Goal: Task Accomplishment & Management: Manage account settings

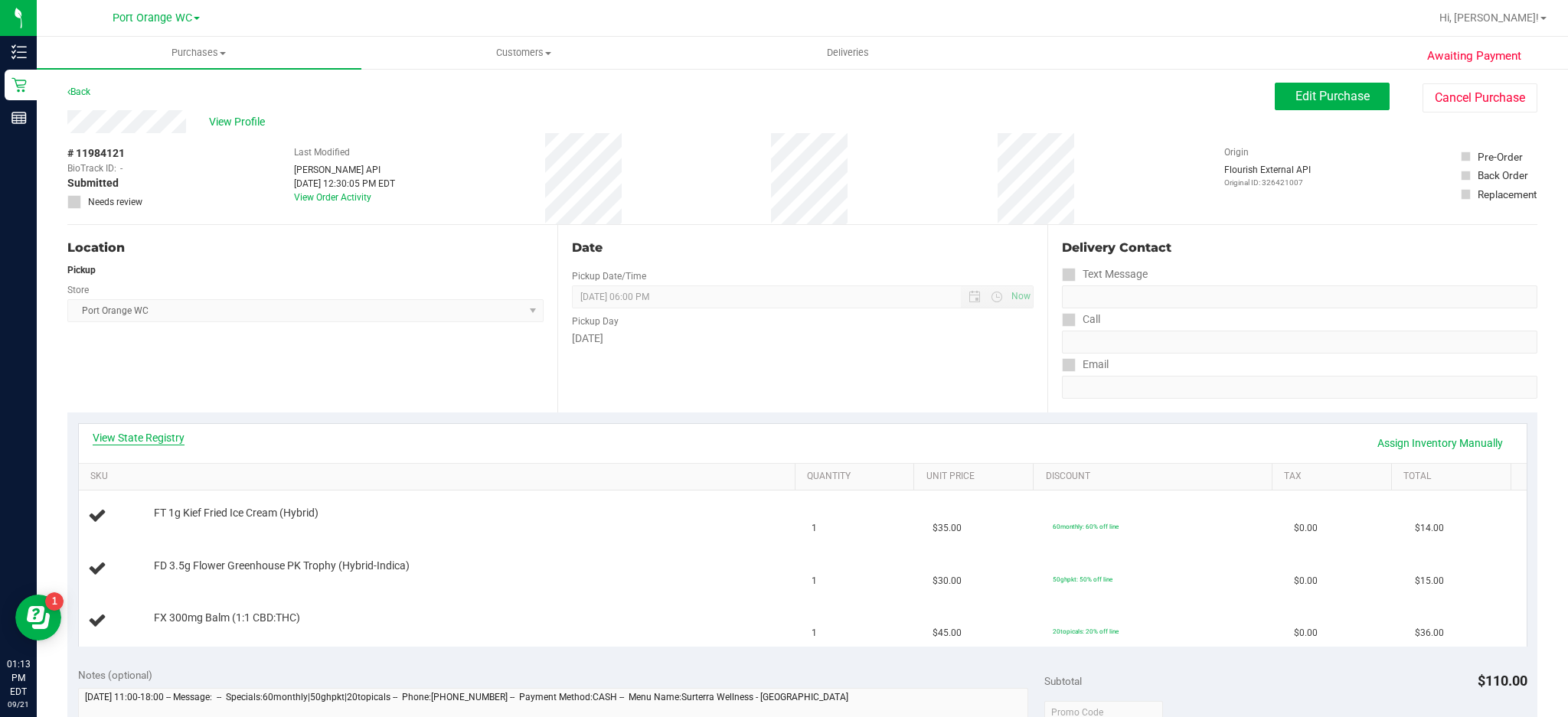
click at [169, 436] on link "View State Registry" at bounding box center [138, 438] width 92 height 15
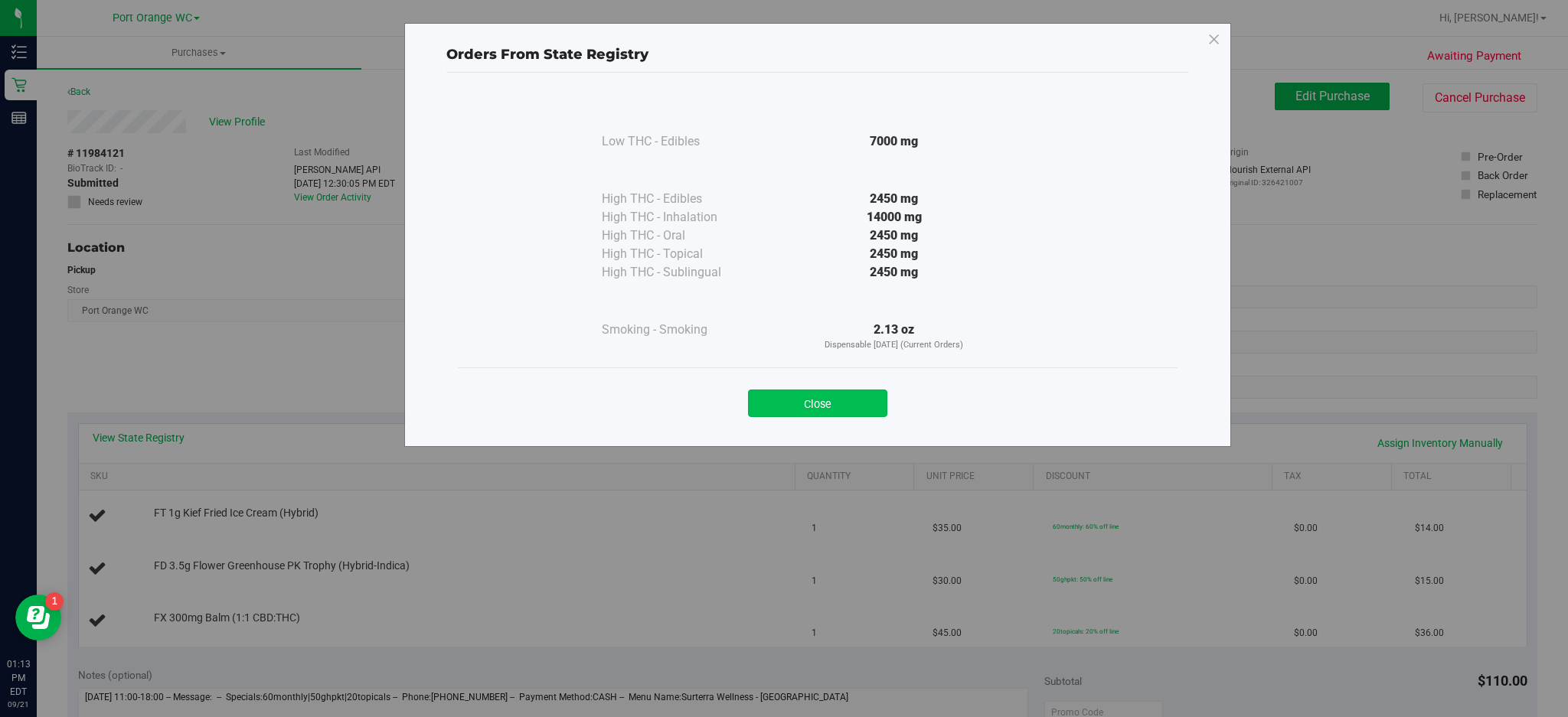
click at [845, 396] on button "Close" at bounding box center [818, 403] width 140 height 27
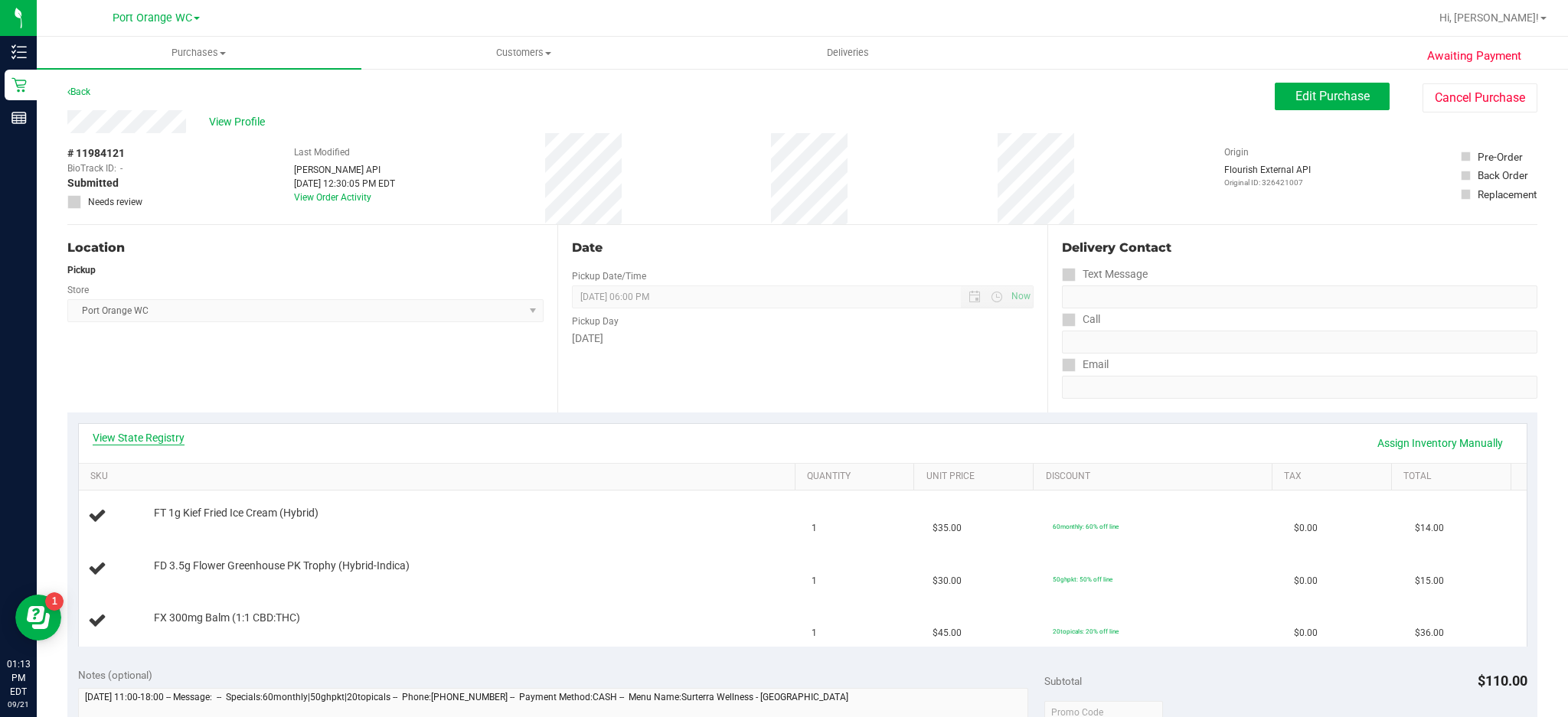
click at [160, 436] on link "View State Registry" at bounding box center [138, 438] width 92 height 15
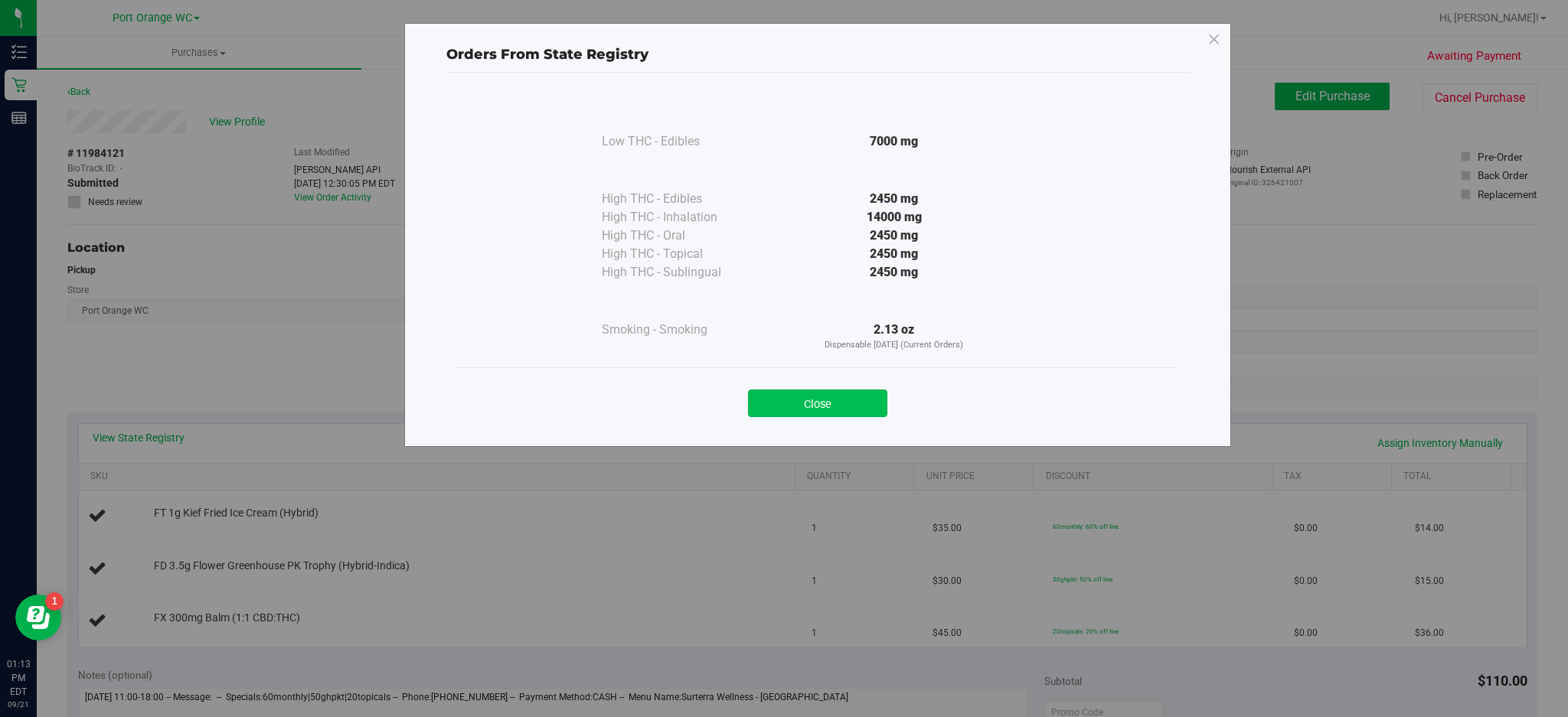
click at [857, 392] on button "Close" at bounding box center [818, 403] width 140 height 27
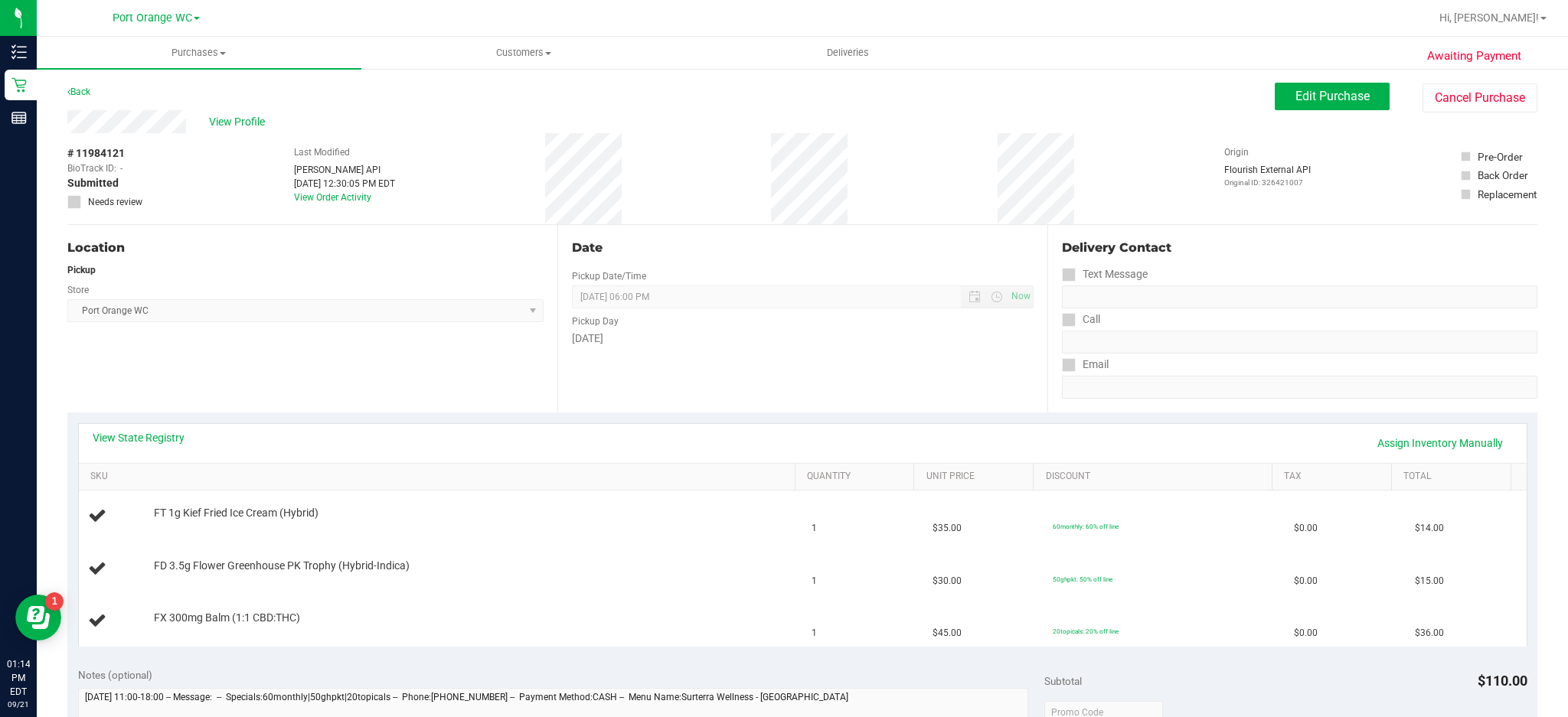
click at [402, 377] on div "Location Pickup Store Port Orange WC Select Store Bonita Springs WC Boynton Bea…" at bounding box center [312, 318] width 490 height 188
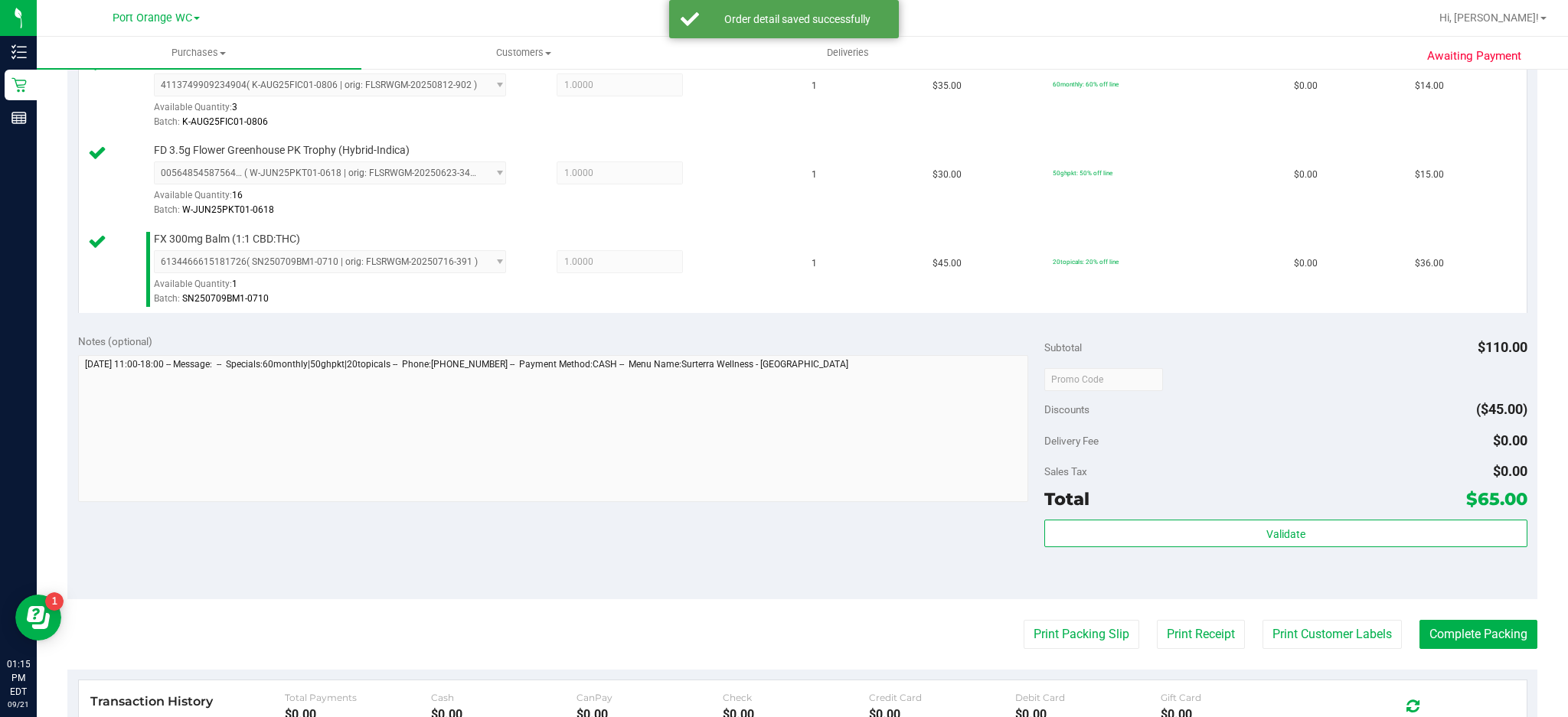
scroll to position [499, 0]
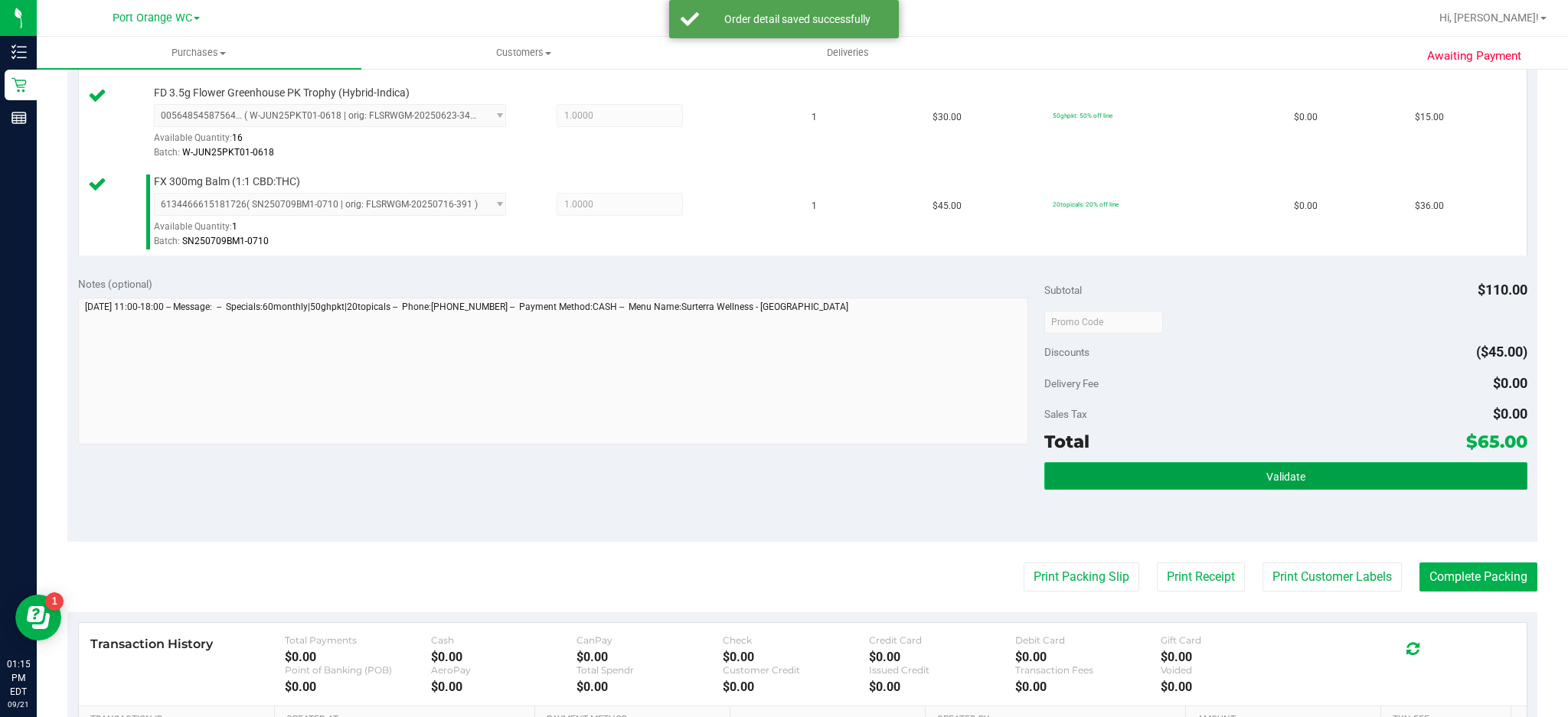
click at [1291, 487] on button "Validate" at bounding box center [1285, 476] width 483 height 27
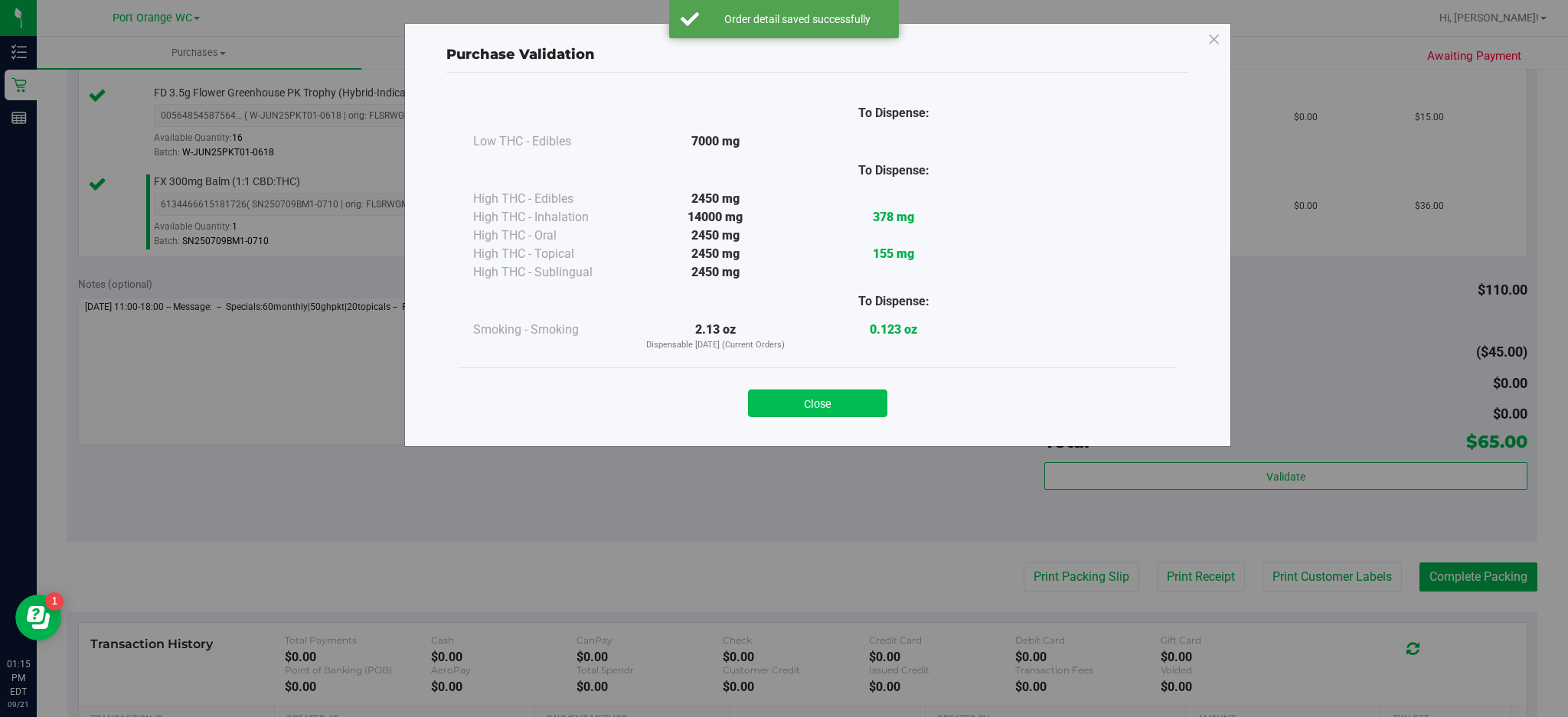
click at [860, 398] on button "Close" at bounding box center [818, 403] width 140 height 27
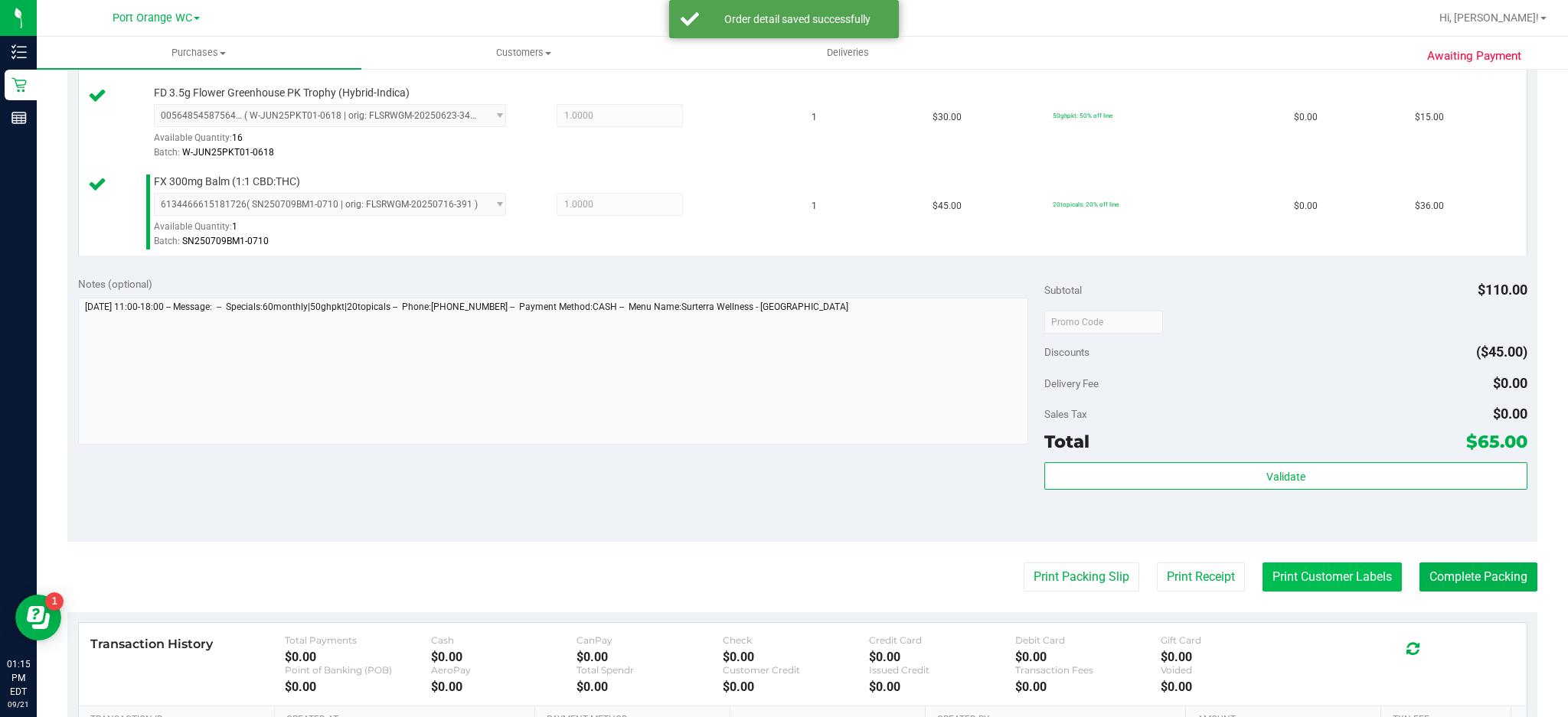
click at [1347, 580] on button "Print Customer Labels" at bounding box center [1332, 577] width 140 height 29
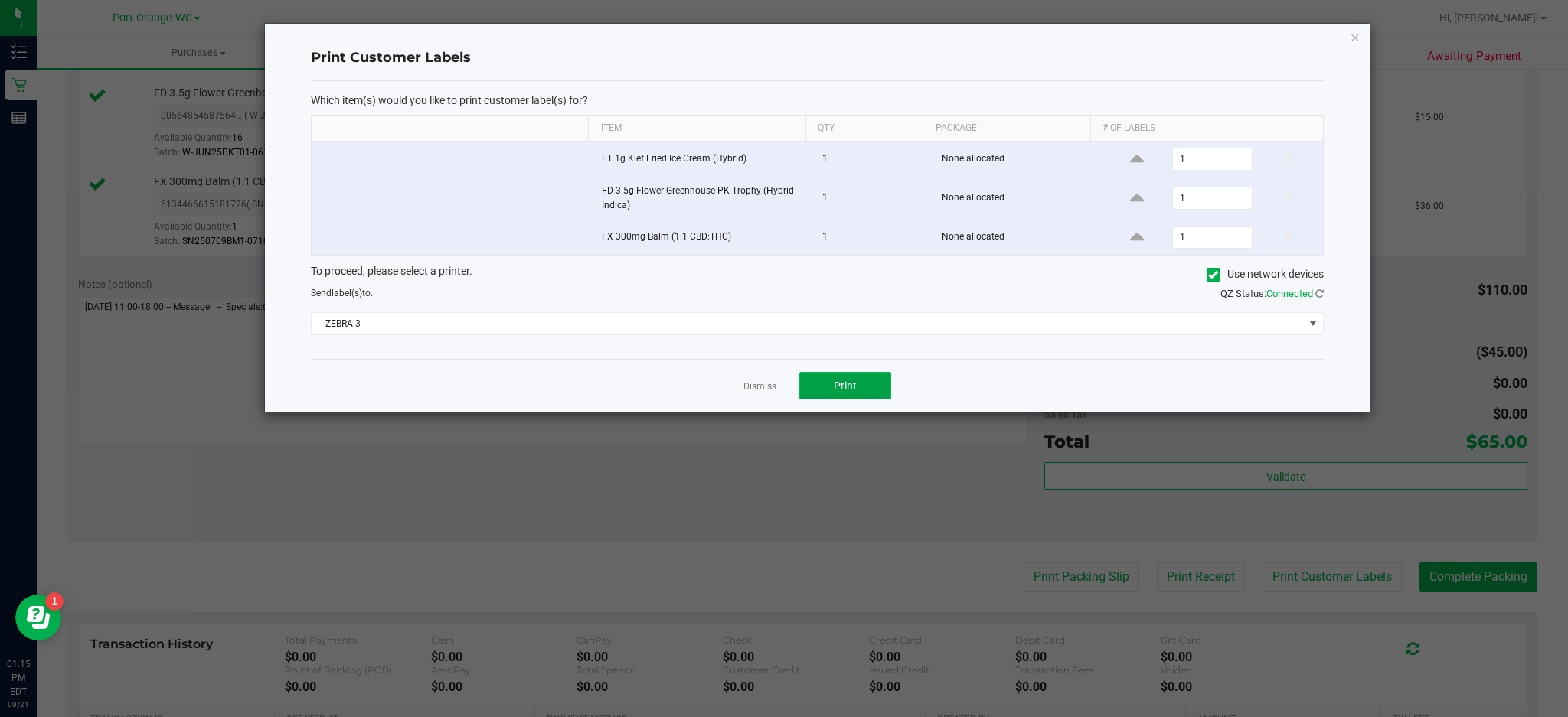
click at [866, 380] on button "Print" at bounding box center [845, 385] width 92 height 27
click at [1354, 32] on icon "button" at bounding box center [1355, 36] width 11 height 18
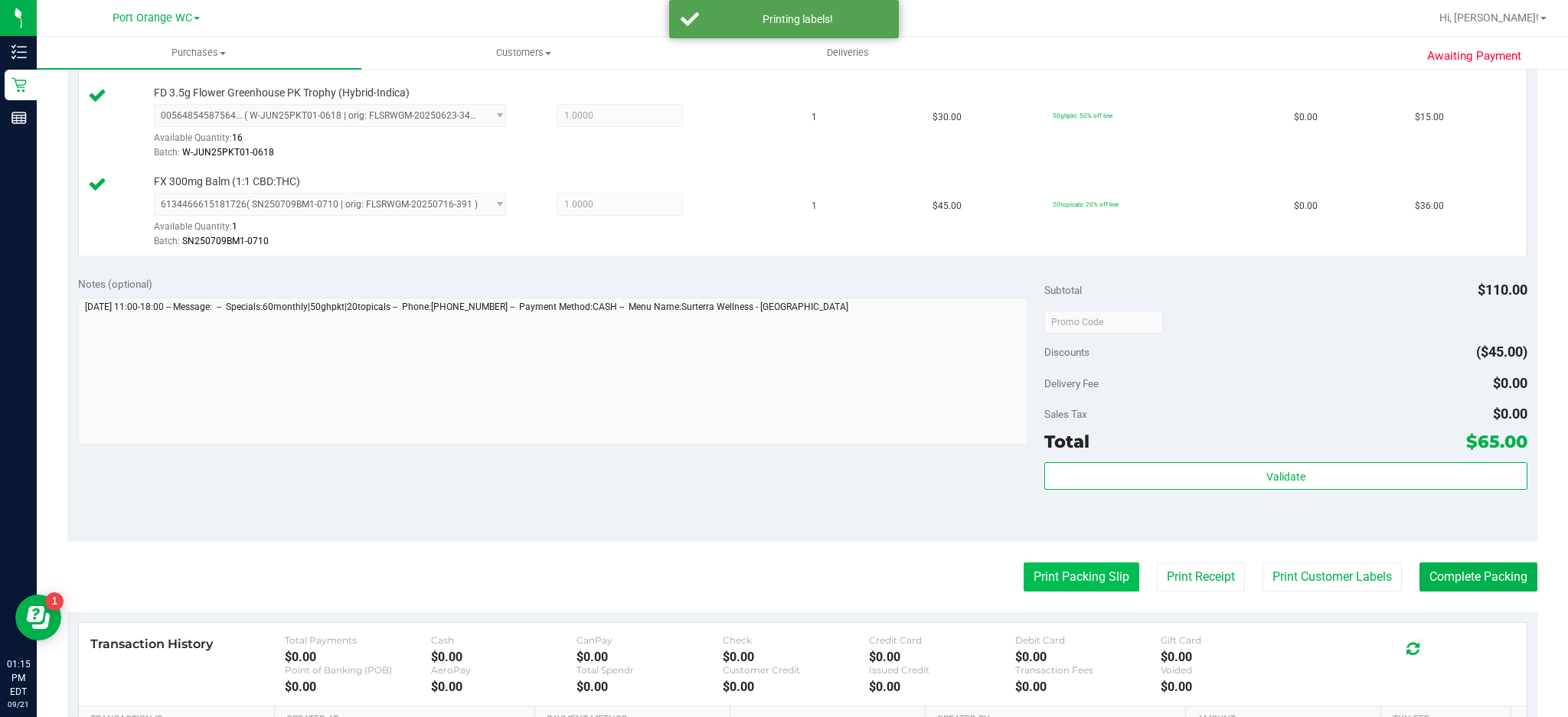
click at [1074, 578] on button "Print Packing Slip" at bounding box center [1081, 577] width 116 height 29
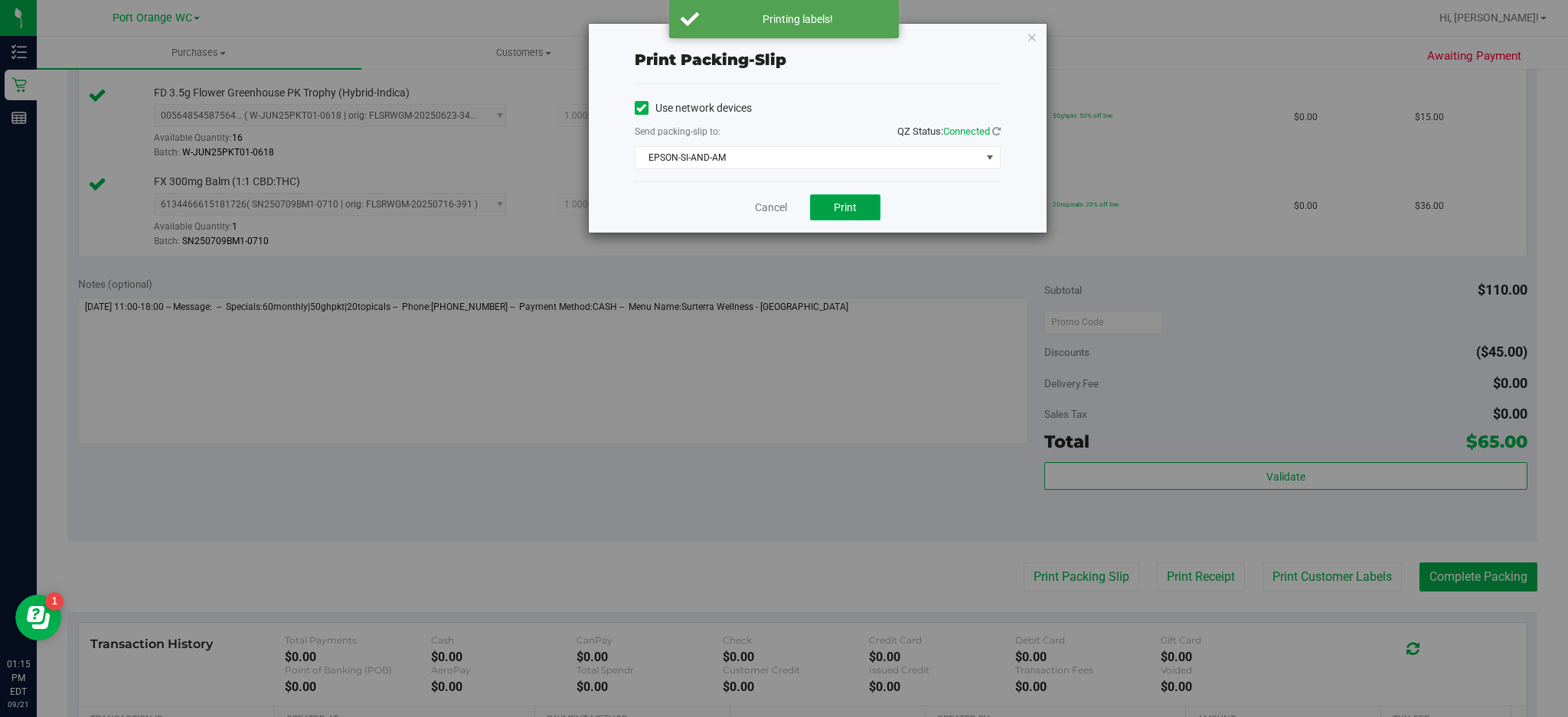
click at [865, 206] on button "Print" at bounding box center [846, 208] width 71 height 26
click at [1035, 34] on icon "button" at bounding box center [1032, 36] width 11 height 18
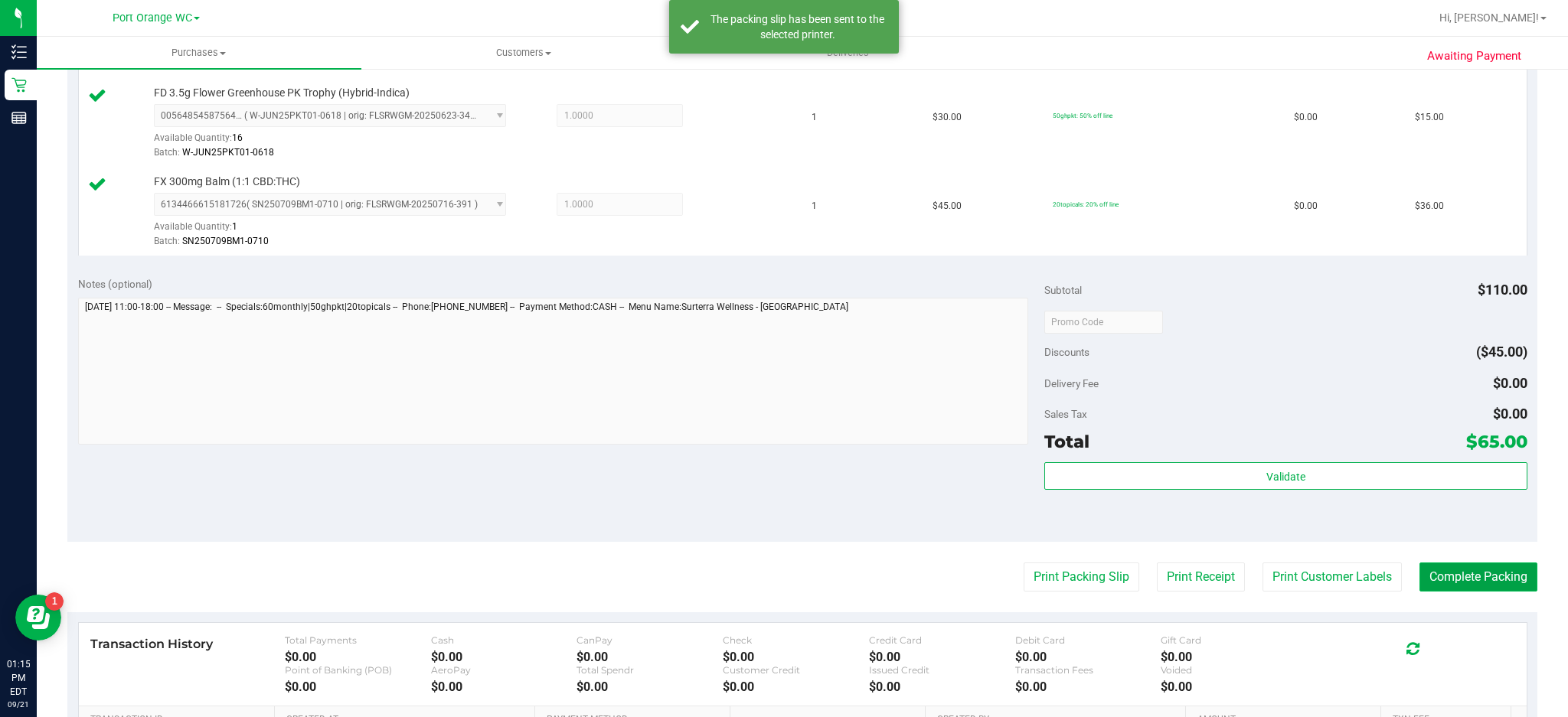
click at [1490, 583] on button "Complete Packing" at bounding box center [1478, 577] width 118 height 29
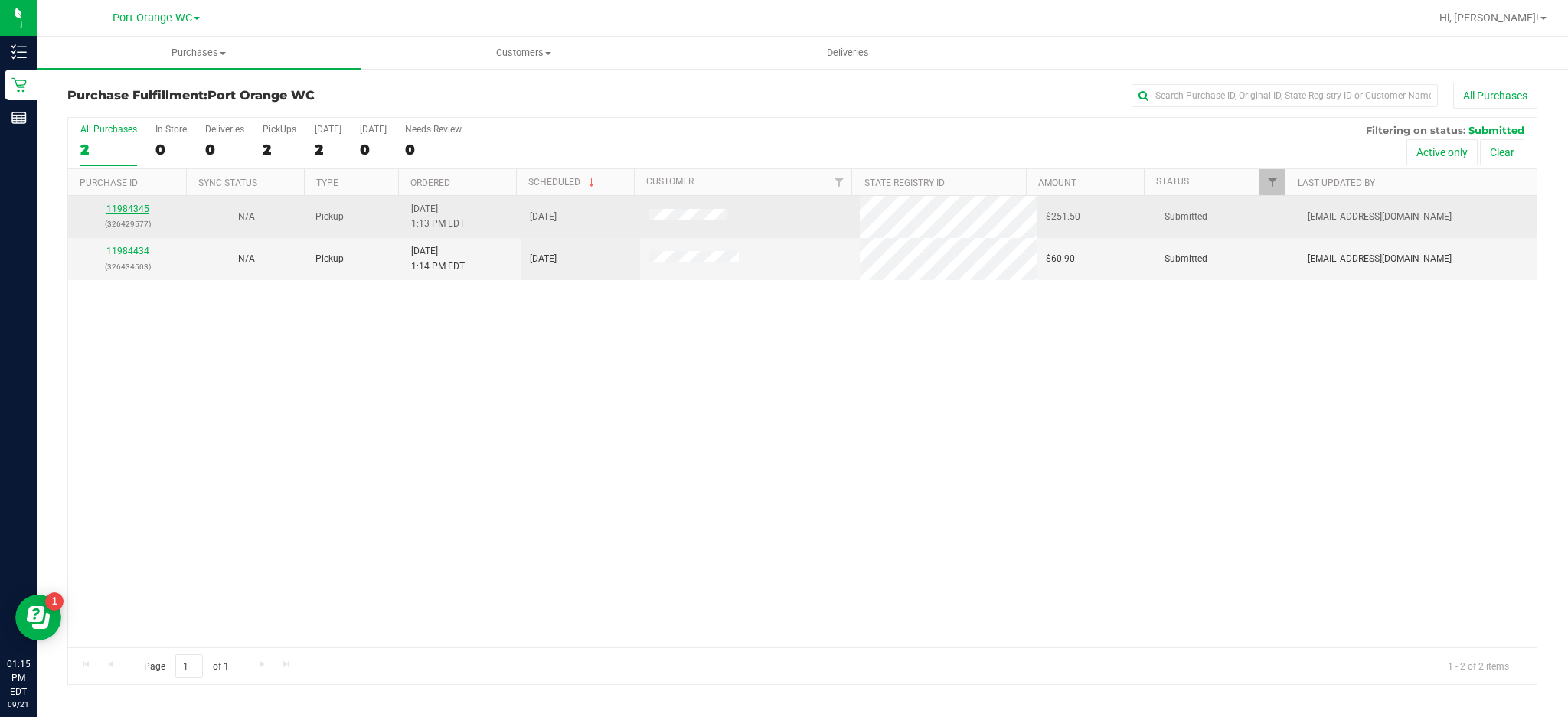
click at [145, 210] on link "11984345" at bounding box center [127, 209] width 43 height 11
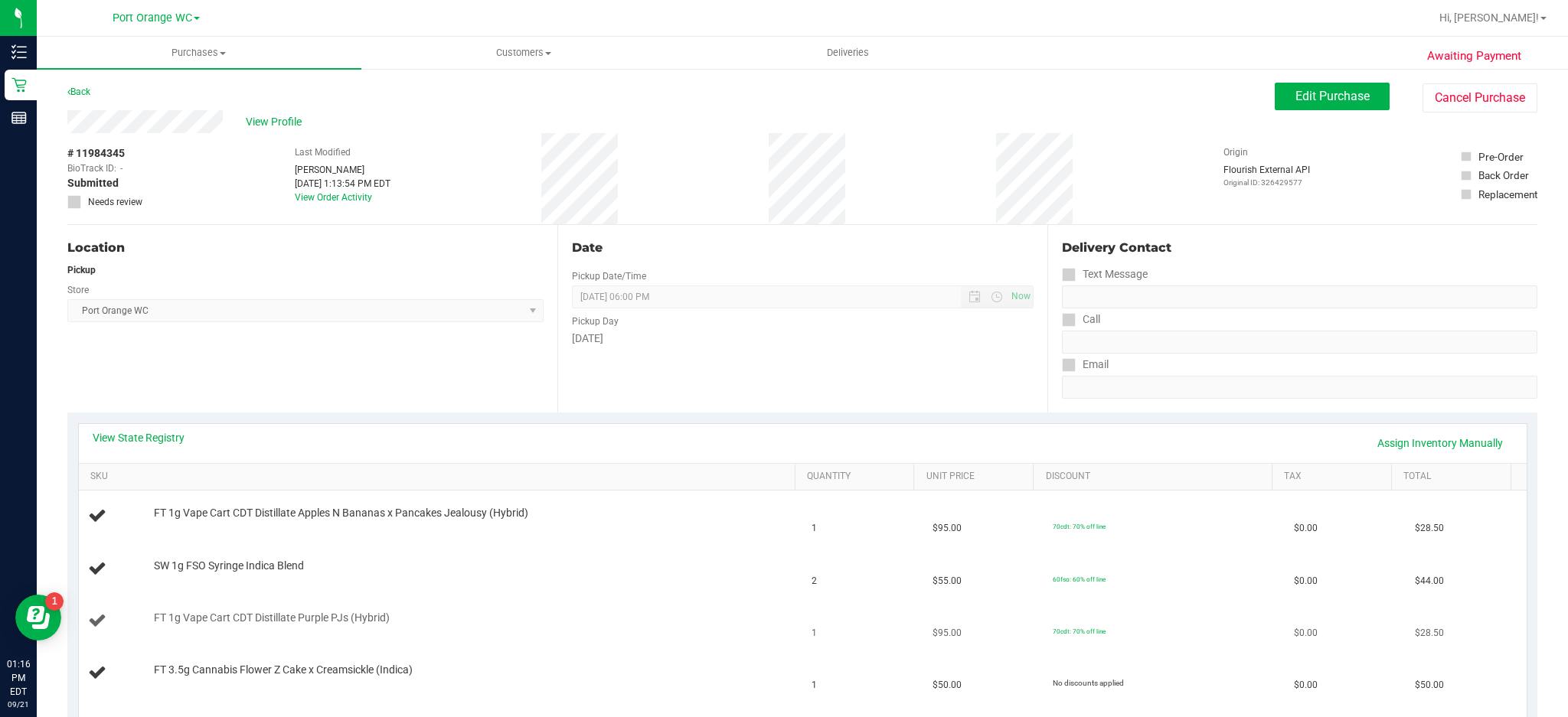
click at [626, 598] on td "FT 1g Vape Cart CDT Distillate Purple PJs (Hybrid)" at bounding box center [440, 621] width 724 height 52
click at [177, 445] on link "View State Registry" at bounding box center [138, 438] width 92 height 15
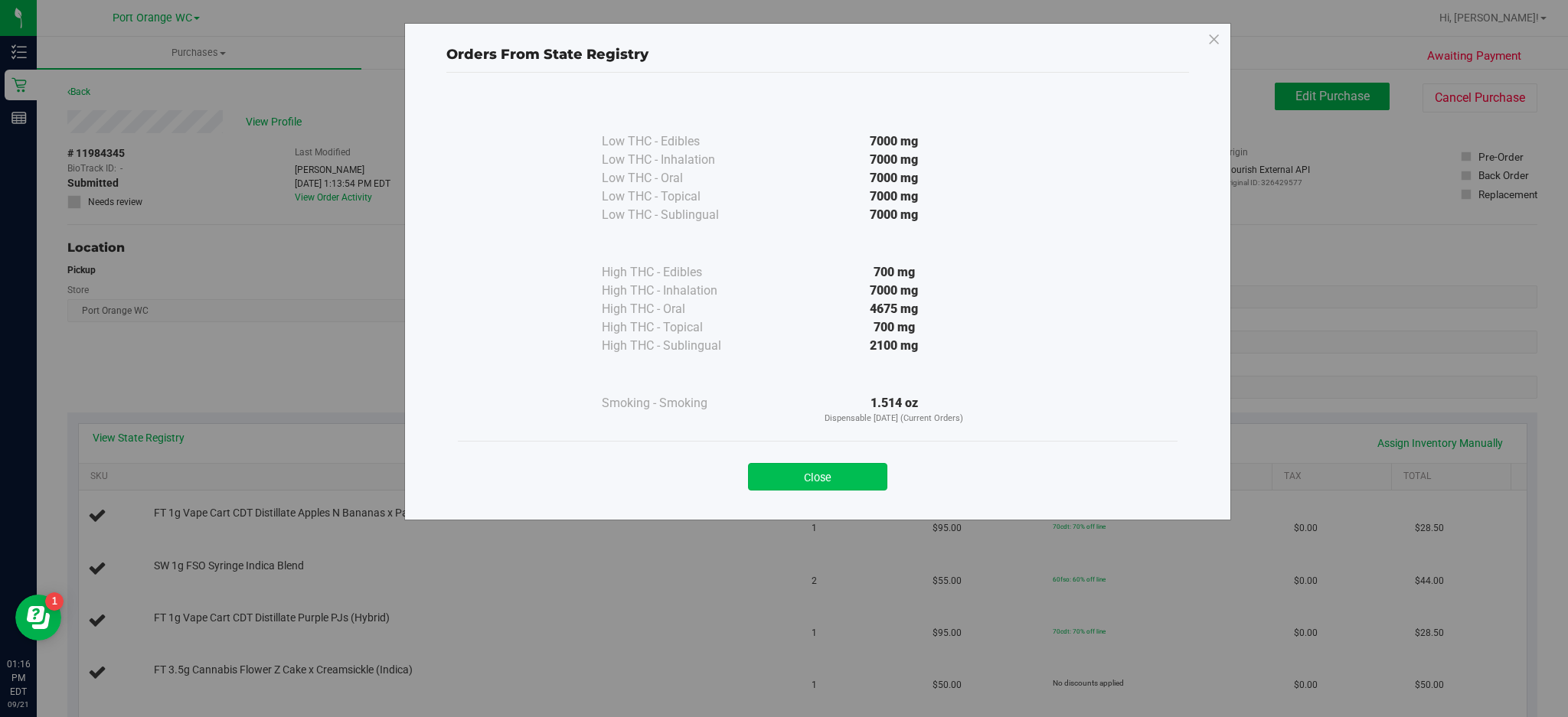
click at [837, 470] on button "Close" at bounding box center [818, 477] width 140 height 27
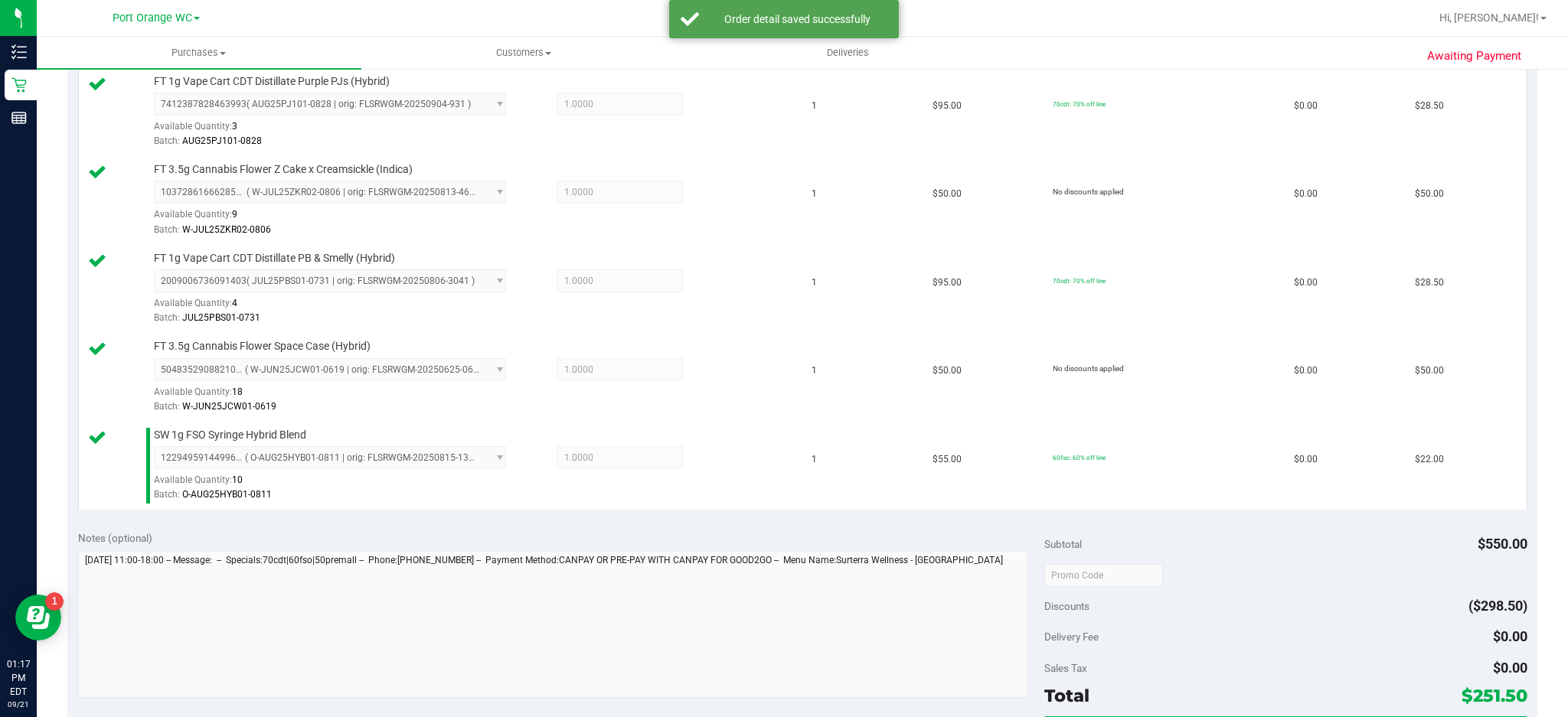
scroll to position [663, 0]
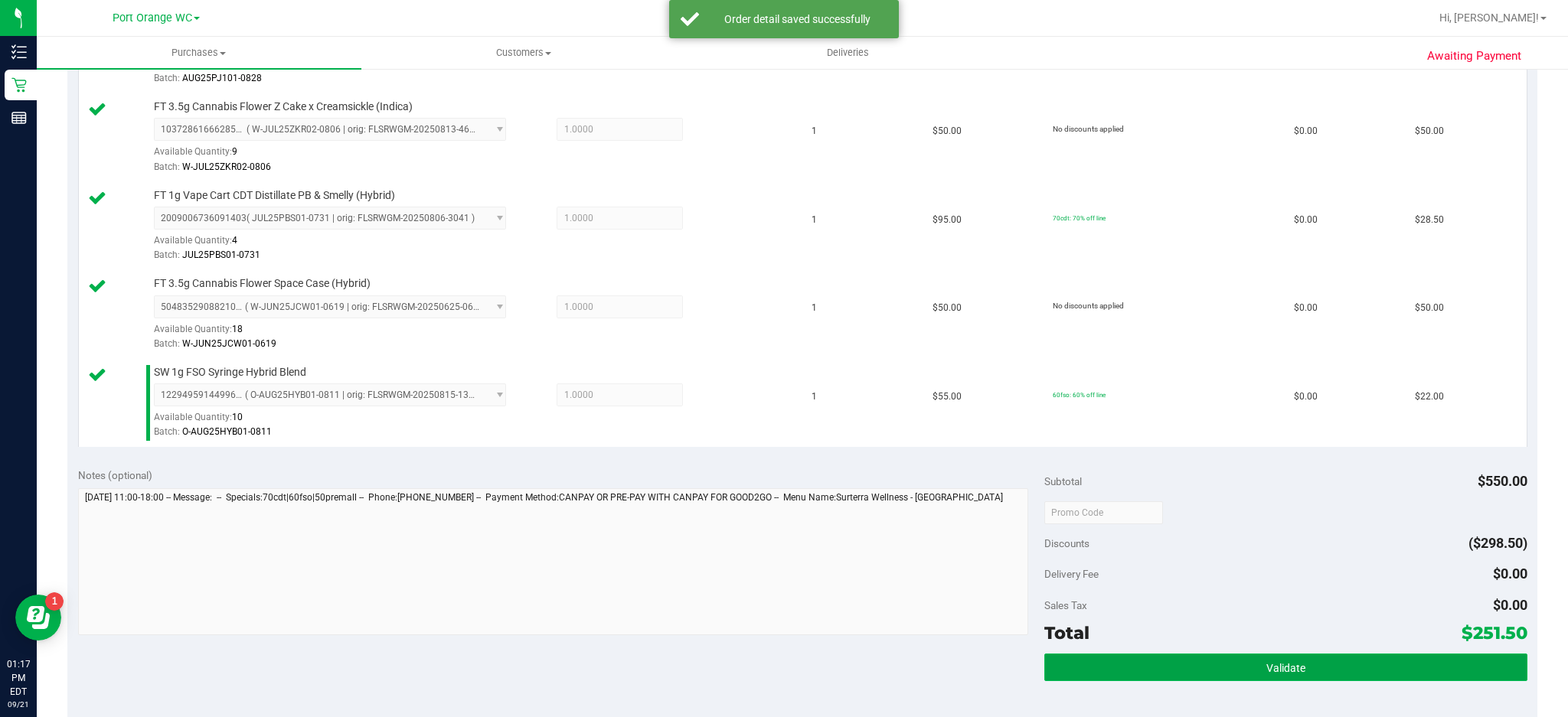
click at [1286, 667] on span "Validate" at bounding box center [1285, 669] width 39 height 13
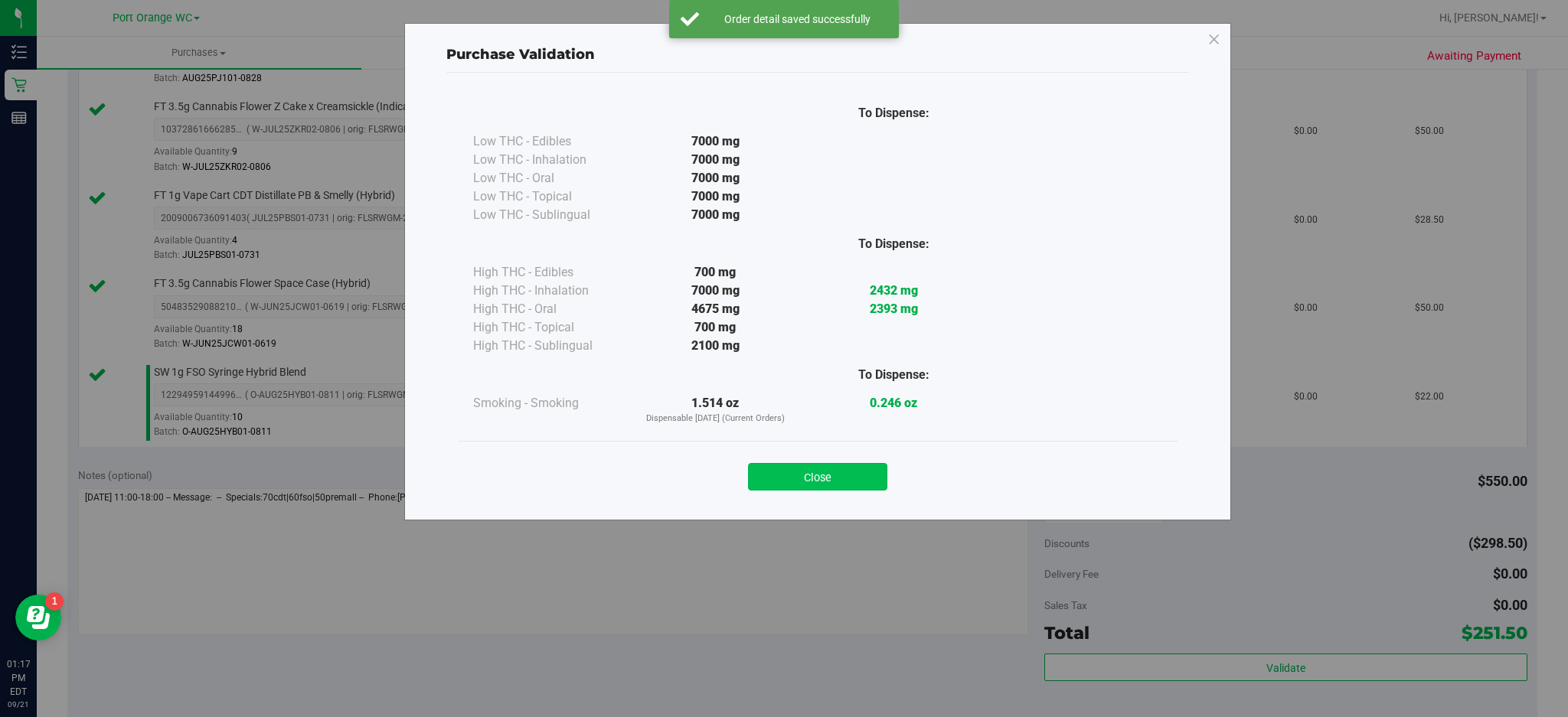
click at [852, 473] on button "Close" at bounding box center [818, 477] width 140 height 27
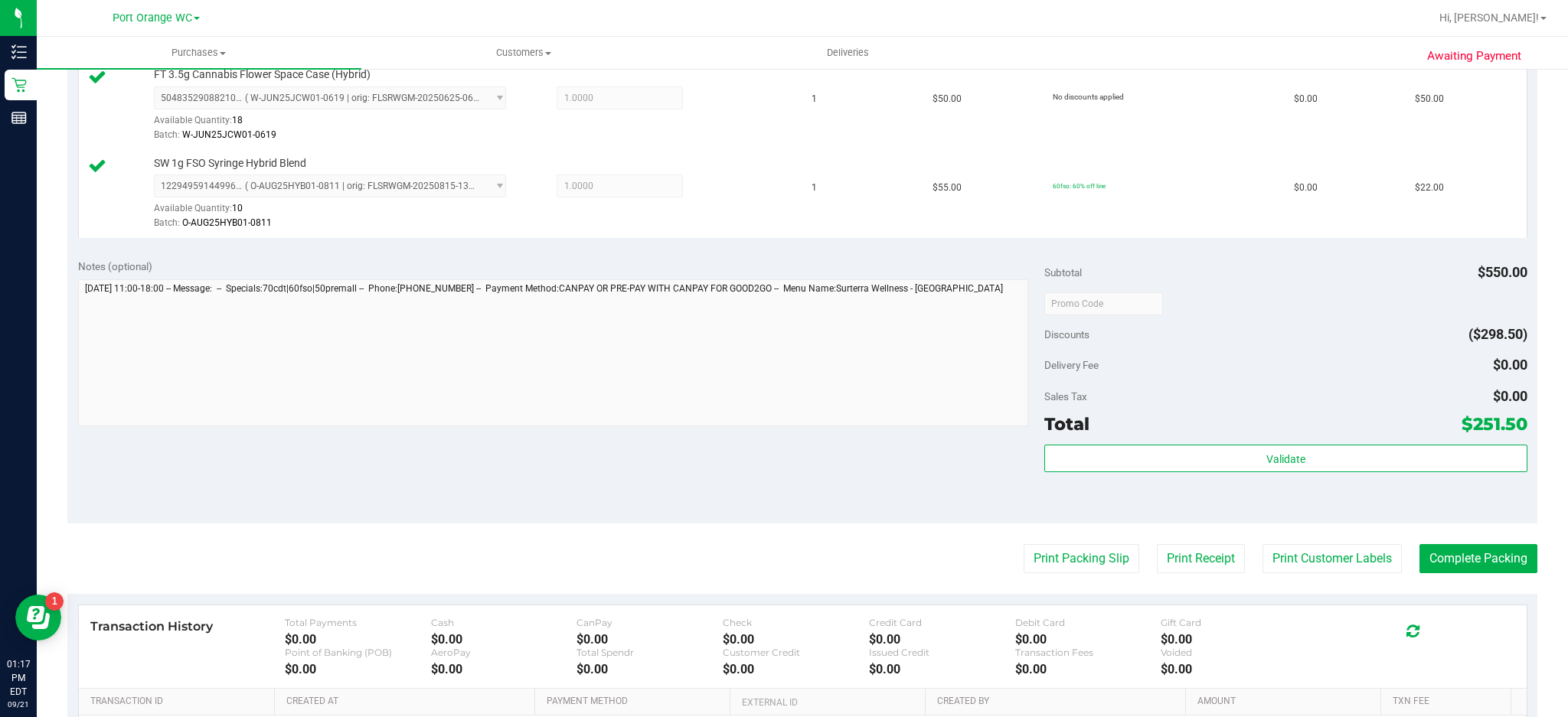
scroll to position [874, 0]
click at [1343, 558] on button "Print Customer Labels" at bounding box center [1332, 557] width 140 height 29
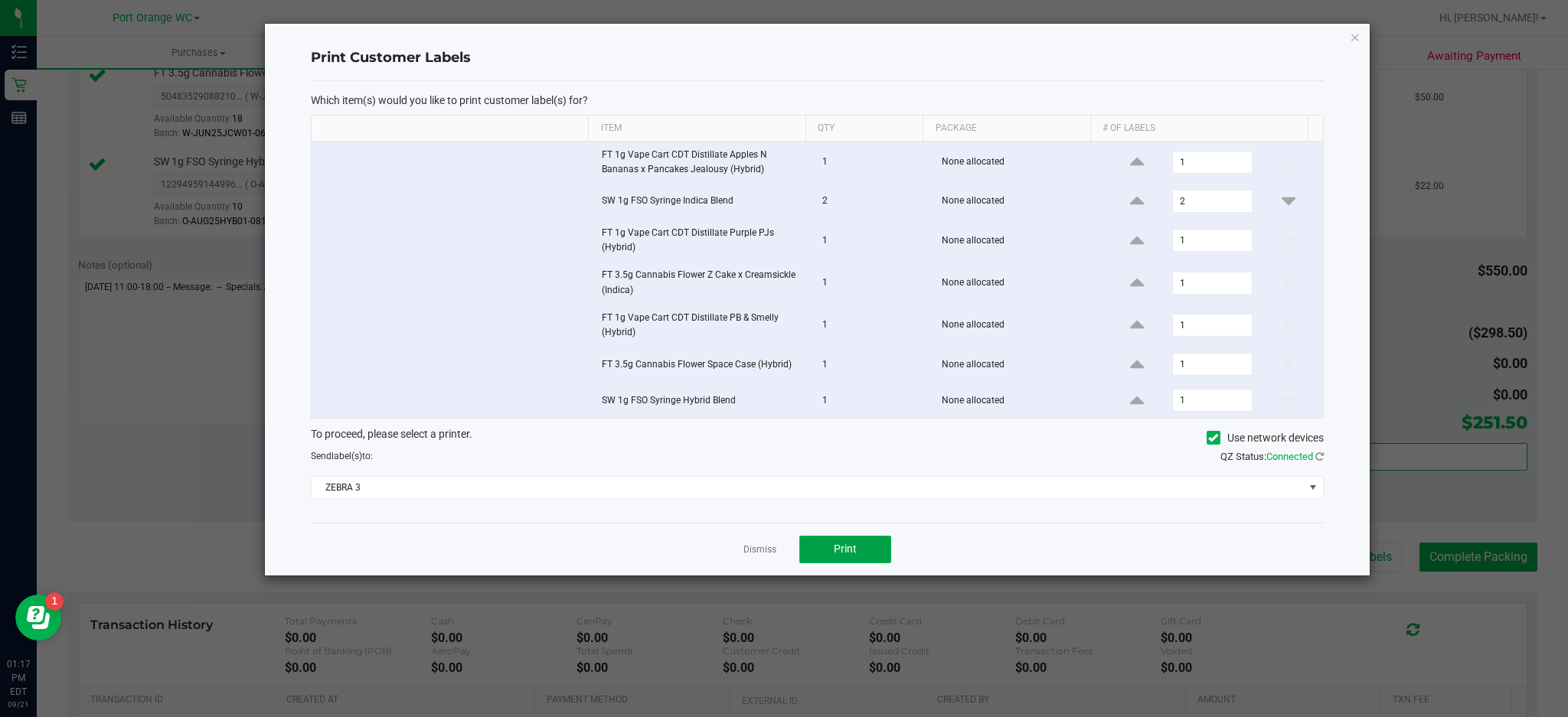
click at [863, 557] on button "Print" at bounding box center [845, 549] width 92 height 27
click at [1352, 34] on icon "button" at bounding box center [1355, 36] width 11 height 18
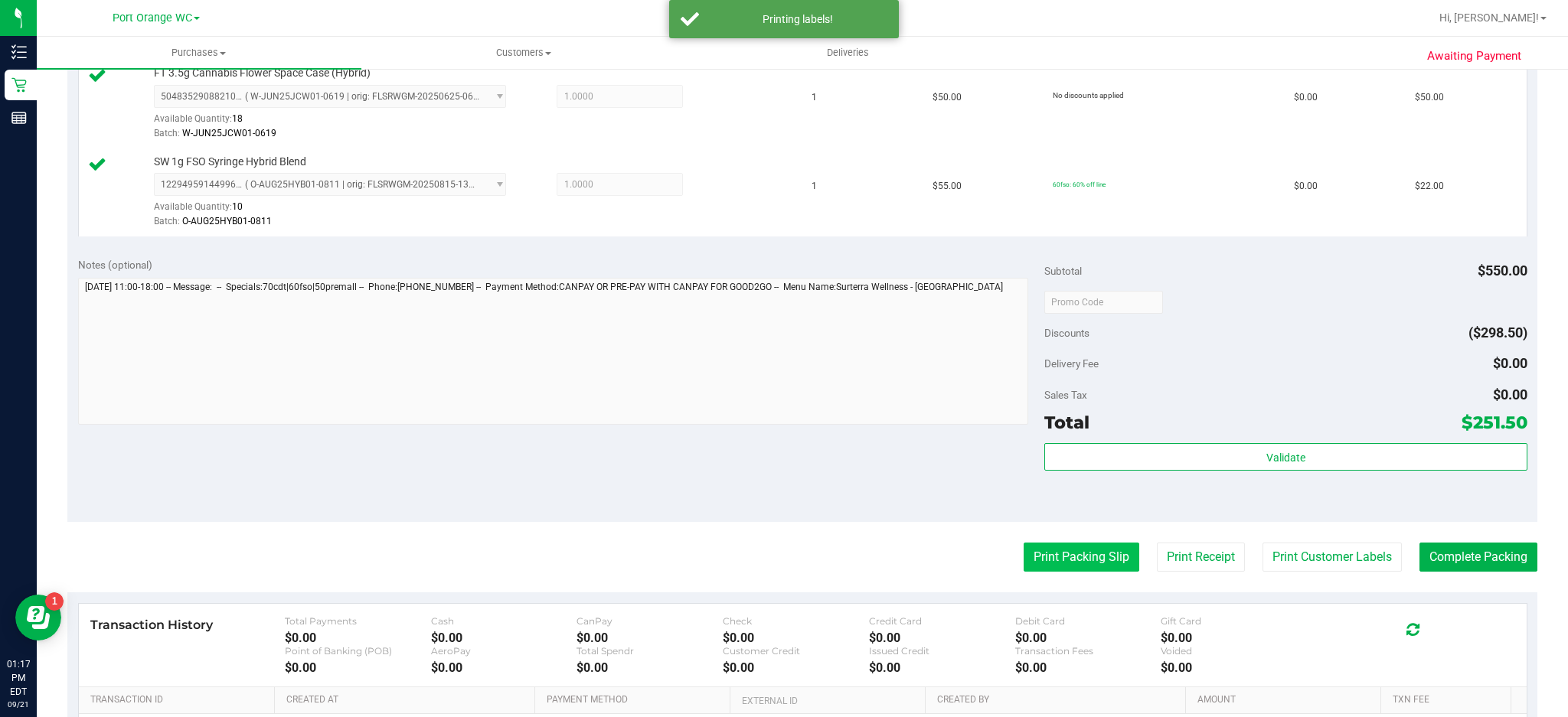
click at [1041, 556] on button "Print Packing Slip" at bounding box center [1081, 557] width 116 height 29
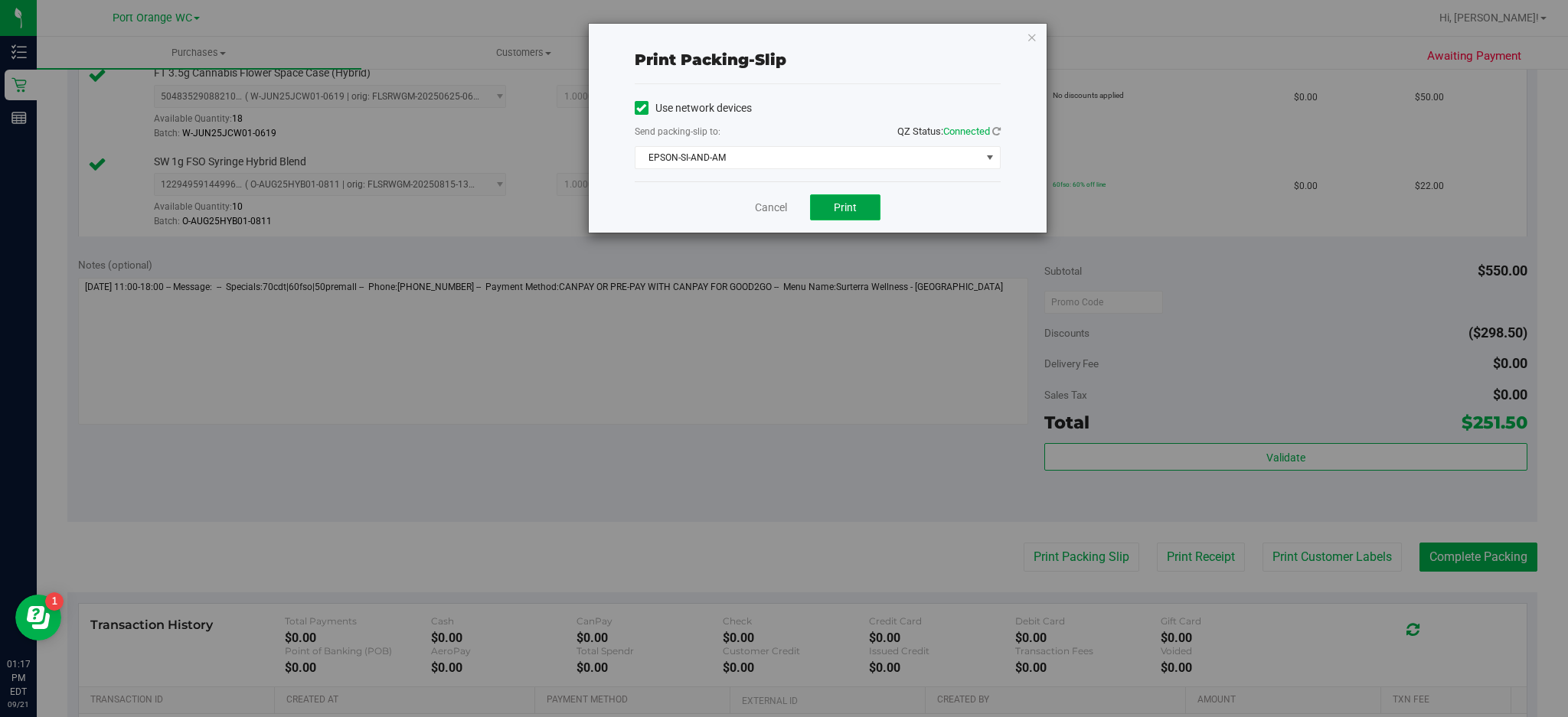
click at [859, 203] on button "Print" at bounding box center [846, 208] width 71 height 26
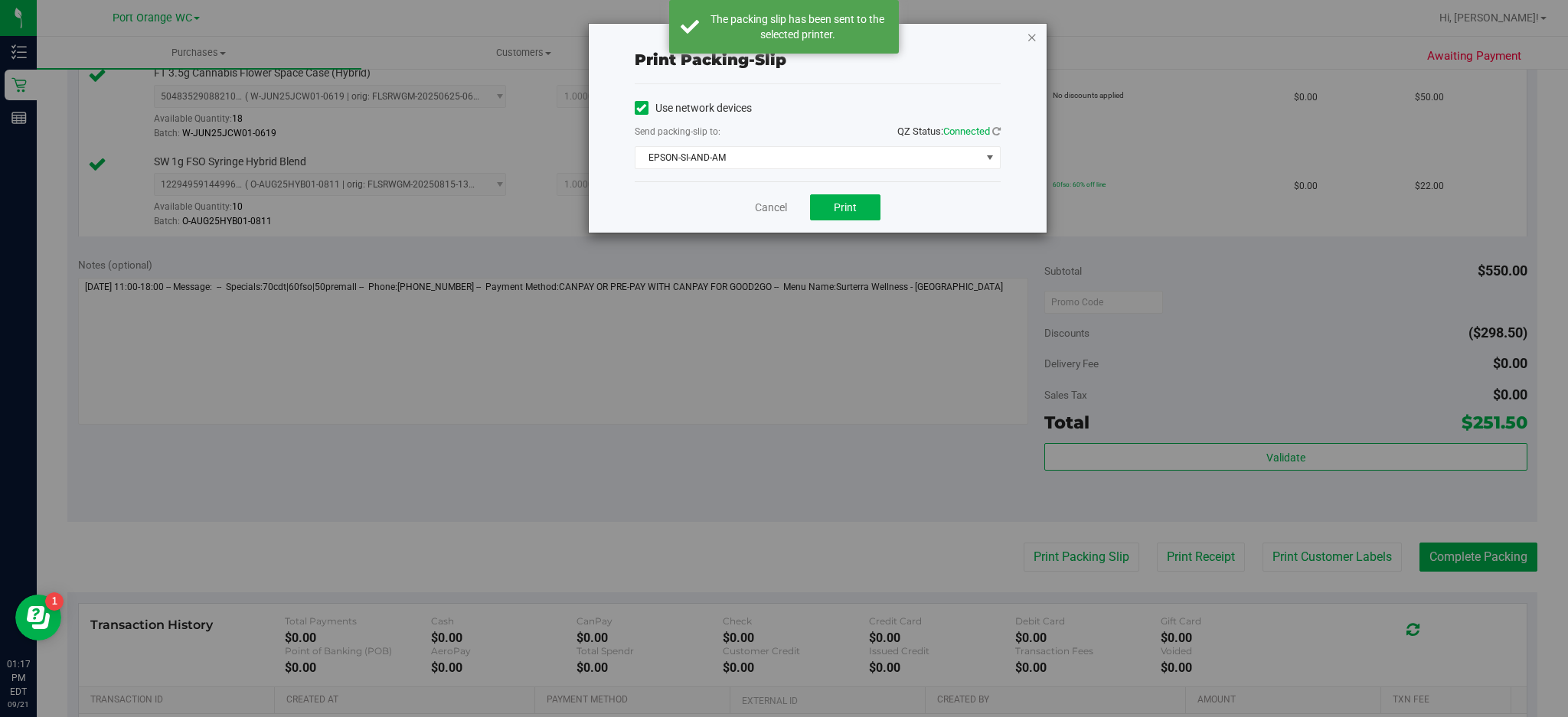
click at [1027, 32] on icon "button" at bounding box center [1032, 36] width 11 height 18
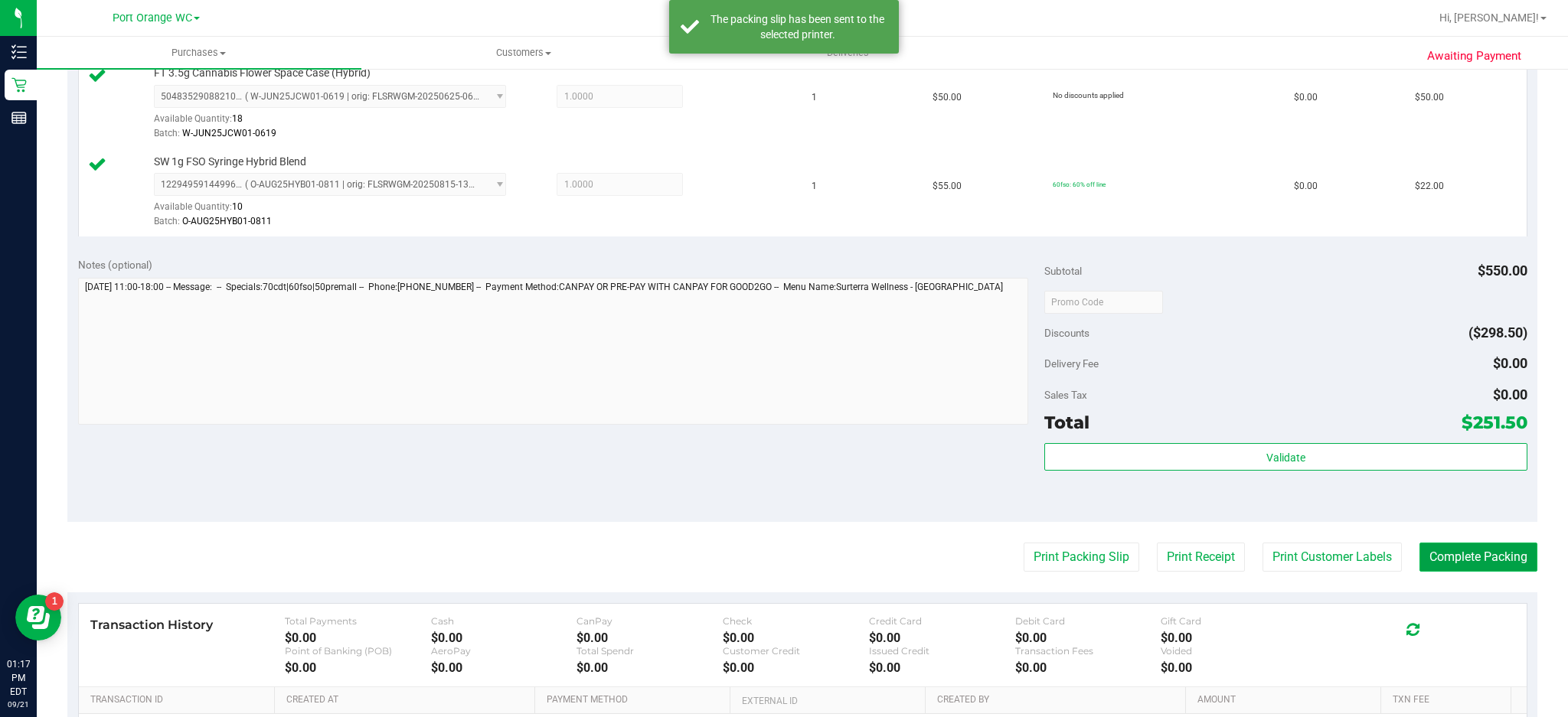
click at [1459, 558] on button "Complete Packing" at bounding box center [1478, 557] width 118 height 29
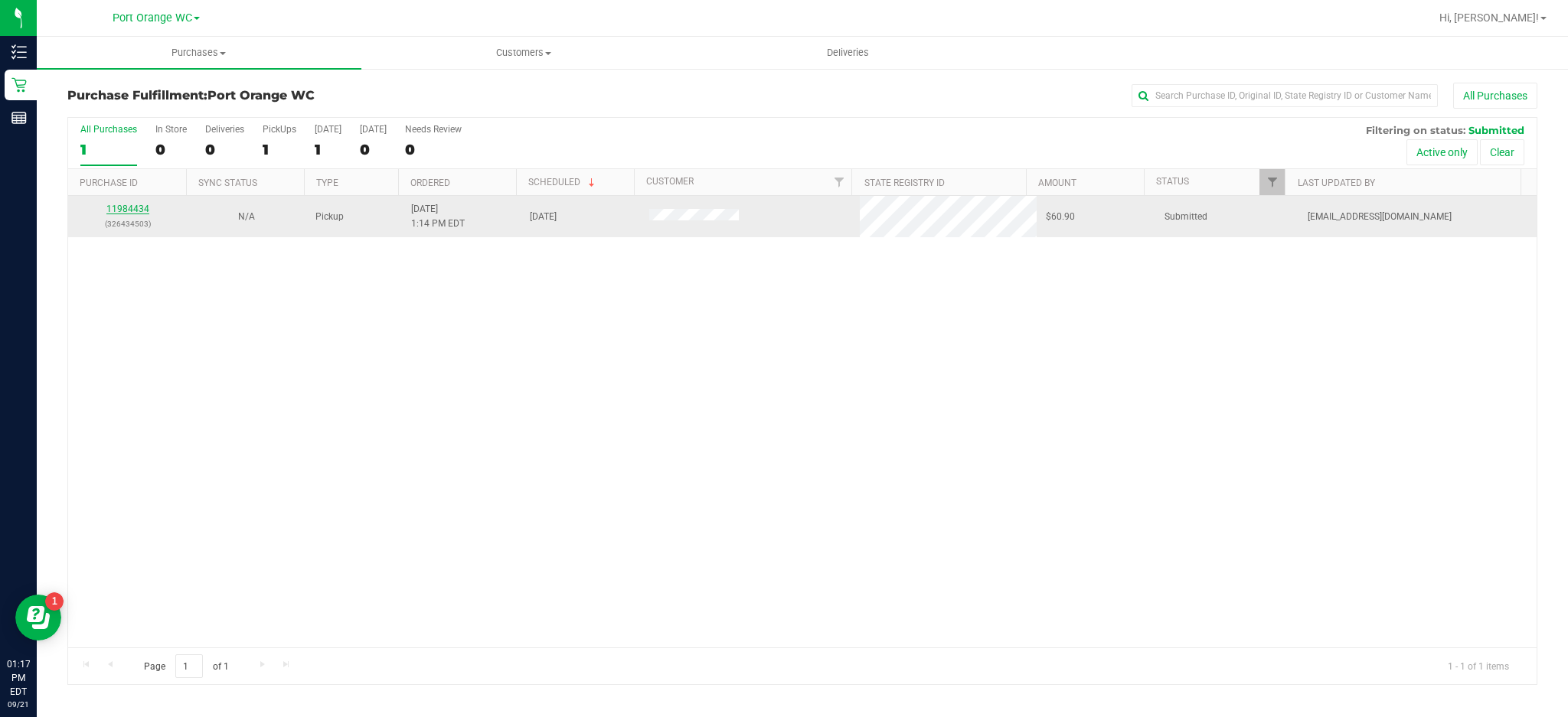
click at [126, 212] on link "11984434" at bounding box center [127, 209] width 43 height 11
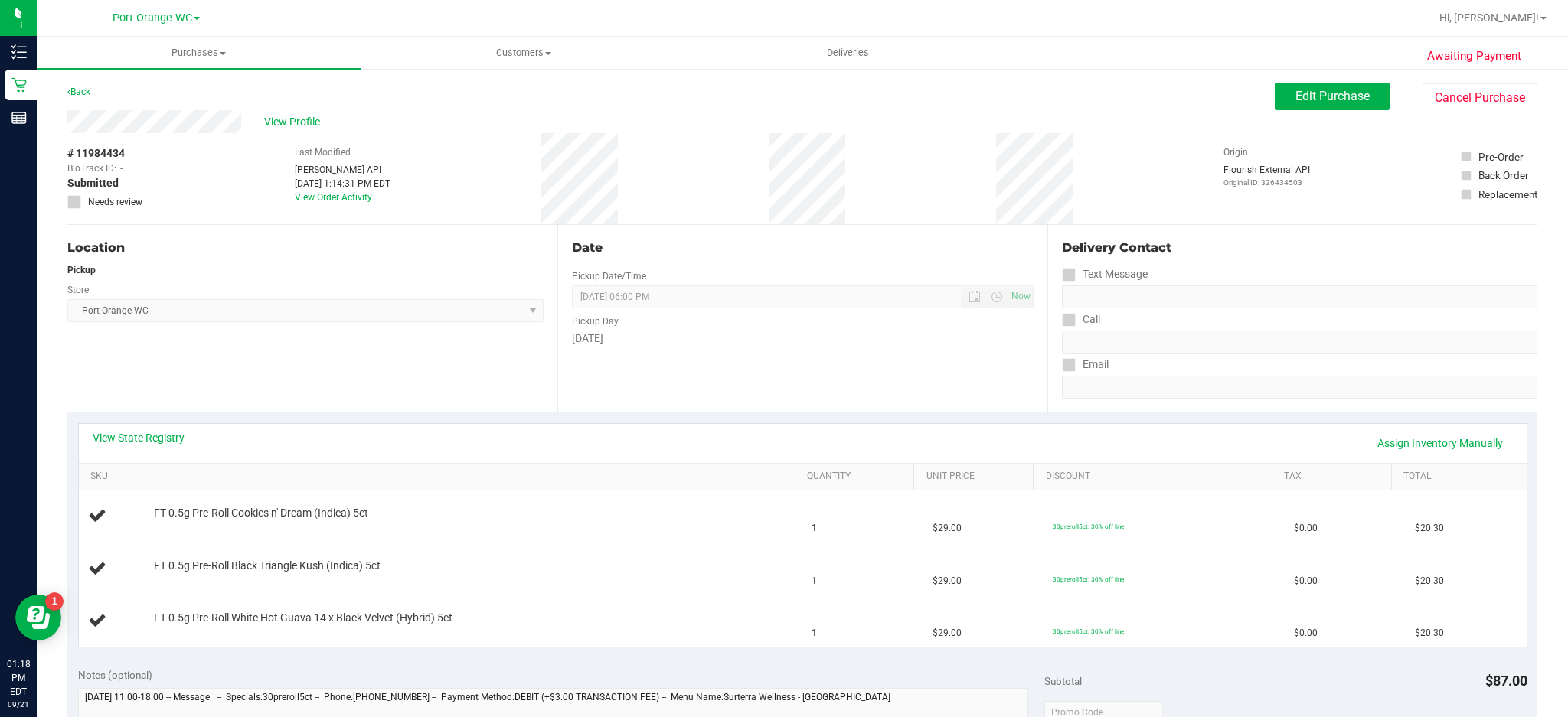
click at [149, 440] on link "View State Registry" at bounding box center [138, 438] width 92 height 15
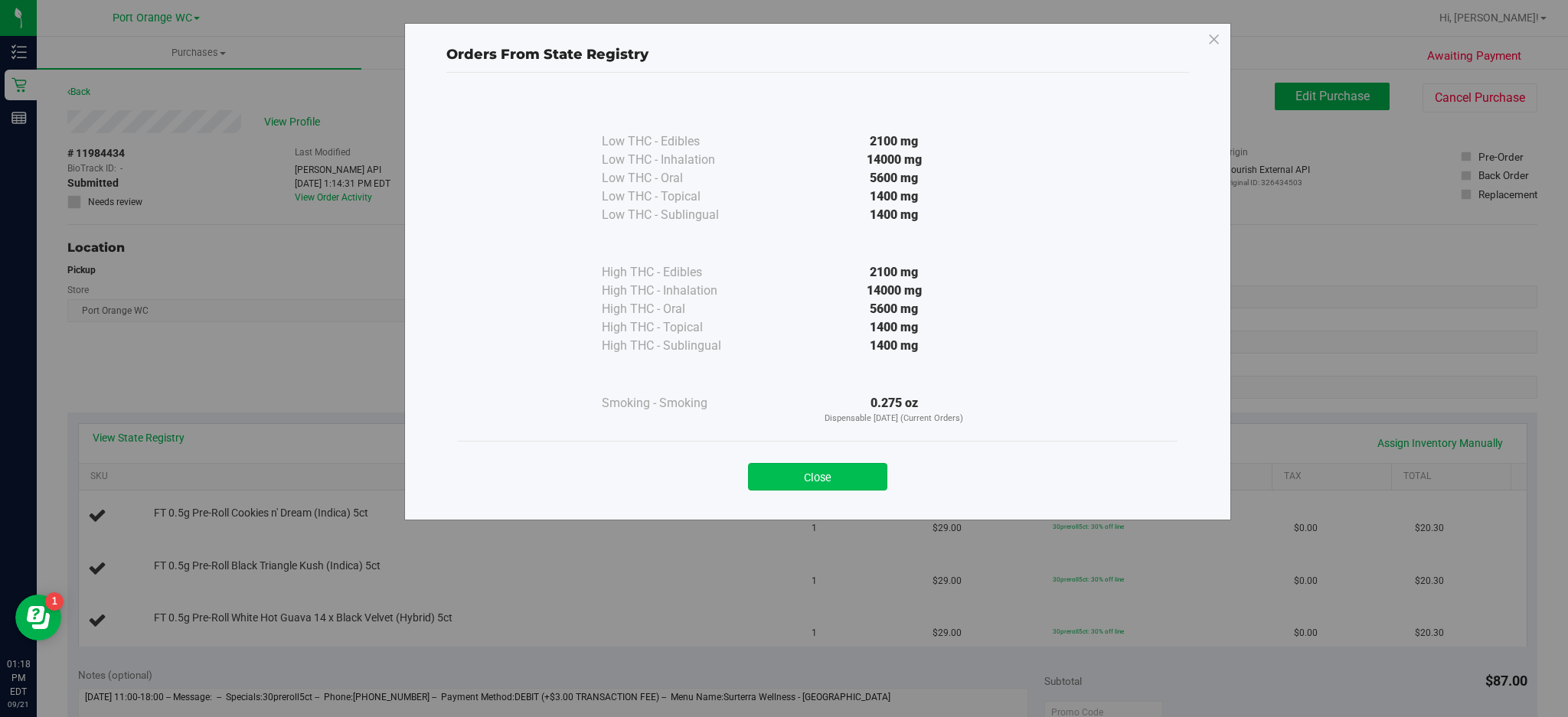
click at [828, 466] on button "Close" at bounding box center [818, 477] width 140 height 27
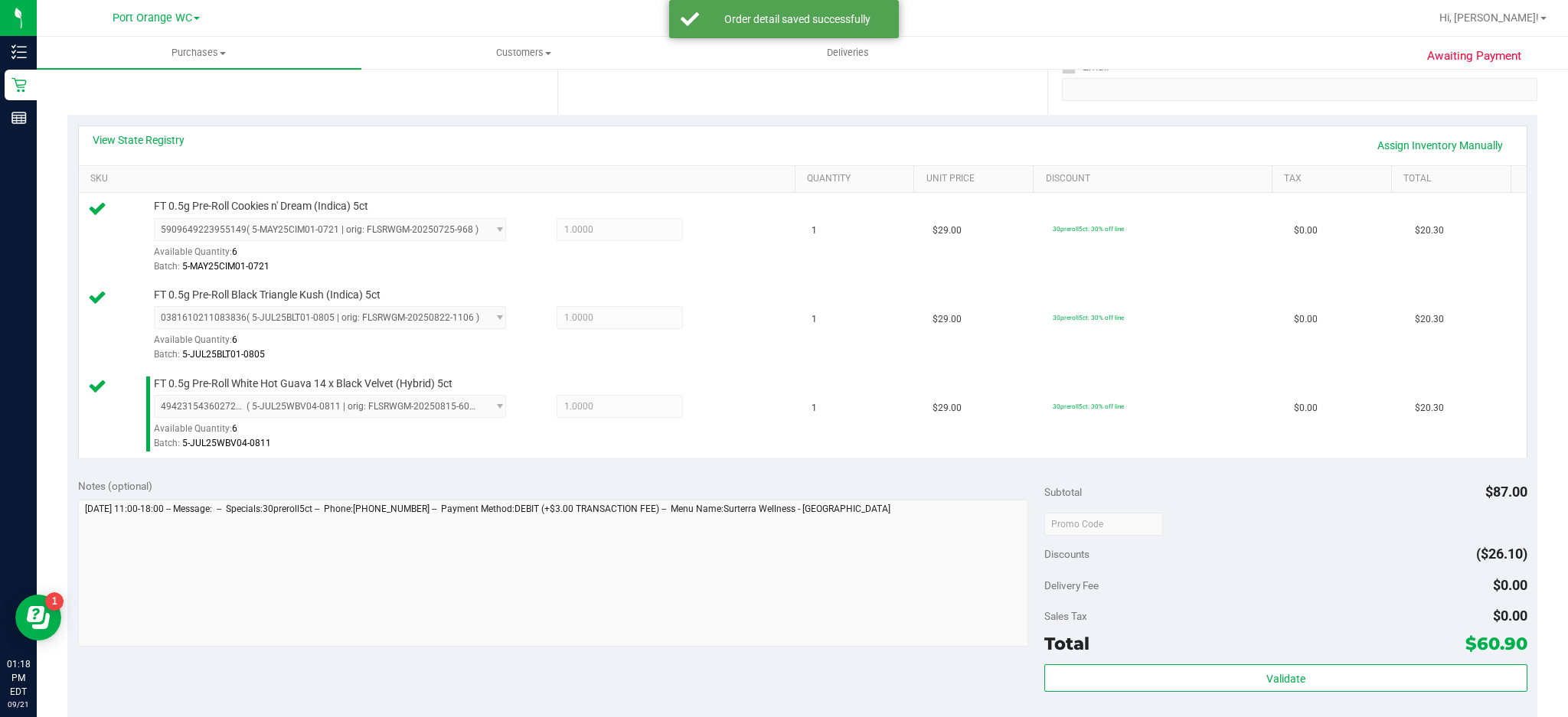
scroll to position [323, 0]
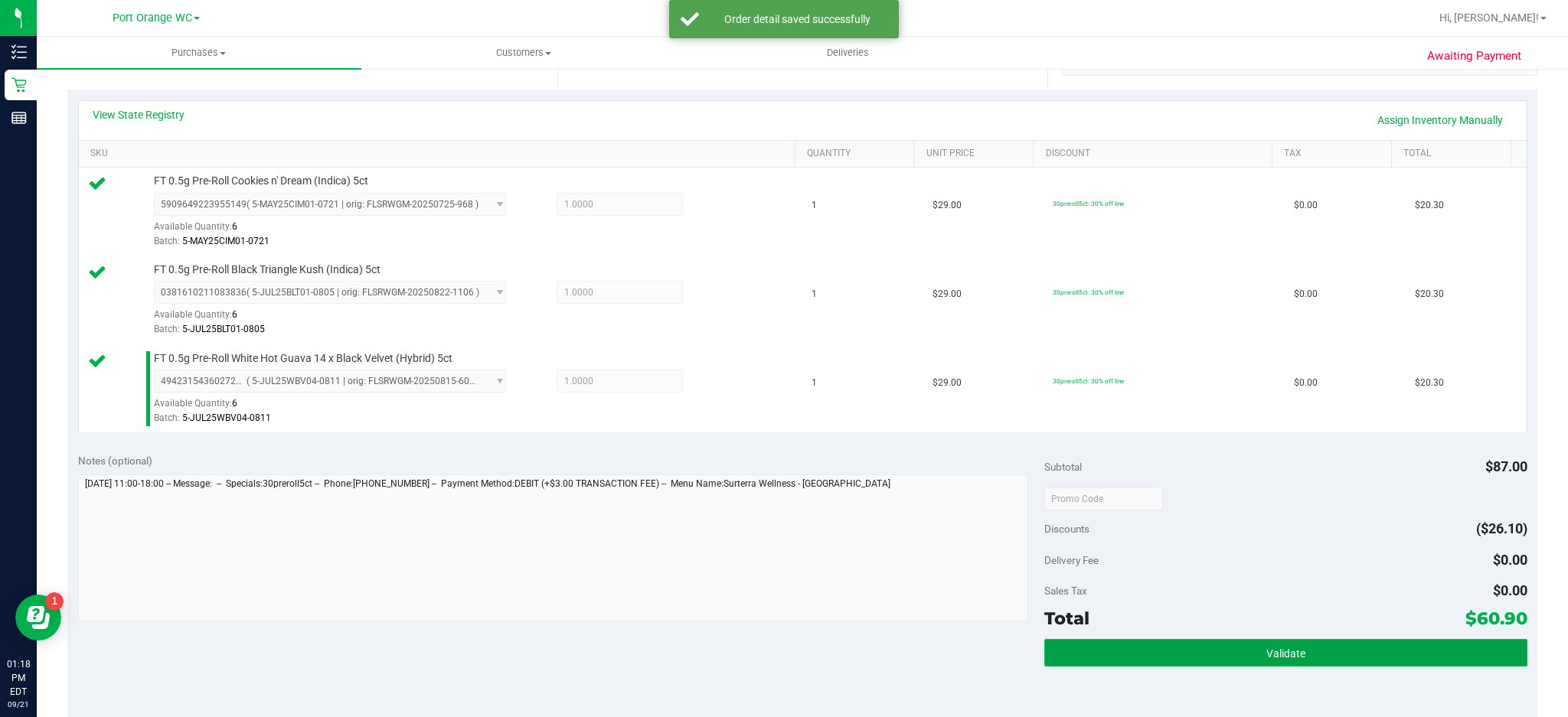
click at [1279, 653] on span "Validate" at bounding box center [1285, 654] width 39 height 13
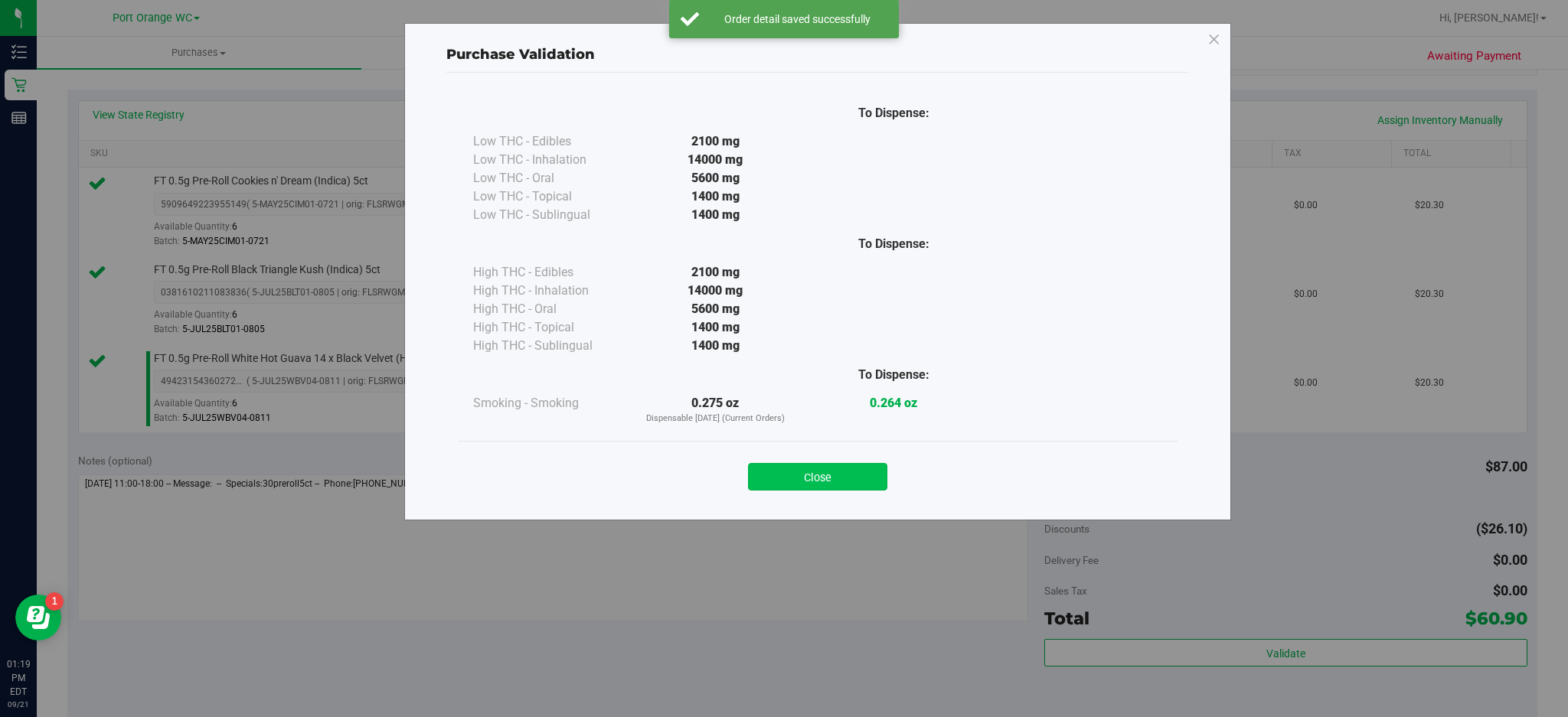
click at [859, 475] on button "Close" at bounding box center [818, 477] width 140 height 27
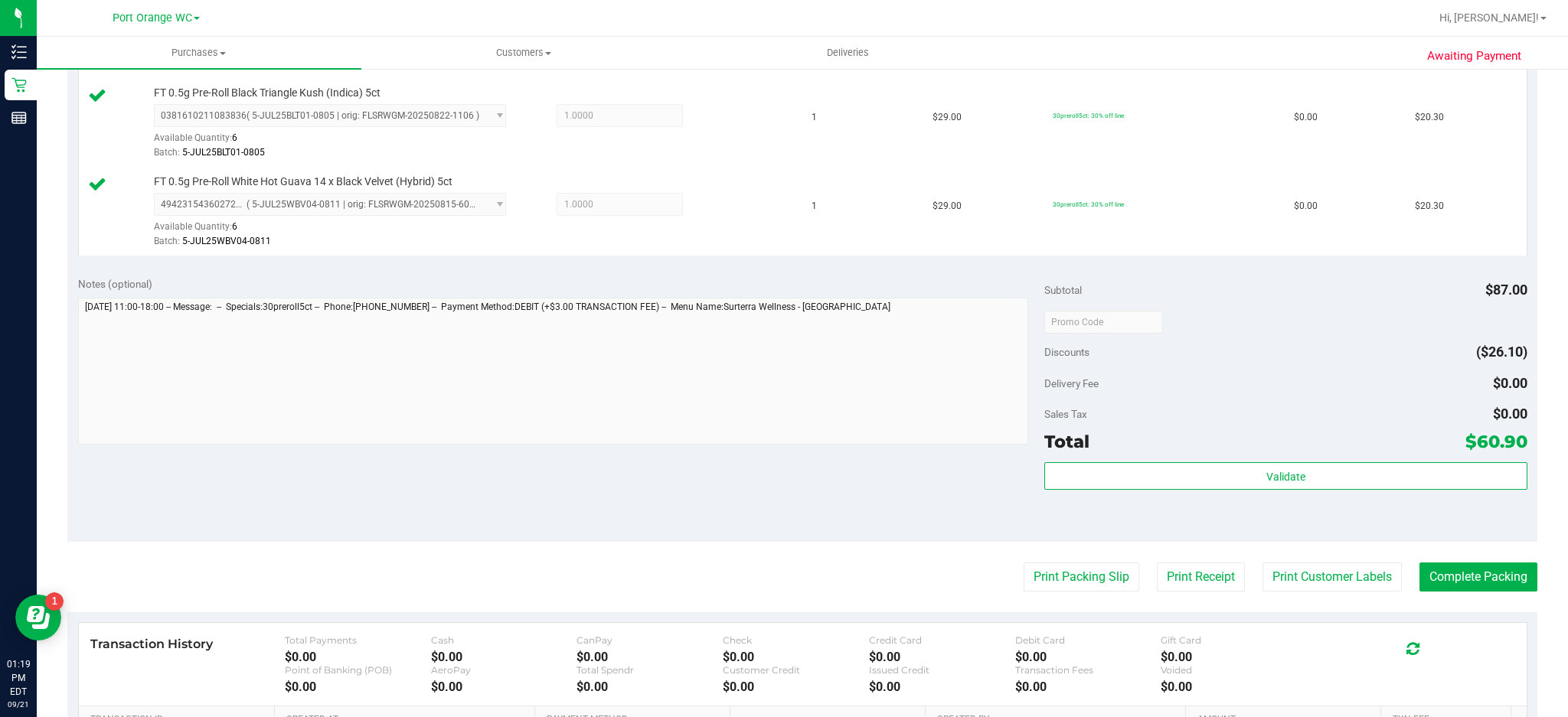
scroll to position [535, 0]
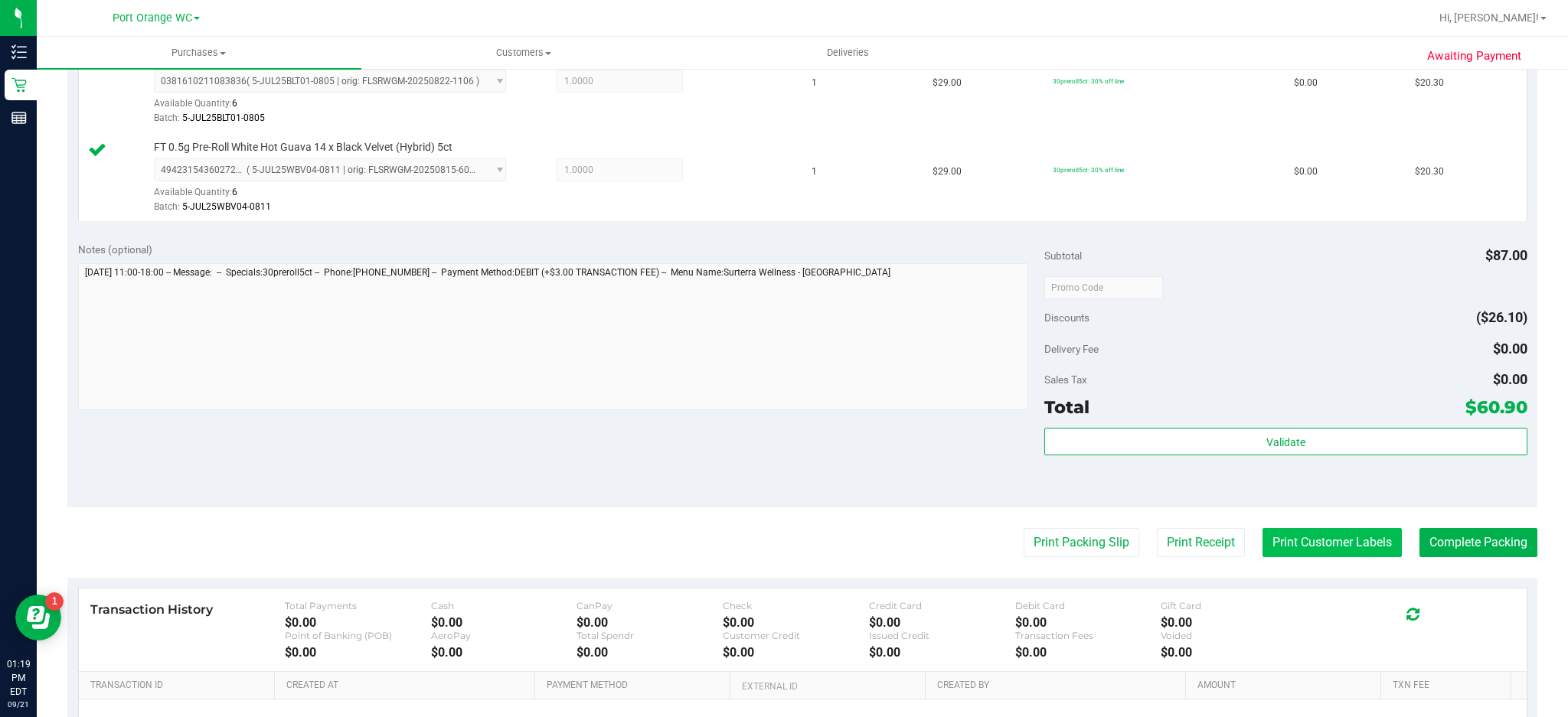
click at [1353, 542] on button "Print Customer Labels" at bounding box center [1332, 543] width 140 height 29
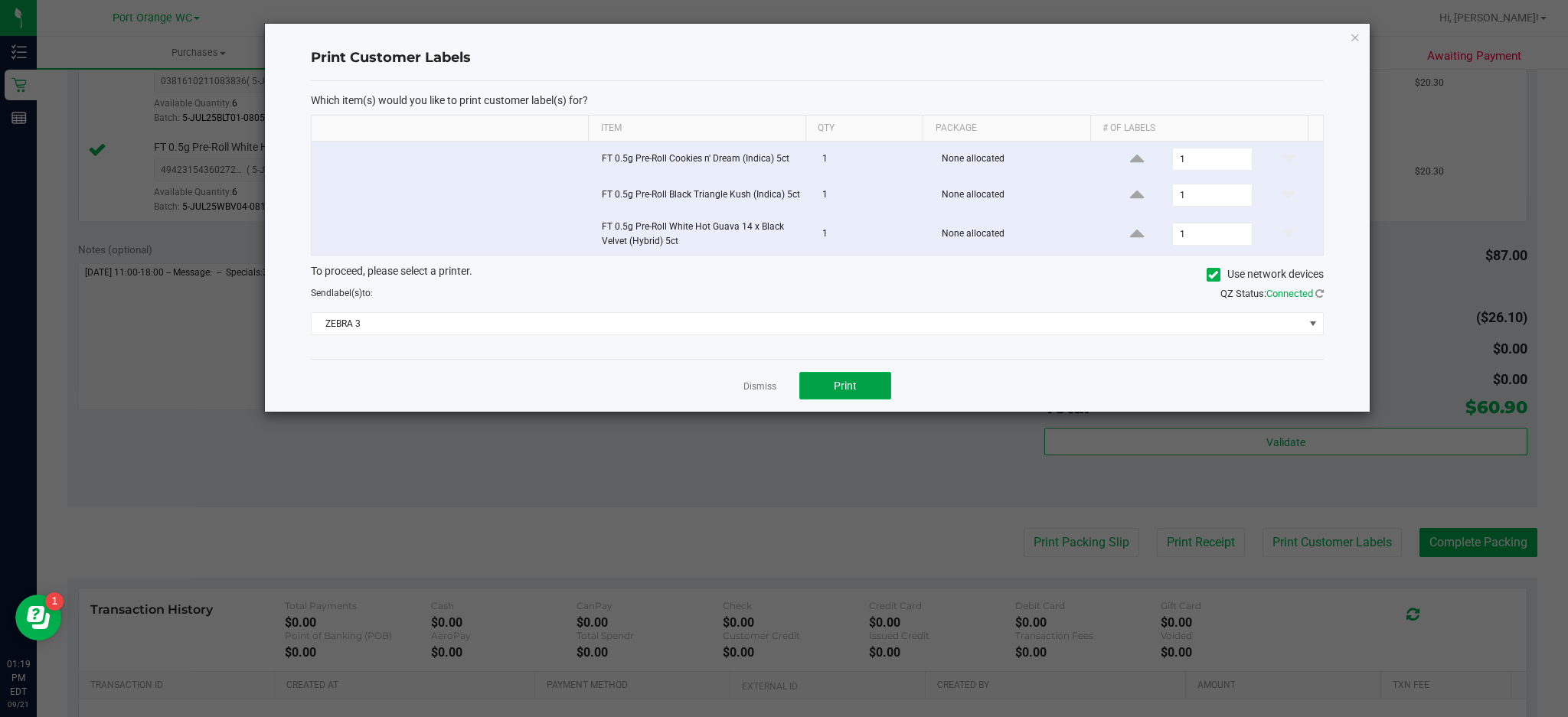
click at [875, 377] on button "Print" at bounding box center [845, 385] width 92 height 27
click at [1350, 33] on icon "button" at bounding box center [1355, 36] width 11 height 18
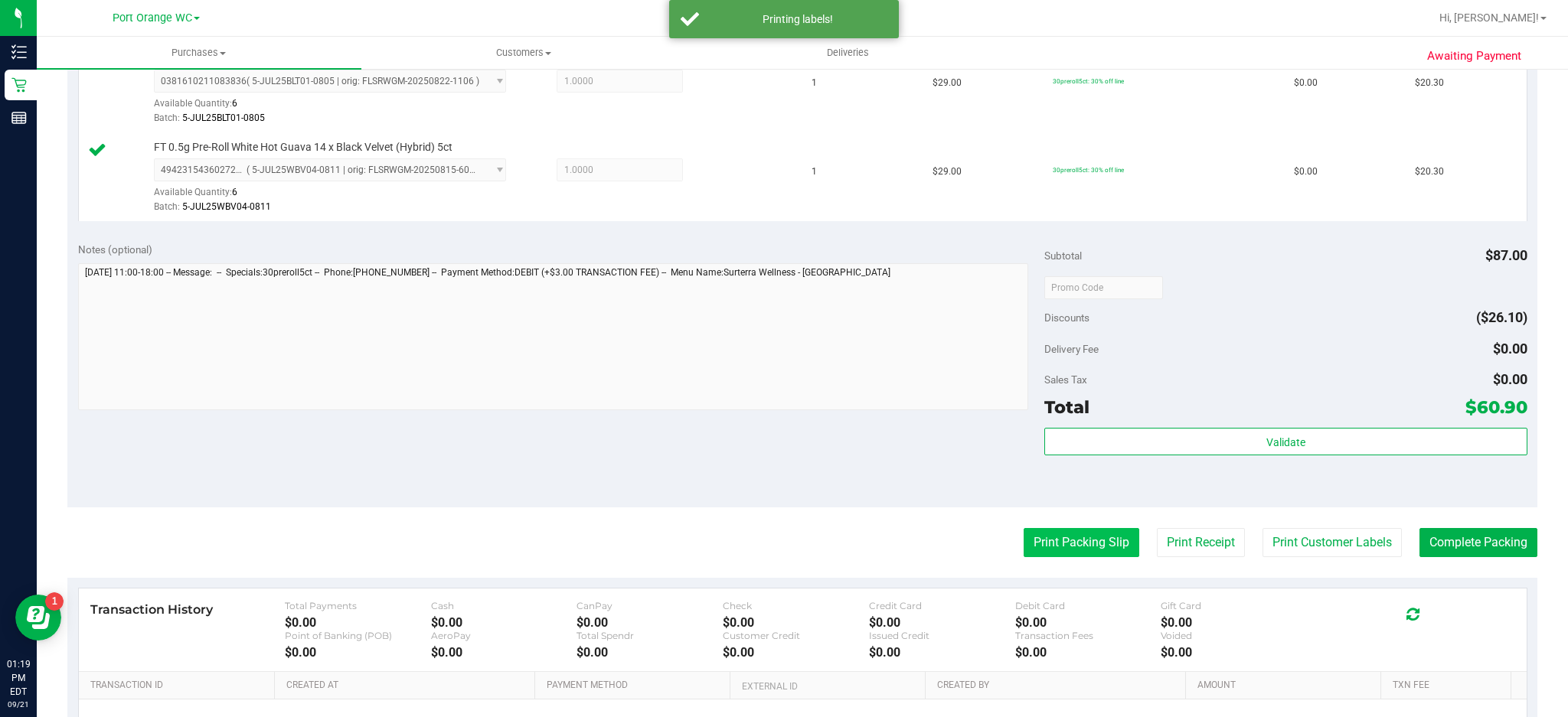
click at [1086, 551] on button "Print Packing Slip" at bounding box center [1081, 543] width 116 height 29
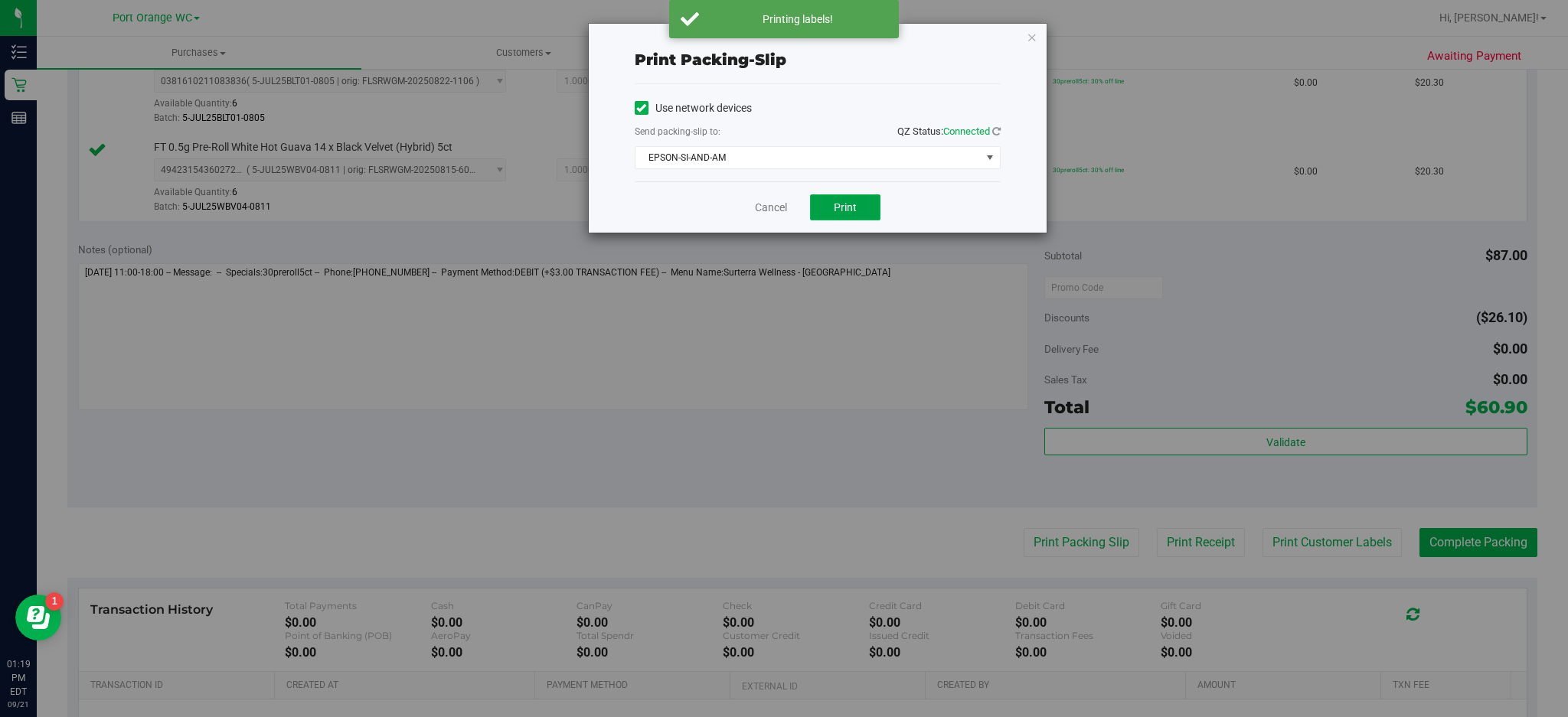
click at [854, 213] on span "Print" at bounding box center [845, 208] width 23 height 13
click at [1031, 34] on icon "button" at bounding box center [1032, 36] width 11 height 18
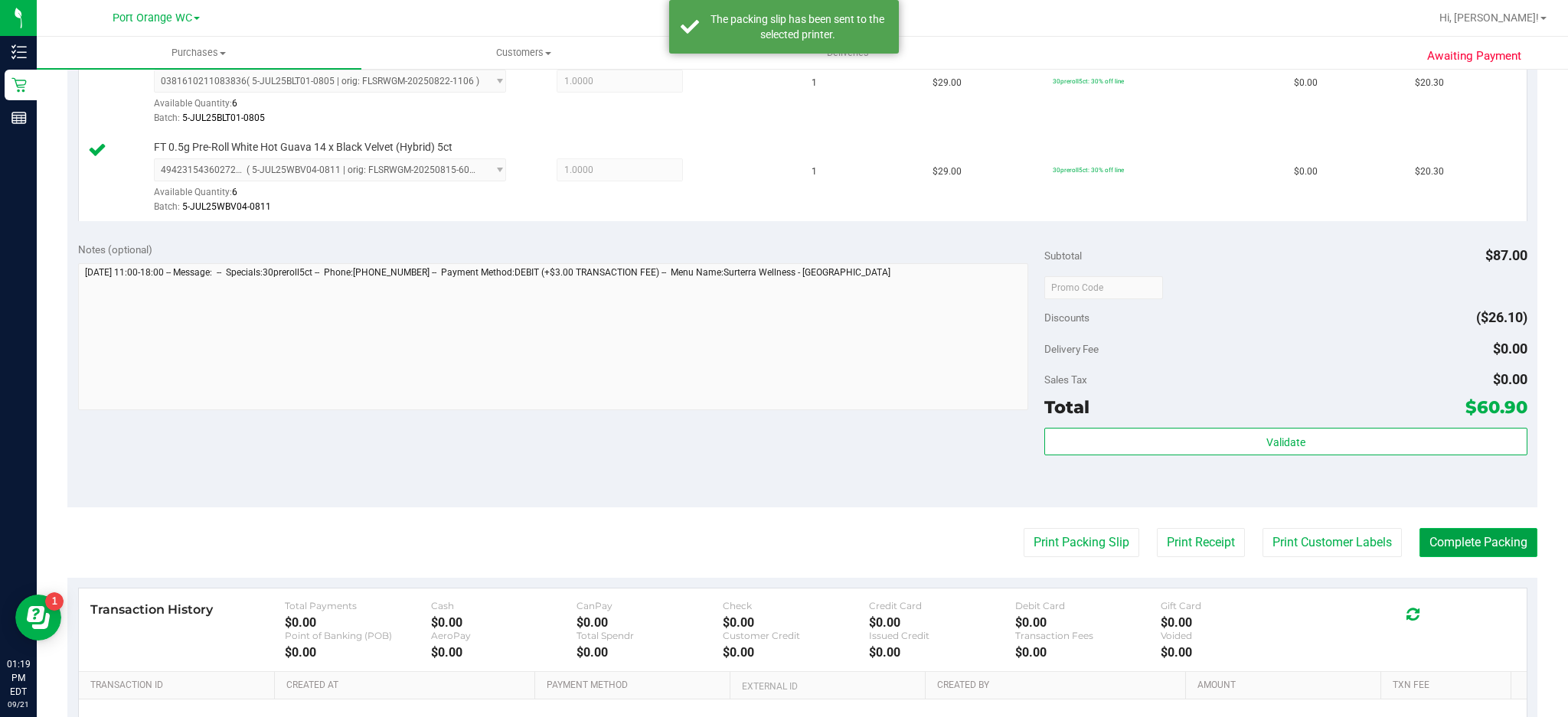
click at [1475, 537] on button "Complete Packing" at bounding box center [1478, 543] width 118 height 29
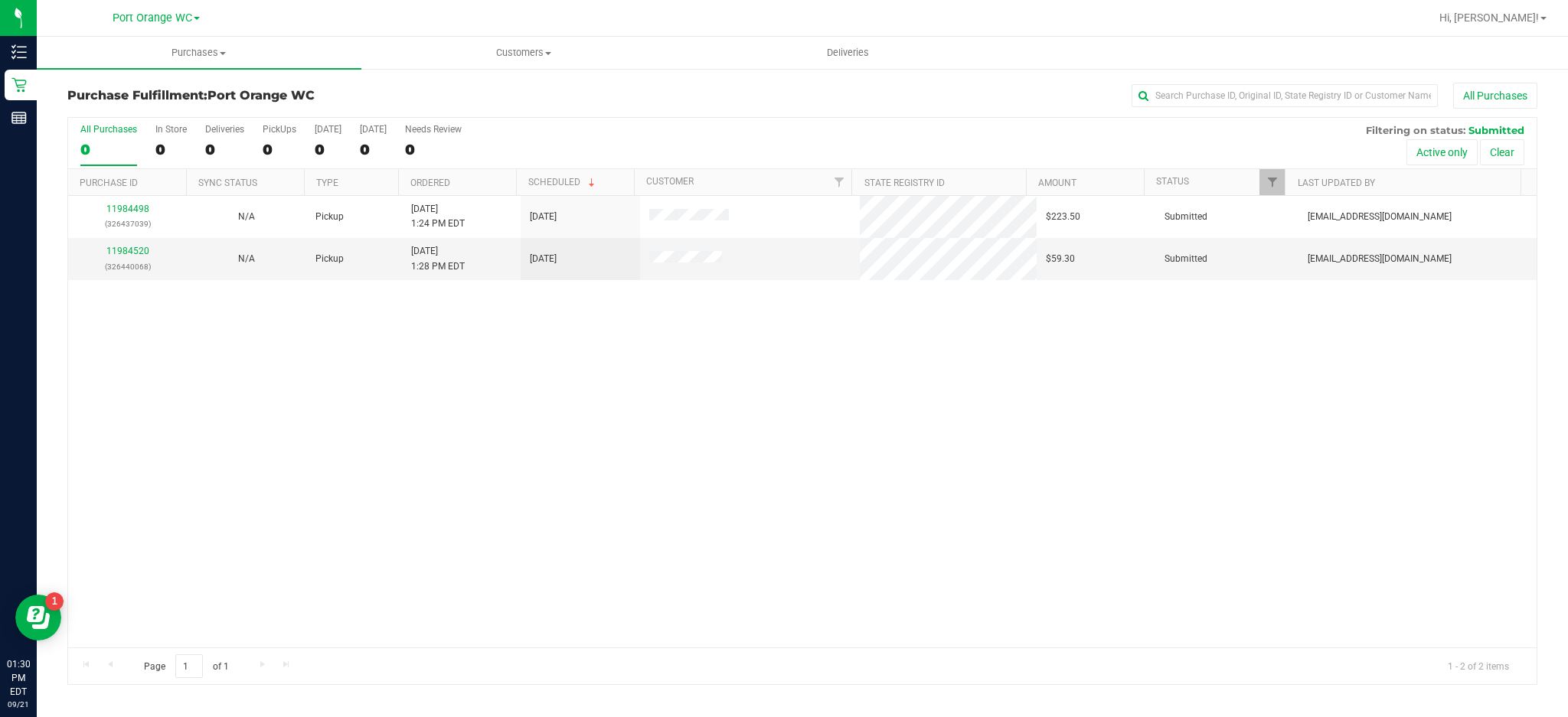
click at [24, 44] on icon at bounding box center [19, 52] width 15 height 15
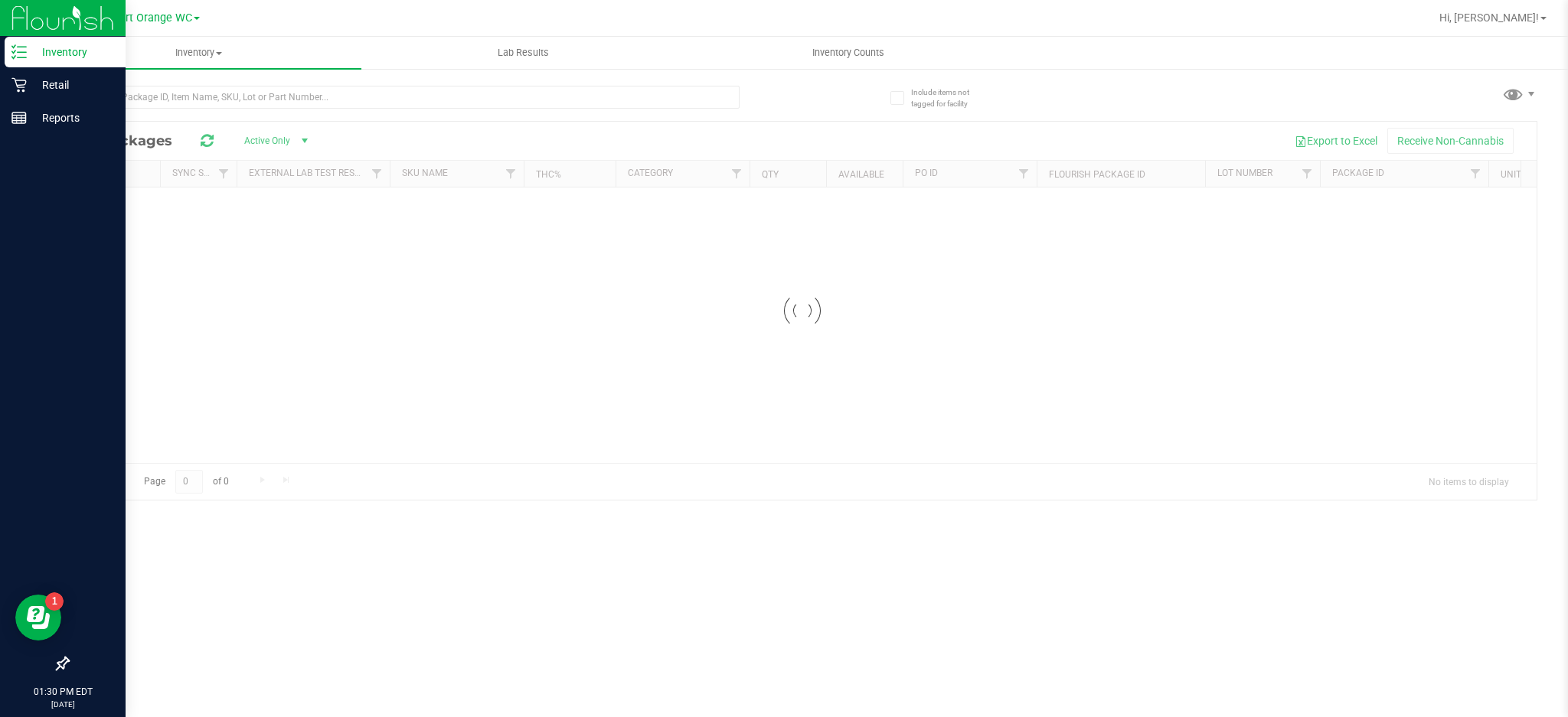
click at [78, 53] on p "Inventory" at bounding box center [73, 52] width 92 height 18
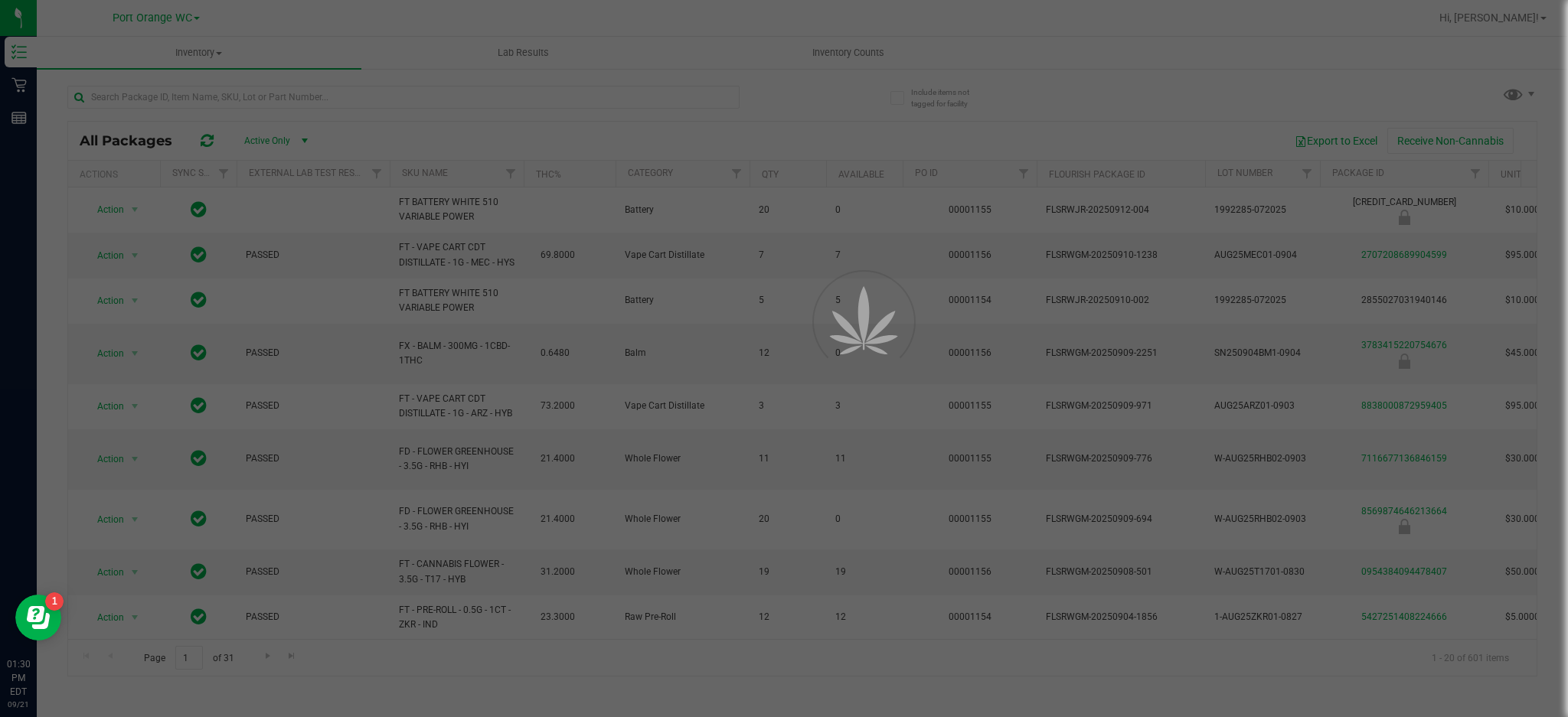
click at [218, 82] on div at bounding box center [784, 358] width 1568 height 717
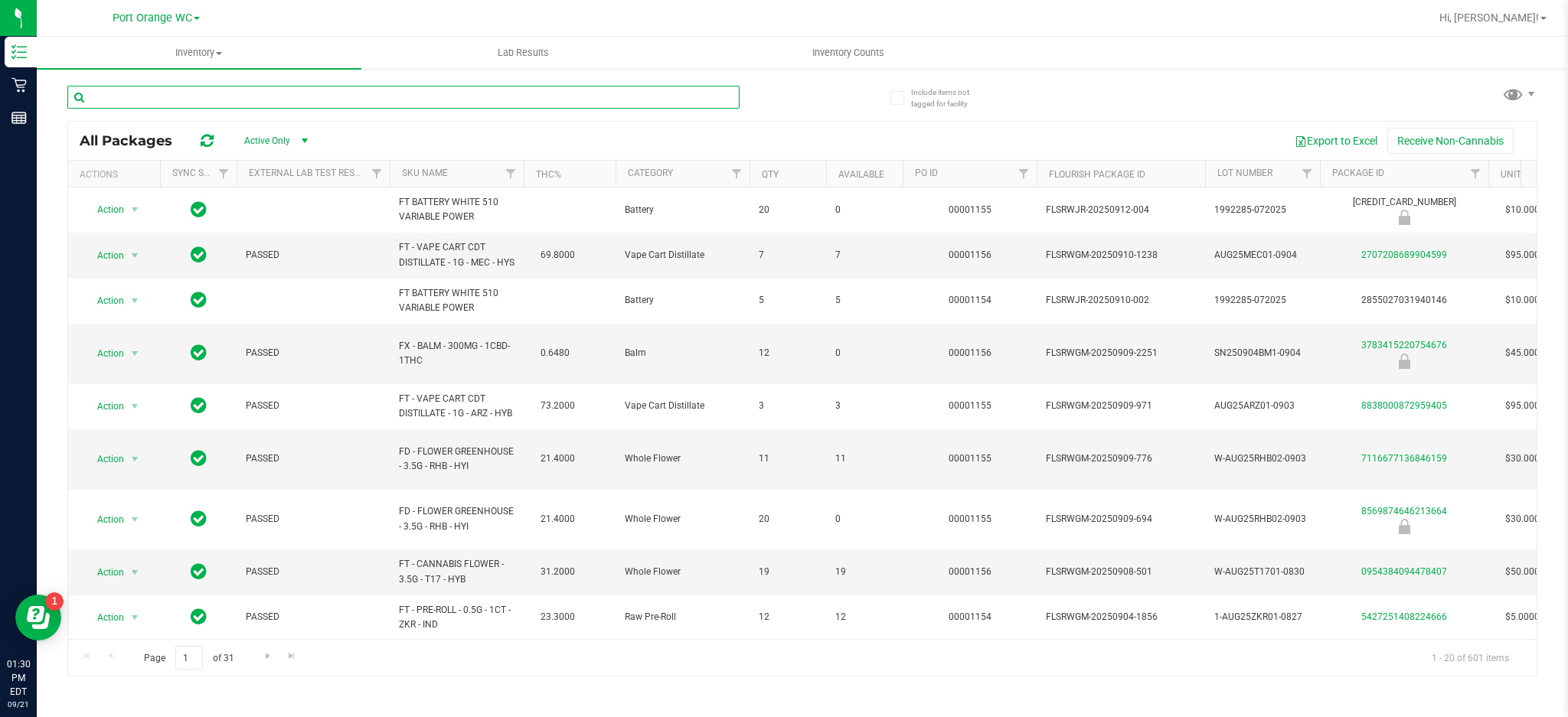
click at [287, 96] on input "text" at bounding box center [403, 97] width 673 height 23
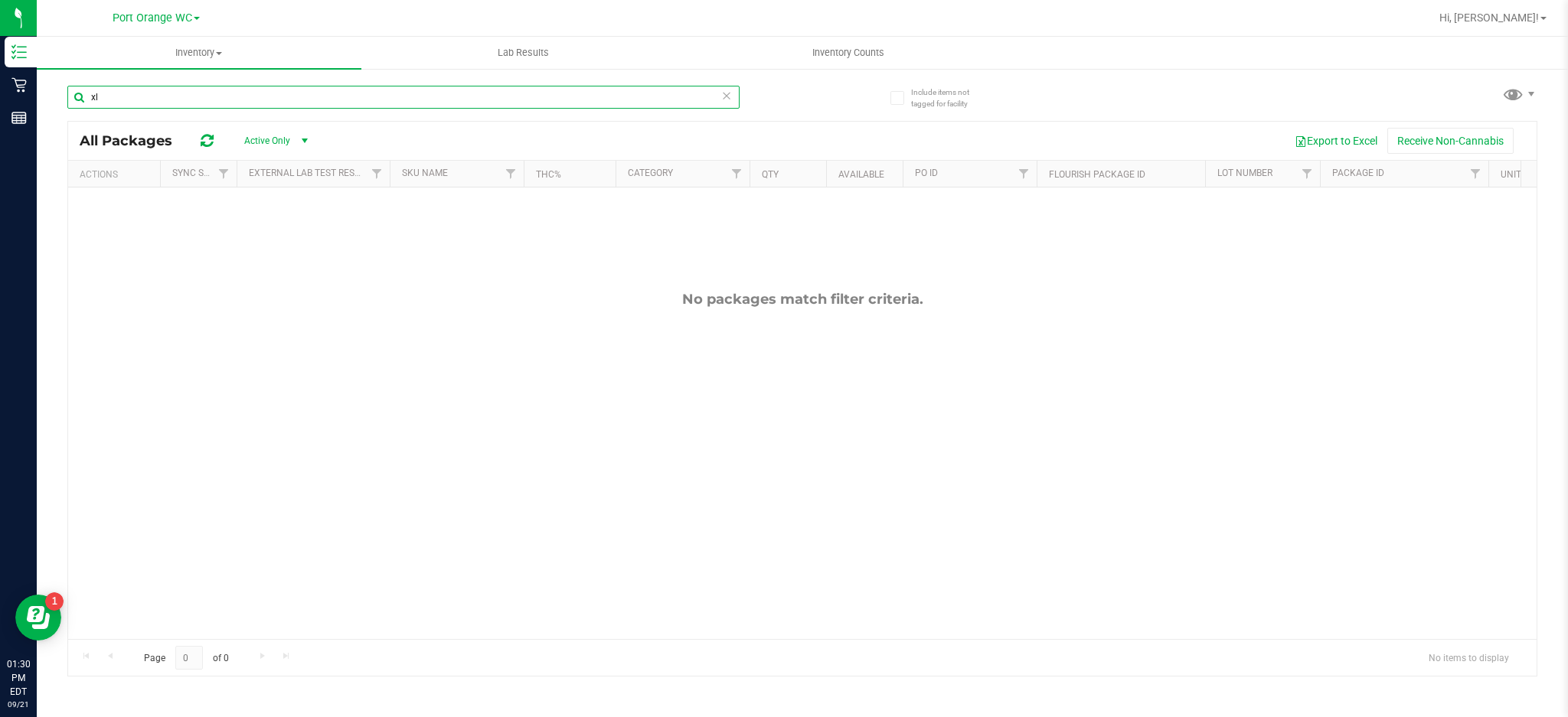
type input "x"
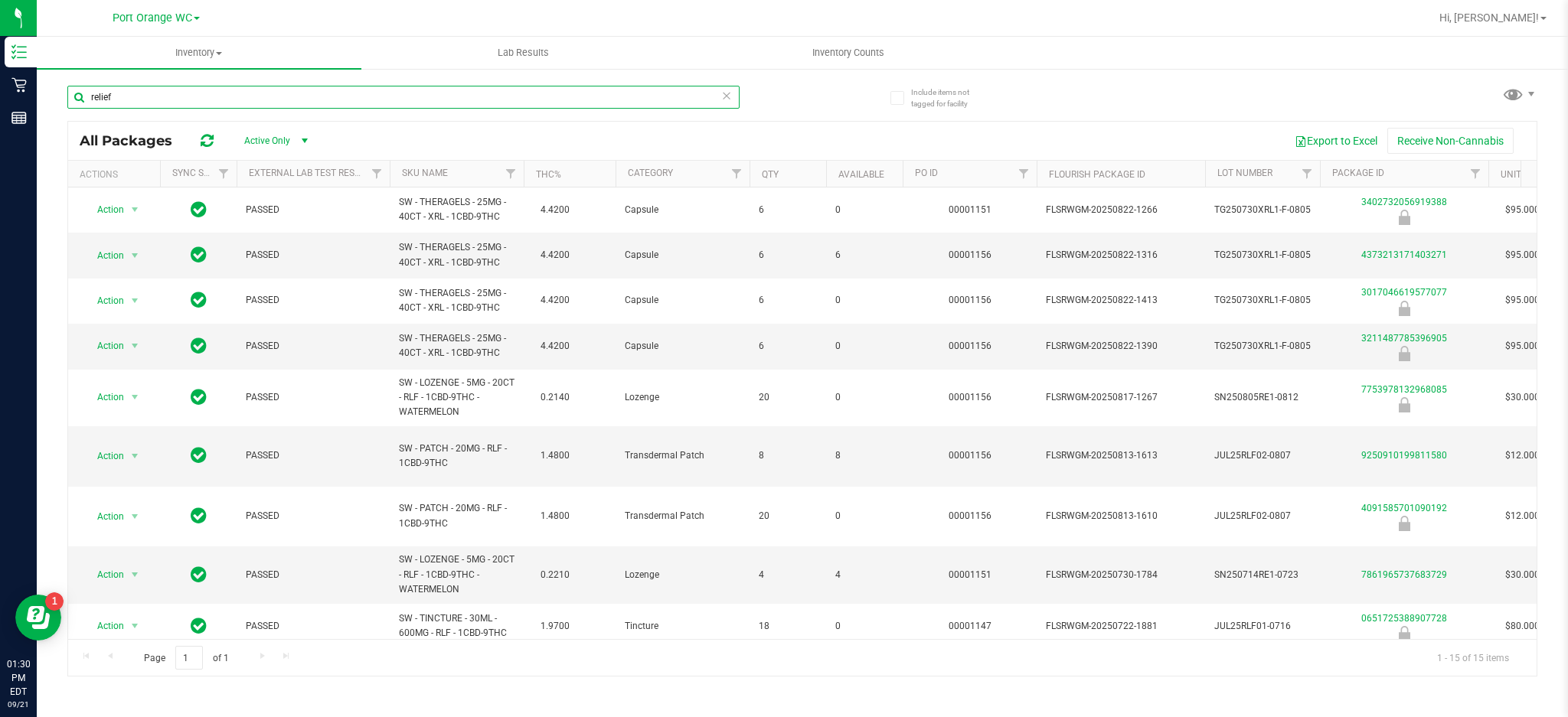
type input "relief"
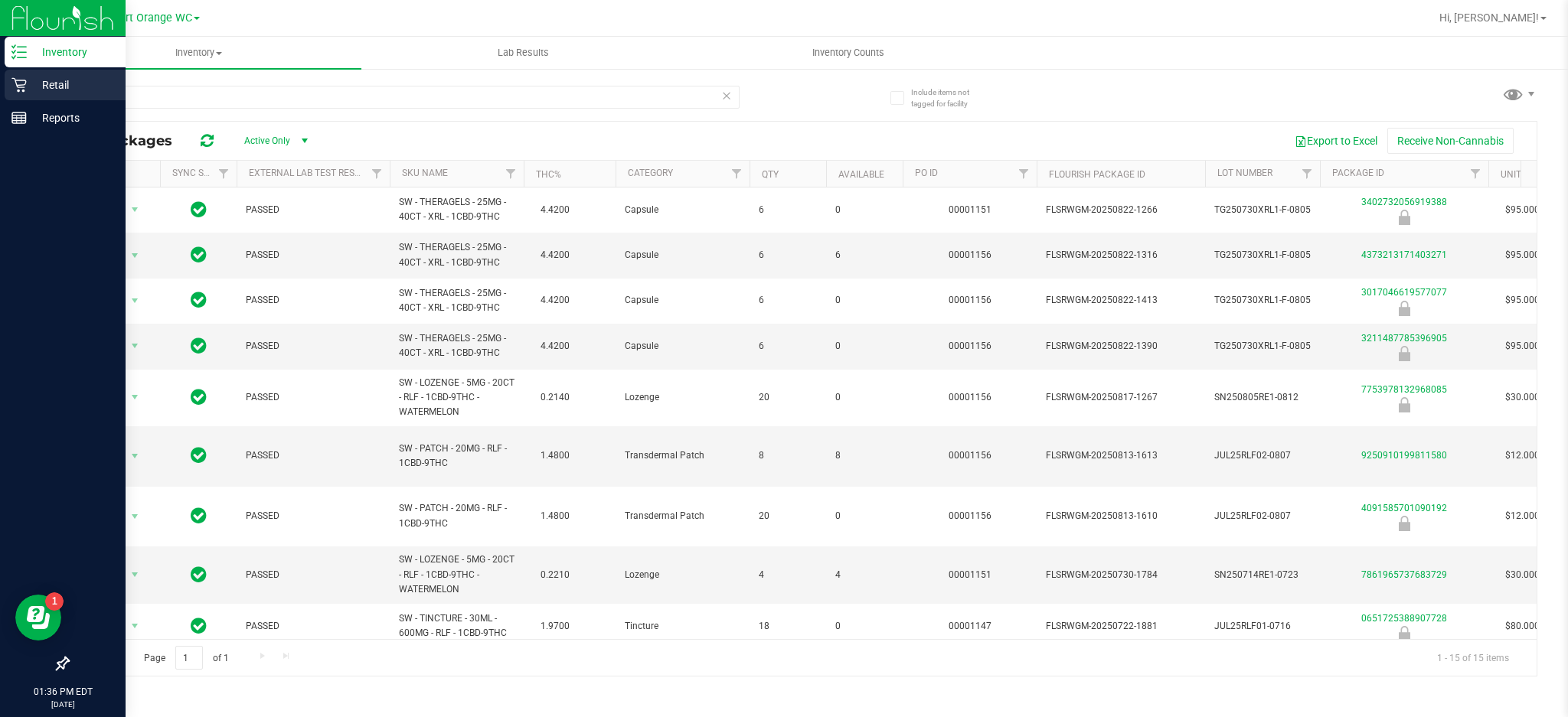
click at [33, 86] on p "Retail" at bounding box center [73, 85] width 92 height 18
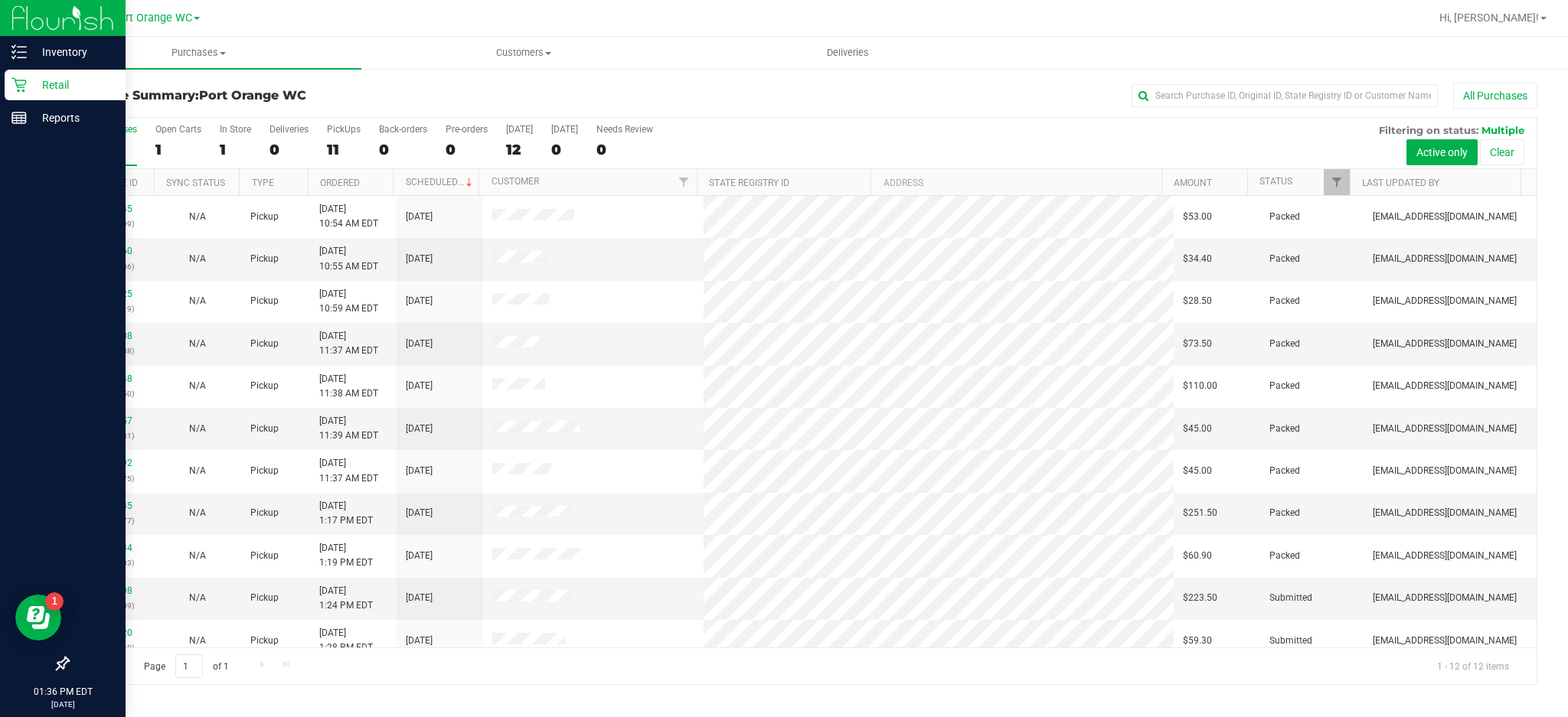
scroll to position [56, 0]
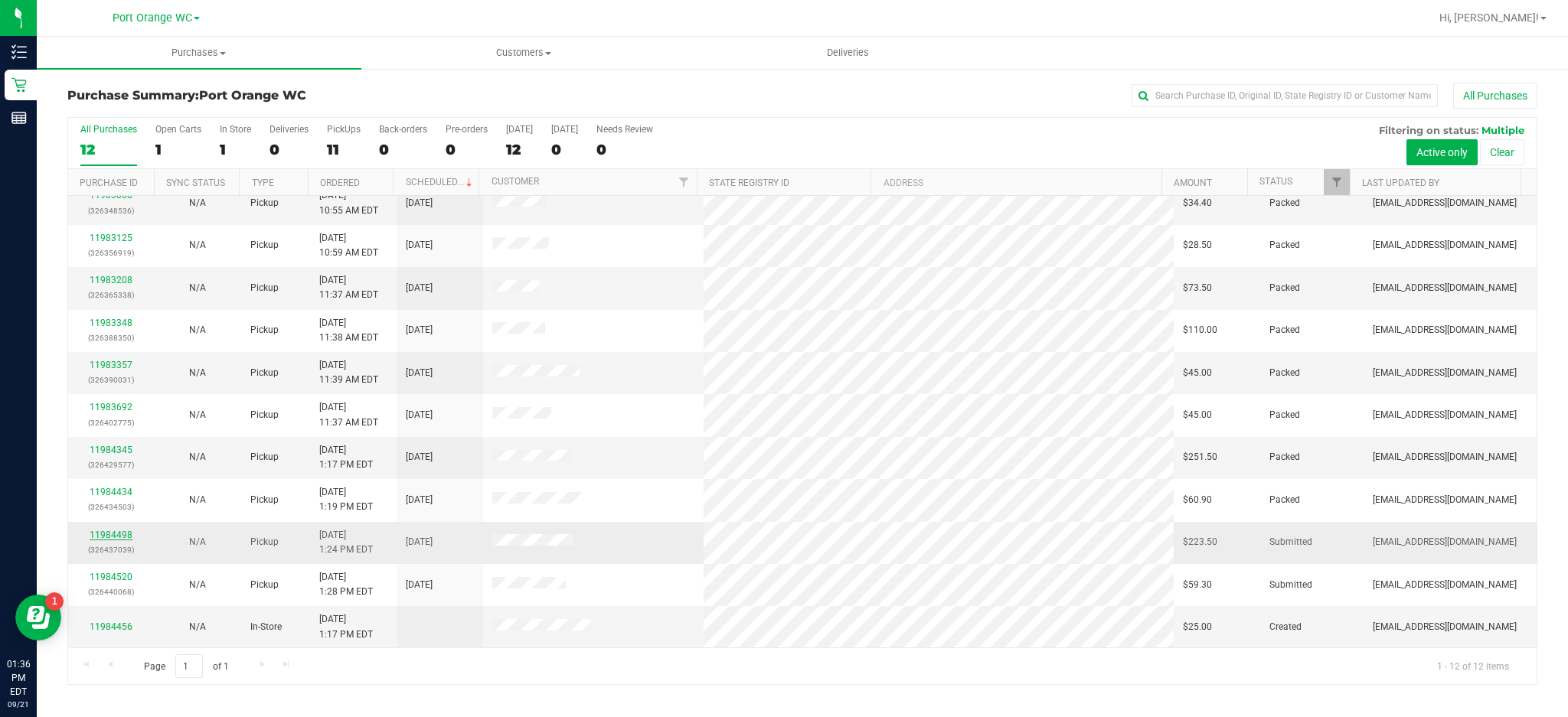
click at [116, 536] on link "11984498" at bounding box center [111, 535] width 43 height 11
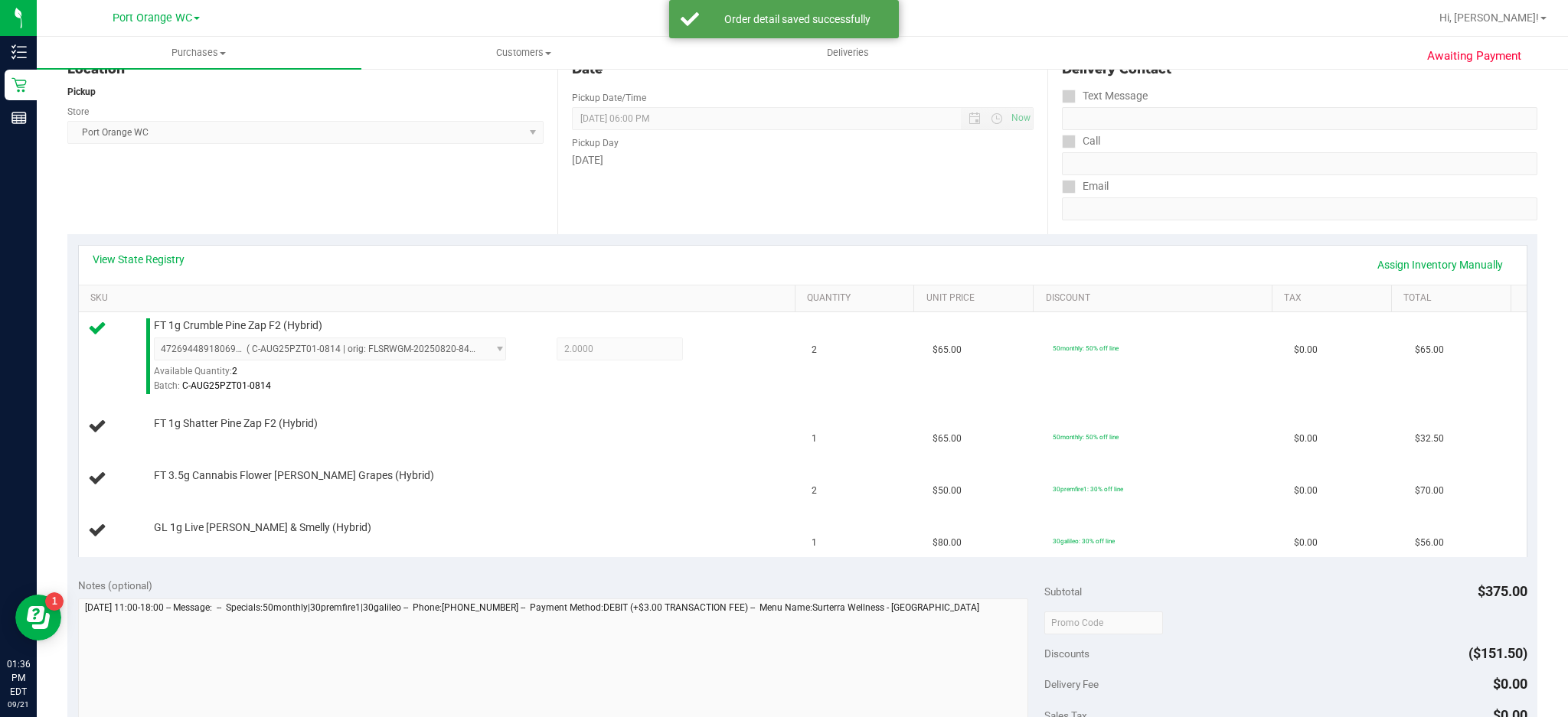
scroll to position [196, 0]
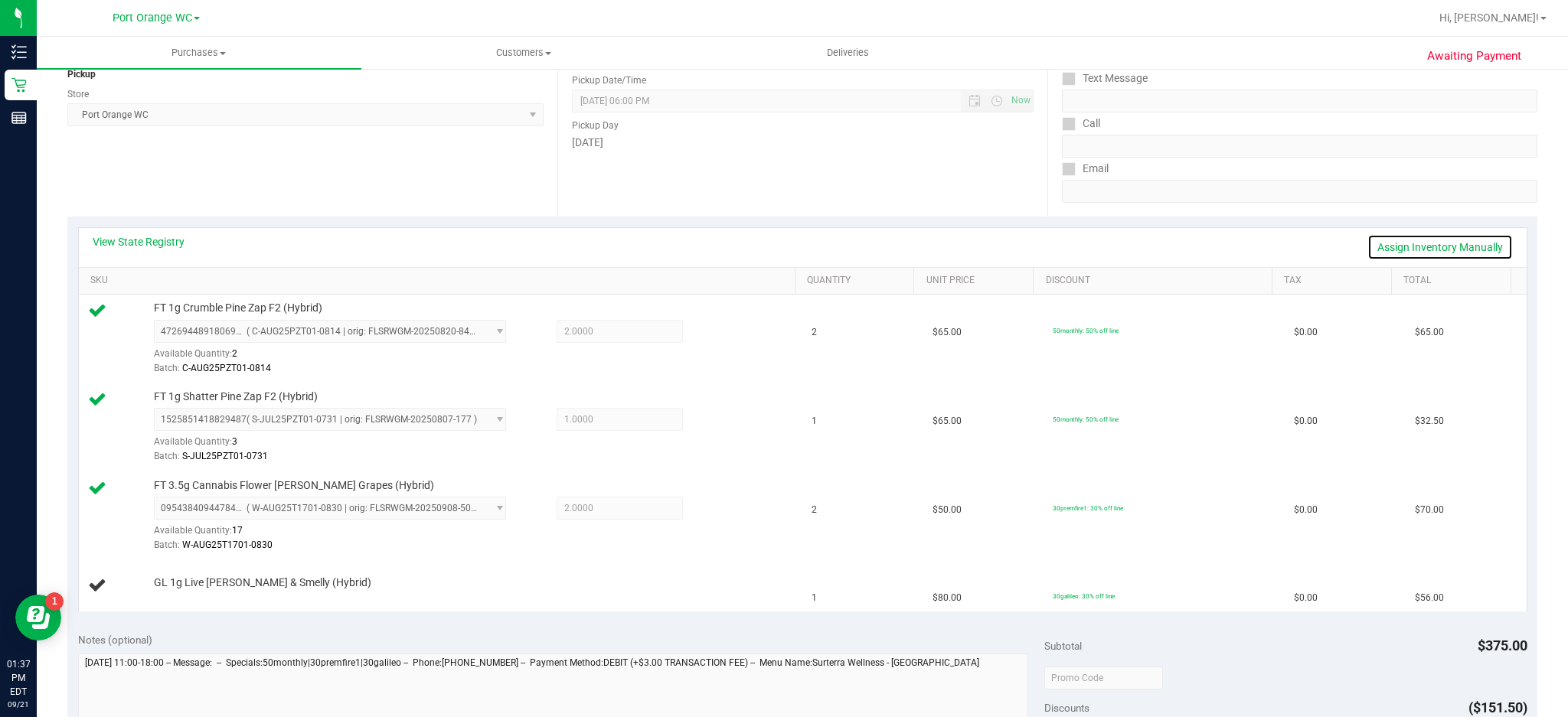
click at [1456, 250] on link "Assign Inventory Manually" at bounding box center [1439, 247] width 145 height 26
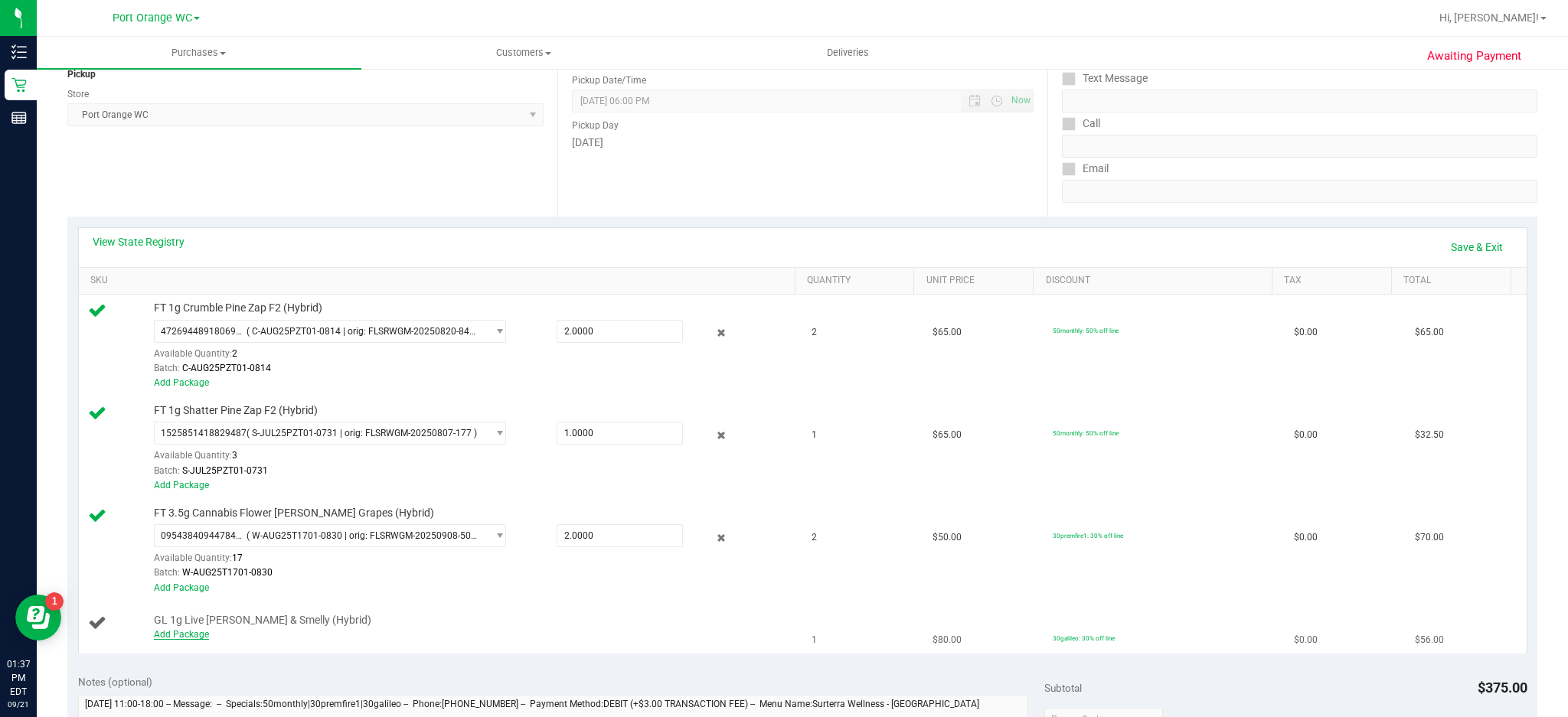
click at [180, 635] on link "Add Package" at bounding box center [181, 635] width 55 height 11
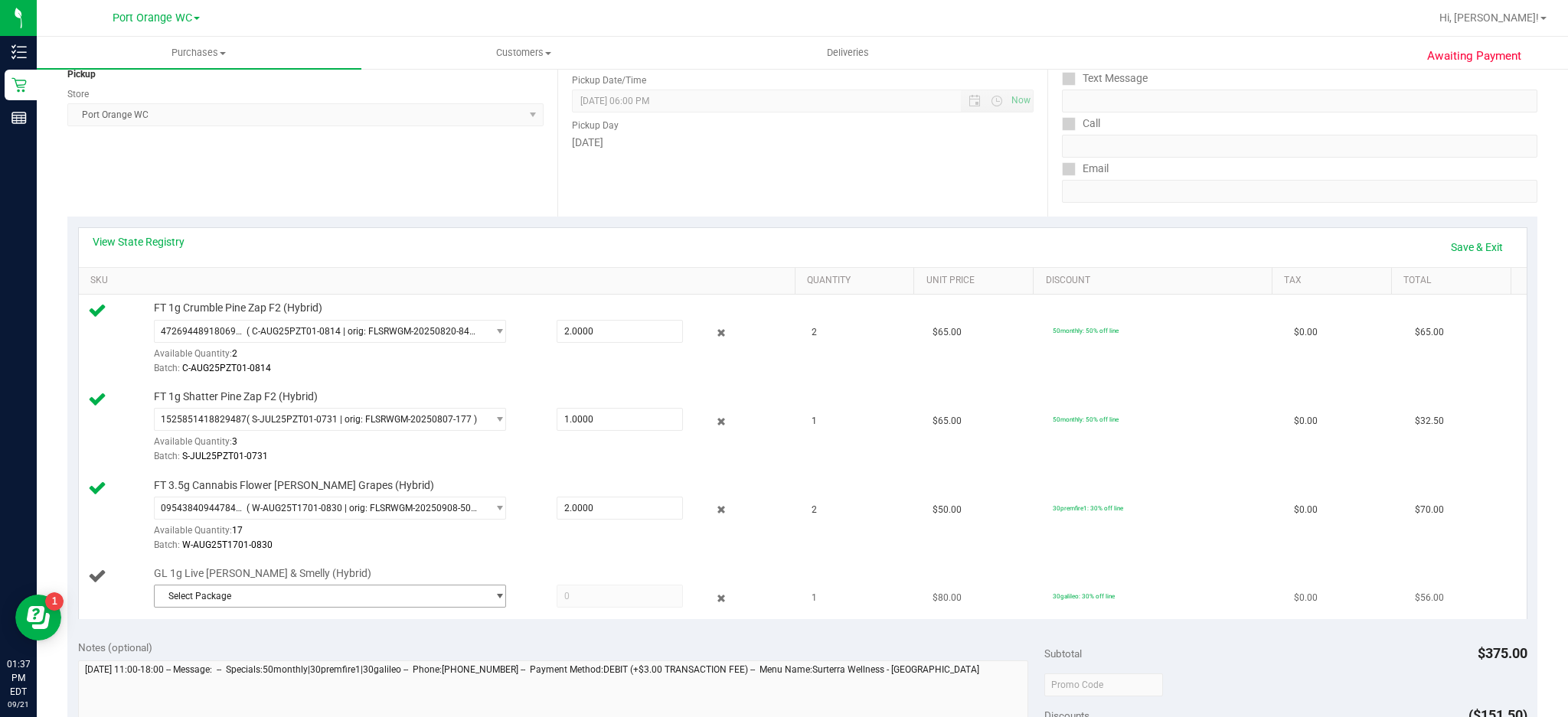
click at [495, 596] on span "select" at bounding box center [499, 596] width 12 height 13
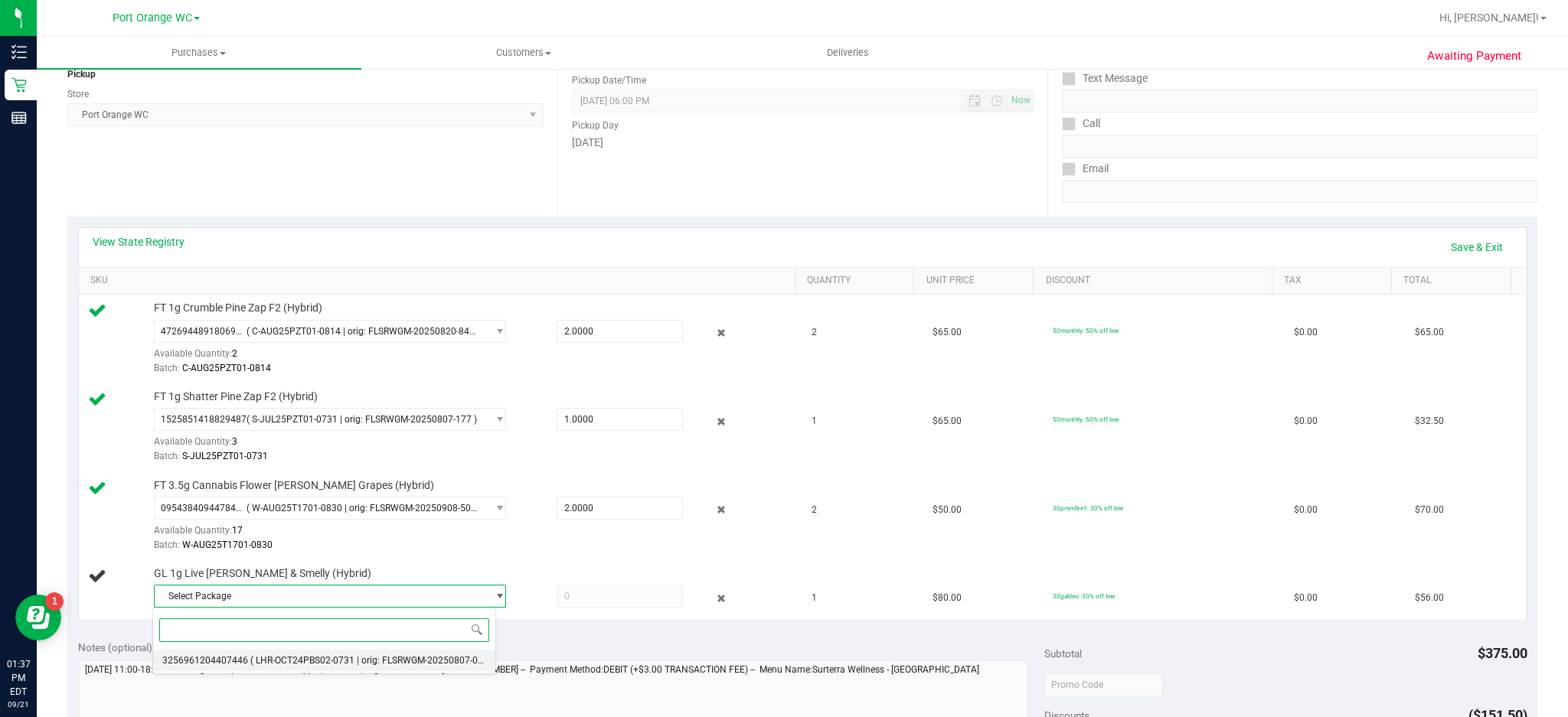
click at [349, 662] on span "( LHR-OCT24PBS02-0731 | orig: FLSRWGM-20250807-075 )" at bounding box center [372, 661] width 244 height 11
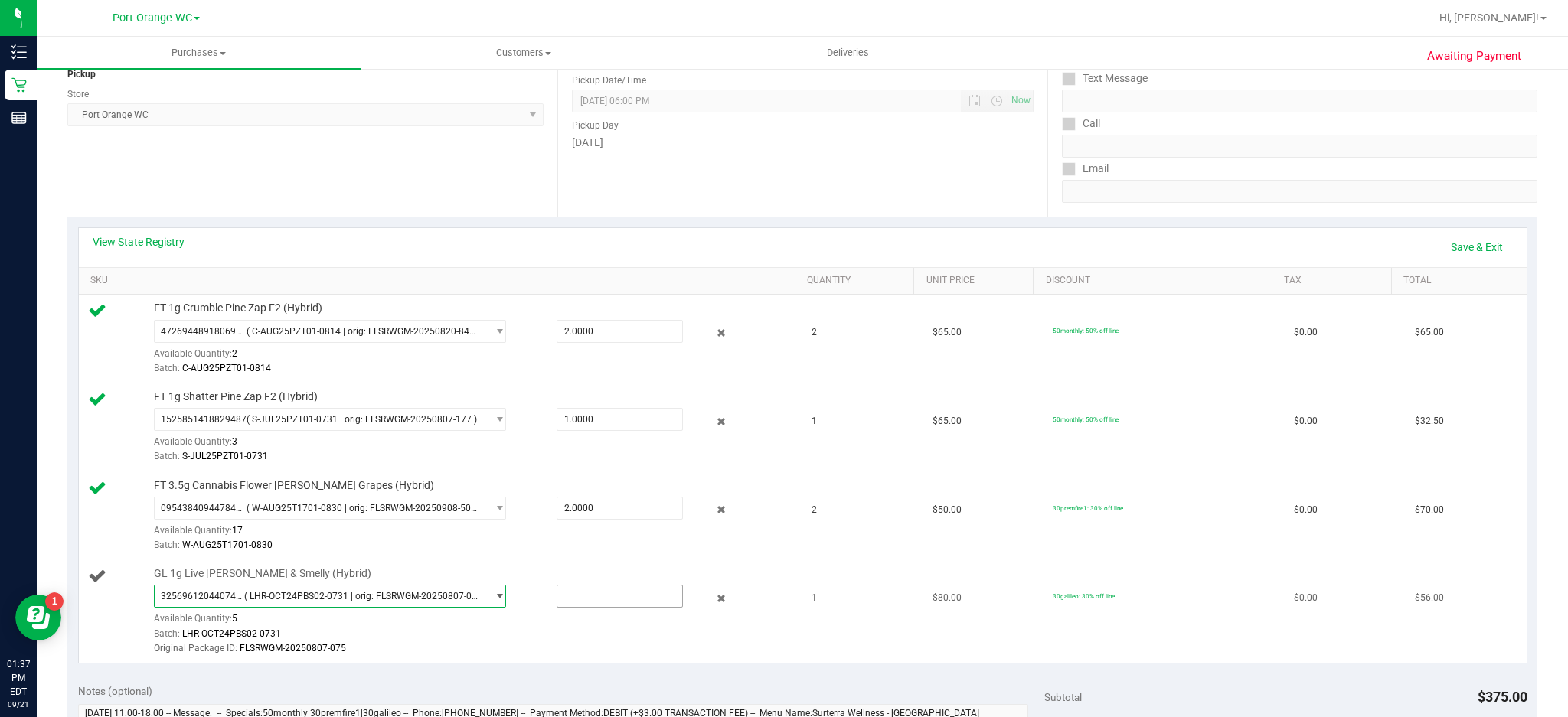
click at [595, 596] on input "text" at bounding box center [620, 596] width 126 height 22
type input "1"
click at [1464, 250] on link "Save & Exit" at bounding box center [1476, 247] width 72 height 26
type input "1.0000"
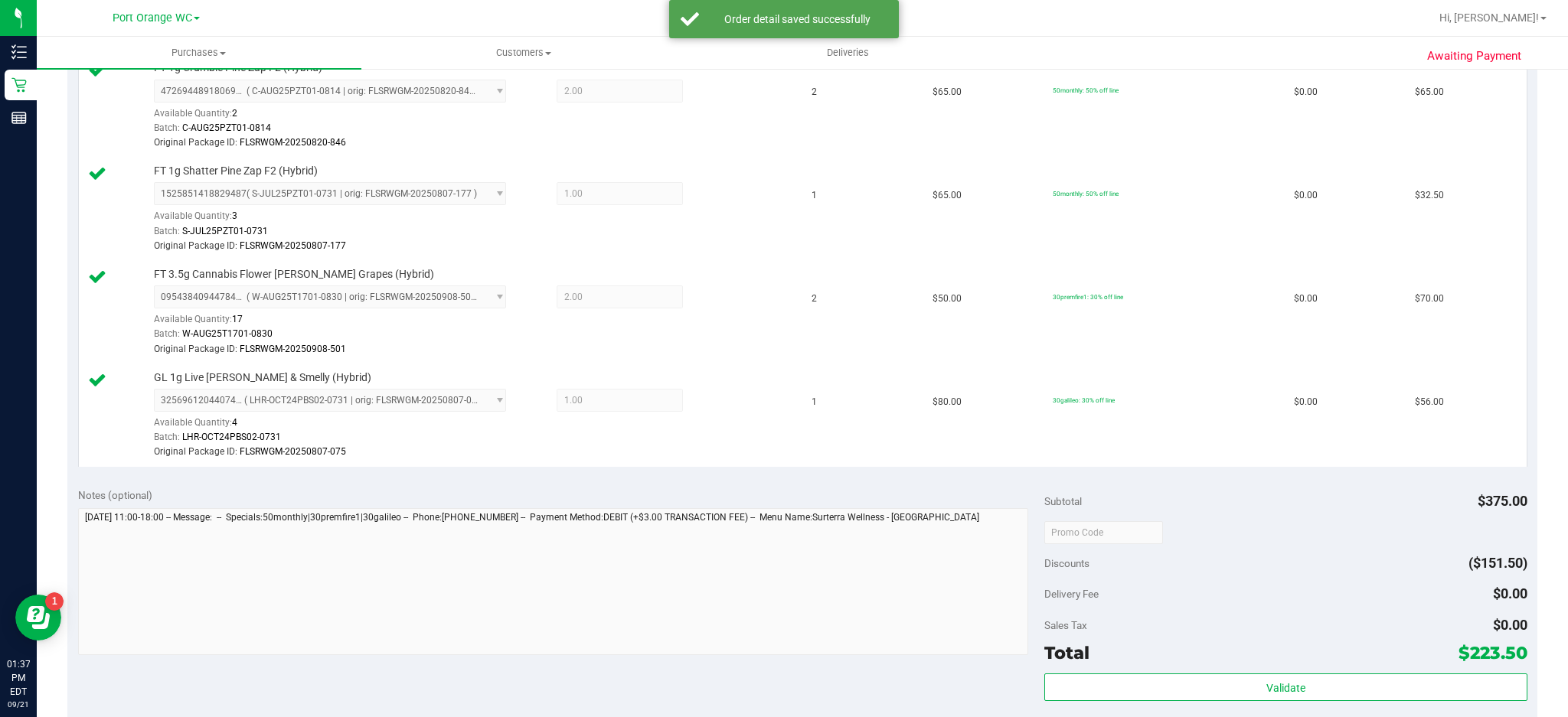
scroll to position [859, 0]
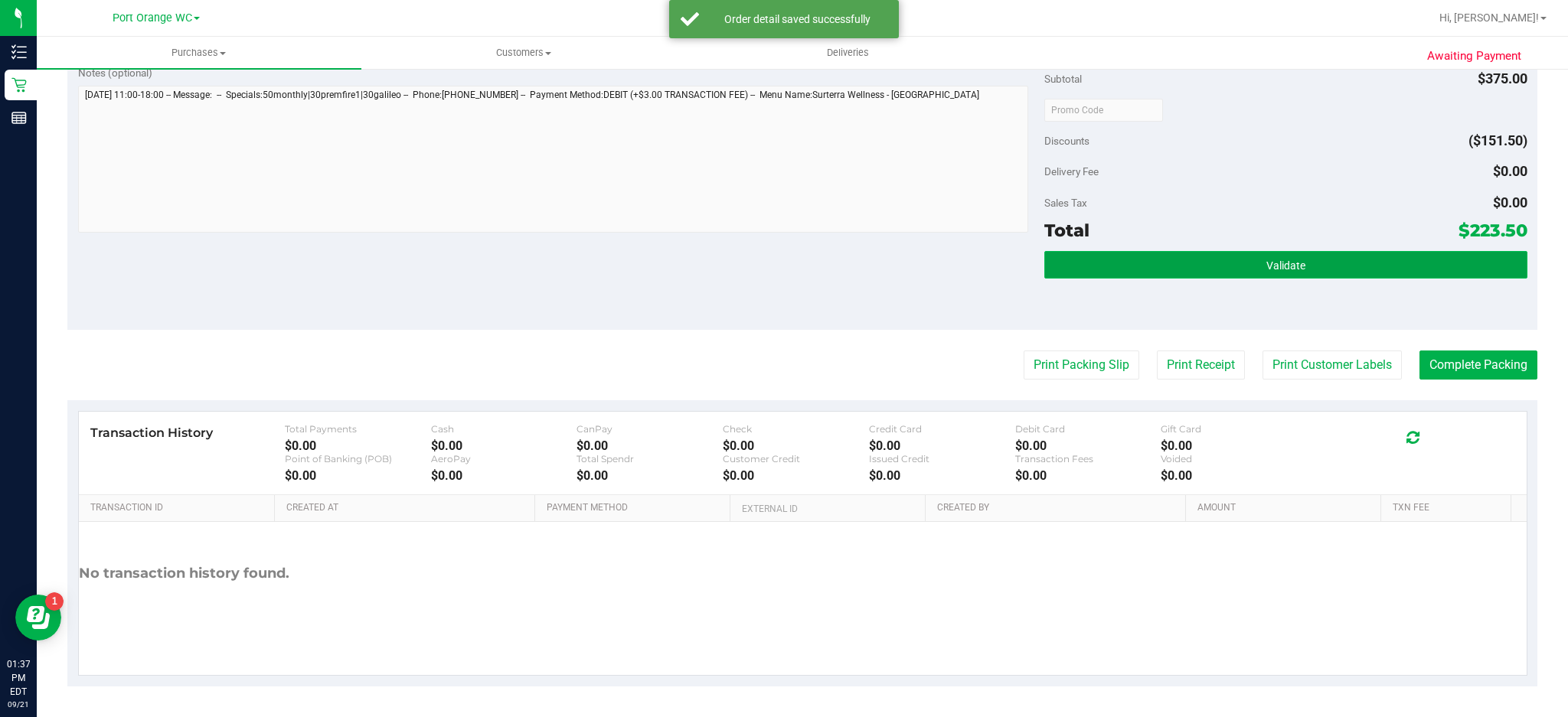
click at [1304, 265] on button "Validate" at bounding box center [1285, 265] width 483 height 27
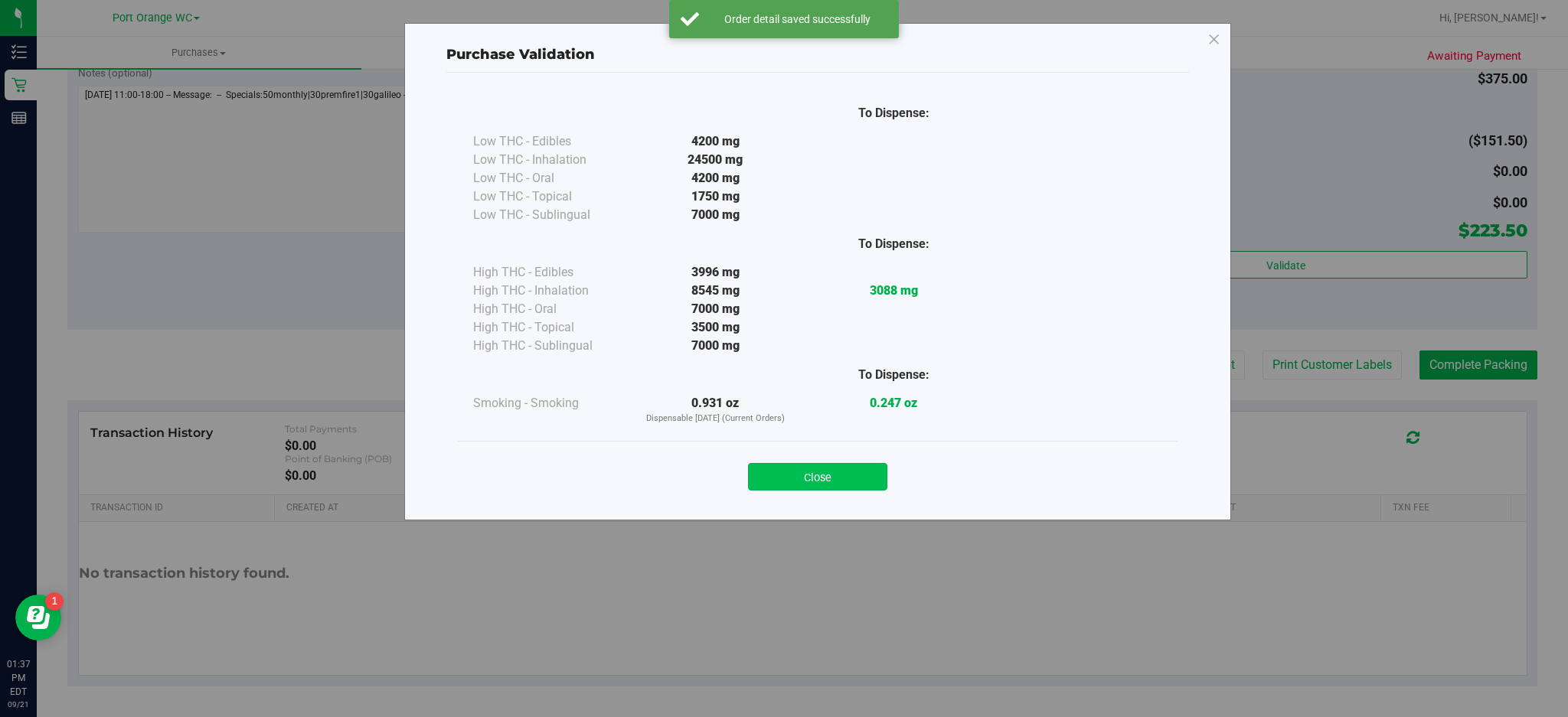
click at [845, 466] on button "Close" at bounding box center [818, 477] width 140 height 27
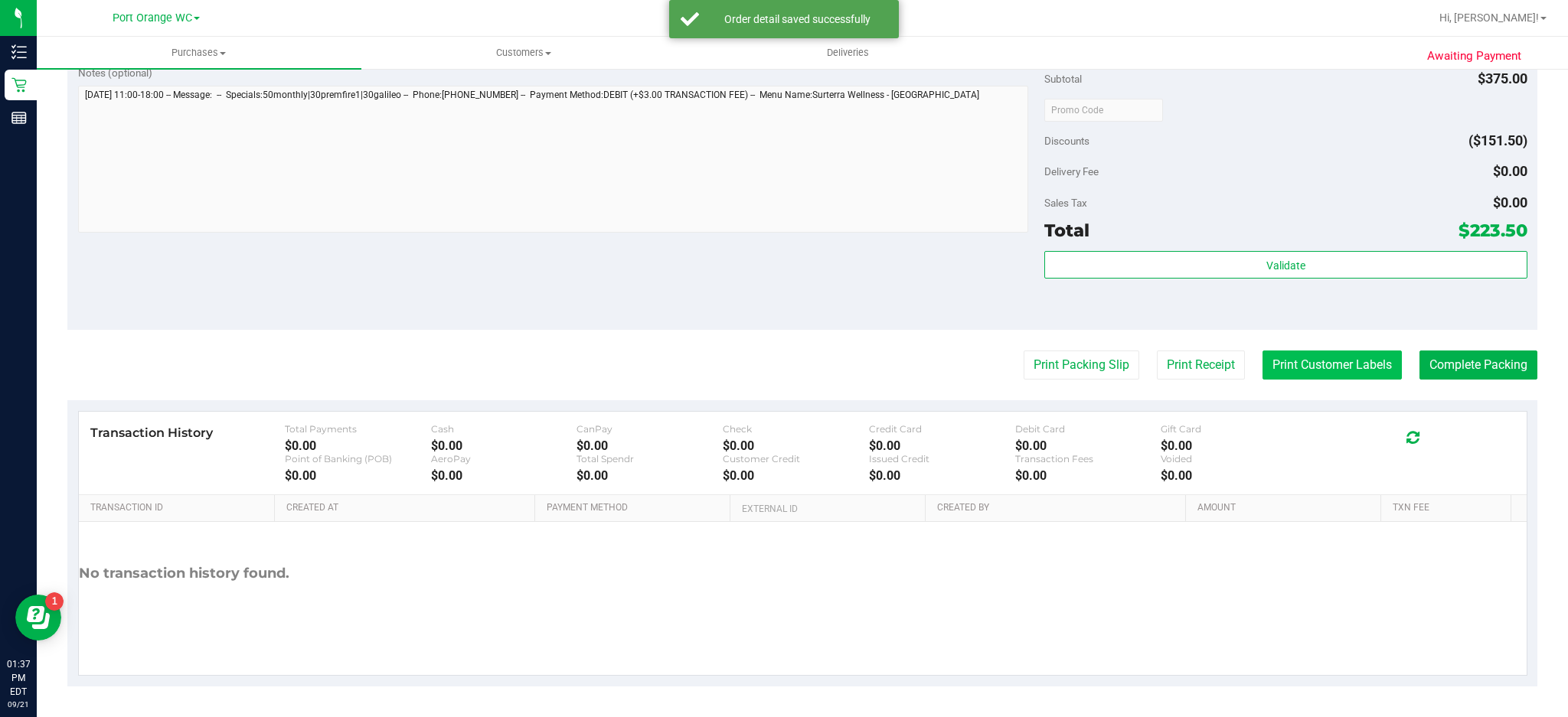
click at [1340, 363] on button "Print Customer Labels" at bounding box center [1332, 365] width 140 height 29
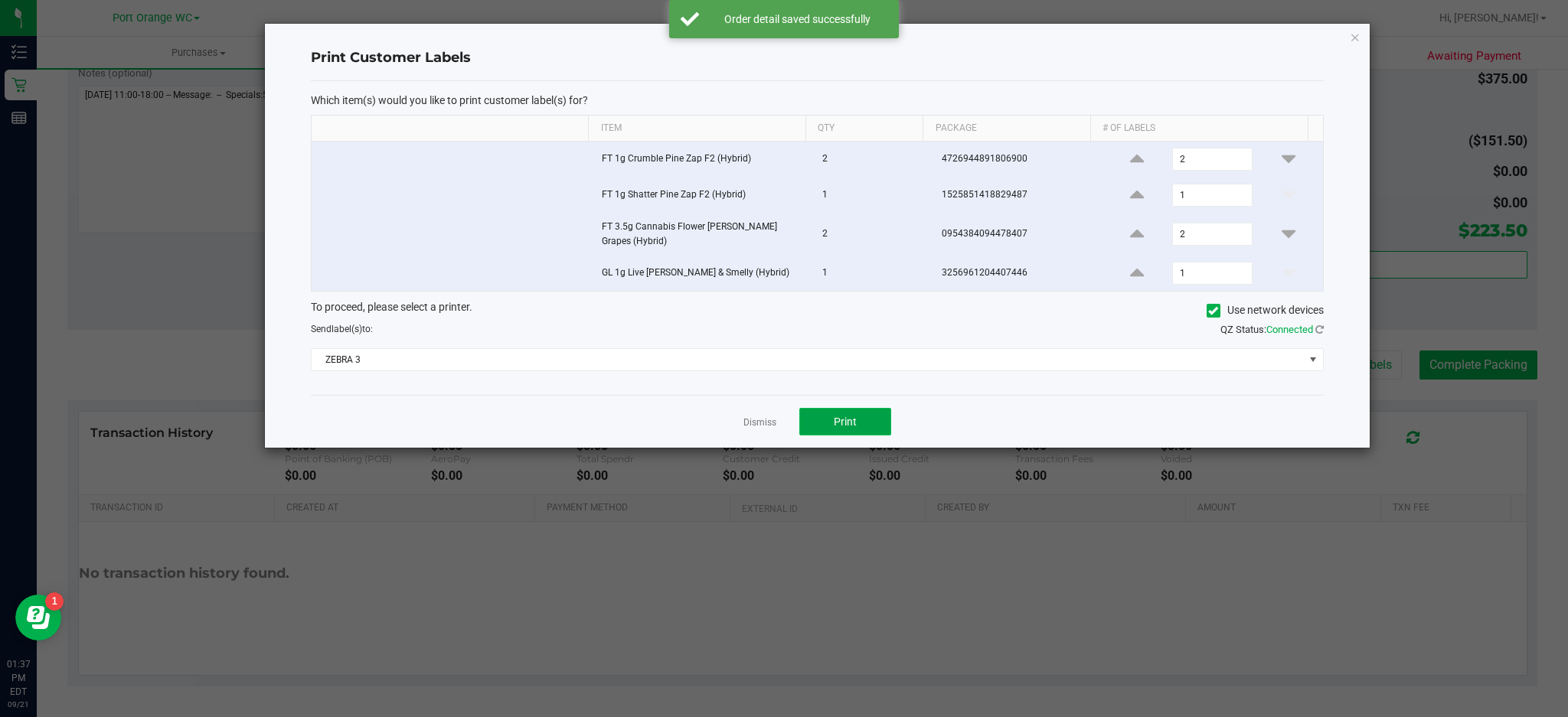
click at [855, 422] on span "Print" at bounding box center [845, 422] width 23 height 13
click at [1354, 35] on icon "button" at bounding box center [1355, 36] width 11 height 18
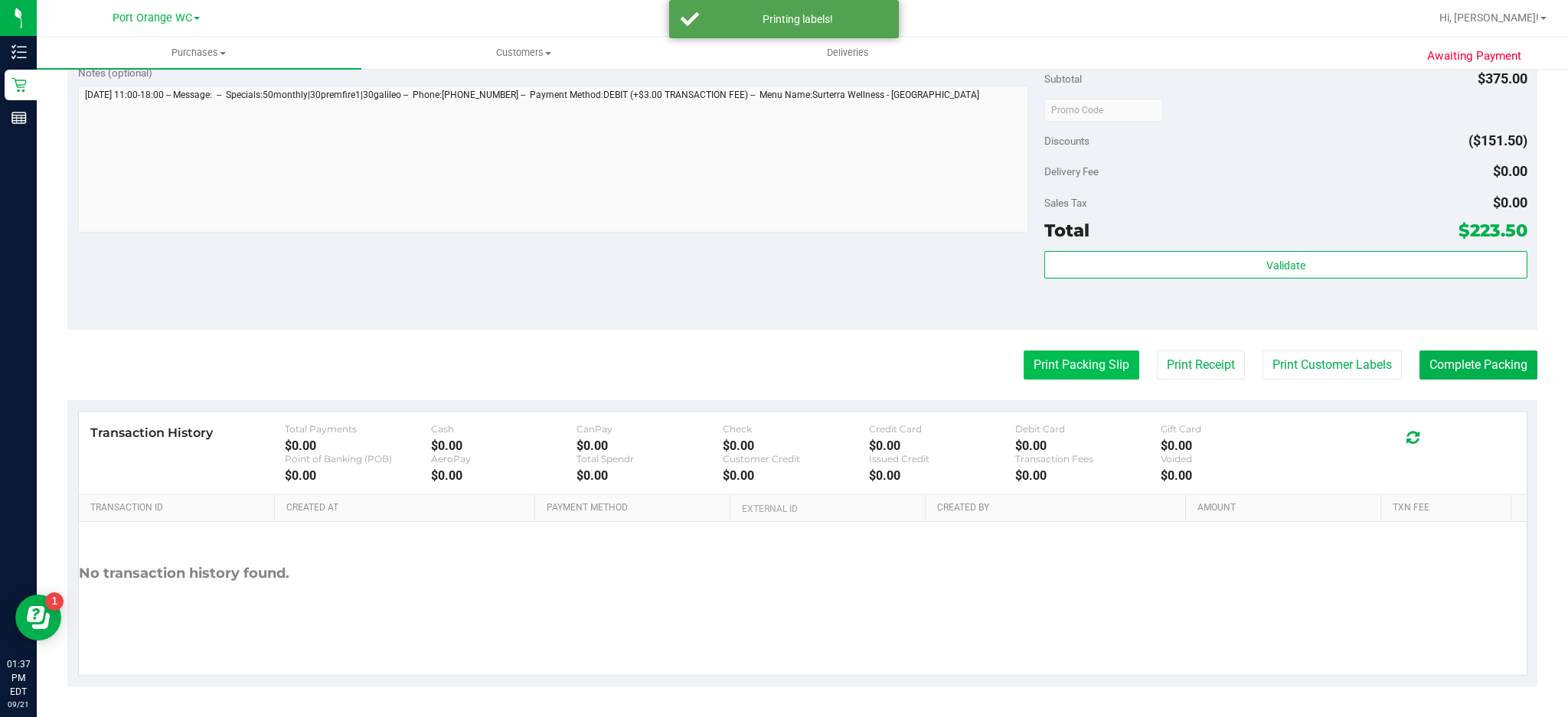
click at [1081, 366] on button "Print Packing Slip" at bounding box center [1081, 365] width 116 height 29
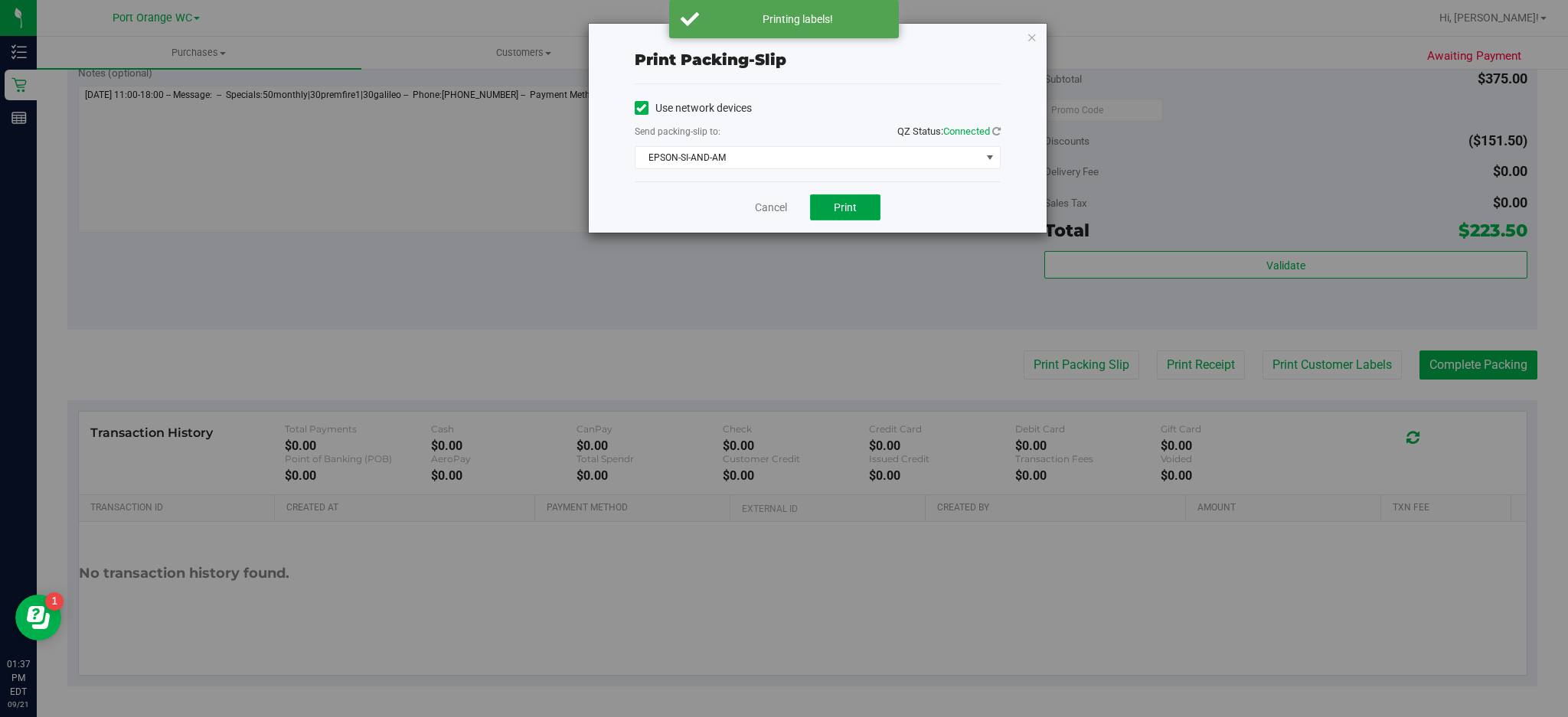
click at [858, 209] on button "Print" at bounding box center [846, 208] width 71 height 26
click at [1030, 28] on icon "button" at bounding box center [1032, 36] width 11 height 18
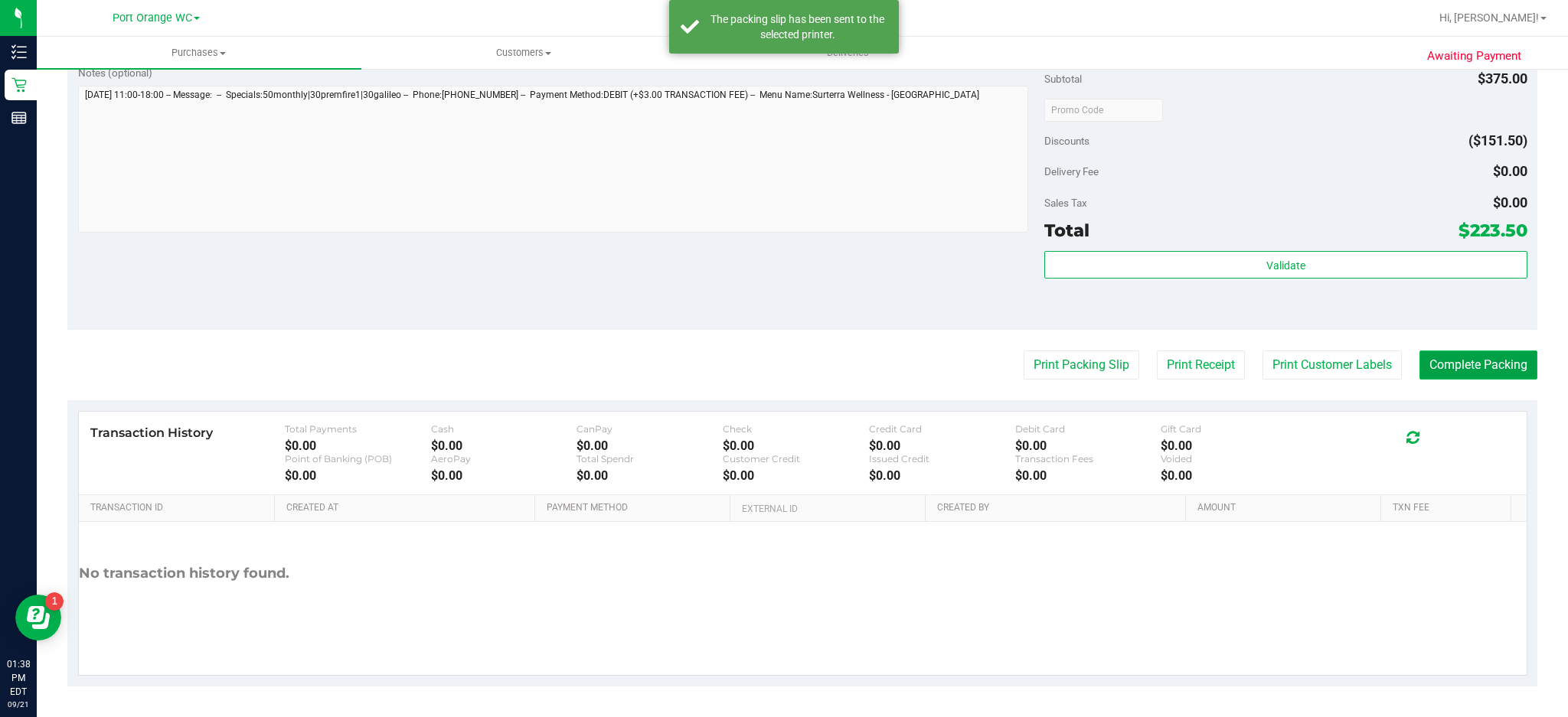
click at [1475, 357] on button "Complete Packing" at bounding box center [1478, 365] width 118 height 29
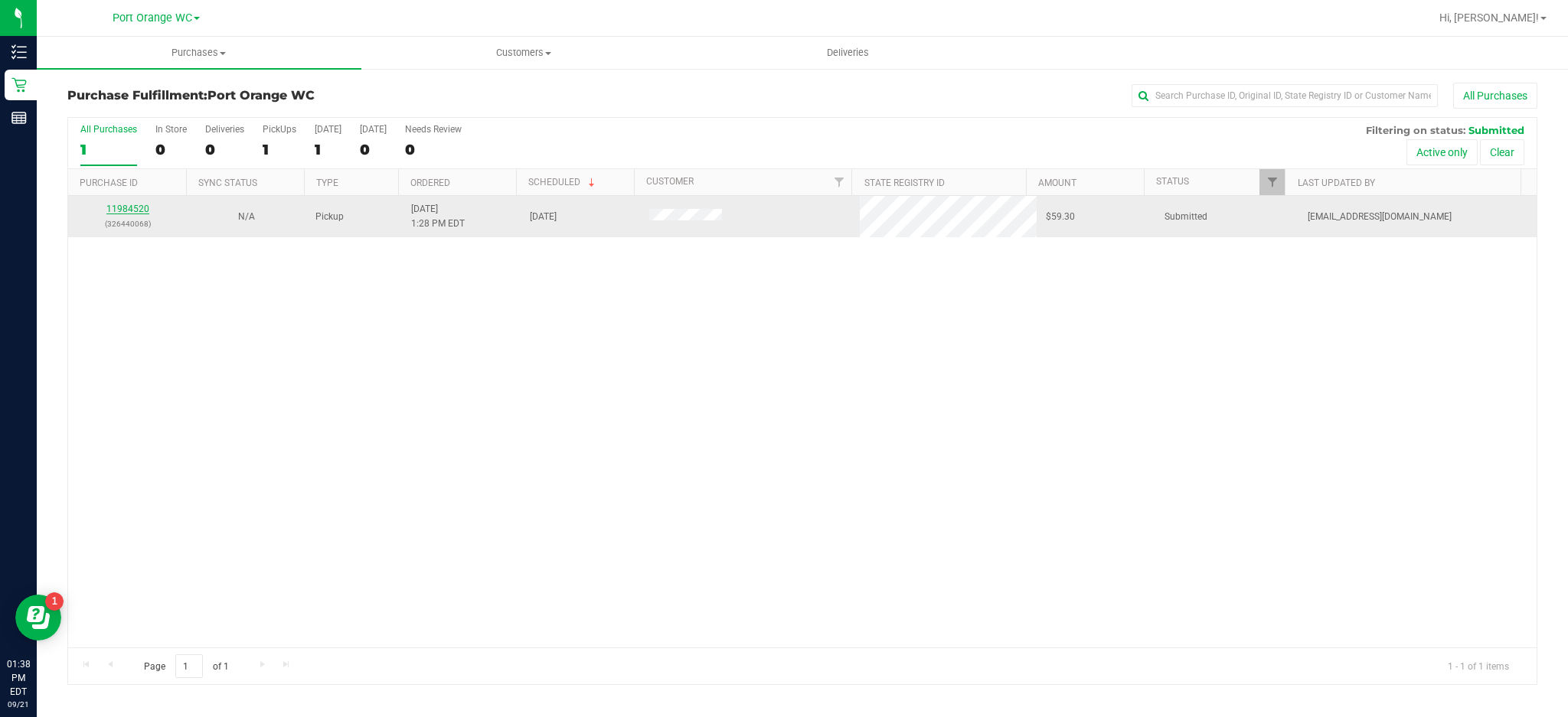
click at [140, 209] on link "11984520" at bounding box center [127, 209] width 43 height 11
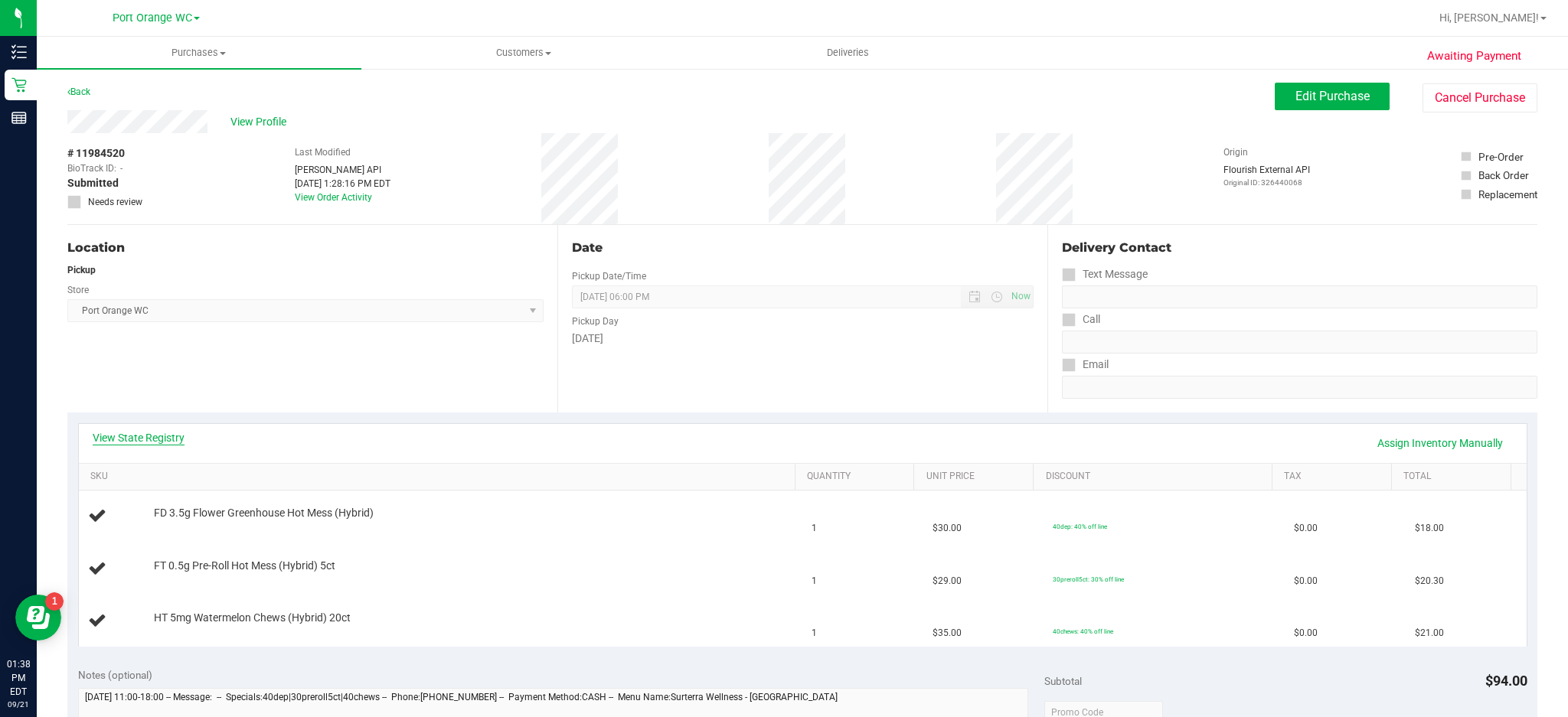
click at [179, 431] on link "View State Registry" at bounding box center [138, 438] width 92 height 15
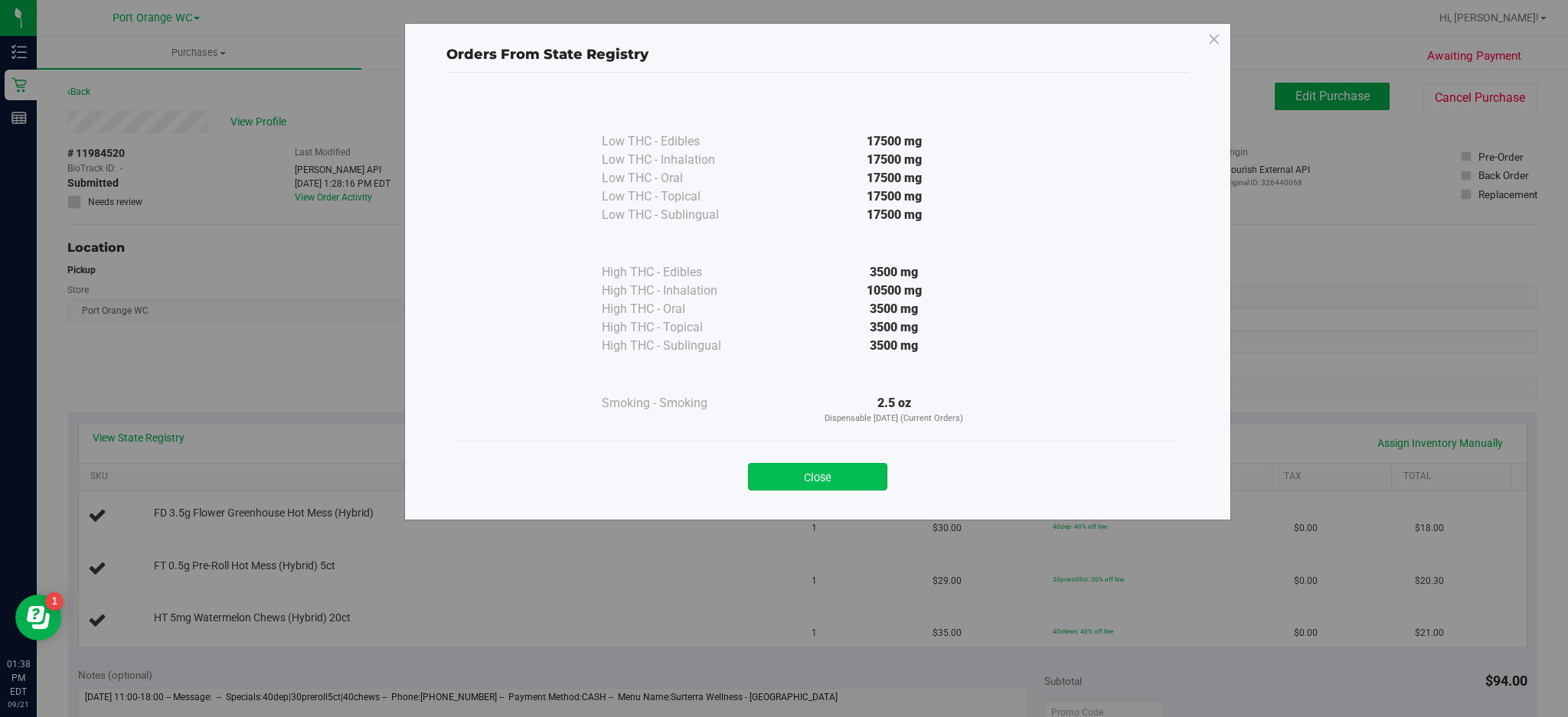
click at [815, 469] on button "Close" at bounding box center [818, 477] width 140 height 27
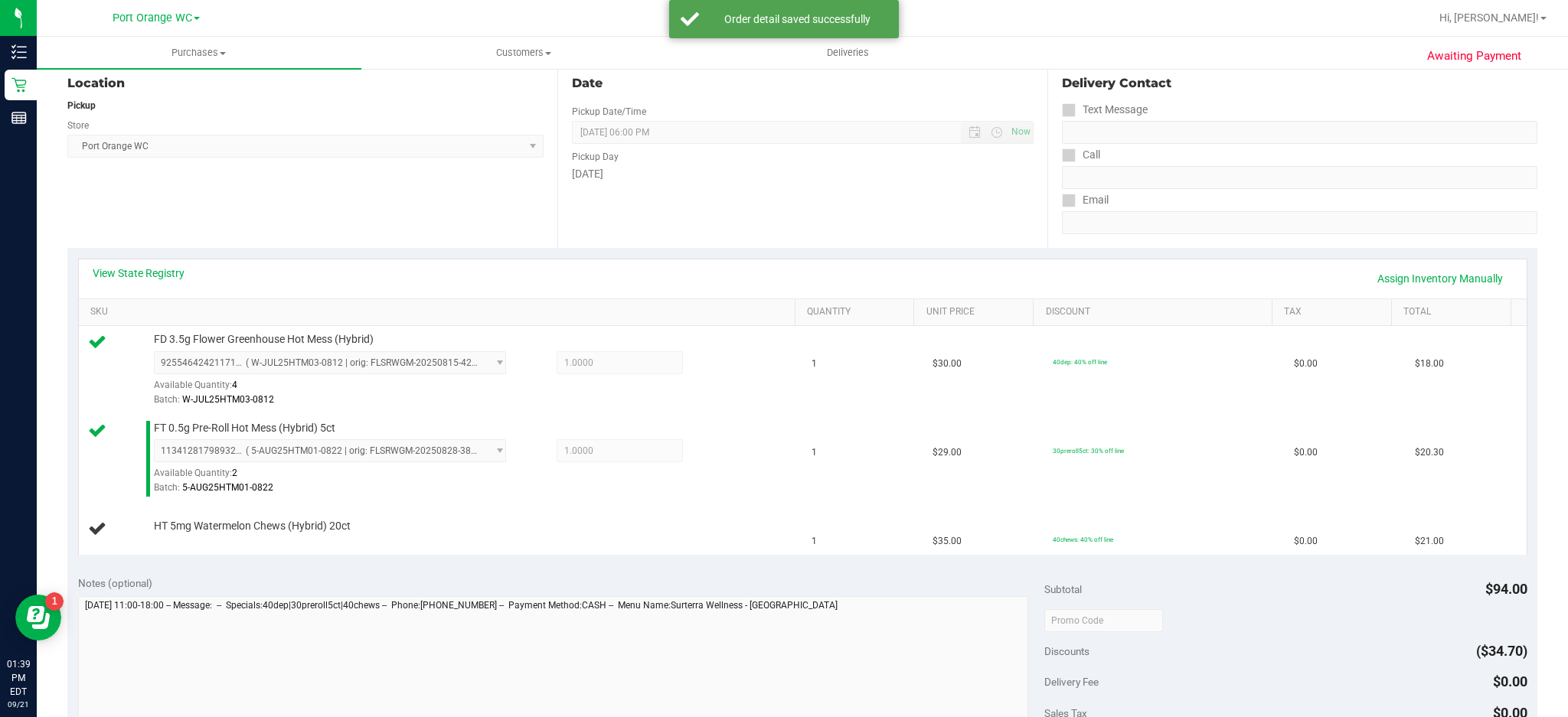
scroll to position [164, 0]
click at [1438, 274] on link "Assign Inventory Manually" at bounding box center [1439, 279] width 145 height 26
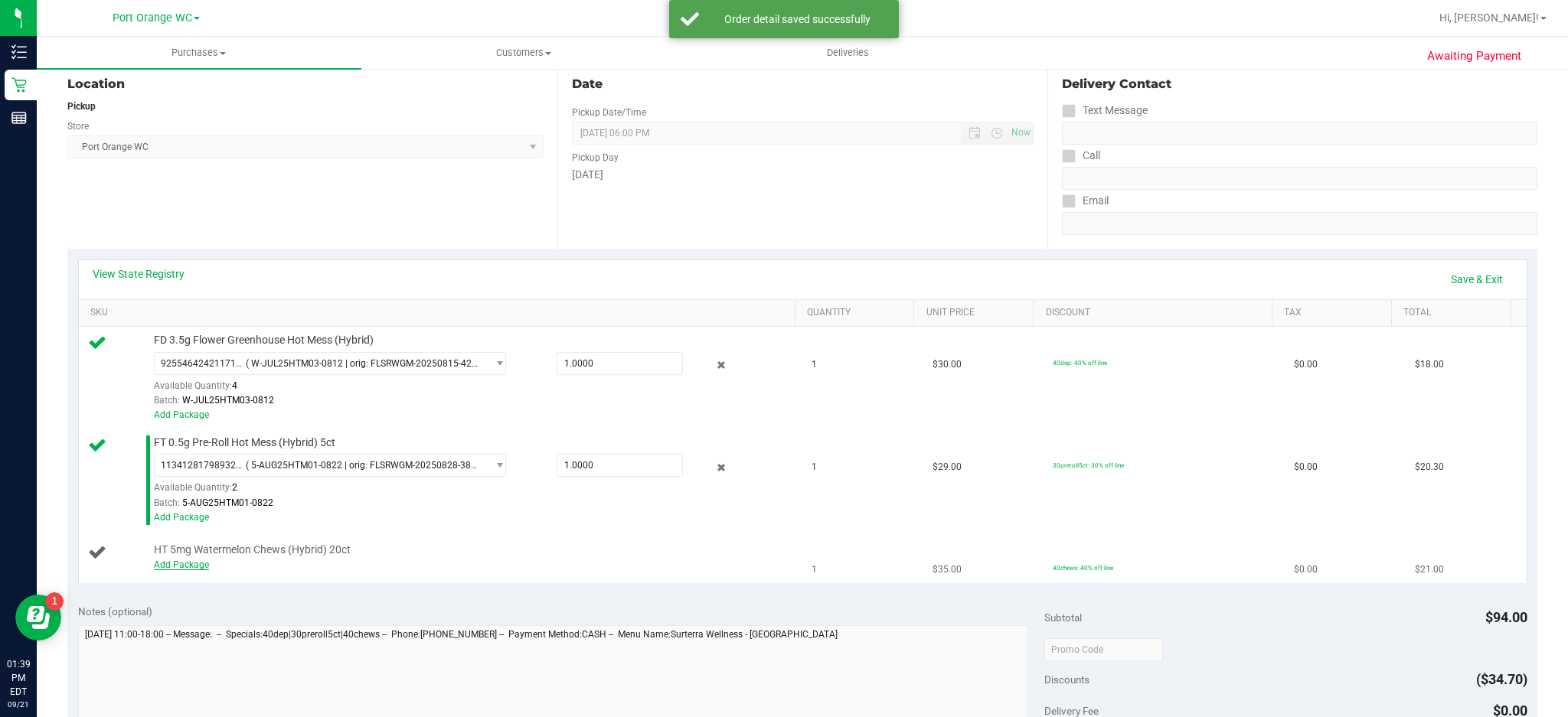
click at [186, 565] on link "Add Package" at bounding box center [181, 565] width 55 height 11
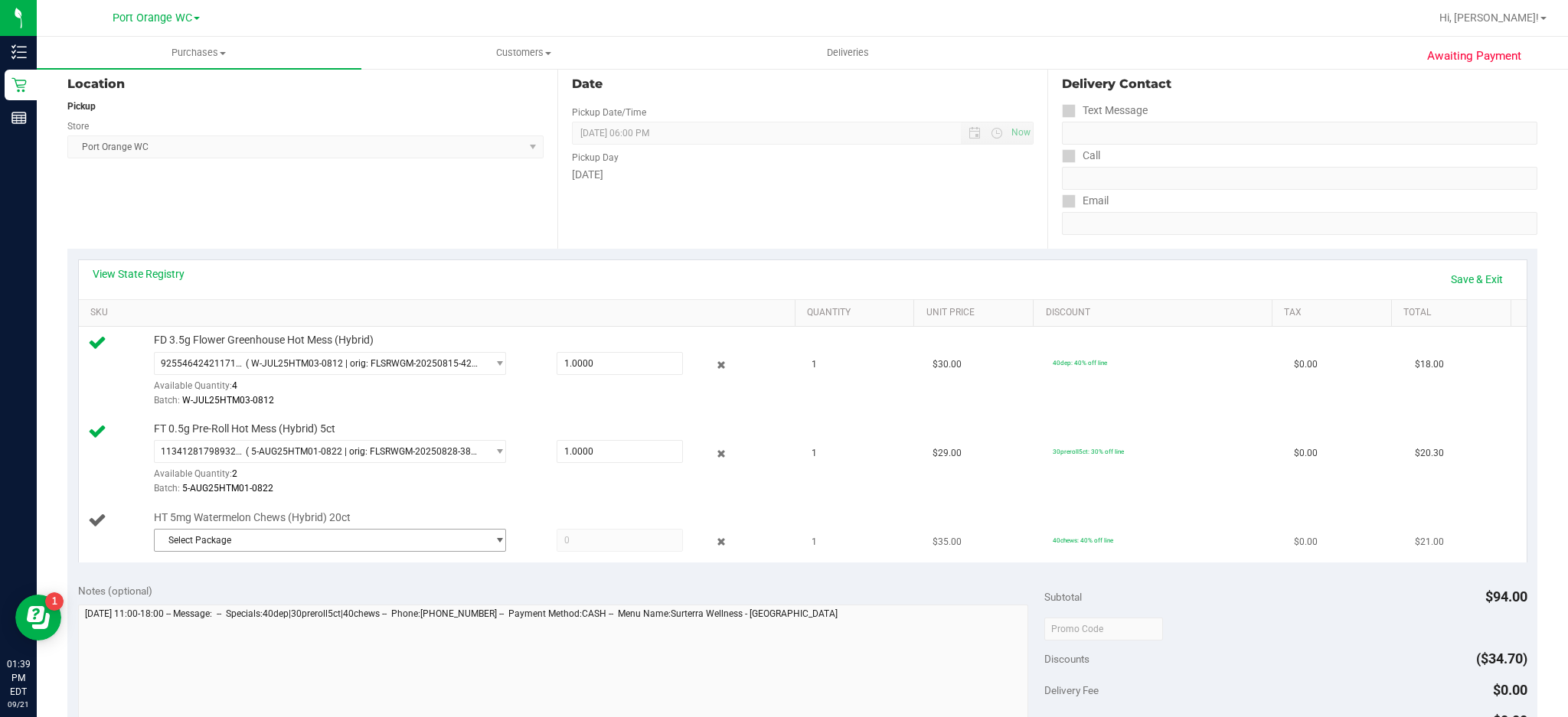
click at [494, 540] on span "select" at bounding box center [499, 541] width 12 height 13
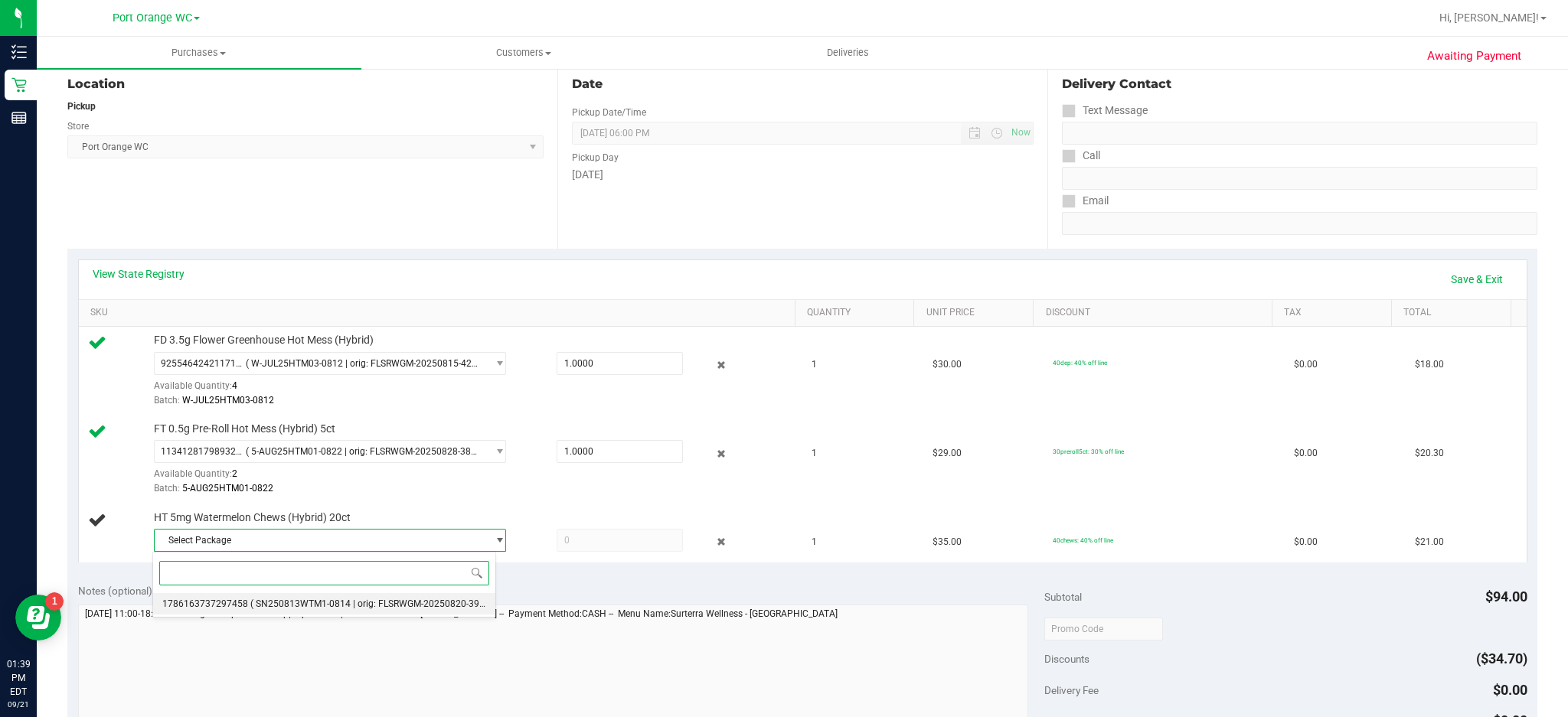
click at [323, 604] on span "( SN250813WTM1-0814 | orig: FLSRWGM-20250820-395 )" at bounding box center [370, 604] width 239 height 11
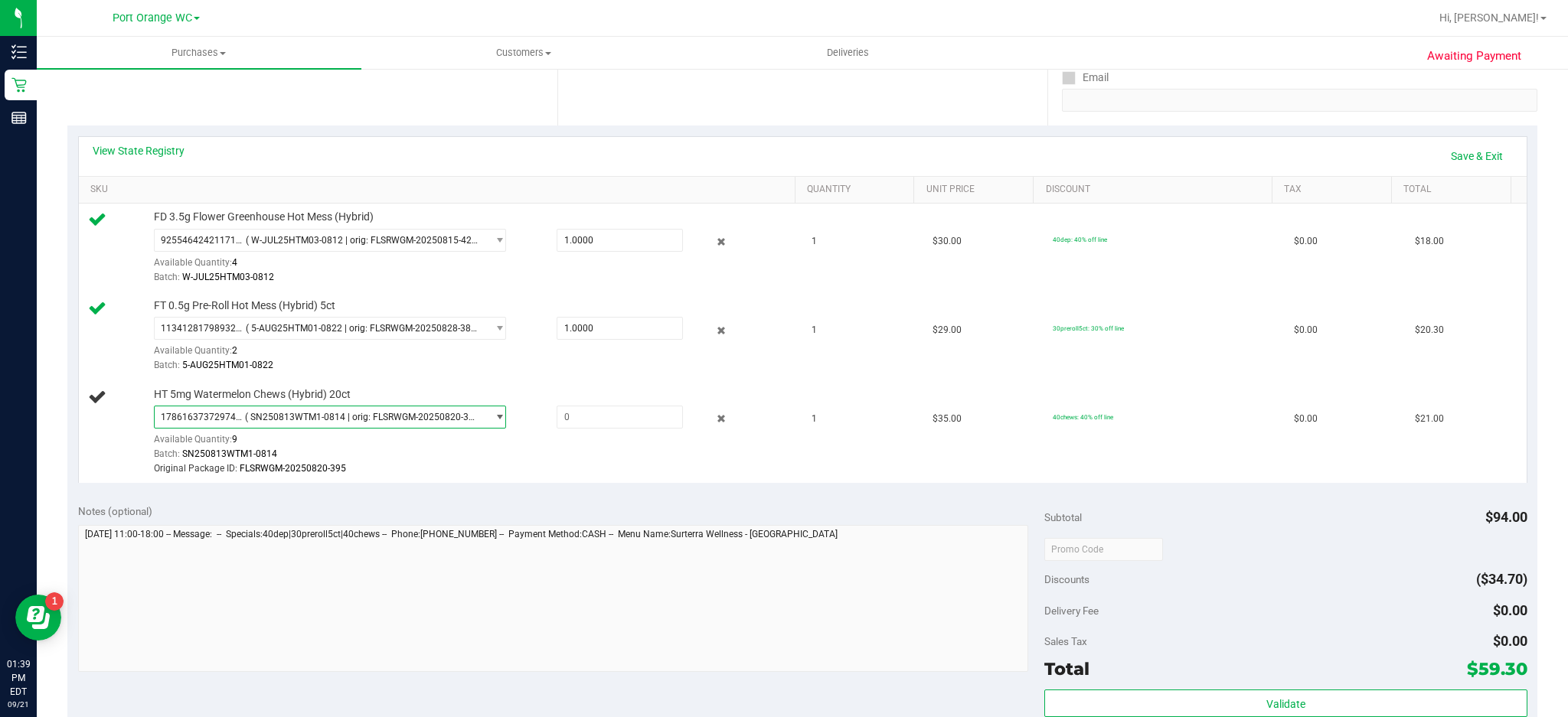
scroll to position [321, 0]
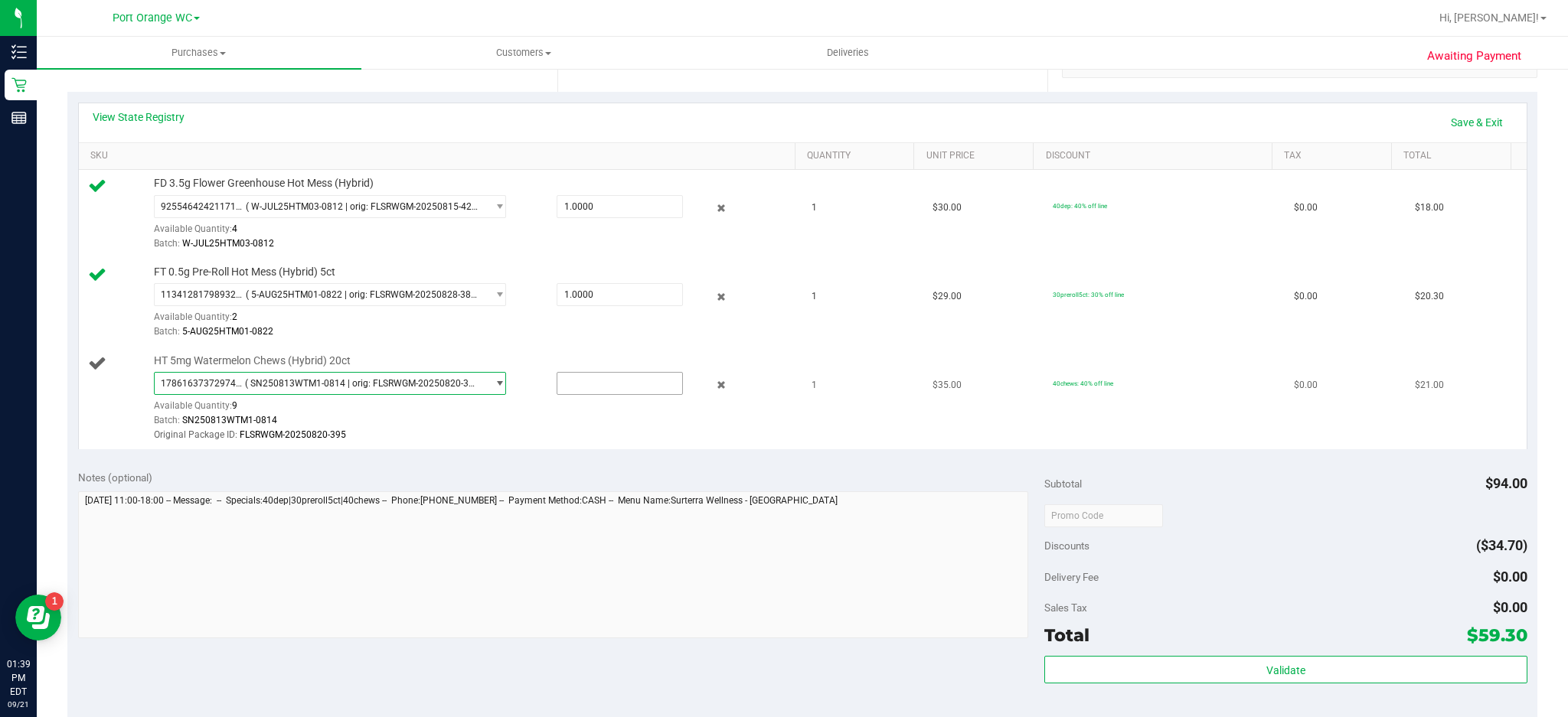
click at [583, 387] on input "text" at bounding box center [620, 383] width 126 height 22
type input "1"
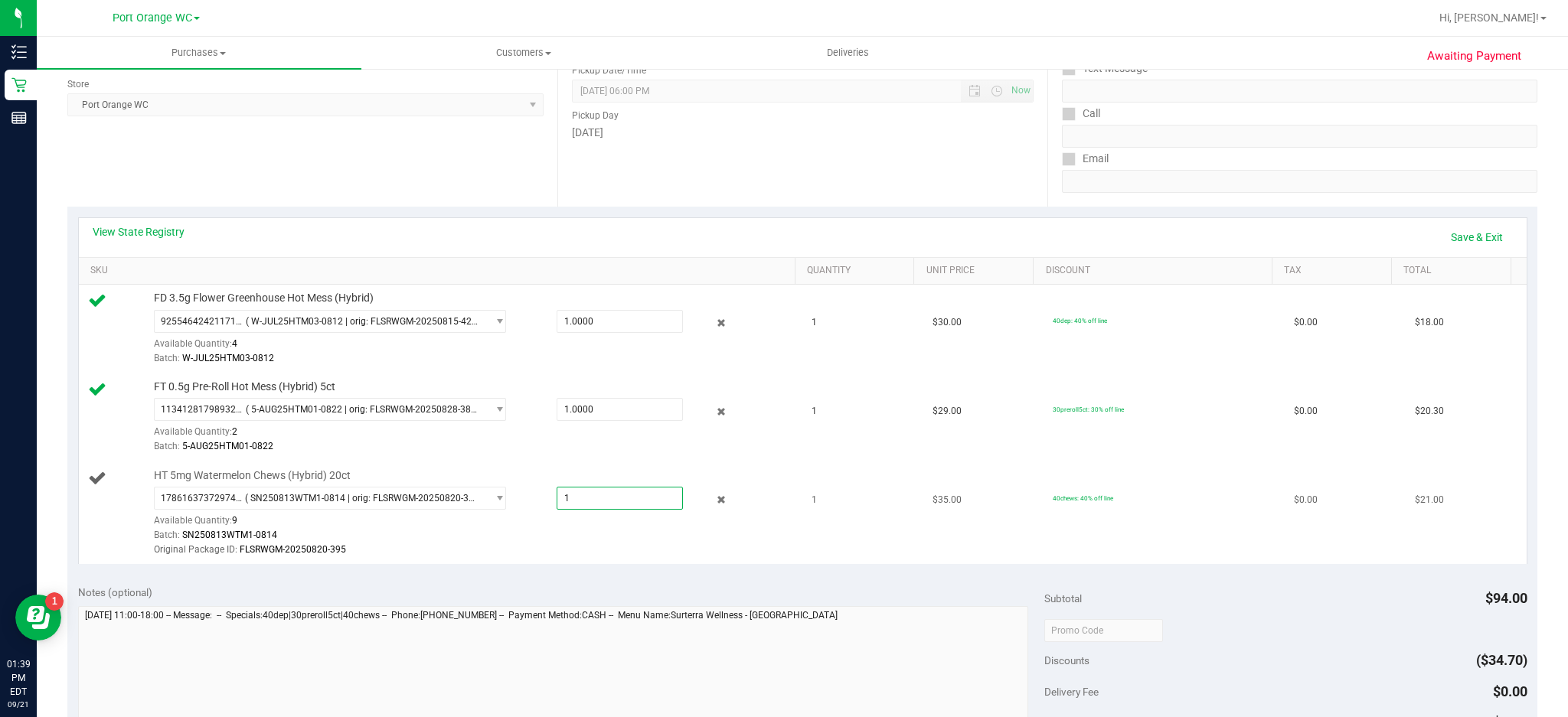
scroll to position [190, 0]
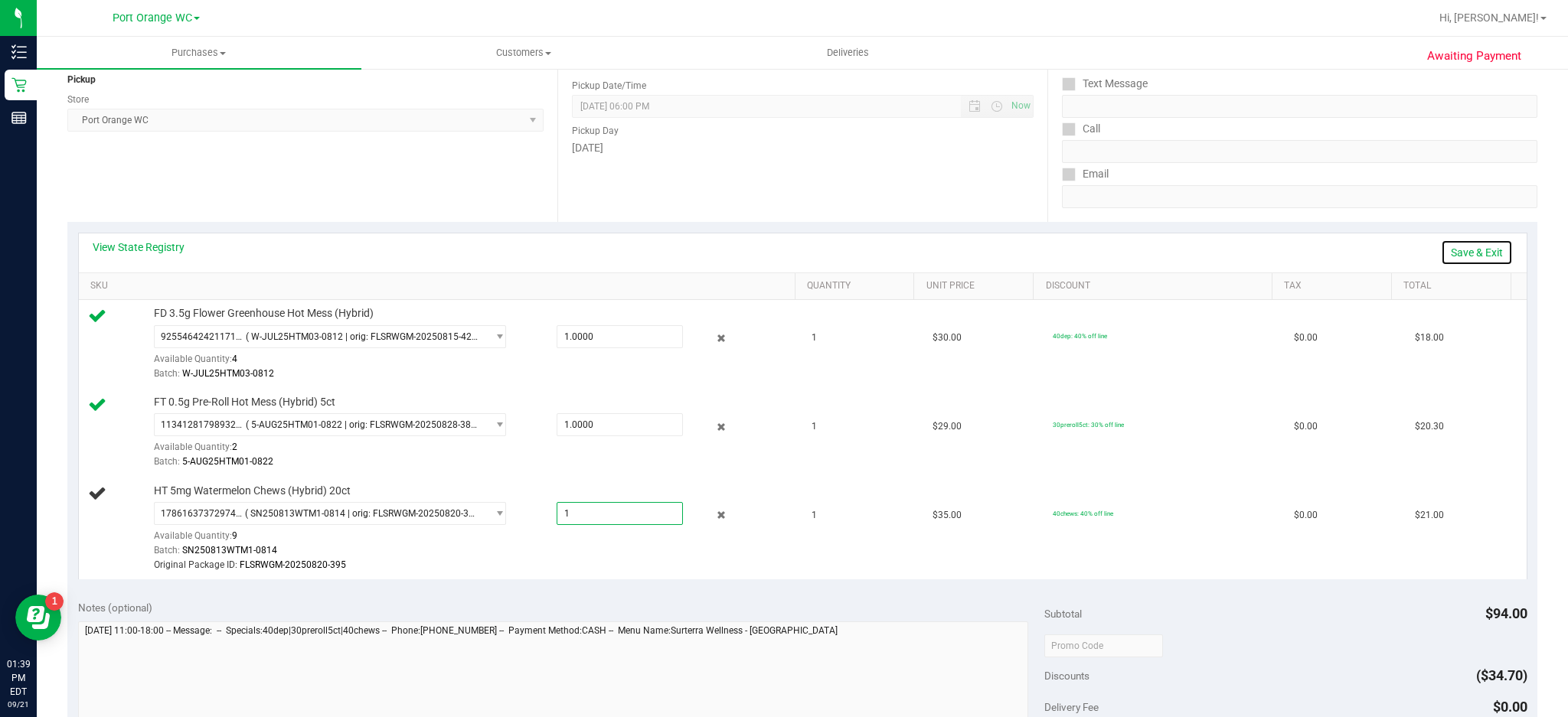
click at [1464, 252] on link "Save & Exit" at bounding box center [1476, 252] width 72 height 26
type input "1.0000"
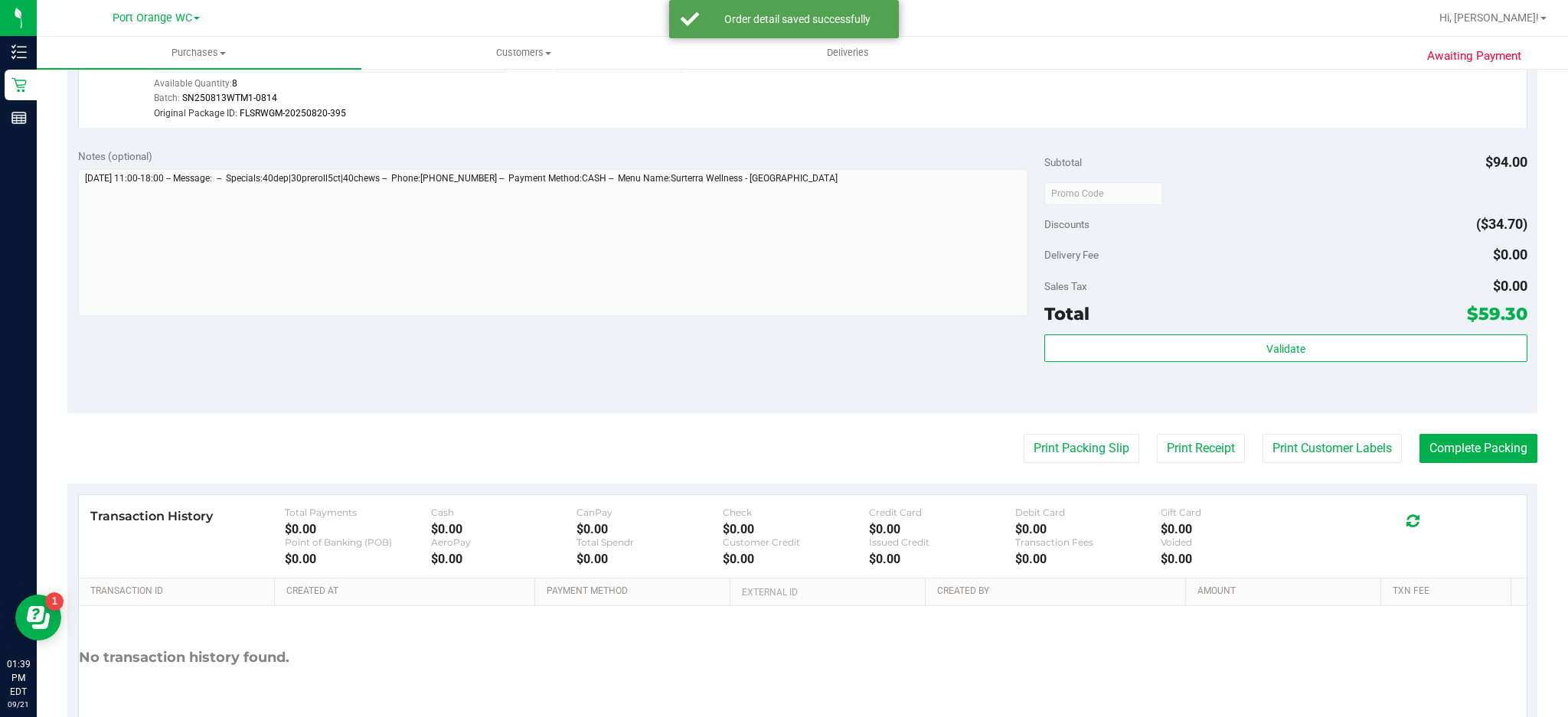
scroll to position [756, 0]
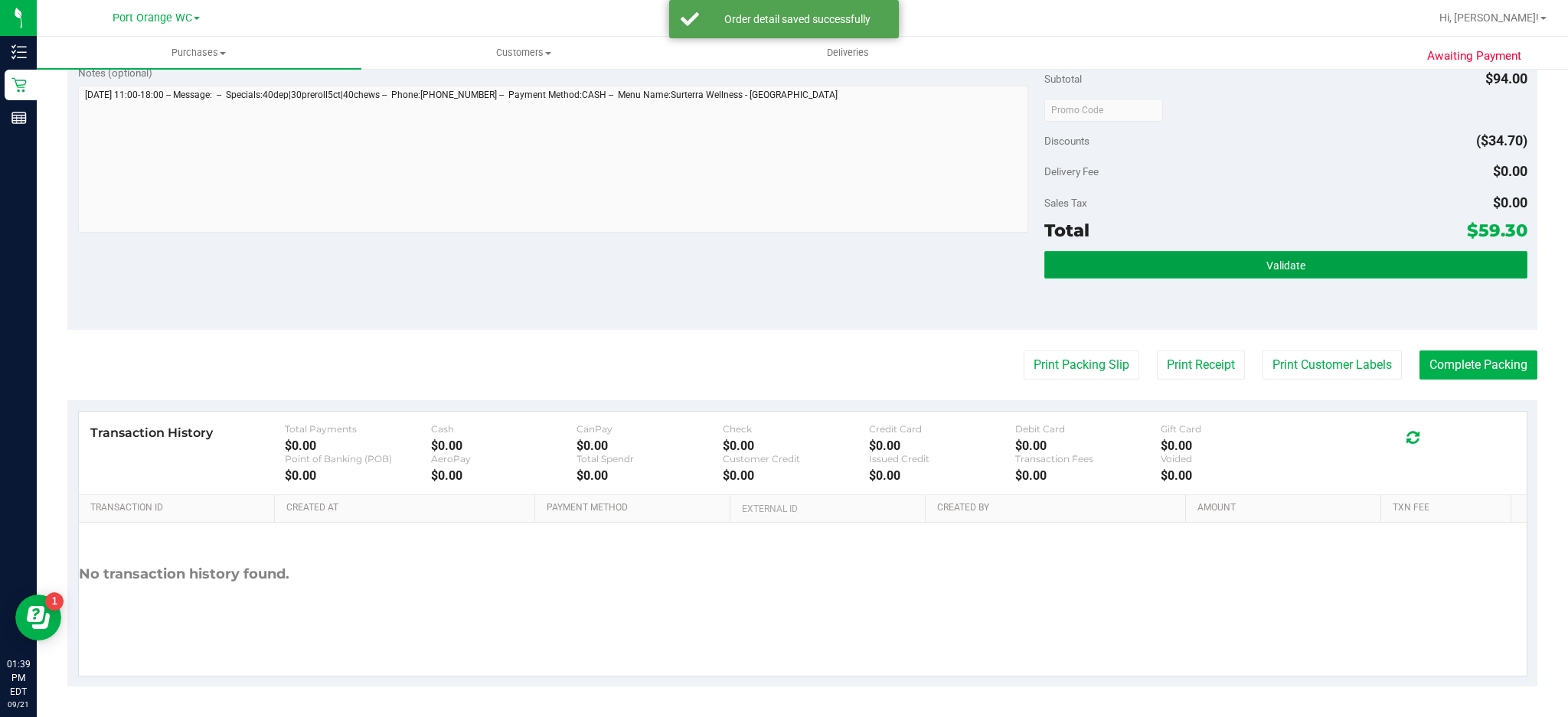
click at [1290, 259] on span "Validate" at bounding box center [1285, 266] width 39 height 13
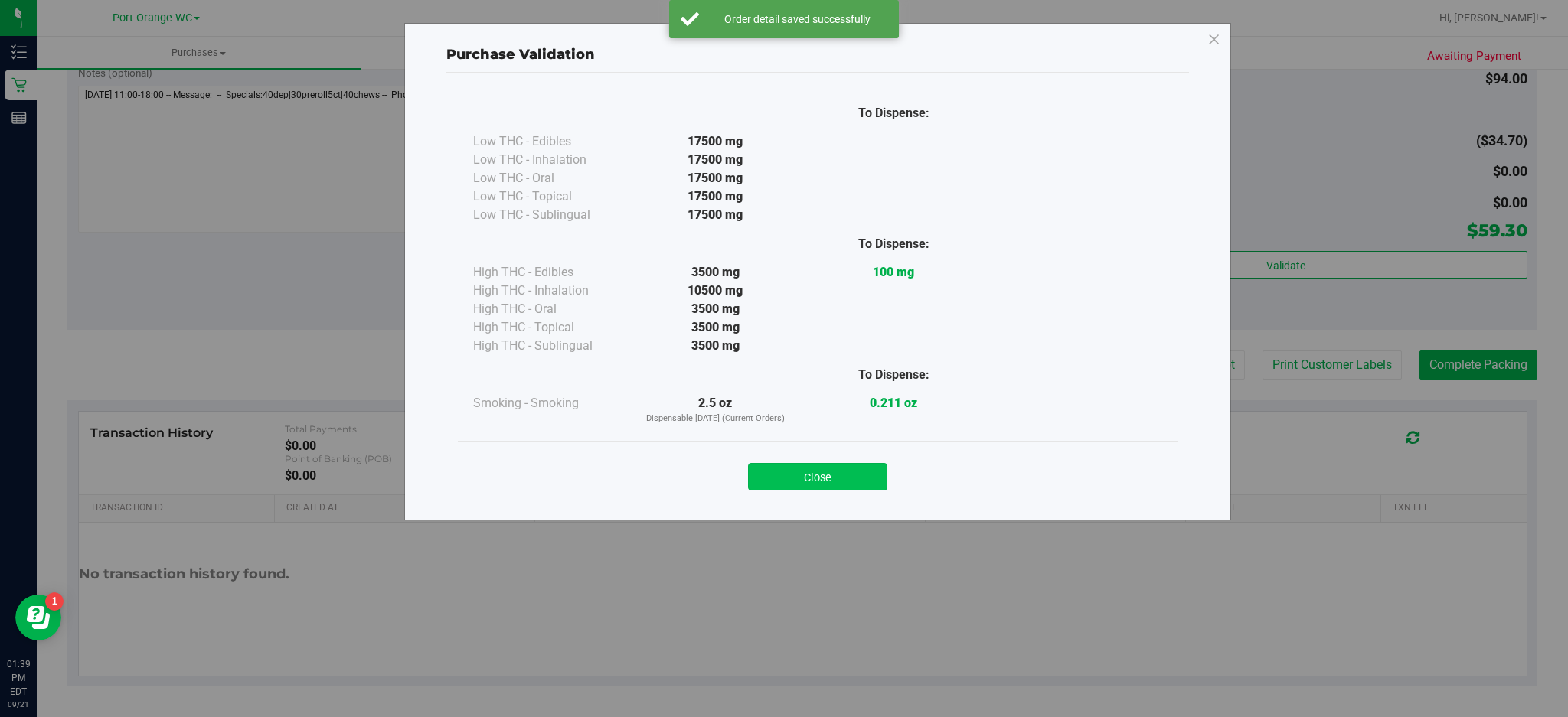
click at [827, 470] on button "Close" at bounding box center [818, 477] width 140 height 27
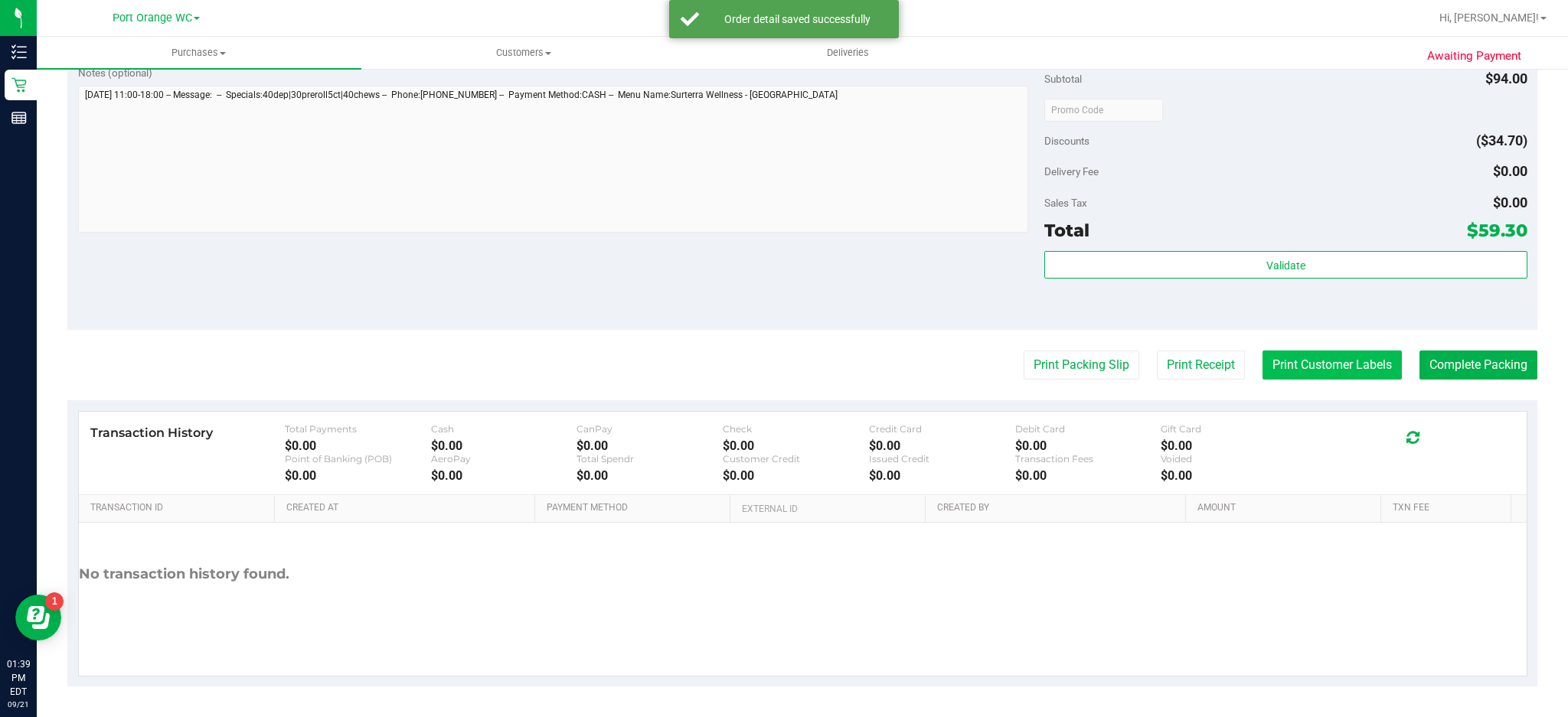
click at [1326, 372] on button "Print Customer Labels" at bounding box center [1332, 365] width 140 height 29
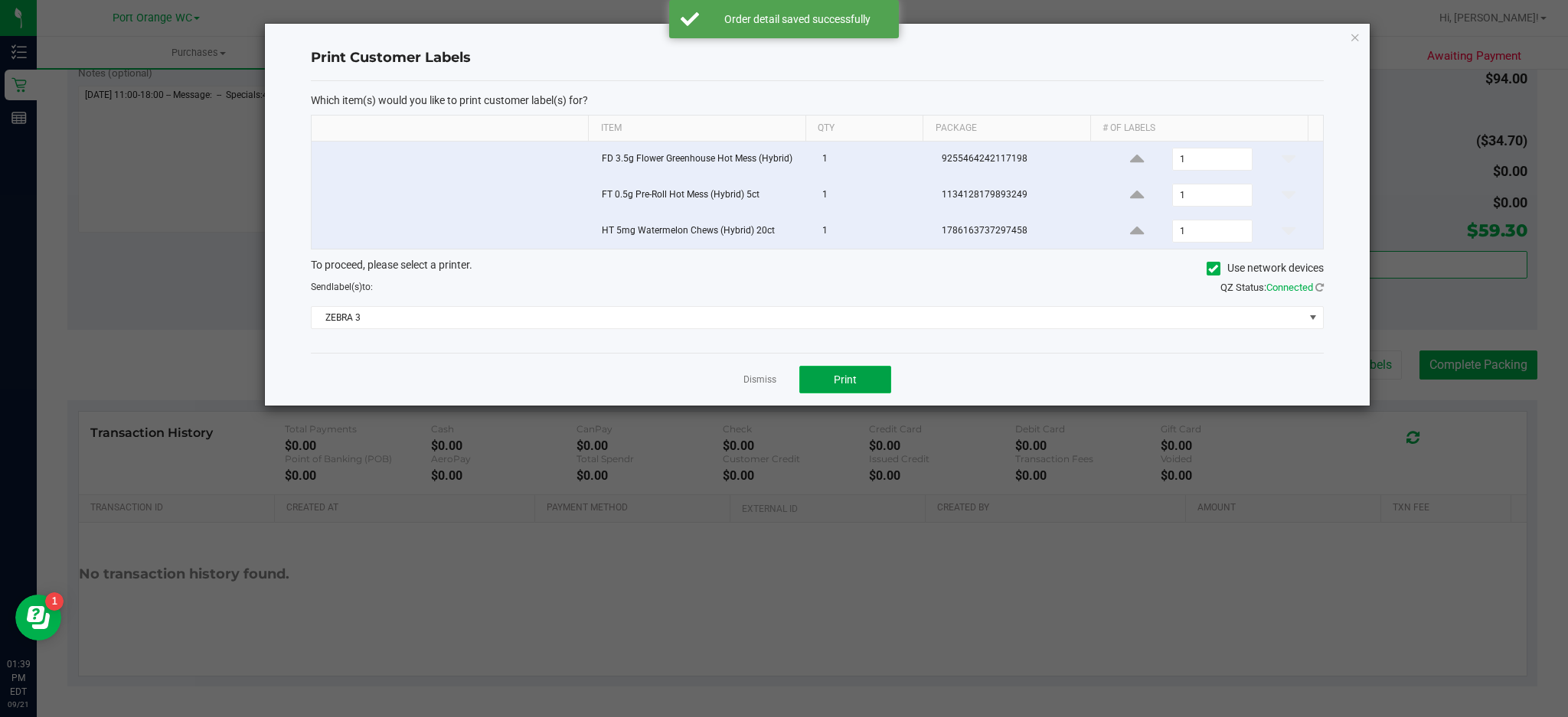
click at [871, 380] on button "Print" at bounding box center [845, 380] width 92 height 27
click at [1357, 30] on icon "button" at bounding box center [1355, 36] width 11 height 18
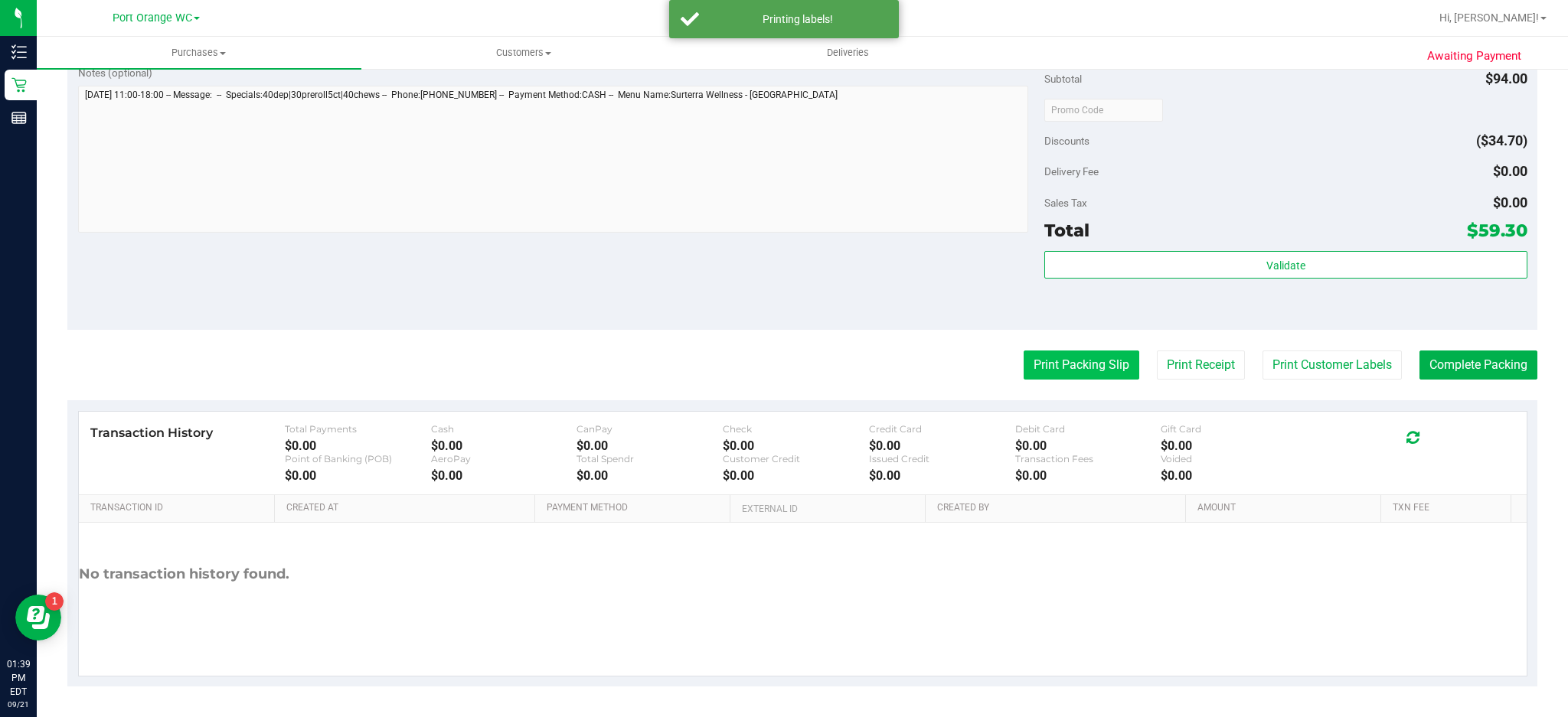
click at [1108, 367] on button "Print Packing Slip" at bounding box center [1081, 365] width 116 height 29
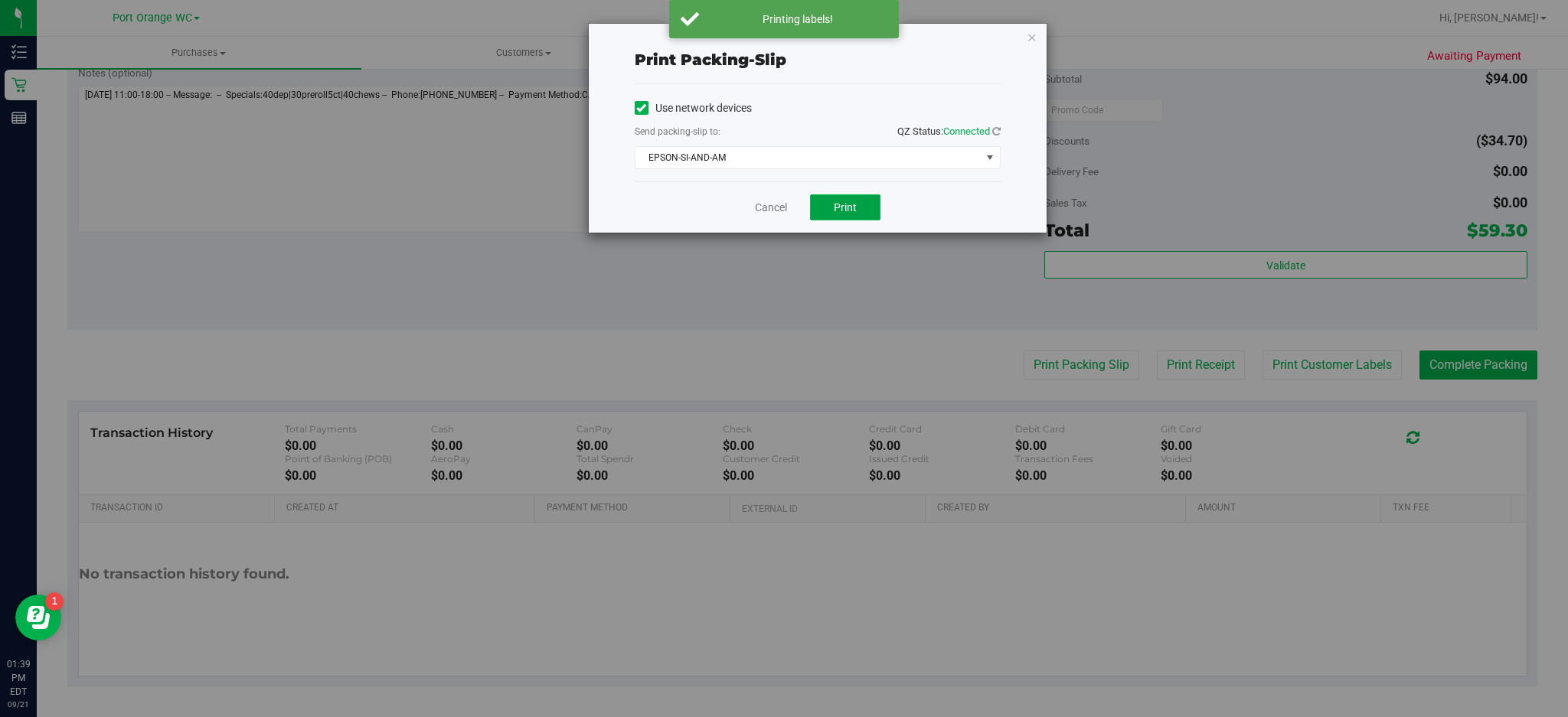
click at [855, 209] on span "Print" at bounding box center [845, 208] width 23 height 13
click at [1033, 28] on icon "button" at bounding box center [1032, 36] width 11 height 18
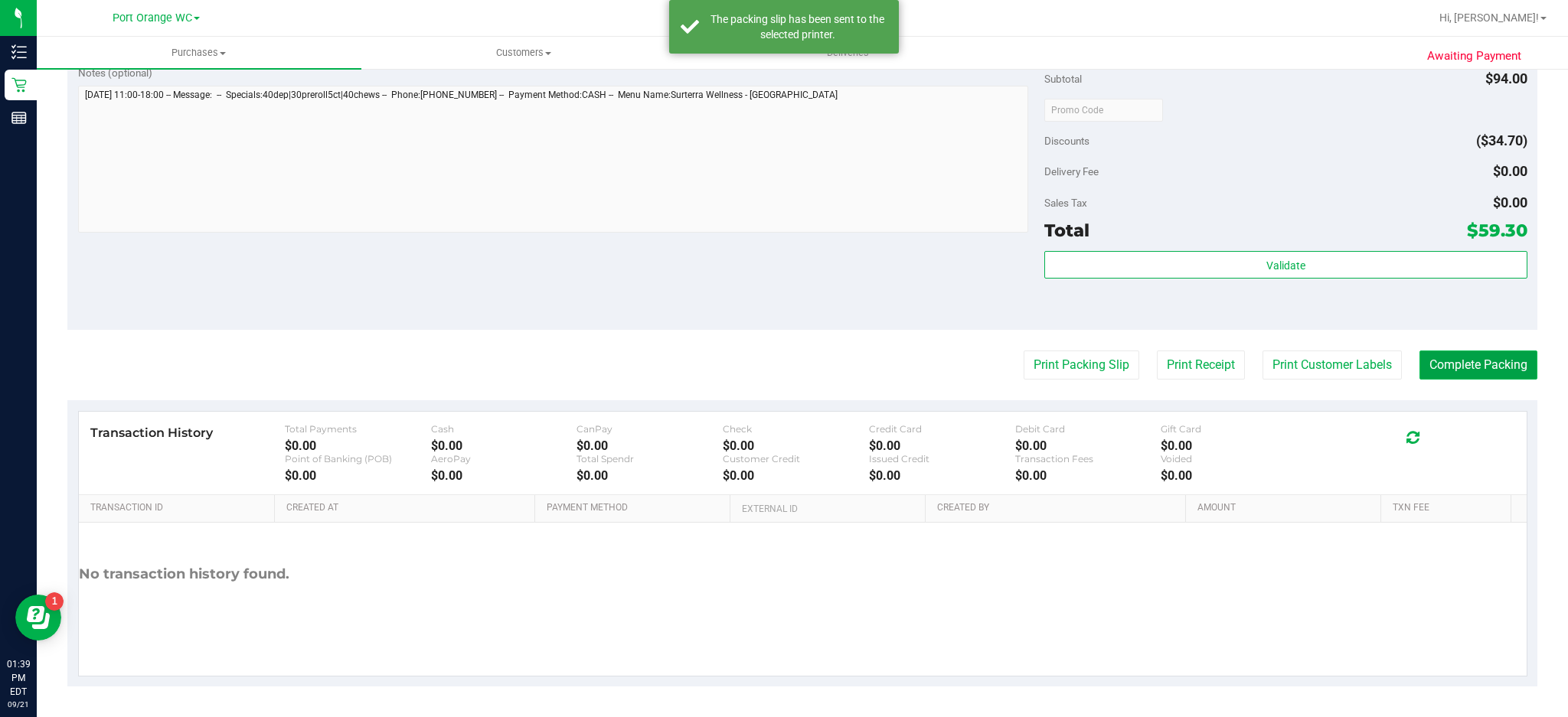
click at [1482, 364] on button "Complete Packing" at bounding box center [1478, 365] width 118 height 29
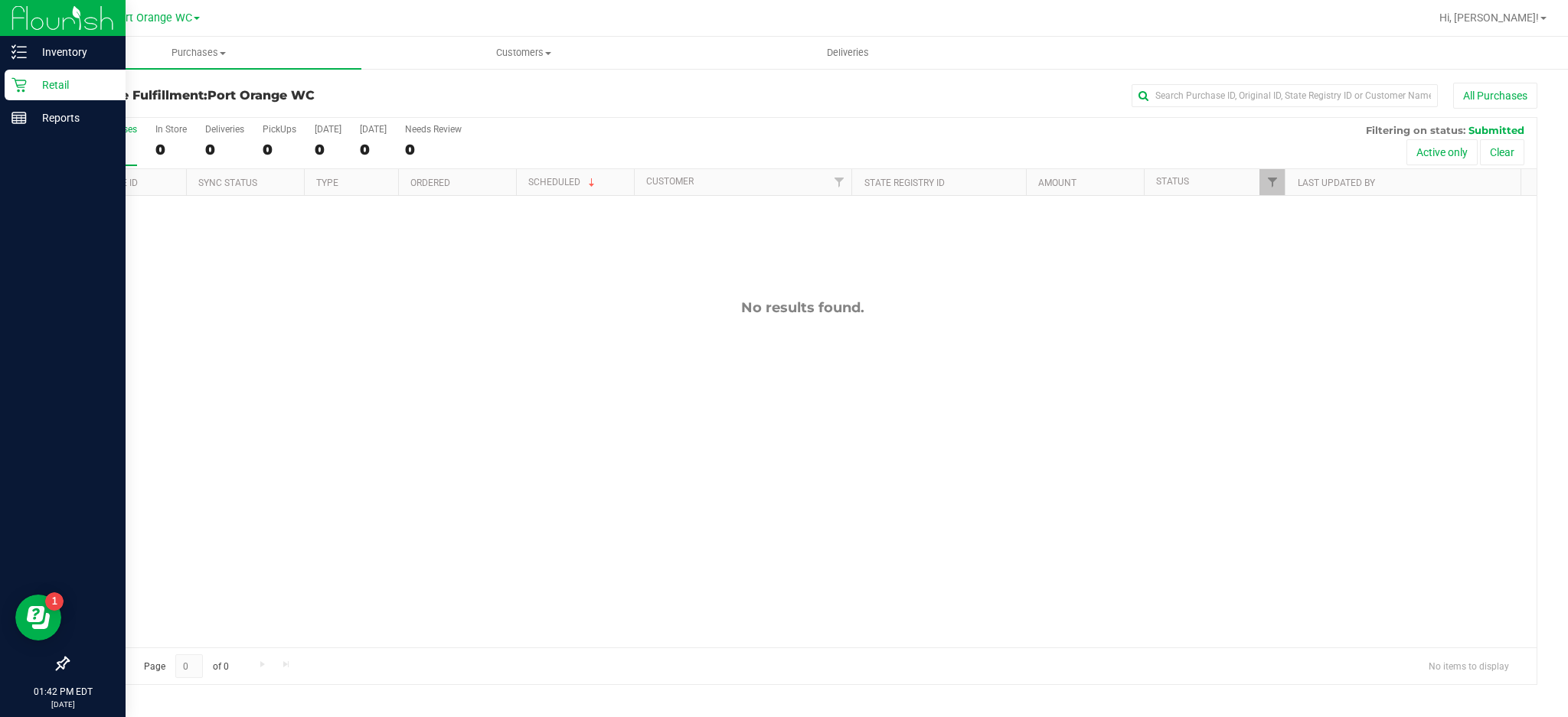
click at [19, 89] on icon at bounding box center [19, 84] width 15 height 15
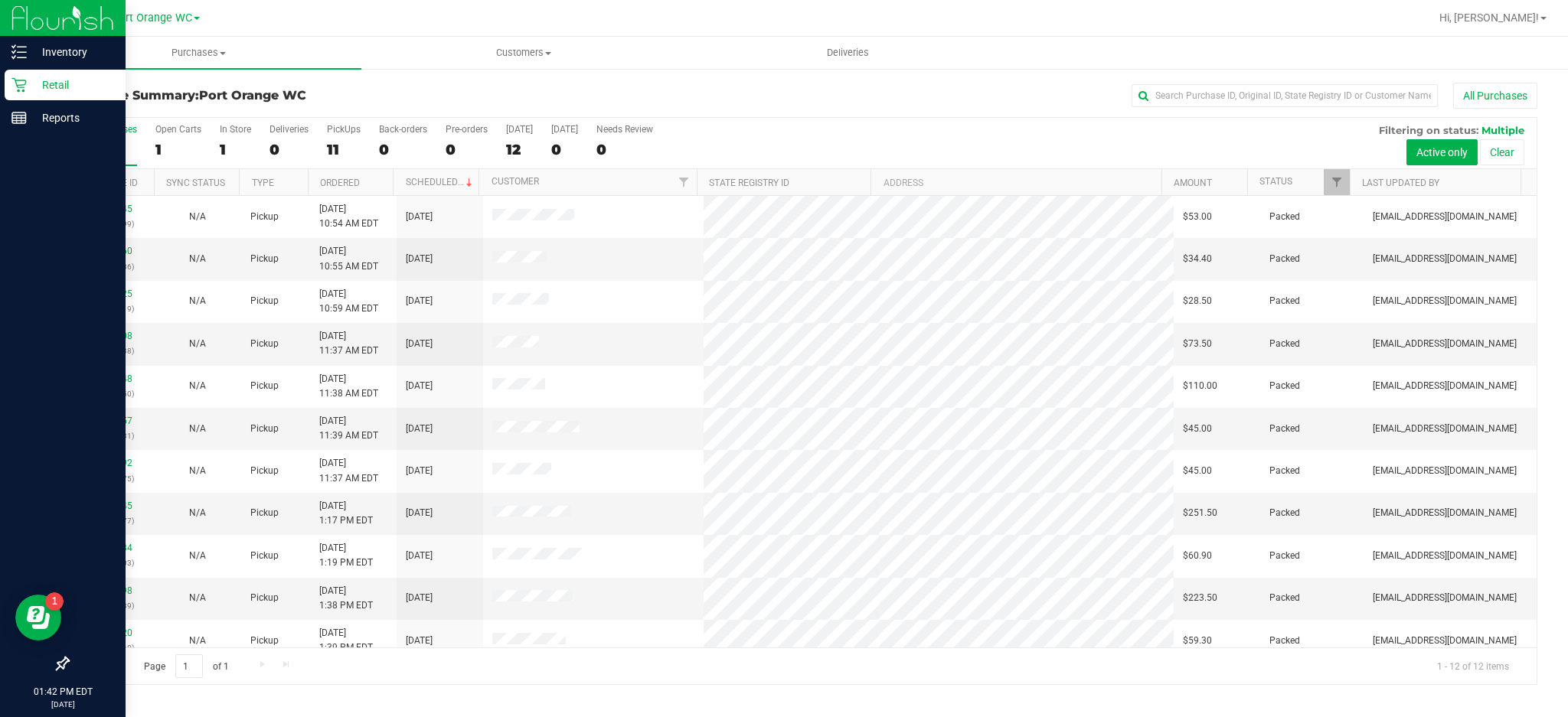
scroll to position [56, 0]
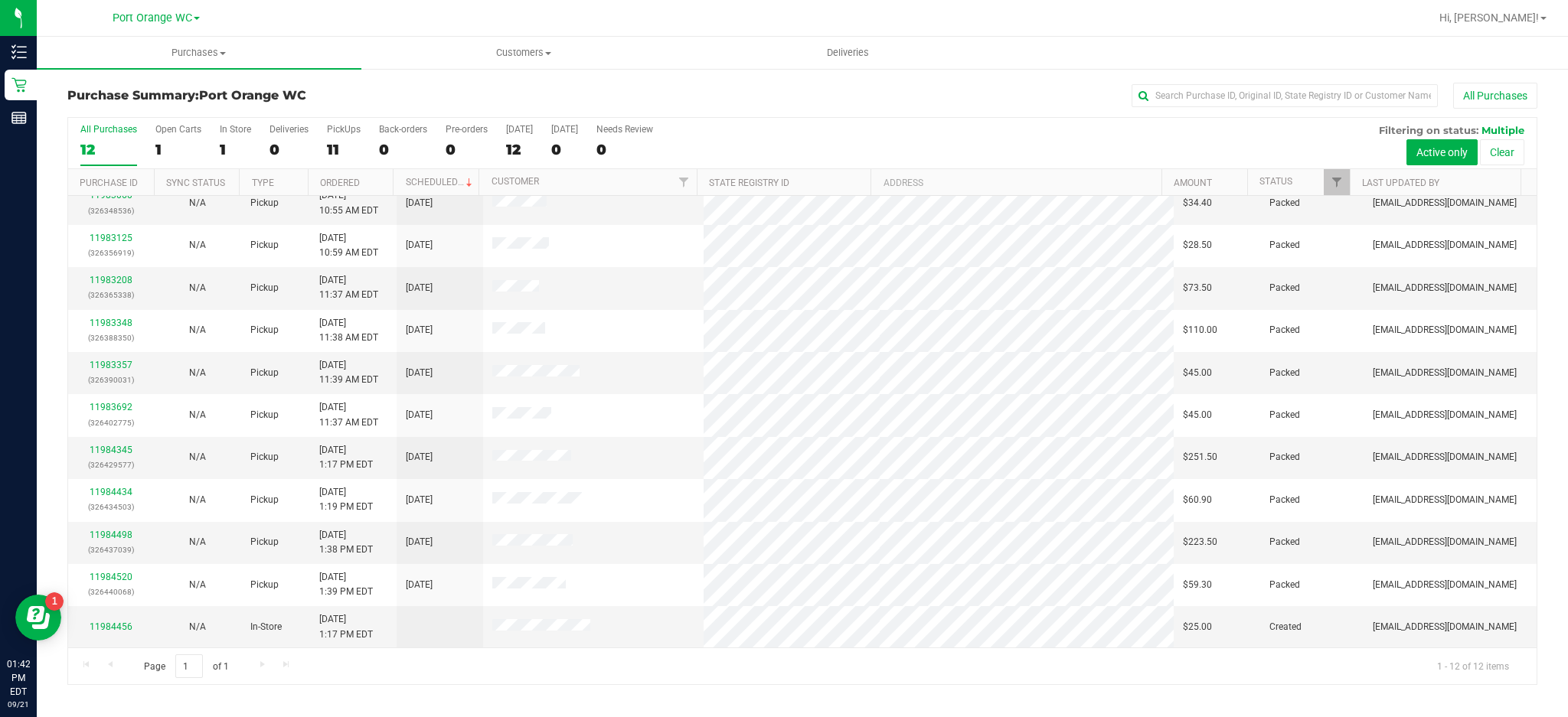
click at [808, 86] on div "All Purchases" at bounding box center [1047, 95] width 980 height 26
click at [121, 619] on link "11984658" at bounding box center [111, 619] width 43 height 11
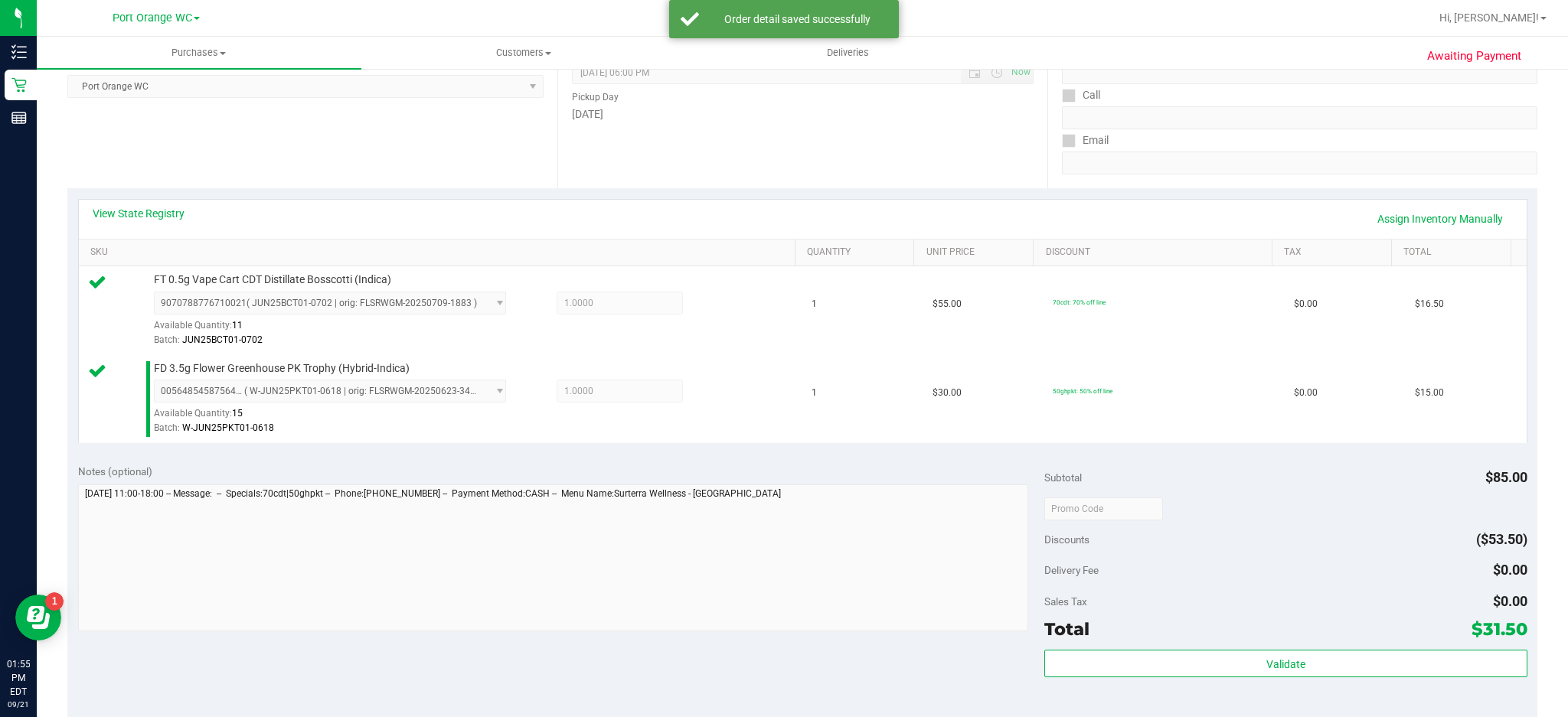
scroll to position [236, 0]
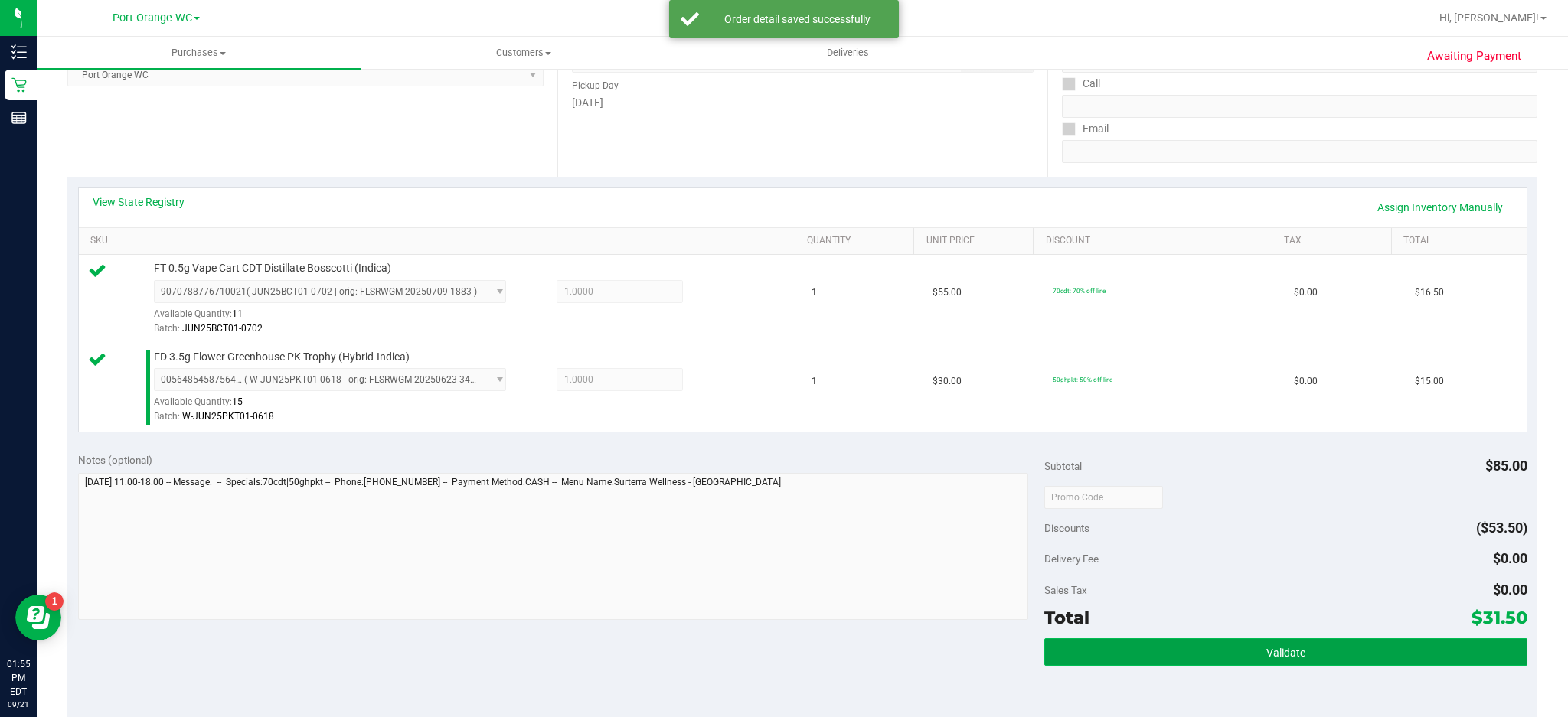
click at [1281, 649] on span "Validate" at bounding box center [1285, 654] width 39 height 13
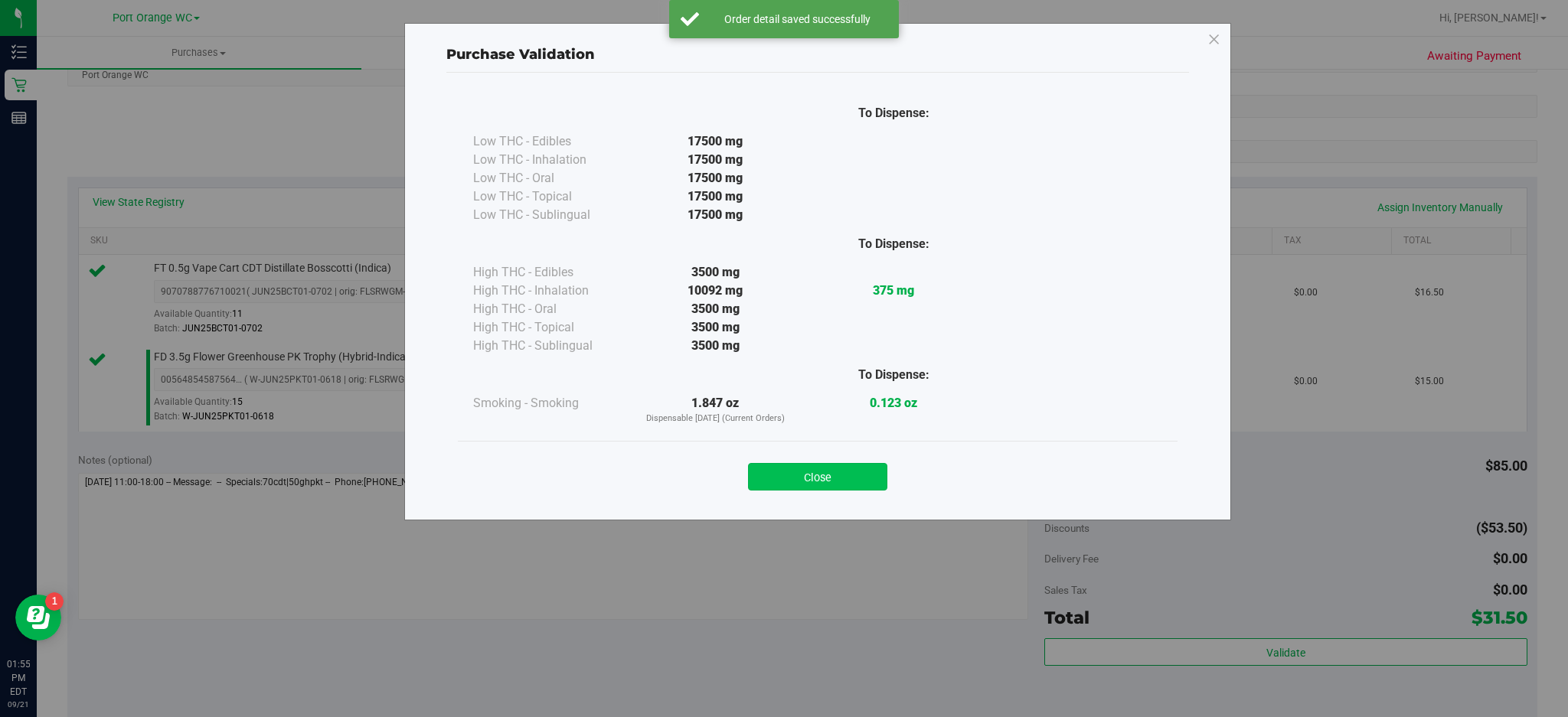
click at [842, 480] on button "Close" at bounding box center [818, 477] width 140 height 27
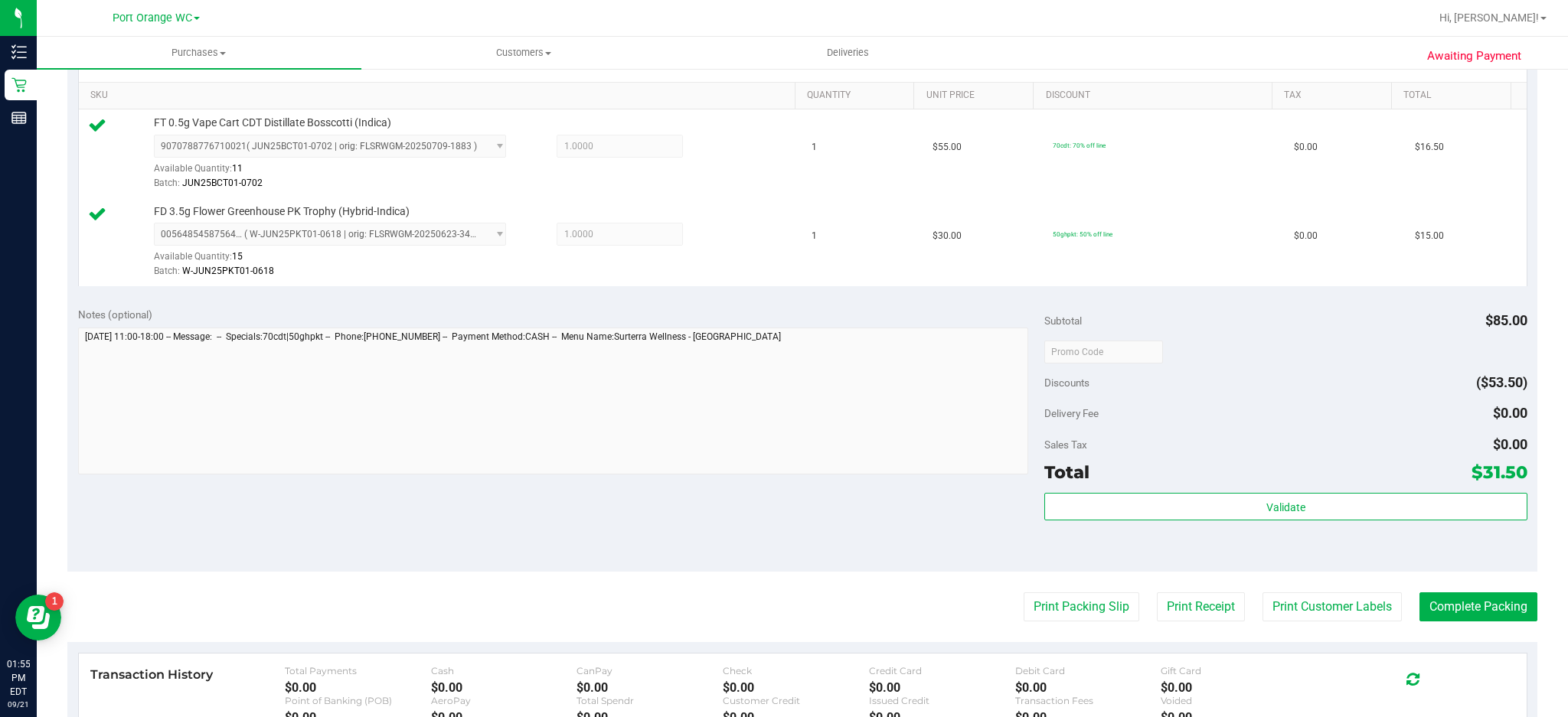
scroll to position [391, 0]
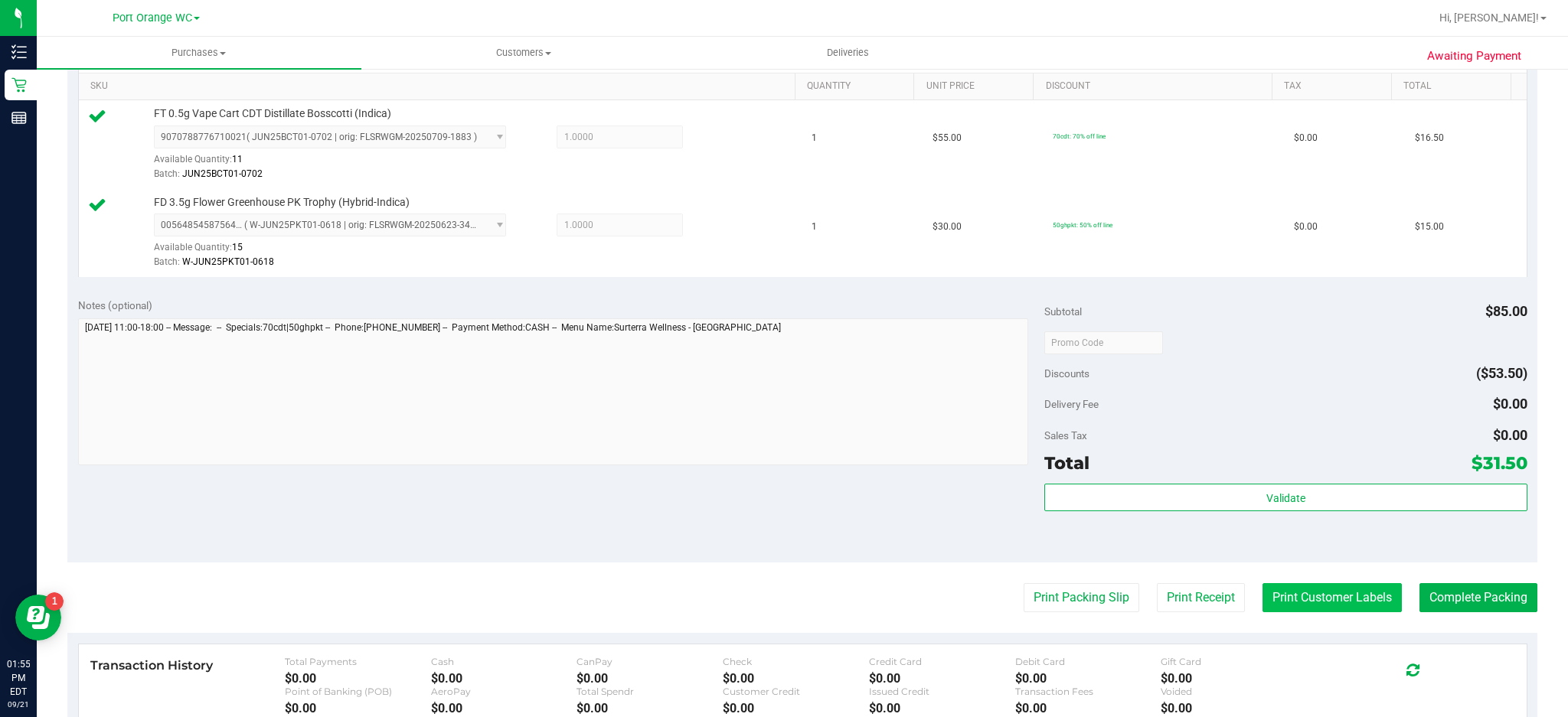
click at [1318, 598] on button "Print Customer Labels" at bounding box center [1332, 598] width 140 height 29
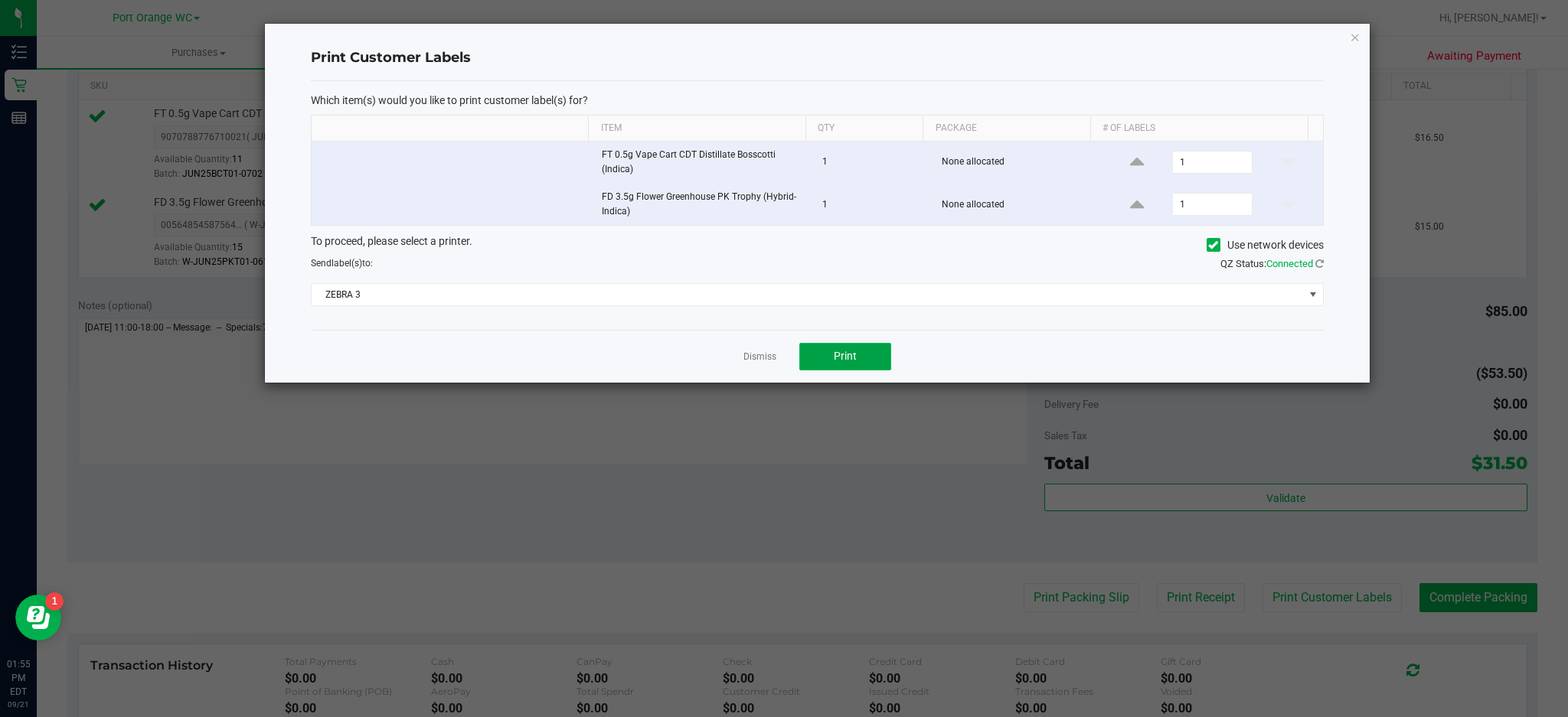
click at [855, 362] on span "Print" at bounding box center [845, 356] width 23 height 13
click at [1353, 29] on icon "button" at bounding box center [1355, 36] width 11 height 18
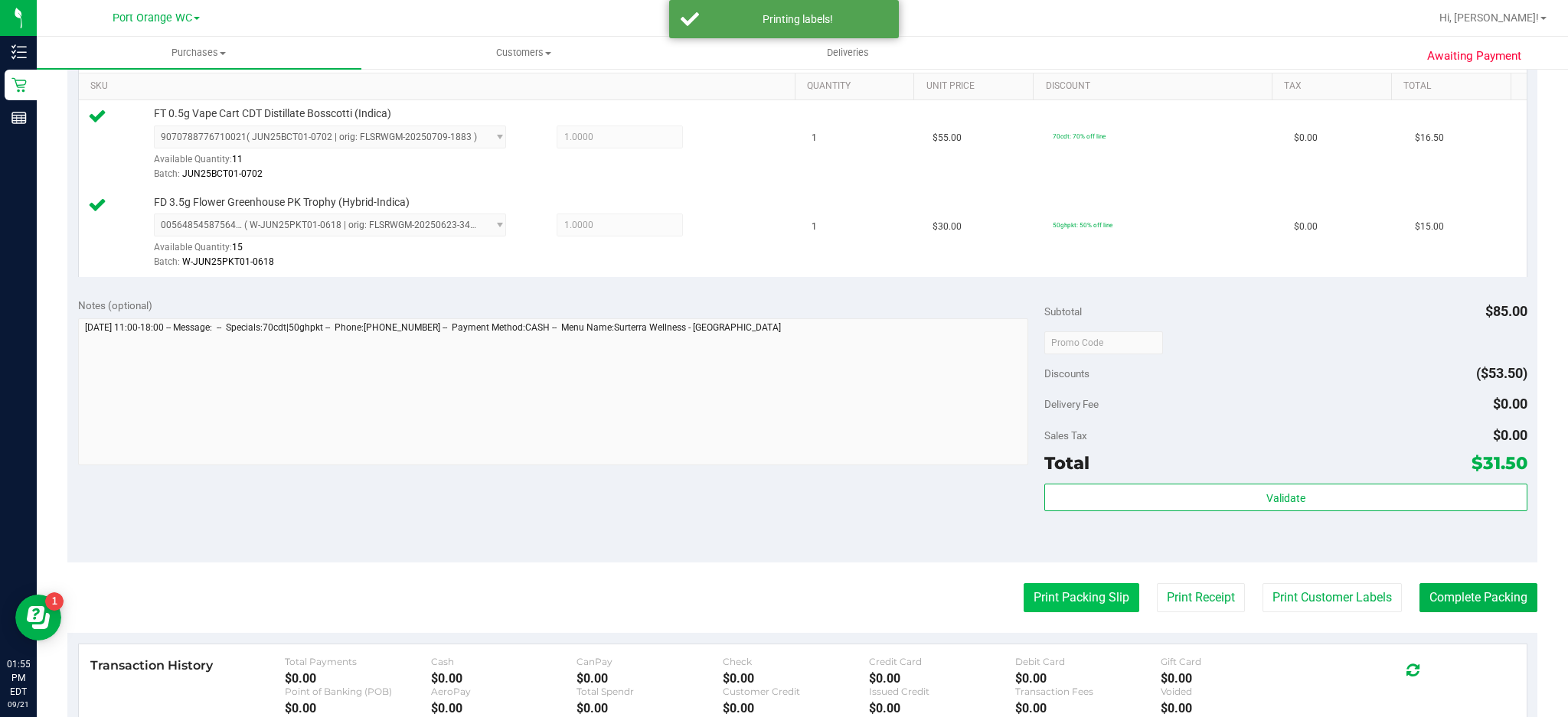
click at [1071, 593] on button "Print Packing Slip" at bounding box center [1081, 598] width 116 height 29
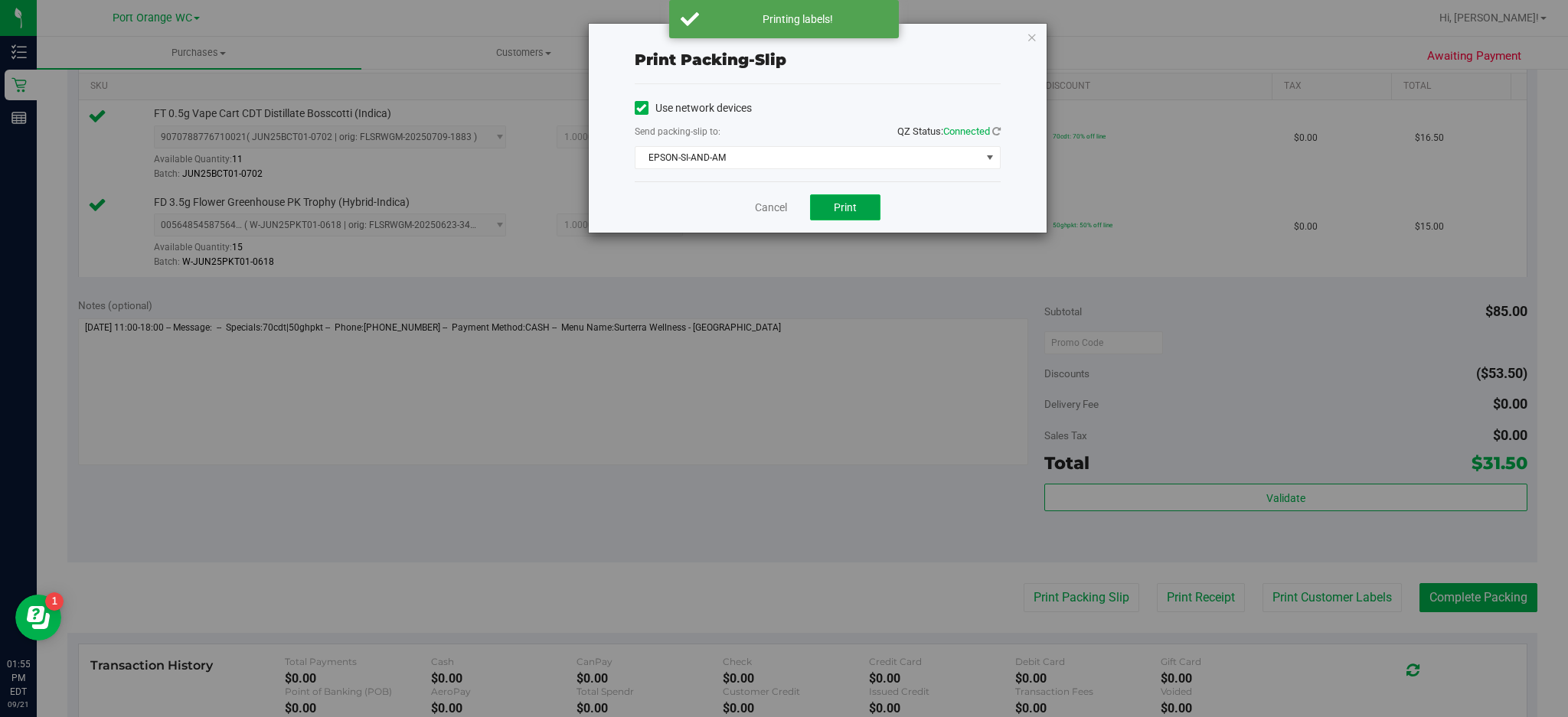
click at [861, 197] on button "Print" at bounding box center [846, 208] width 71 height 26
click at [1030, 39] on icon "button" at bounding box center [1032, 36] width 11 height 18
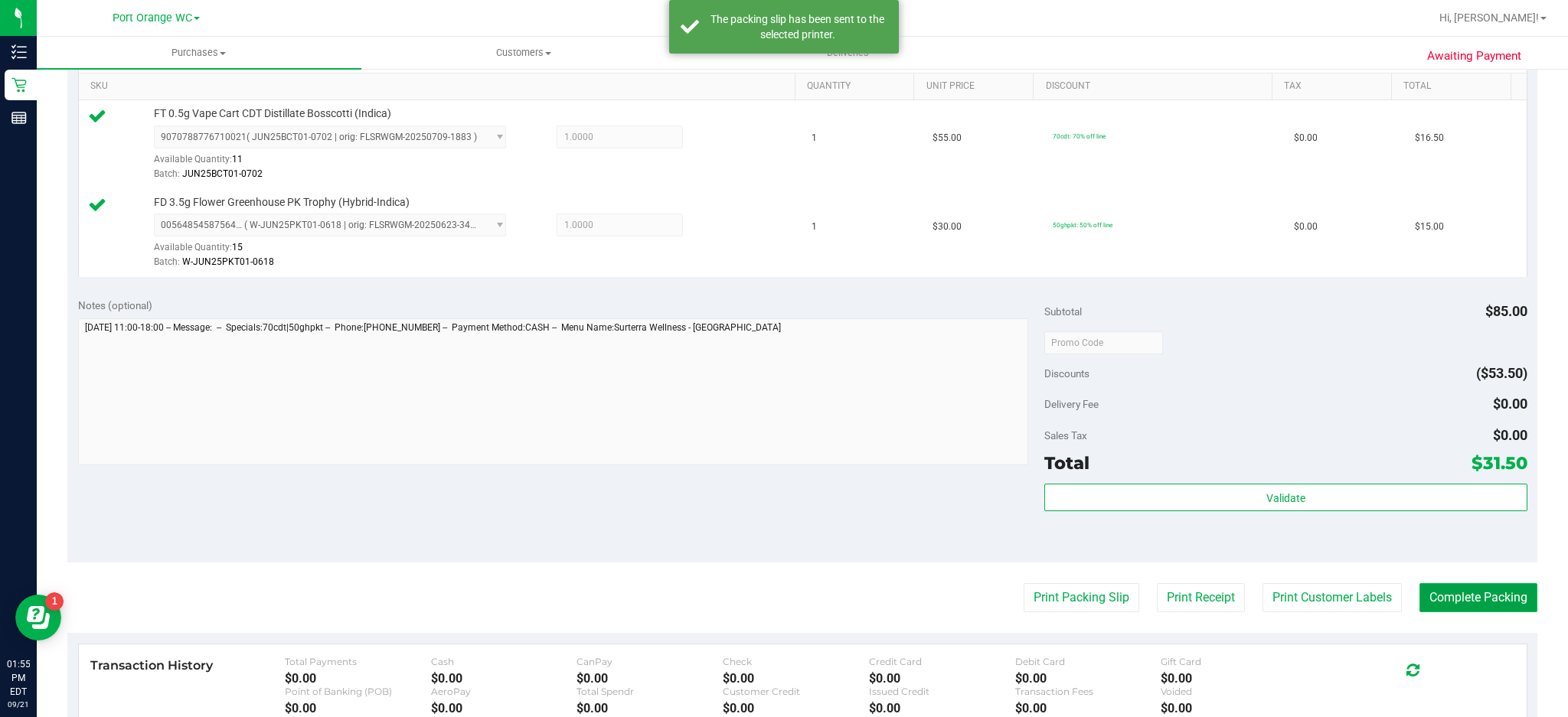
click at [1477, 595] on button "Complete Packing" at bounding box center [1478, 598] width 118 height 29
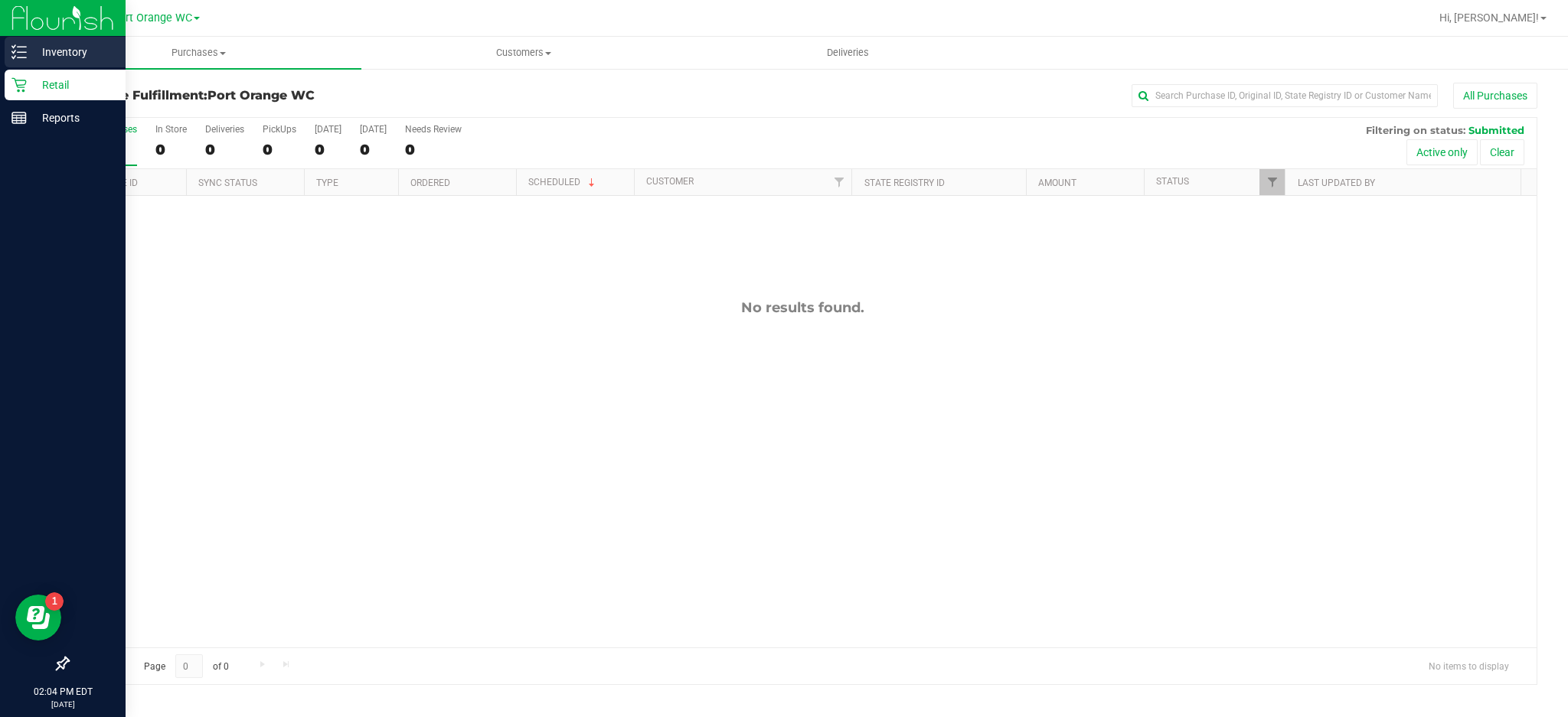
click at [28, 54] on p "Inventory" at bounding box center [73, 52] width 92 height 18
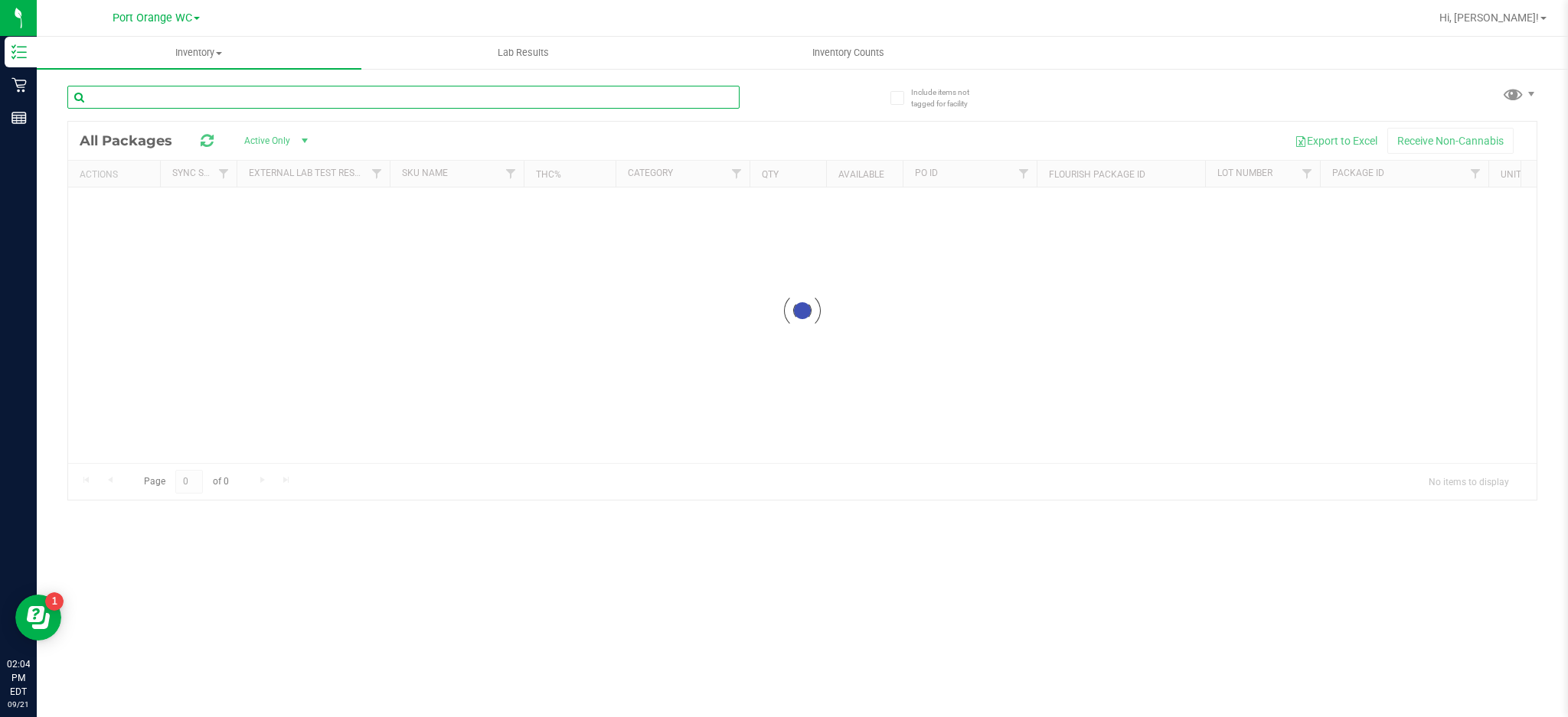
click at [189, 89] on input "text" at bounding box center [403, 97] width 673 height 23
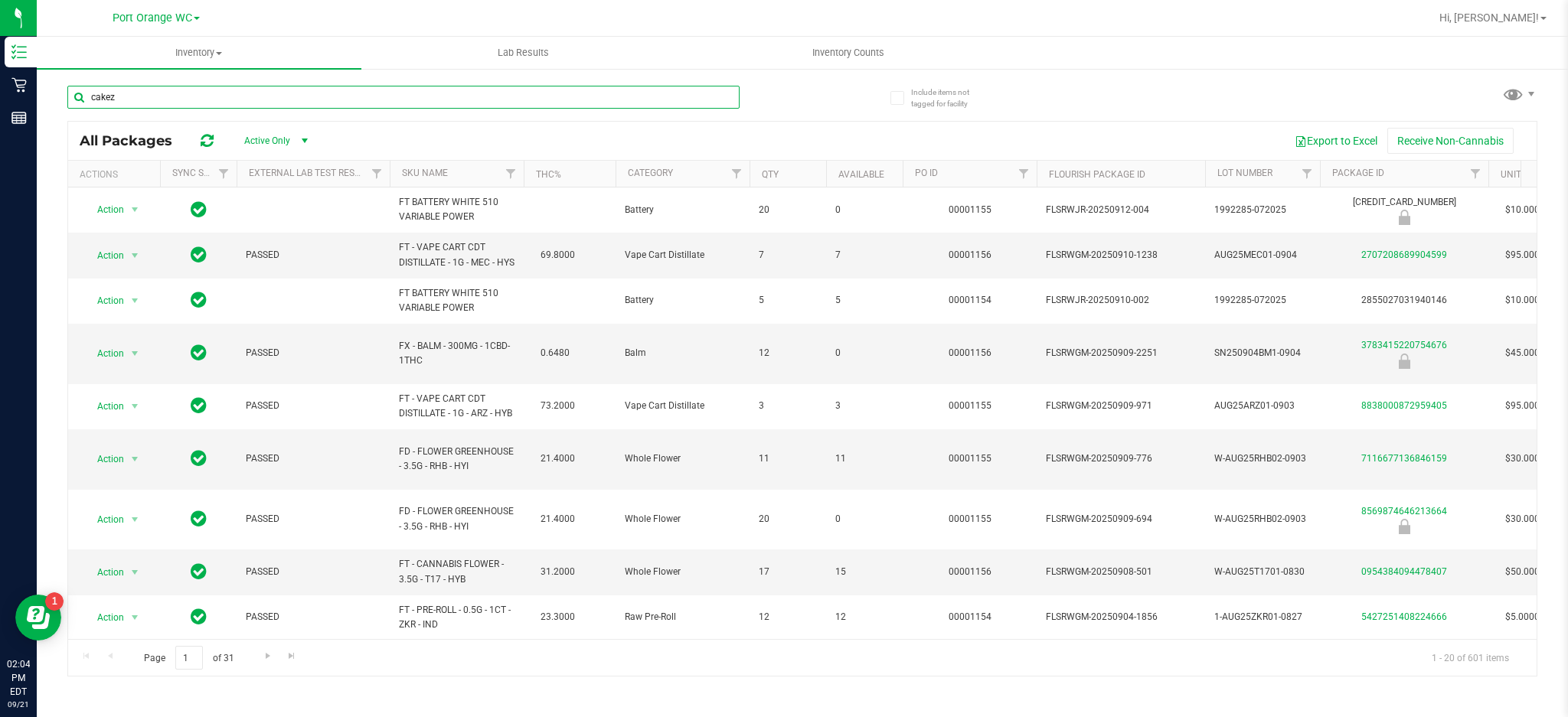
type input "cakez"
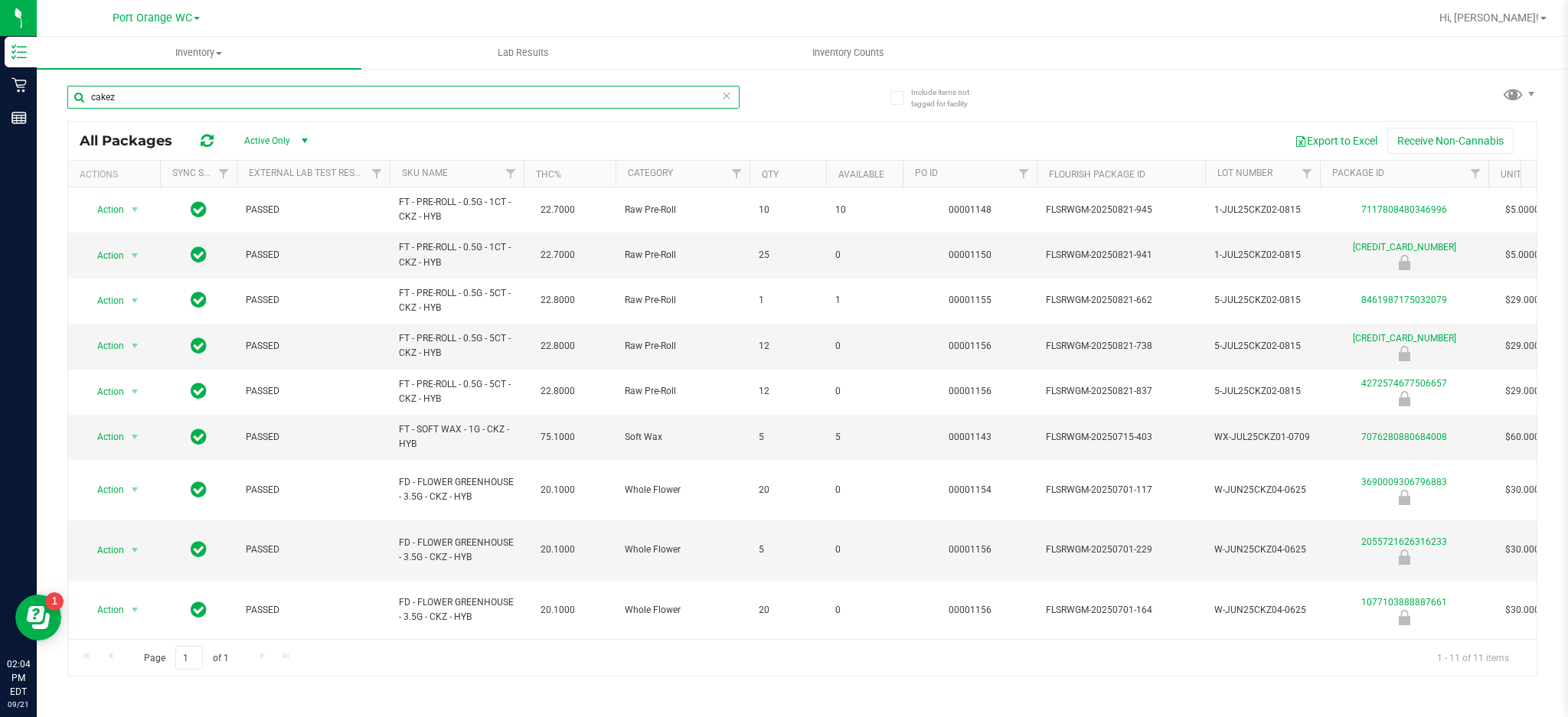
scroll to position [16, 0]
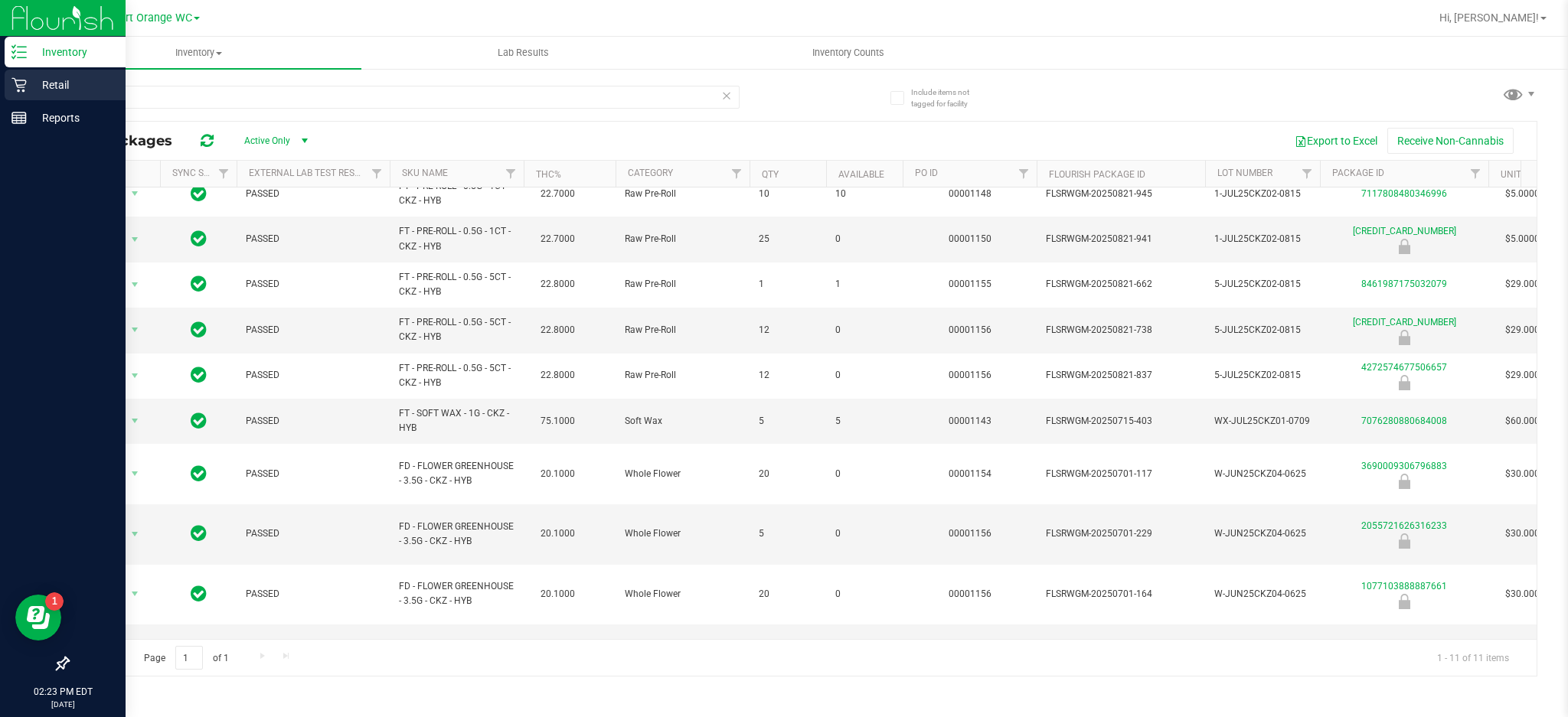
click at [33, 88] on p "Retail" at bounding box center [73, 85] width 92 height 18
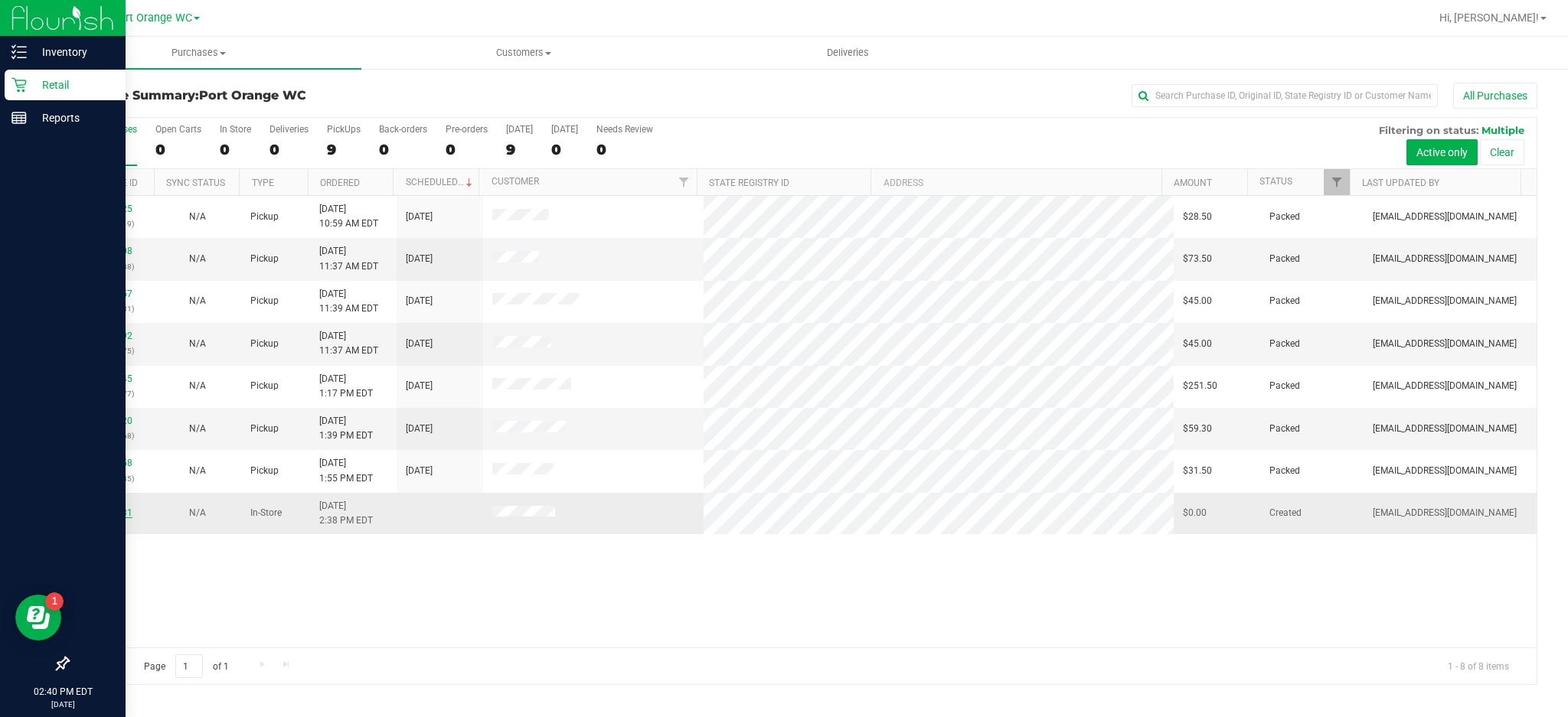
click at [116, 515] on link "11984931" at bounding box center [111, 513] width 43 height 11
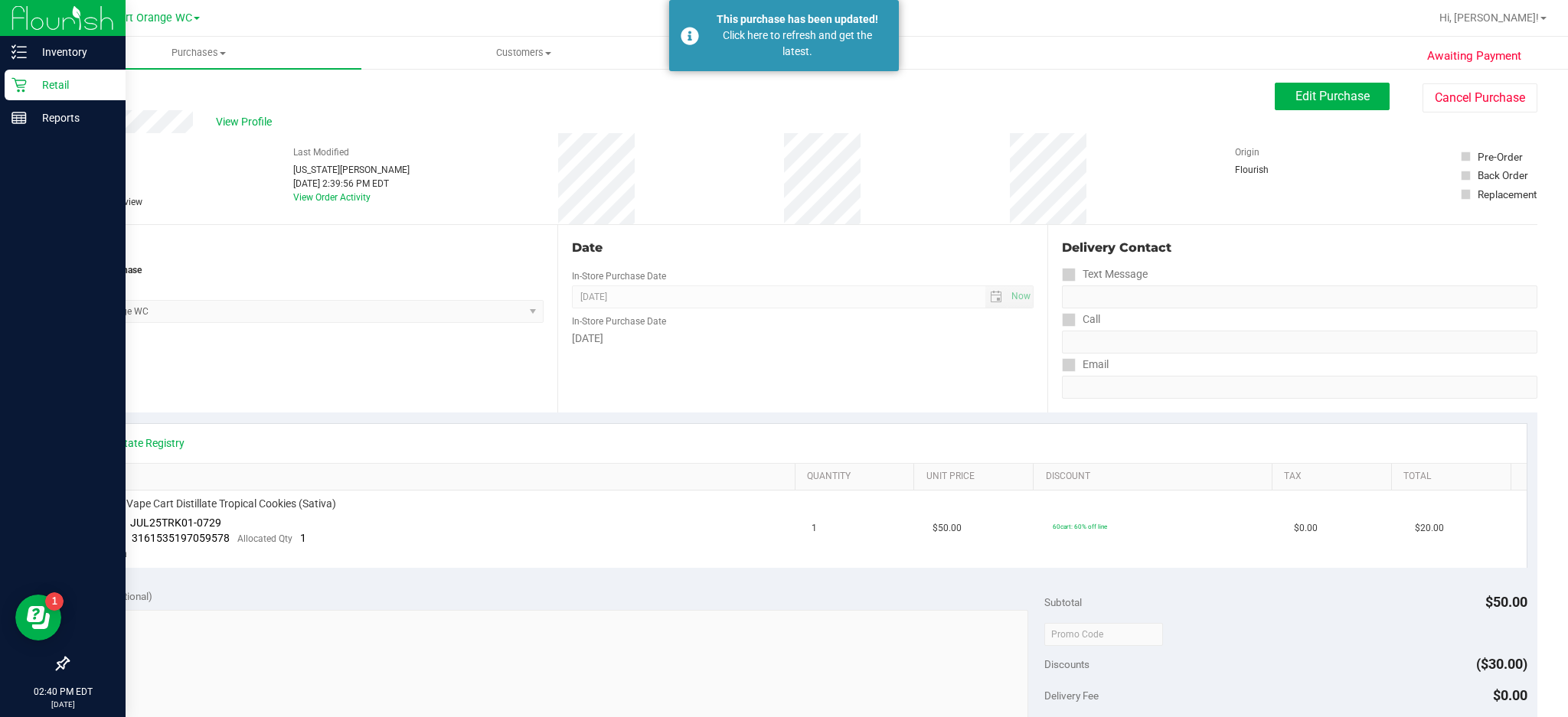
click at [18, 88] on icon at bounding box center [19, 84] width 15 height 15
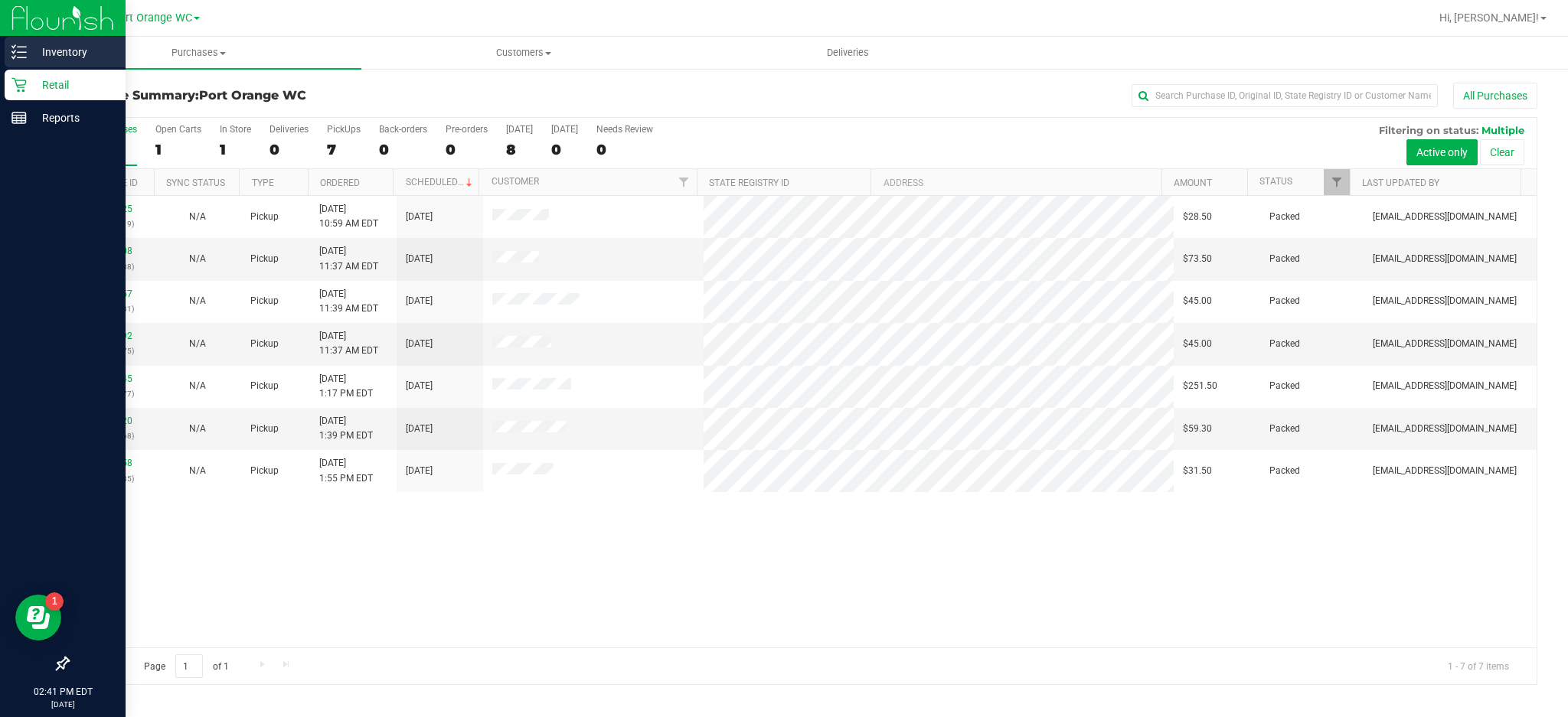
click at [21, 47] on line at bounding box center [21, 47] width 8 height 0
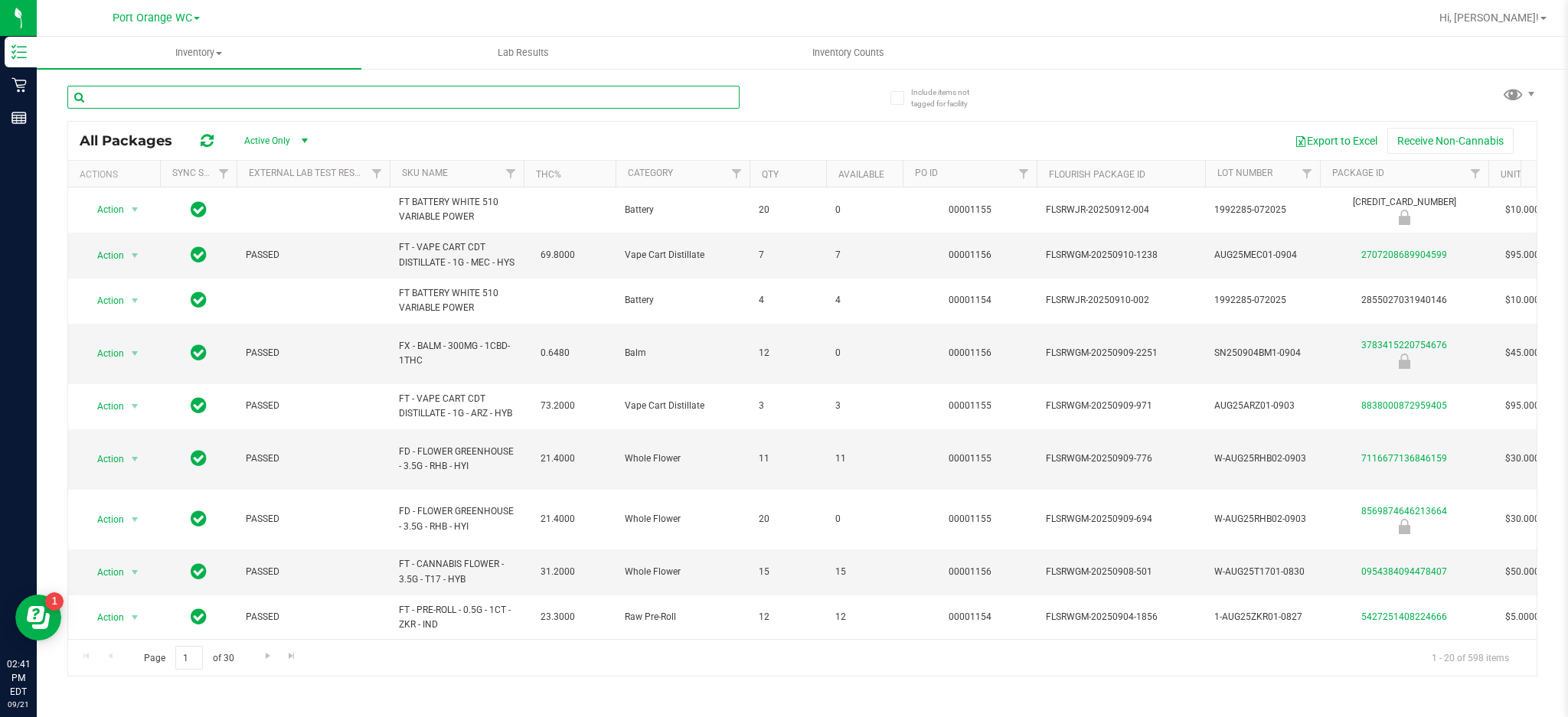
click at [313, 93] on input "text" at bounding box center [403, 97] width 673 height 23
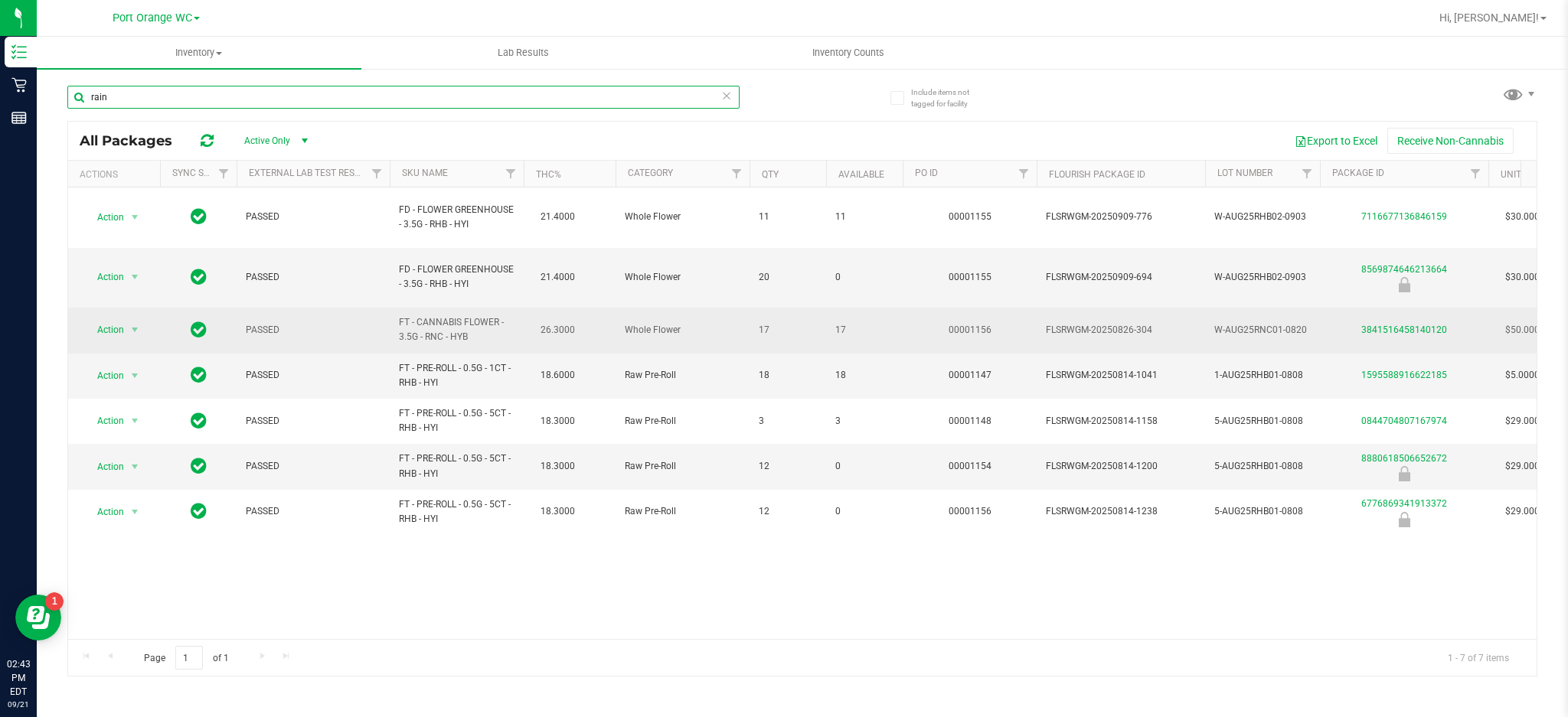
type input "rain"
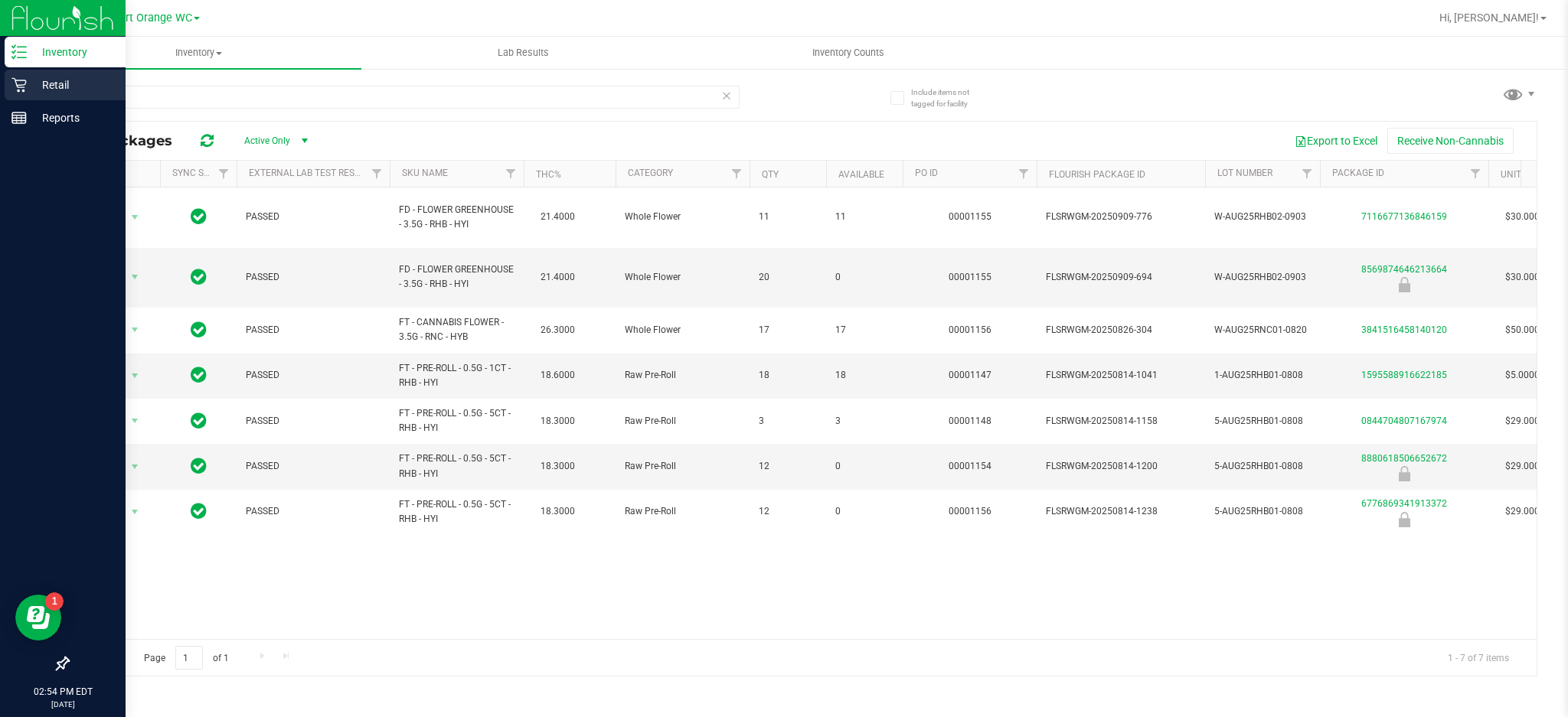
click at [22, 87] on icon at bounding box center [19, 85] width 15 height 15
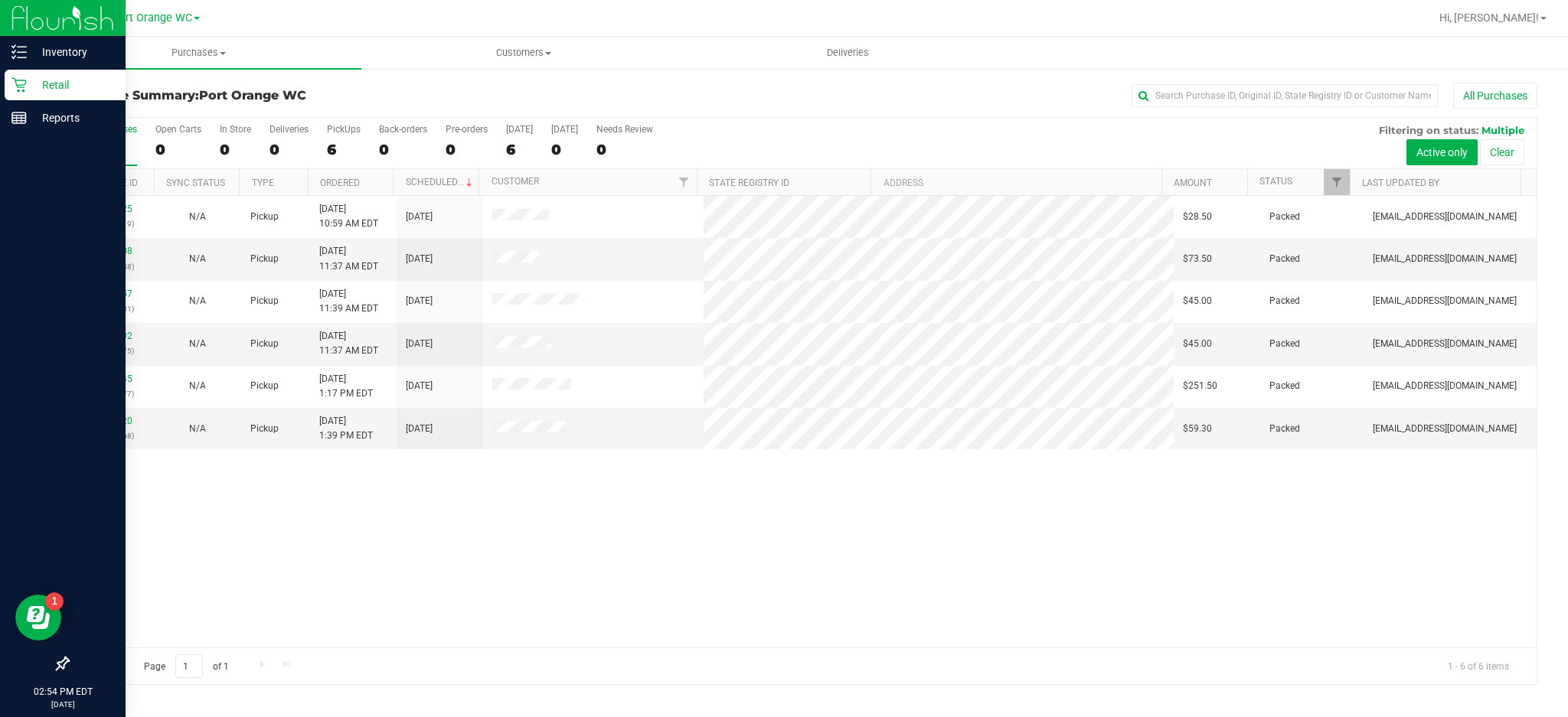
click at [549, 549] on div "11983125 (326356919) N/A Pickup 9/21/2025 10:59 AM EDT 9/21/2025 $28.50 Packed …" at bounding box center [802, 421] width 1468 height 451
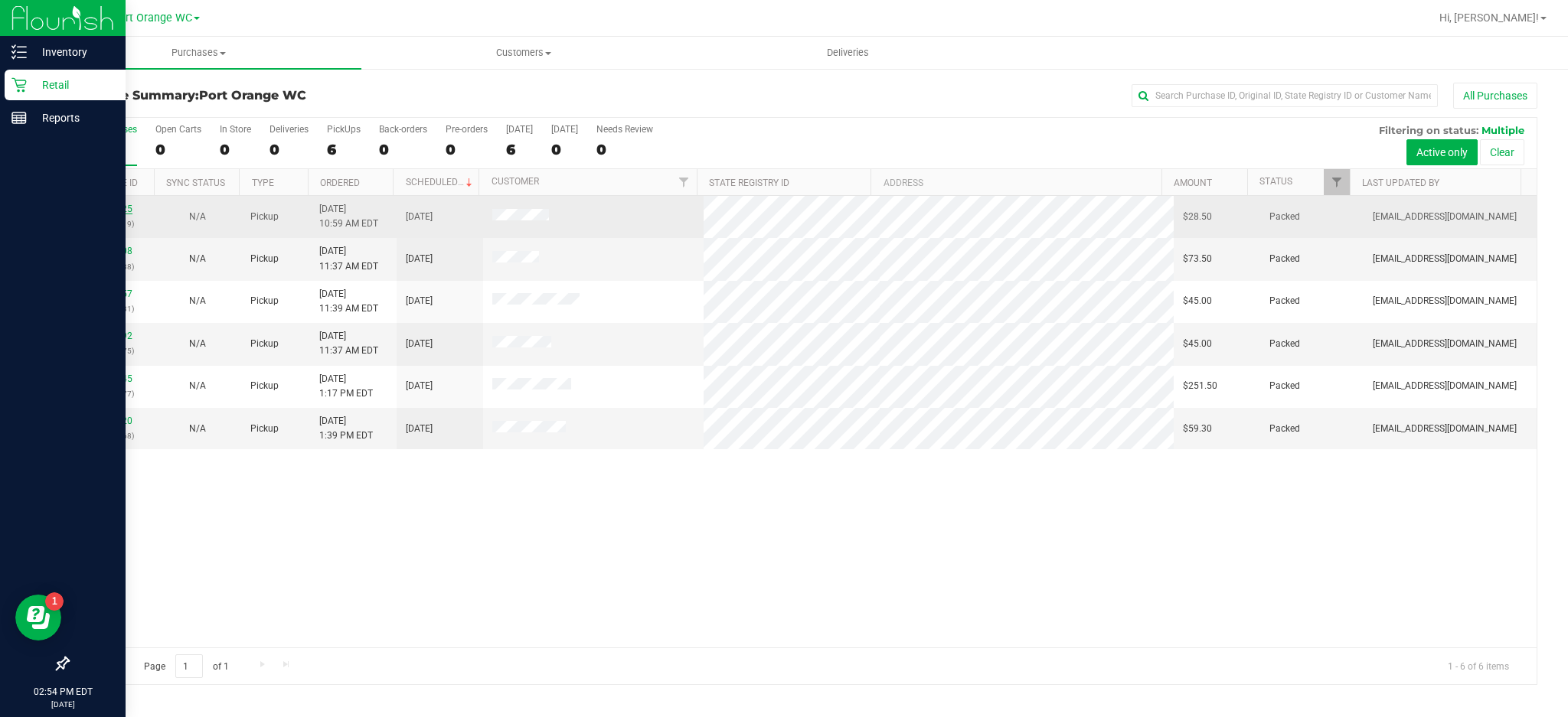
click at [116, 206] on link "11983125" at bounding box center [111, 209] width 43 height 11
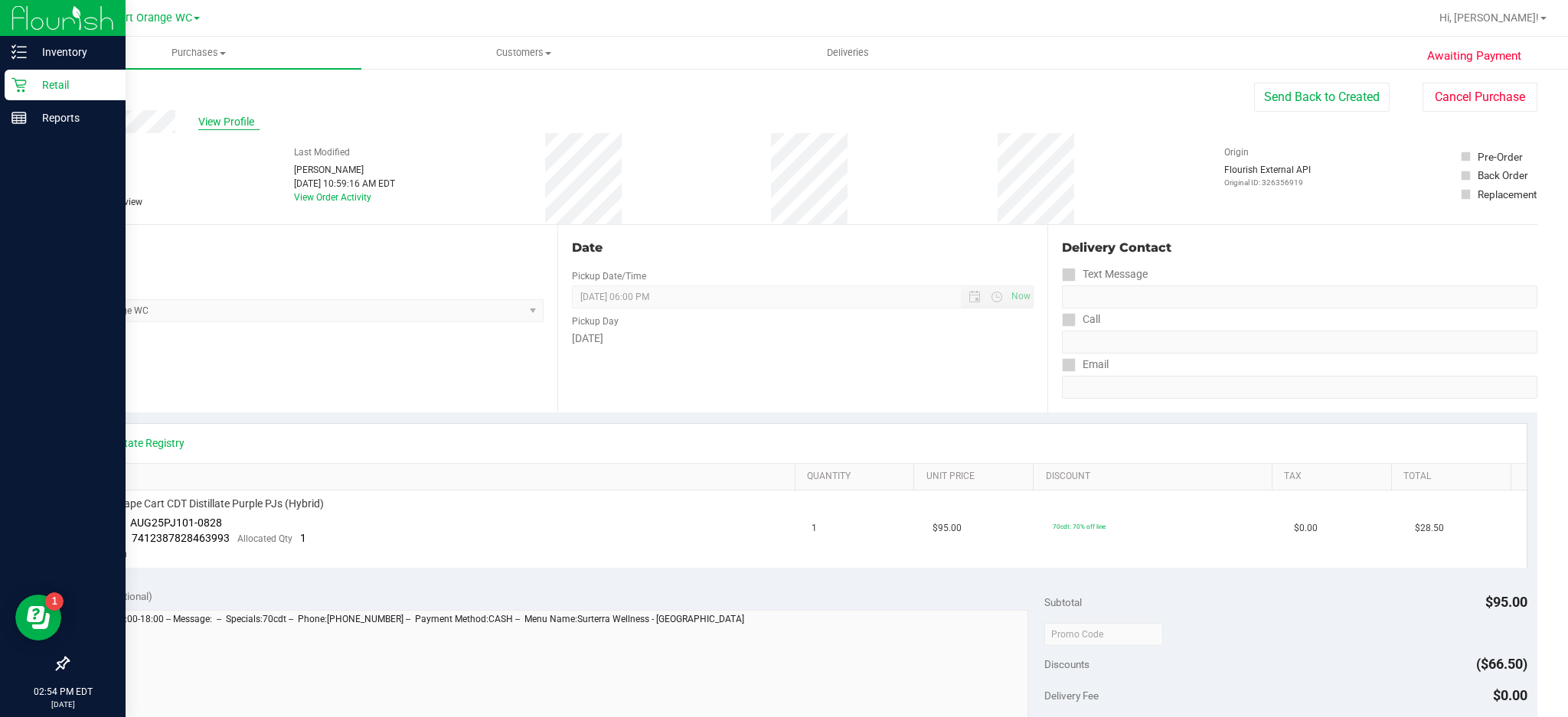
click at [224, 119] on span "View Profile" at bounding box center [229, 122] width 62 height 16
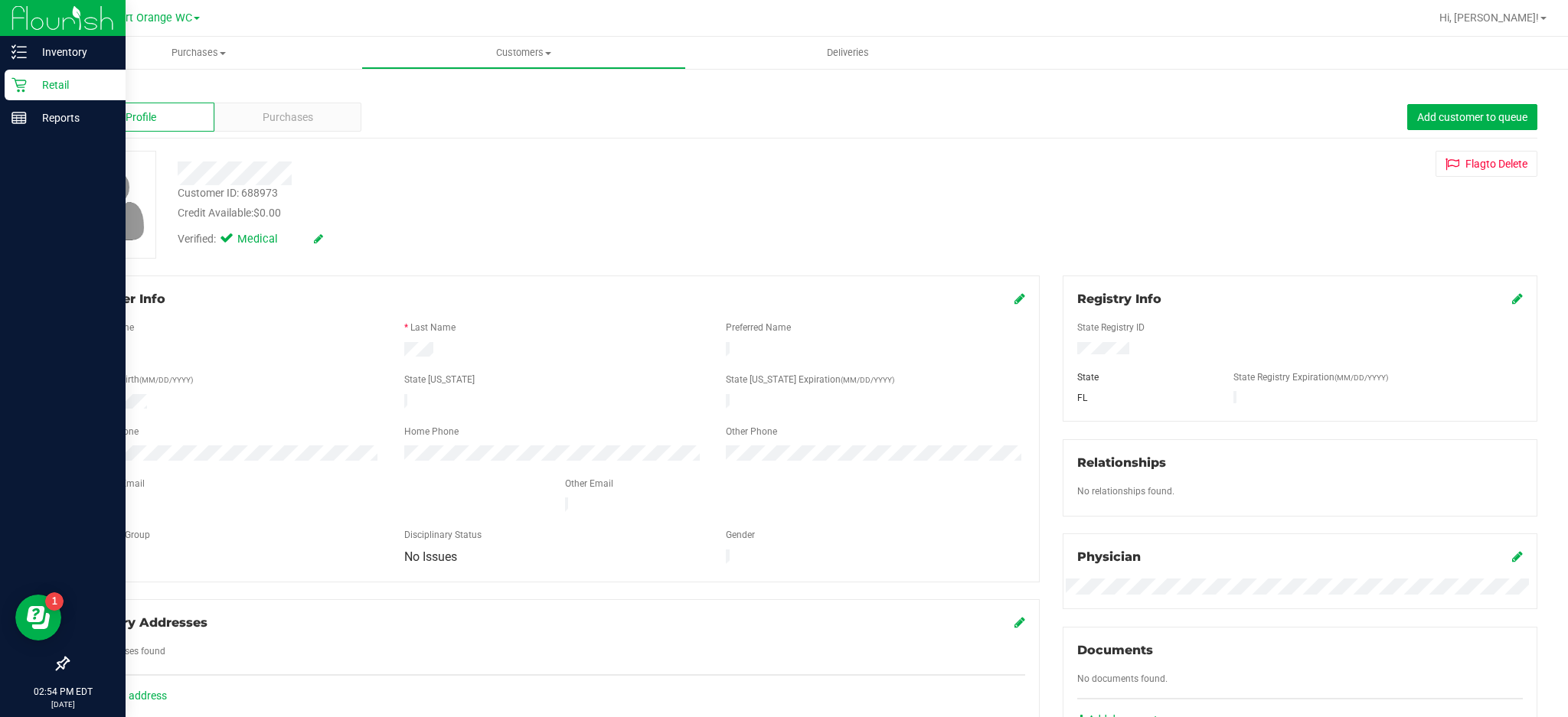
click at [68, 89] on icon at bounding box center [68, 90] width 3 height 9
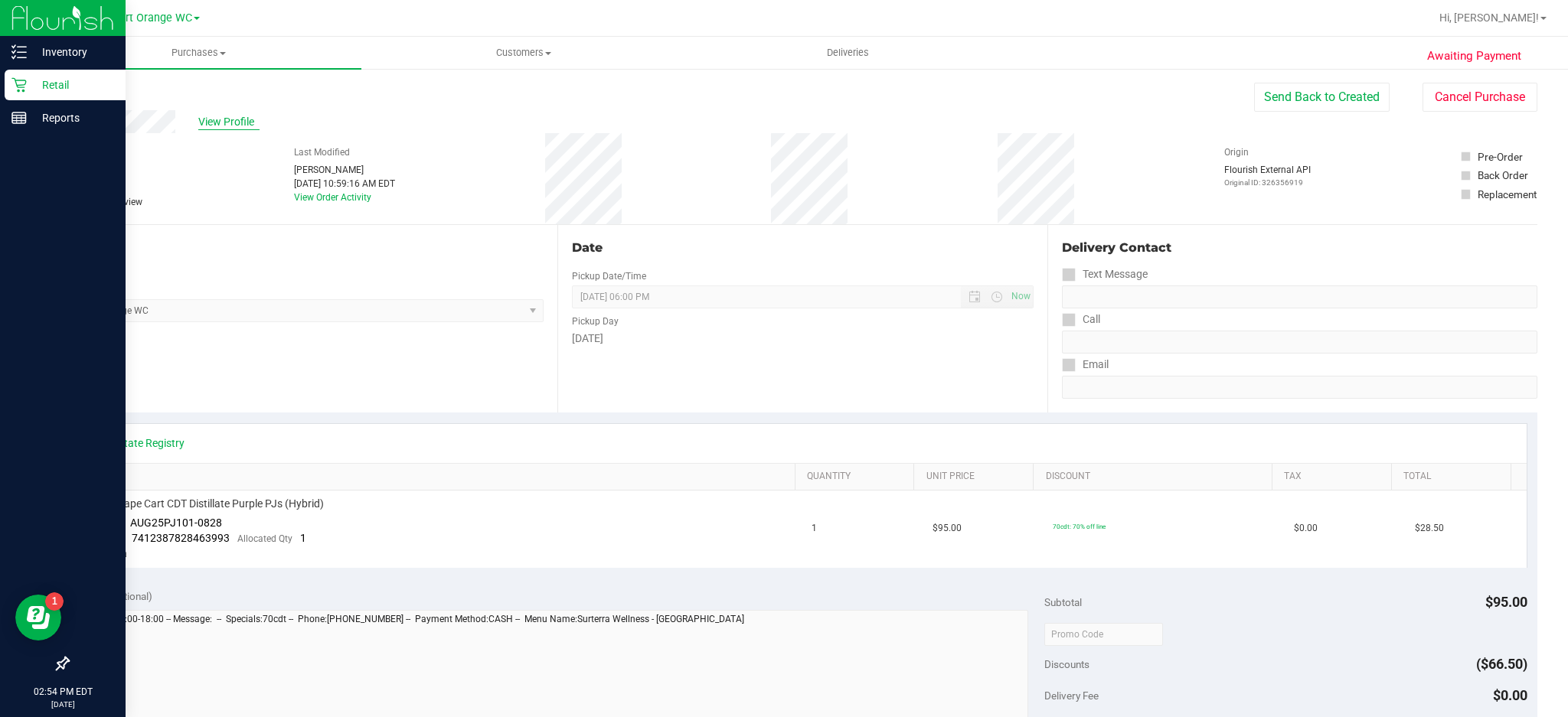
click at [237, 122] on span "View Profile" at bounding box center [229, 122] width 62 height 16
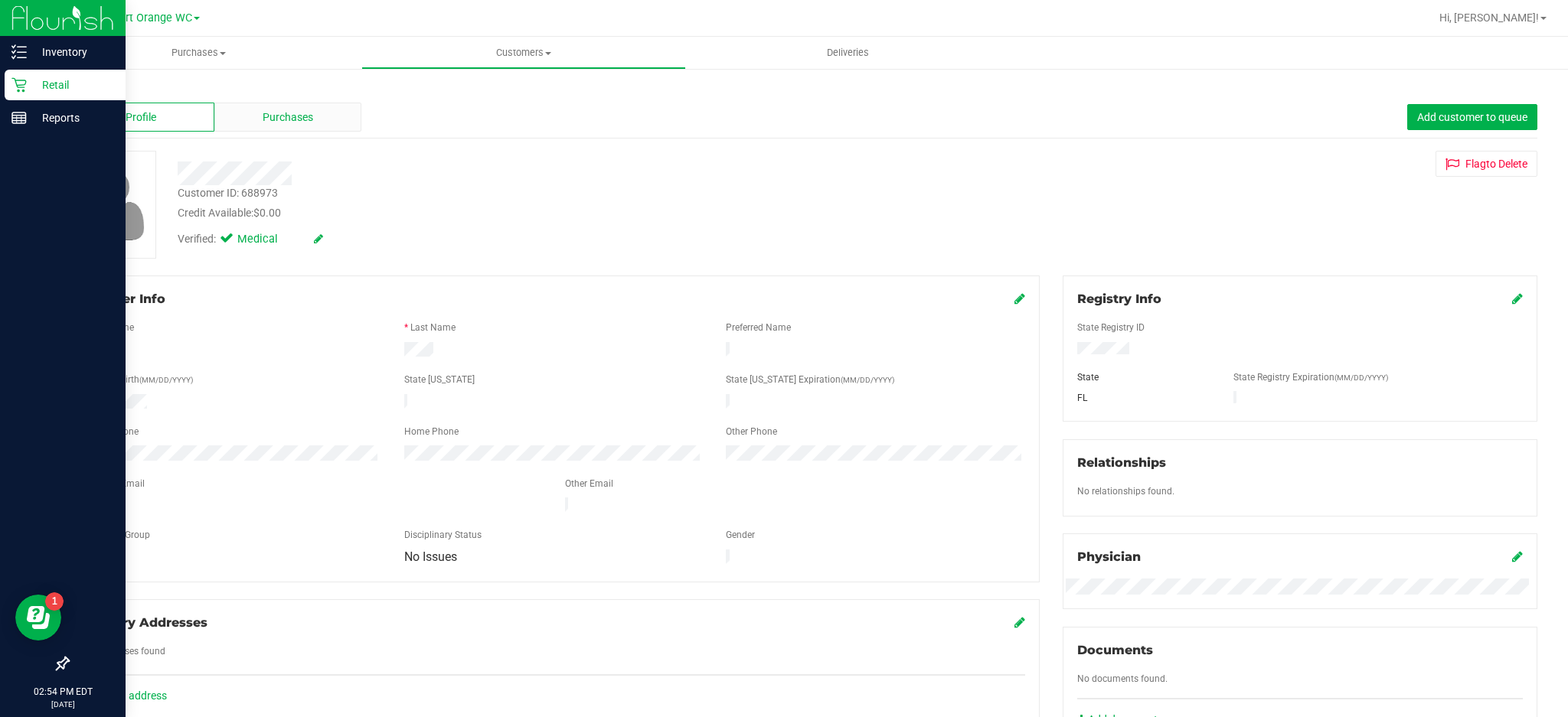
click at [323, 109] on div "Purchases" at bounding box center [287, 117] width 147 height 29
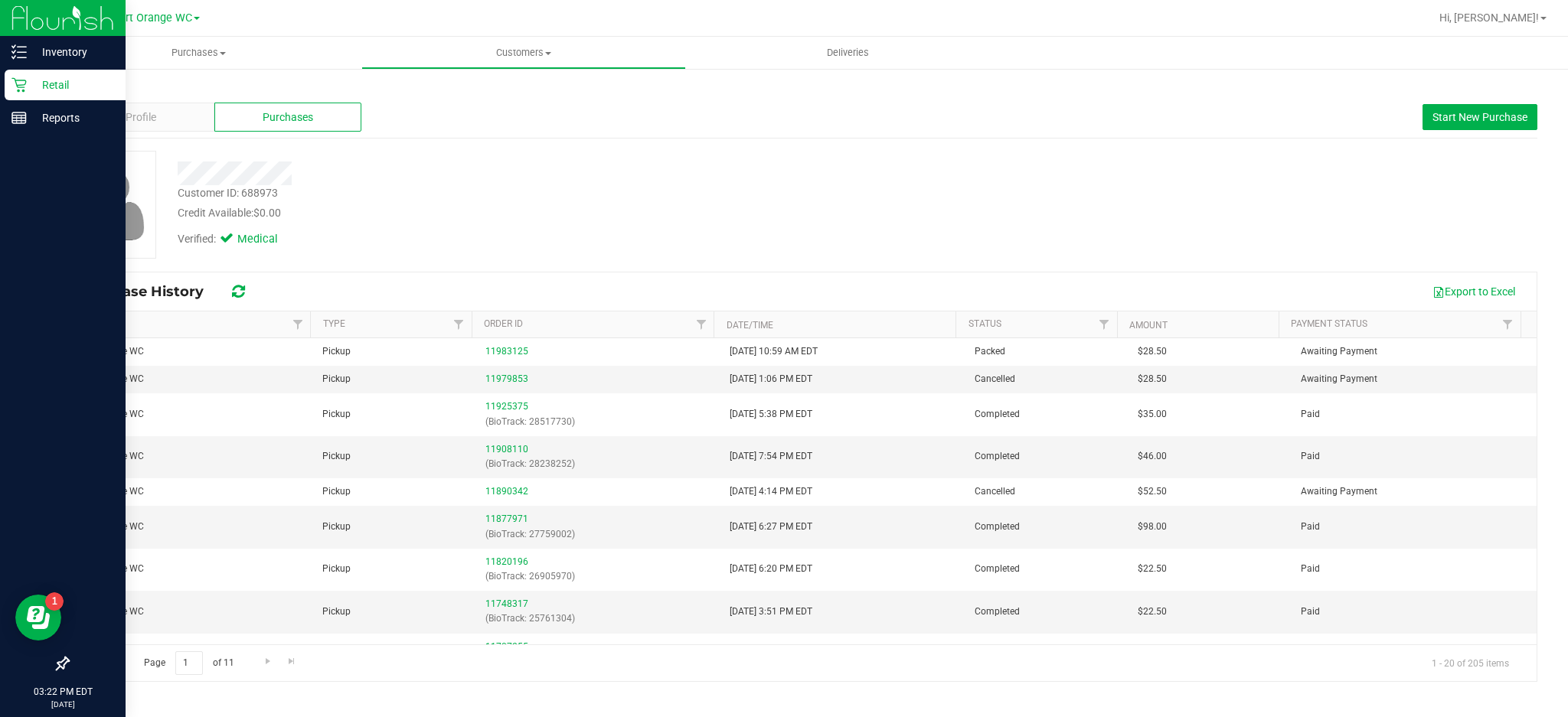
click at [17, 79] on icon at bounding box center [19, 84] width 15 height 15
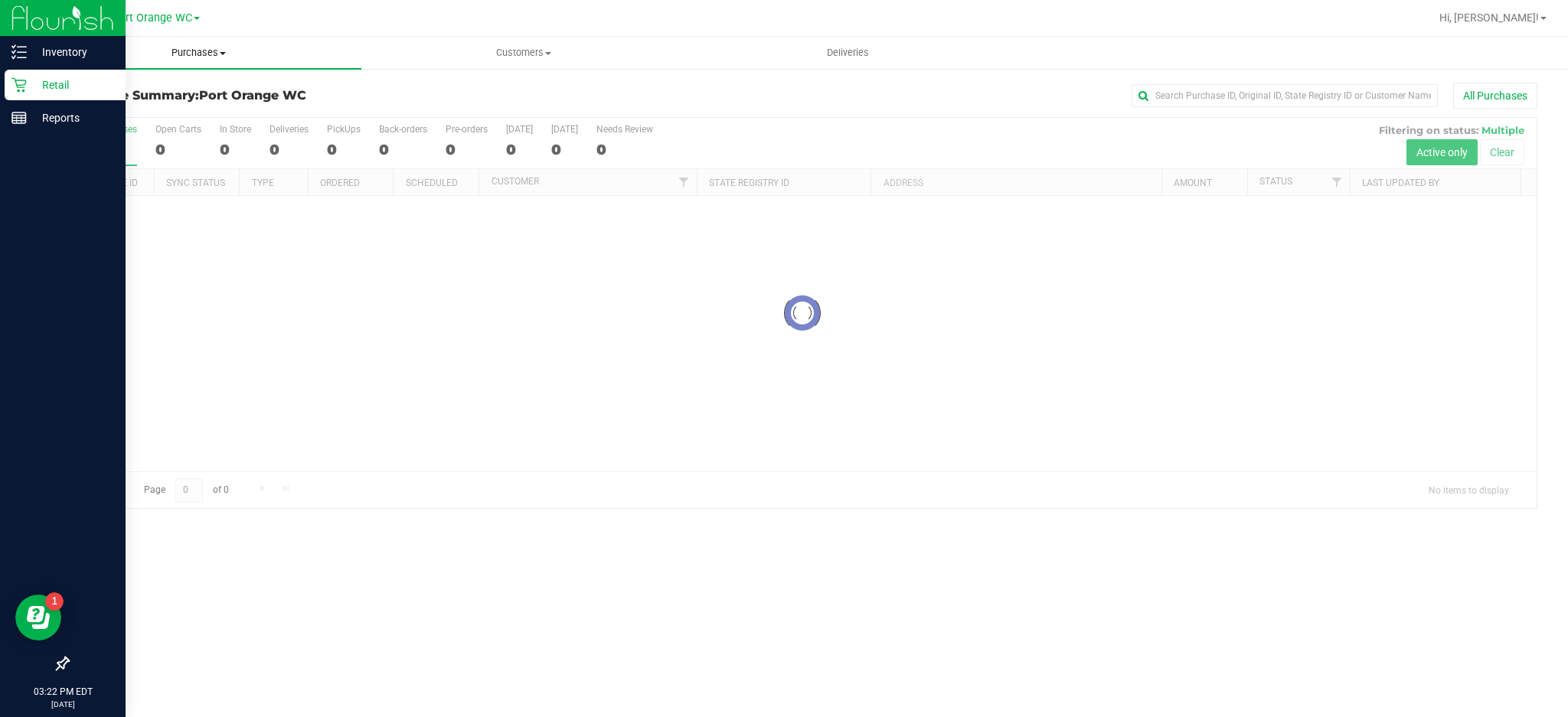
click at [213, 53] on span "Purchases" at bounding box center [199, 53] width 324 height 14
click at [111, 114] on span "Fulfillment" at bounding box center [84, 111] width 95 height 13
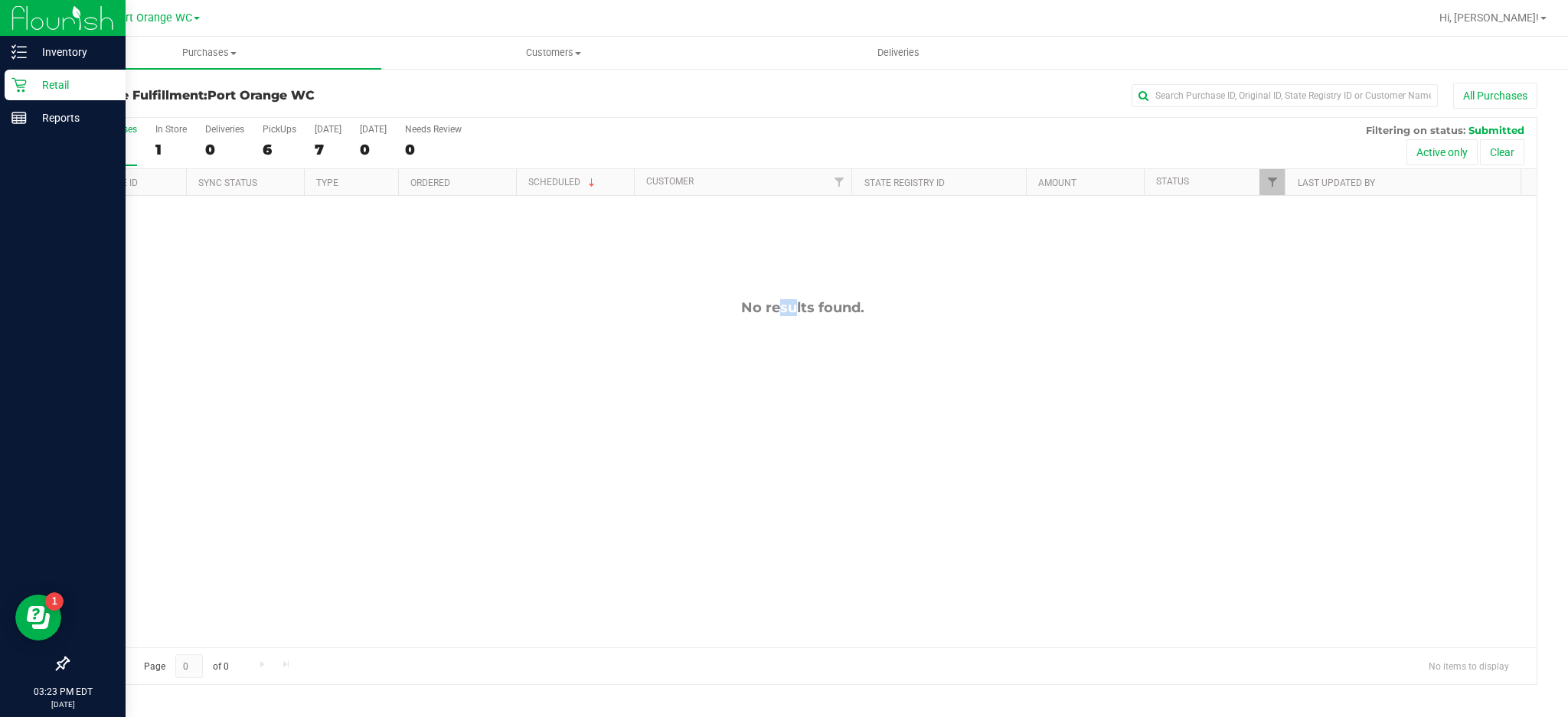
click at [569, 421] on div "No results found." at bounding box center [802, 473] width 1468 height 555
click at [539, 96] on h3 "Purchase Fulfillment: Port Orange WC" at bounding box center [312, 95] width 490 height 14
click at [386, 334] on div "No results found." at bounding box center [802, 473] width 1468 height 555
click at [21, 57] on line at bounding box center [21, 57] width 8 height 0
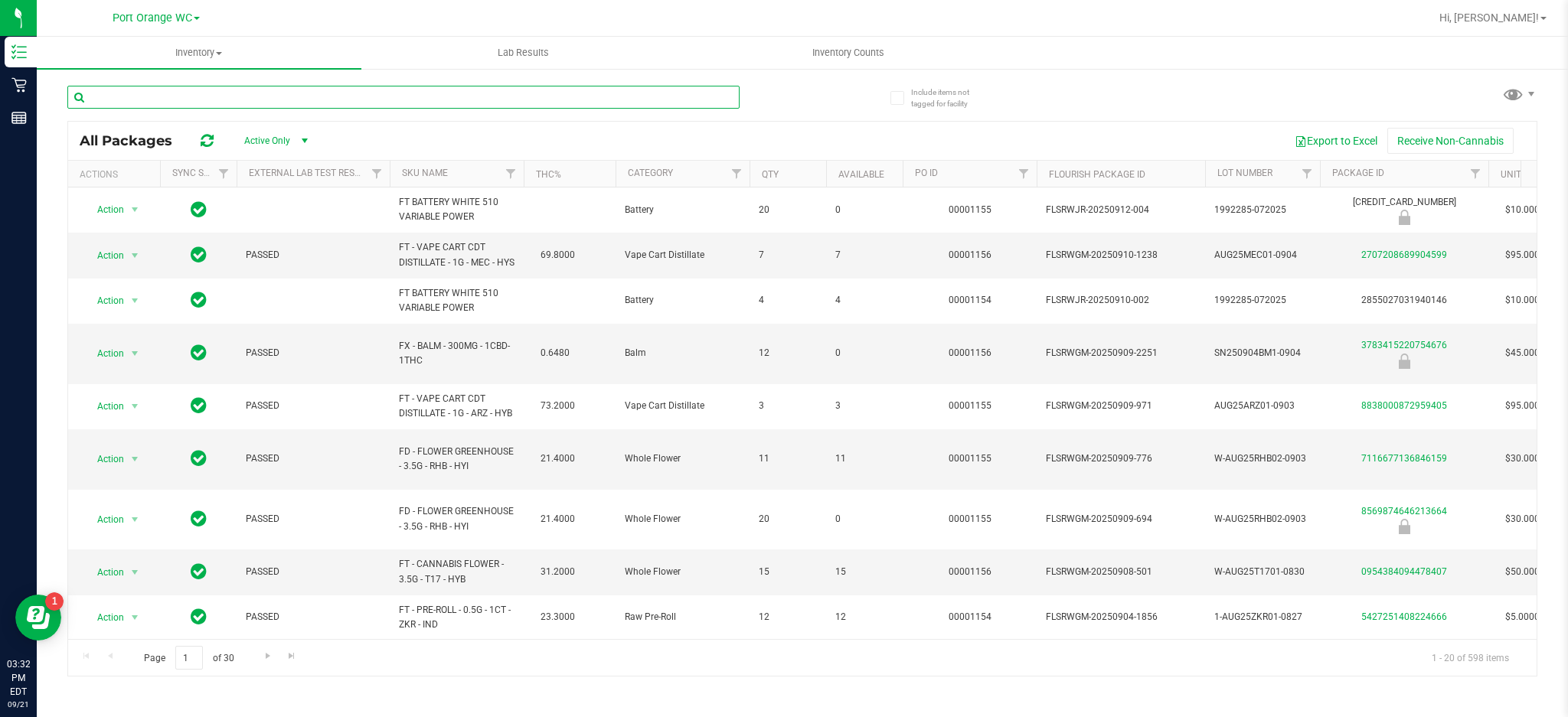
click at [267, 96] on input "text" at bounding box center [403, 97] width 673 height 23
type input "h"
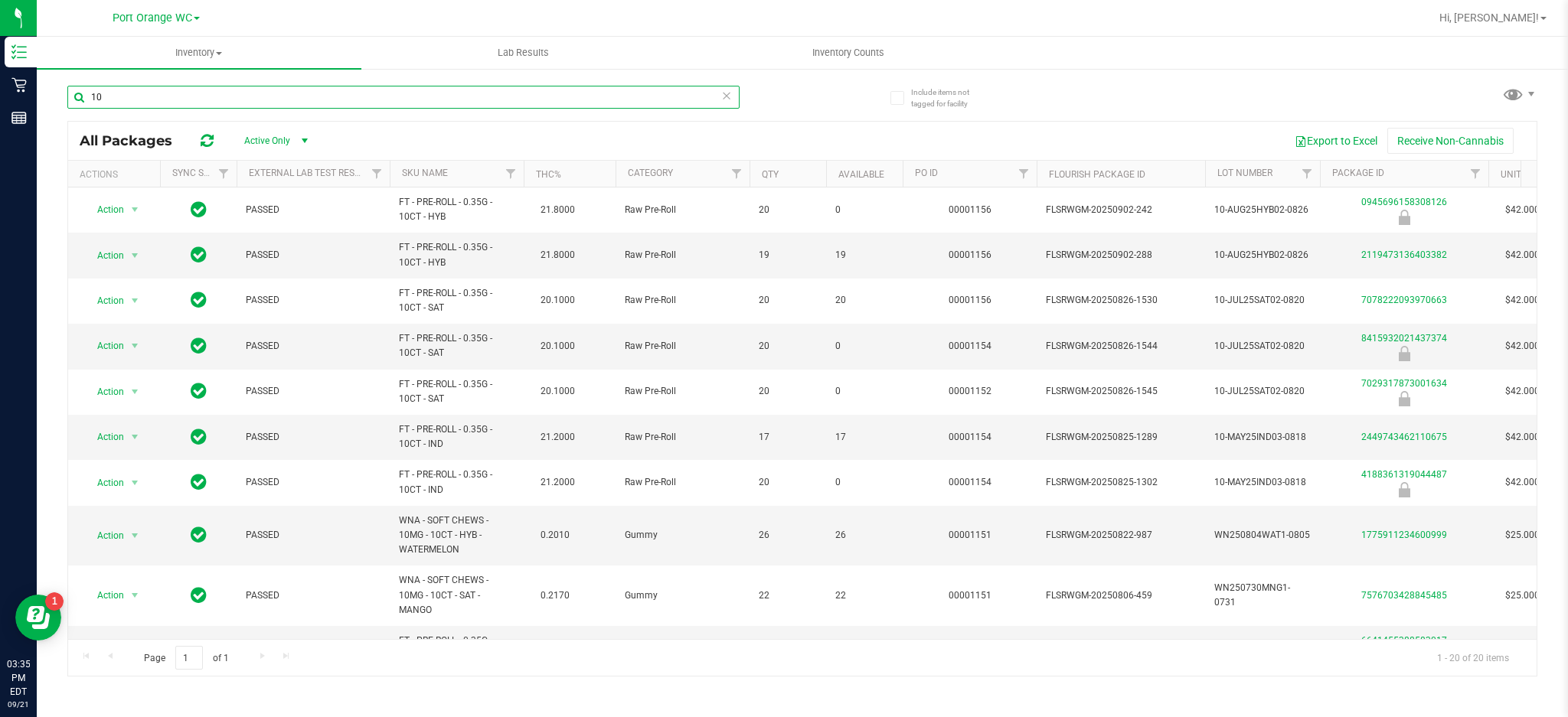
type input "1"
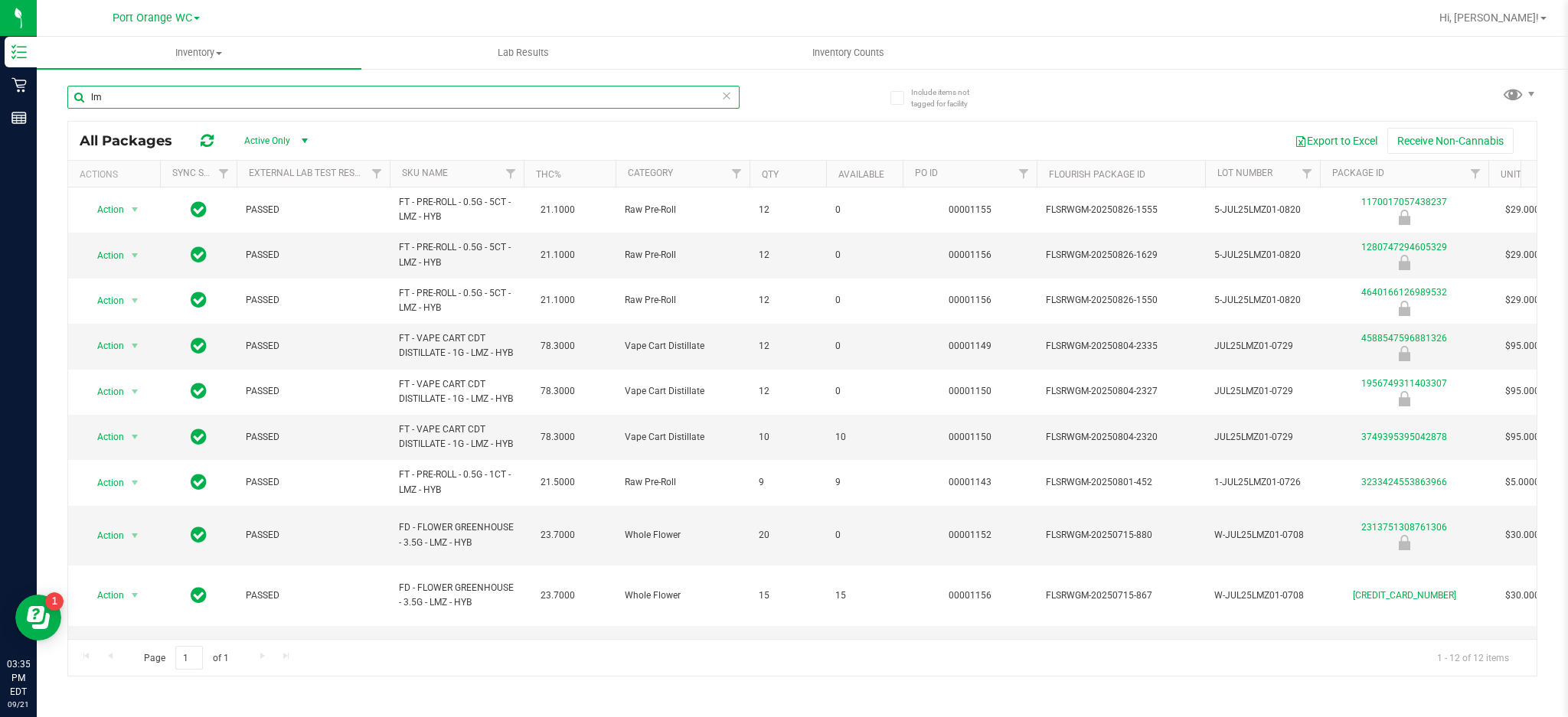
type input "l"
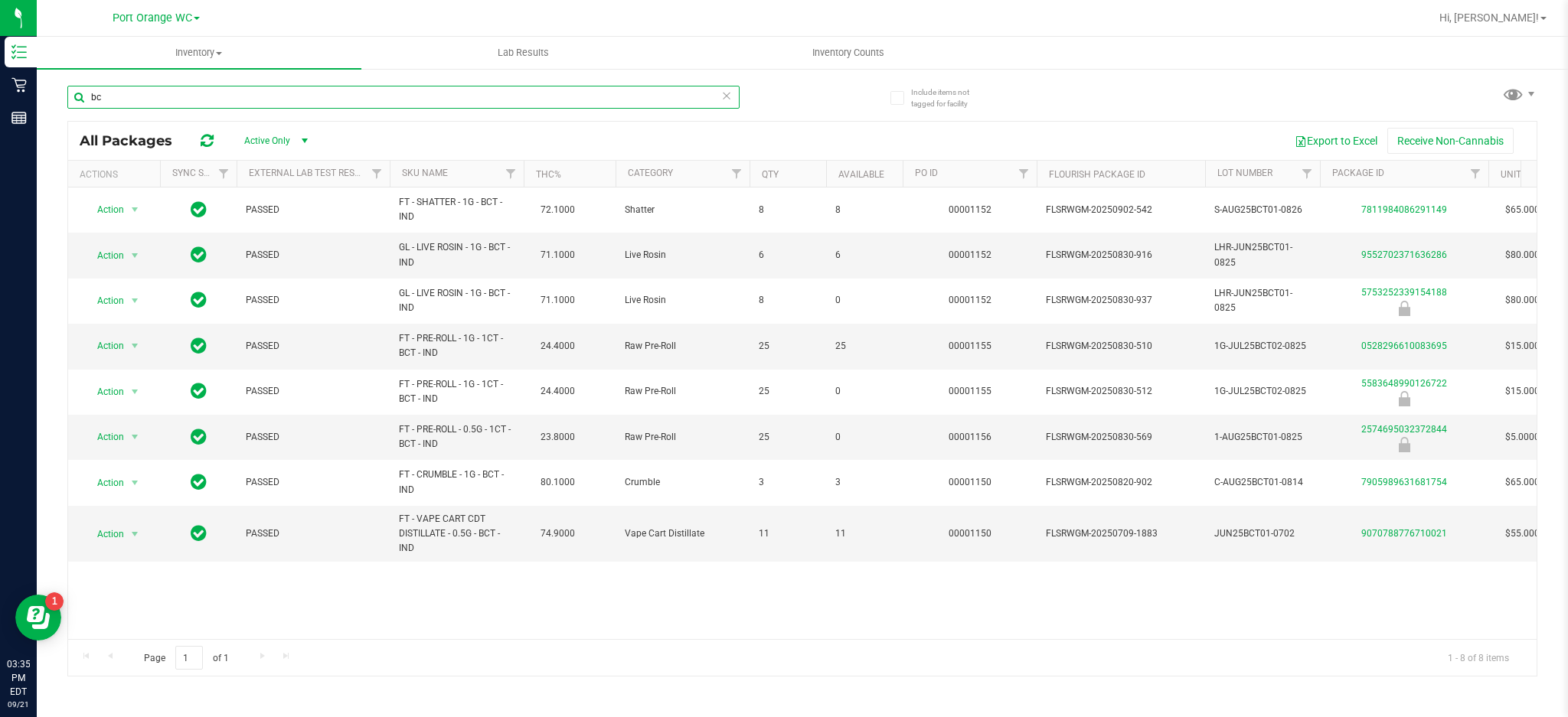
type input "b"
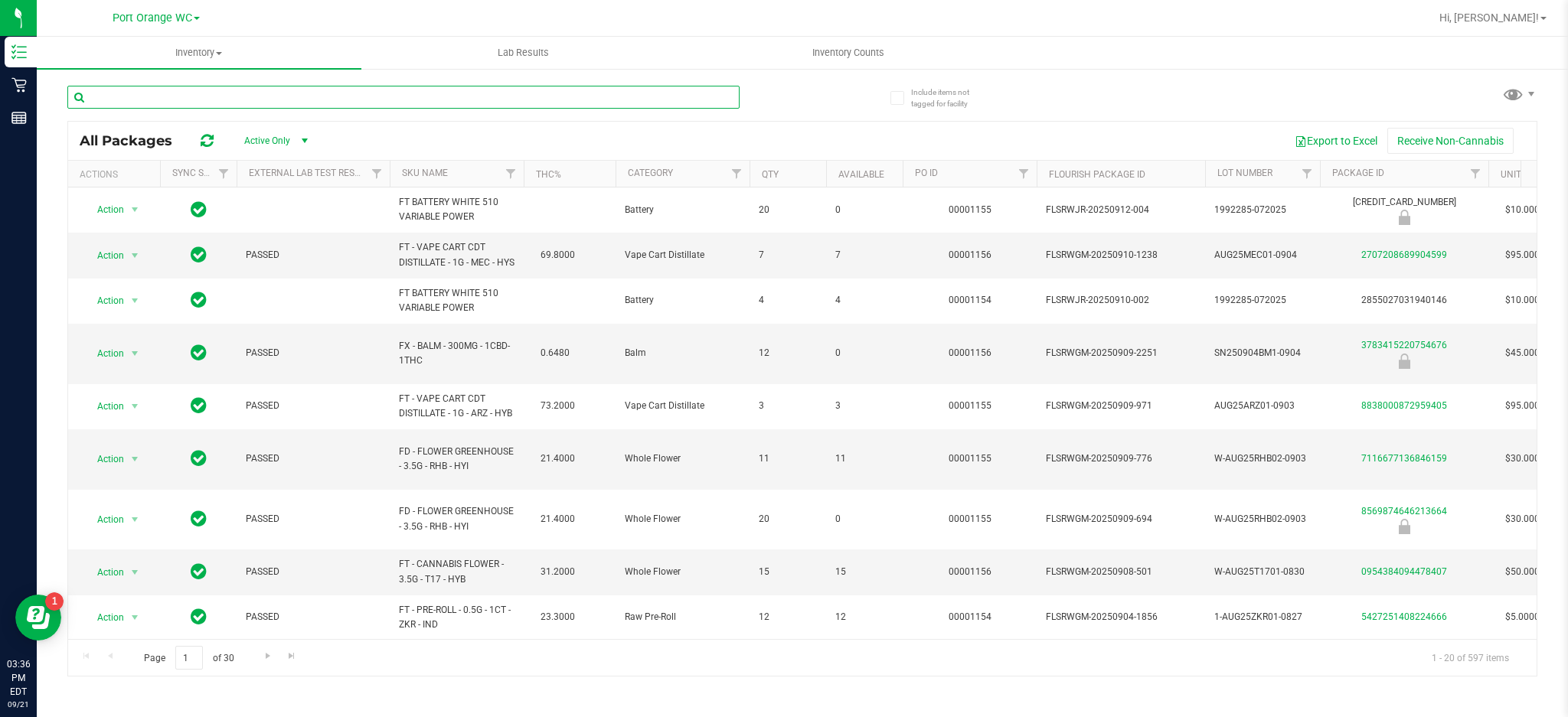
click at [273, 100] on input "text" at bounding box center [403, 97] width 673 height 23
type input "g"
type input "grz"
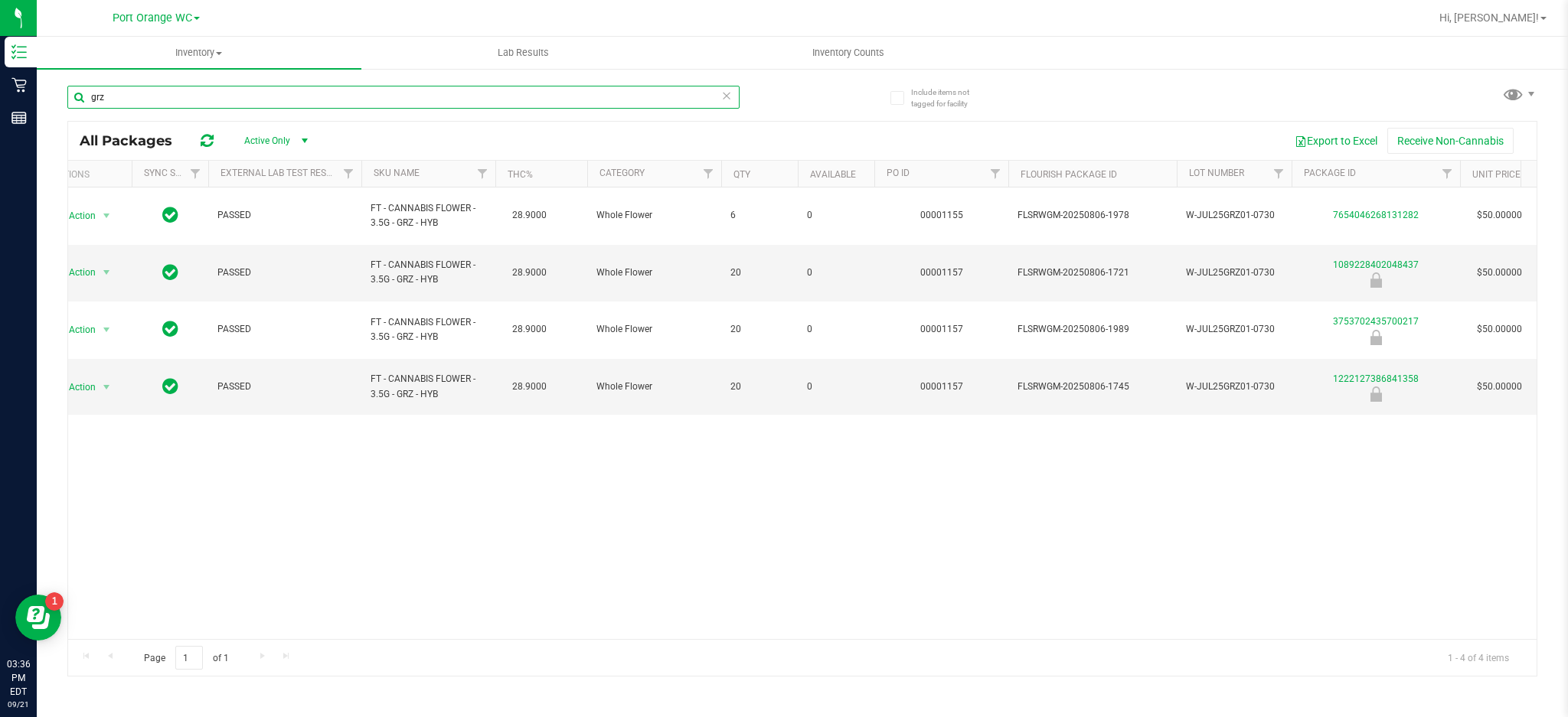
scroll to position [0, 26]
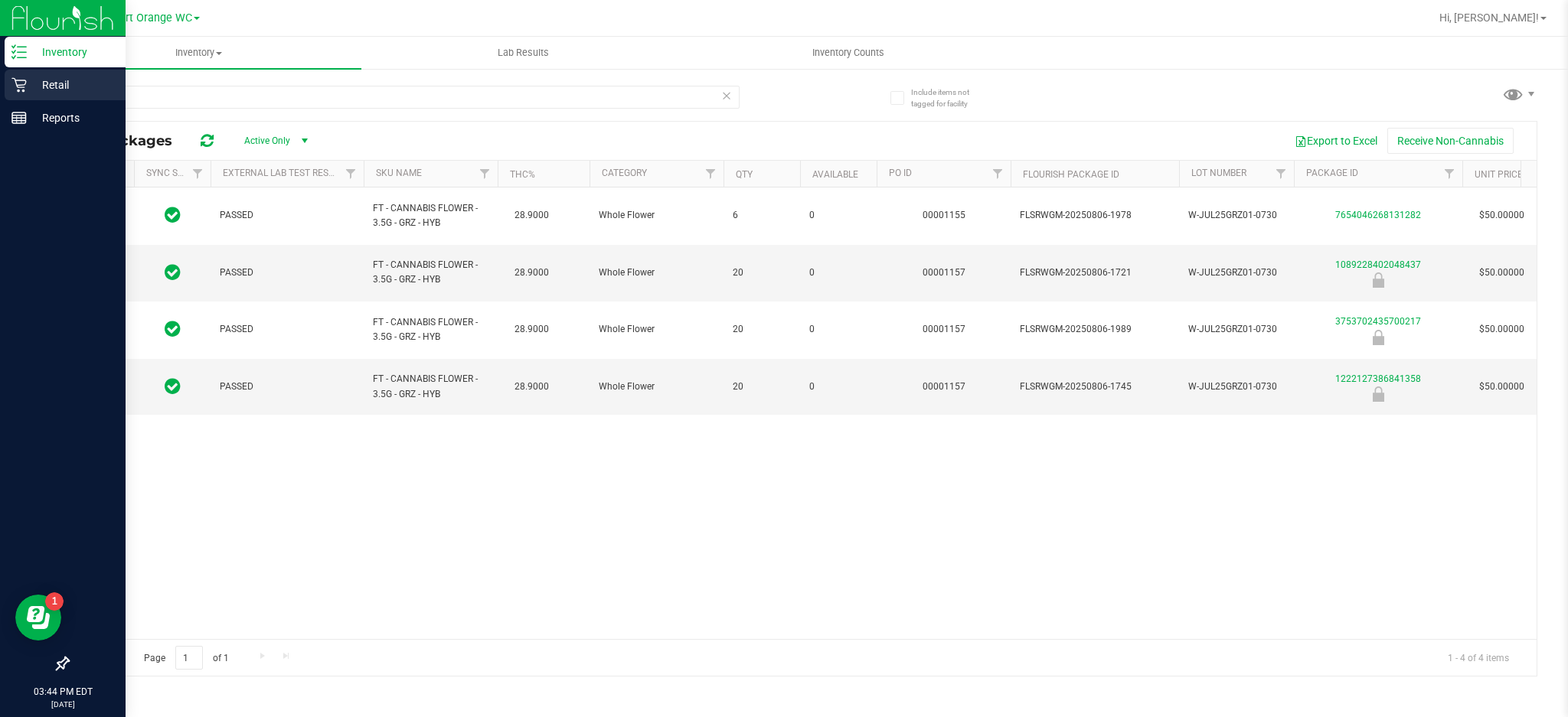
click at [27, 82] on p "Retail" at bounding box center [73, 85] width 92 height 18
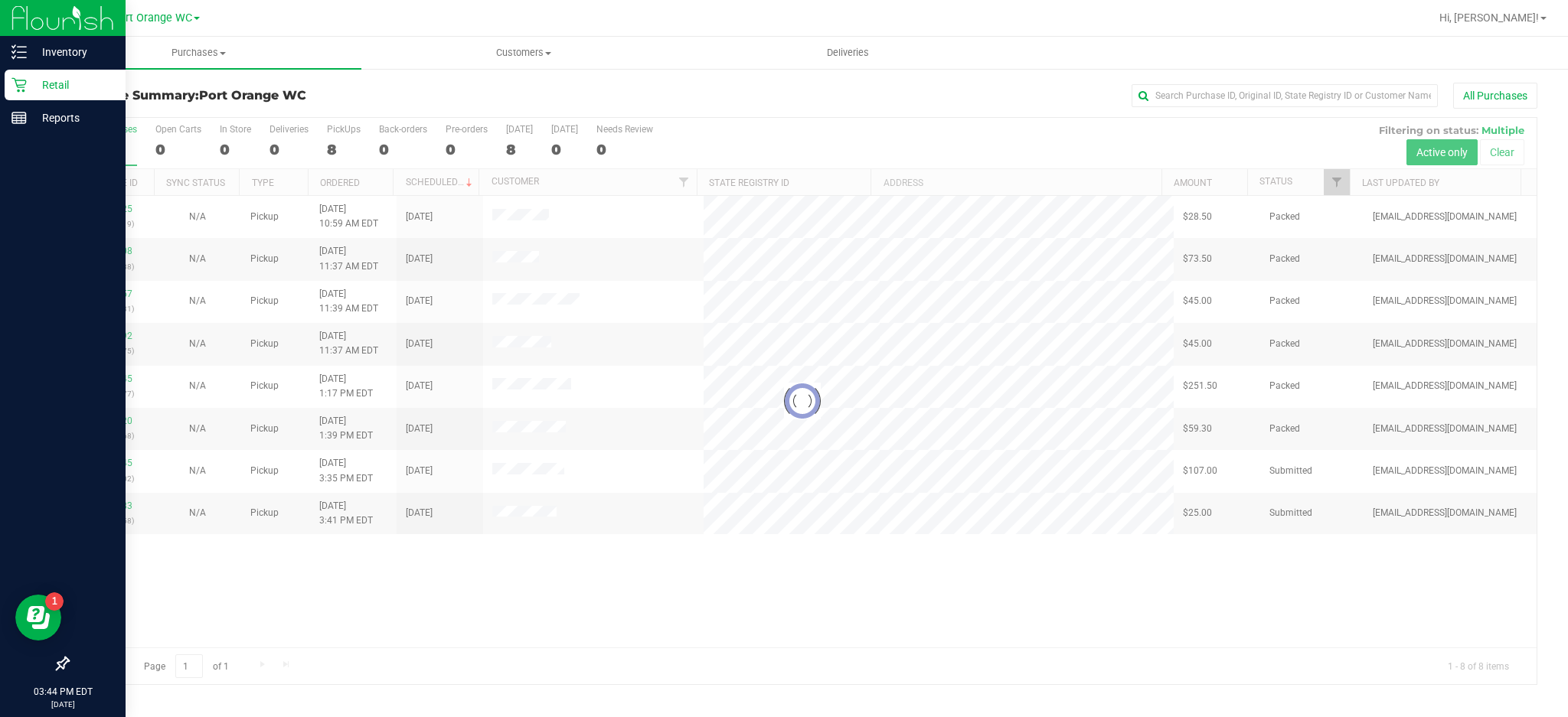
click at [1018, 604] on div at bounding box center [802, 401] width 1468 height 567
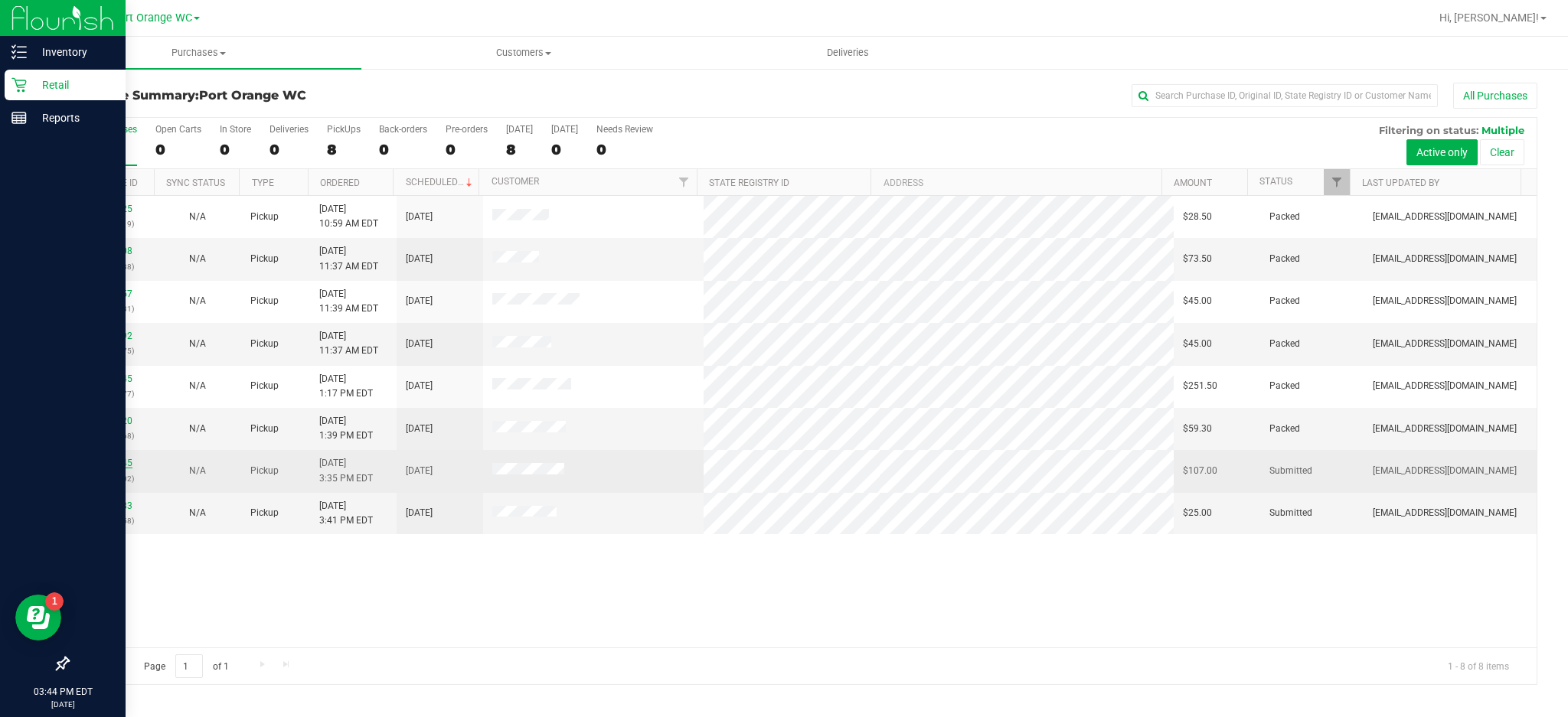
click at [101, 463] on link "11985245" at bounding box center [111, 463] width 43 height 11
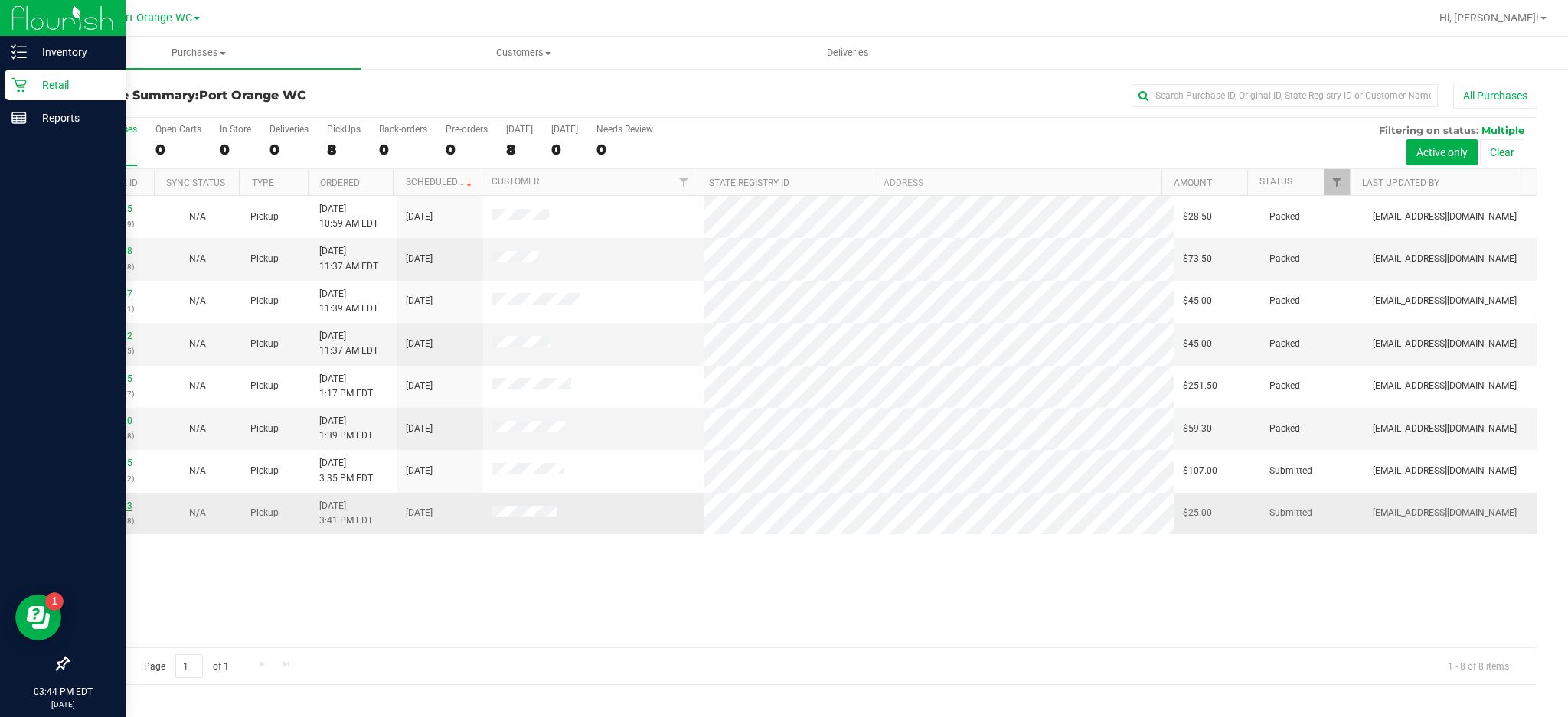
click at [116, 502] on link "11985283" at bounding box center [111, 506] width 43 height 11
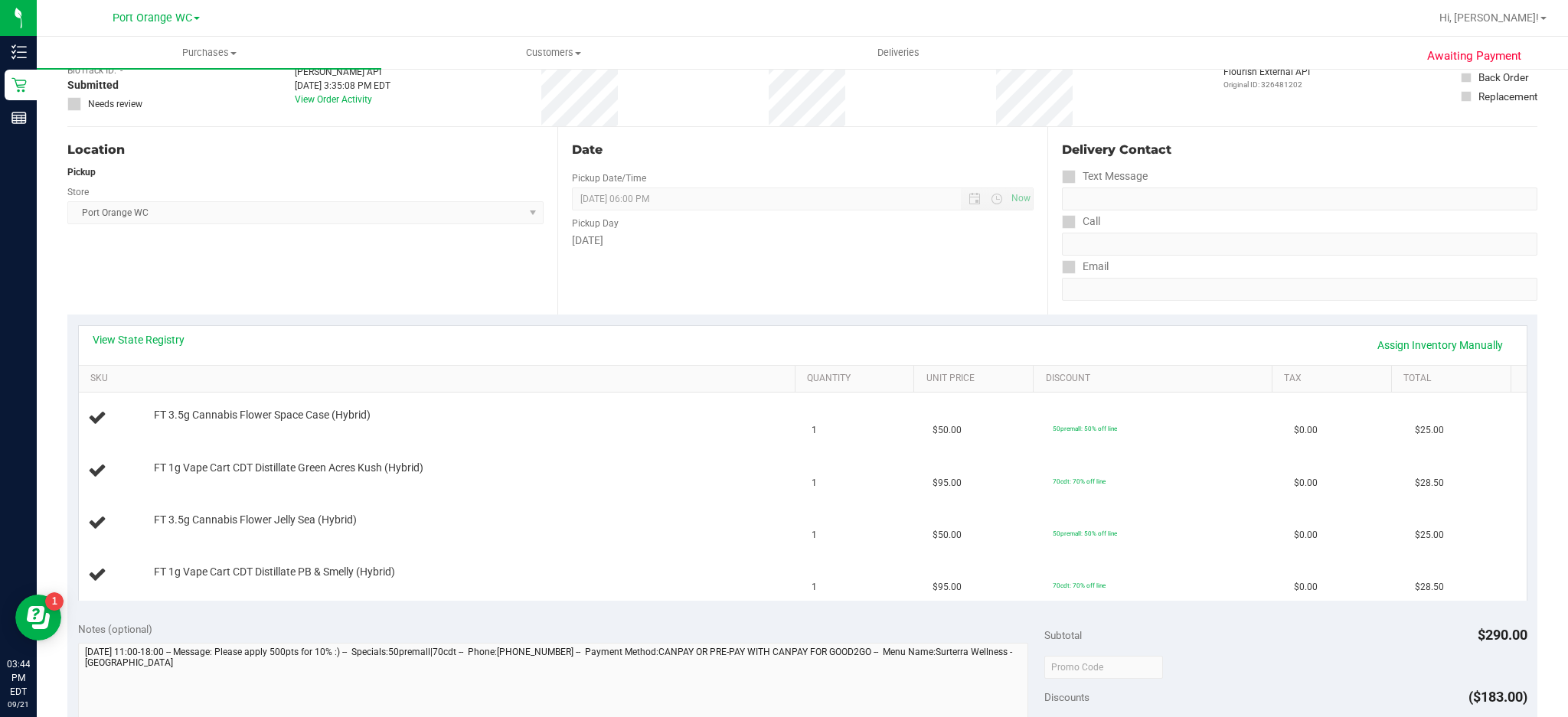
scroll to position [205, 0]
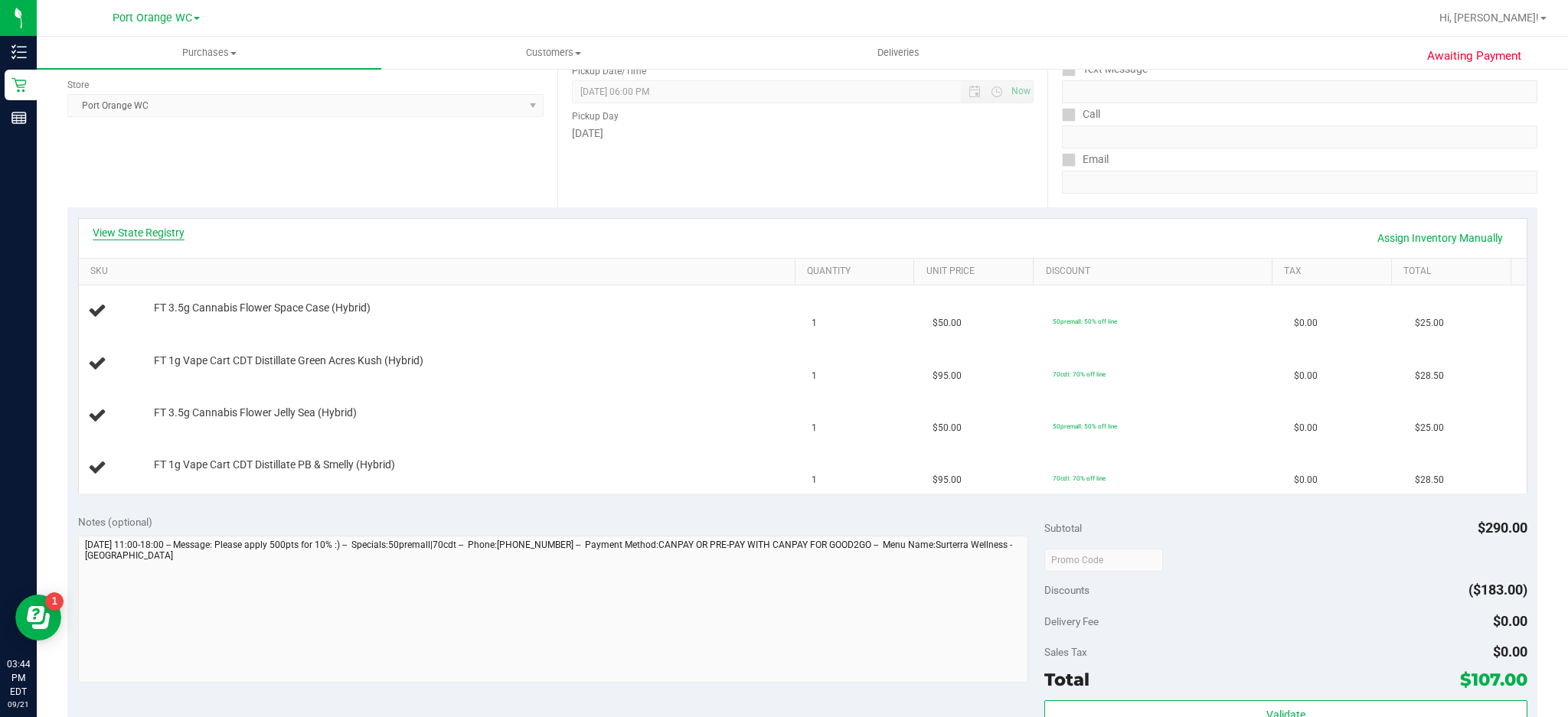
click at [171, 238] on link "View State Registry" at bounding box center [138, 232] width 92 height 15
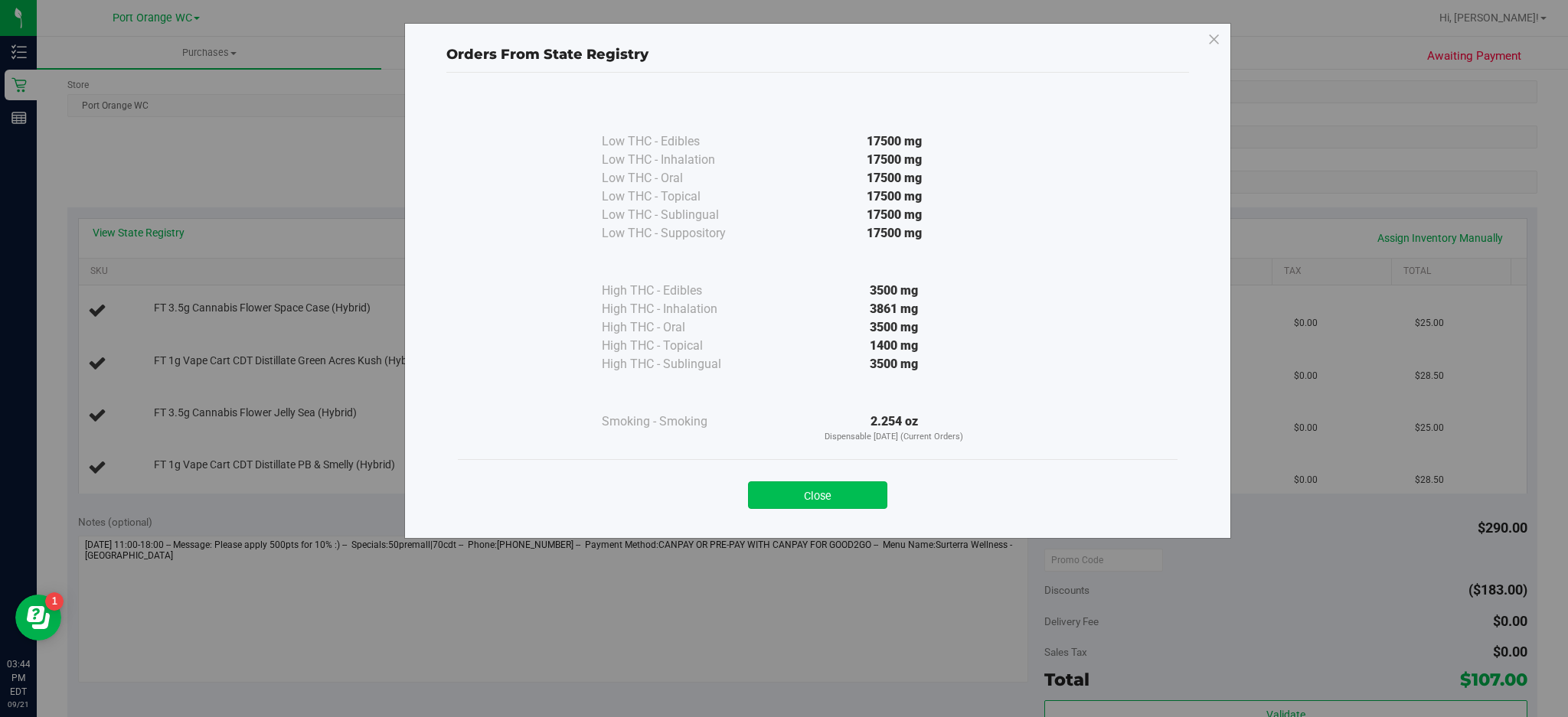
click at [845, 489] on button "Close" at bounding box center [818, 495] width 140 height 27
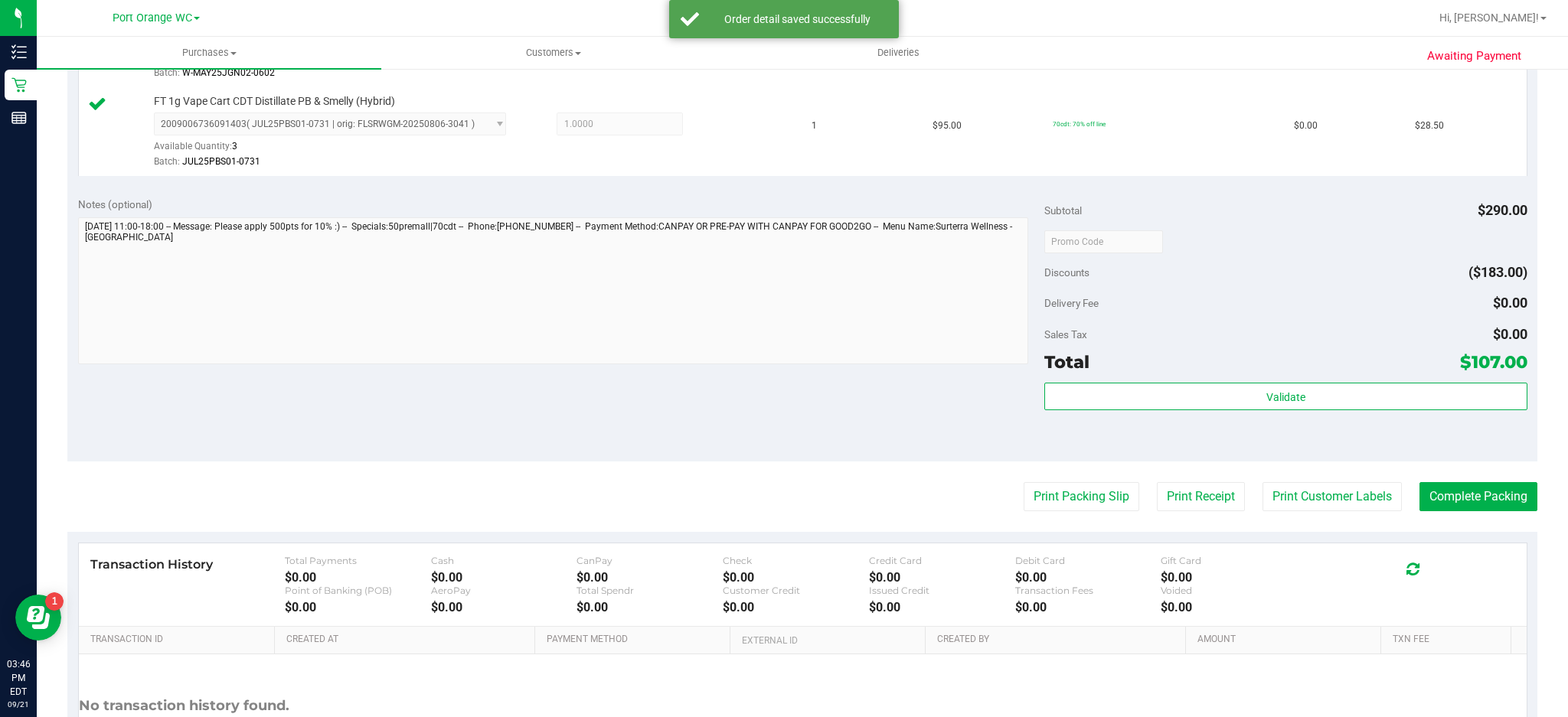
scroll to position [712, 0]
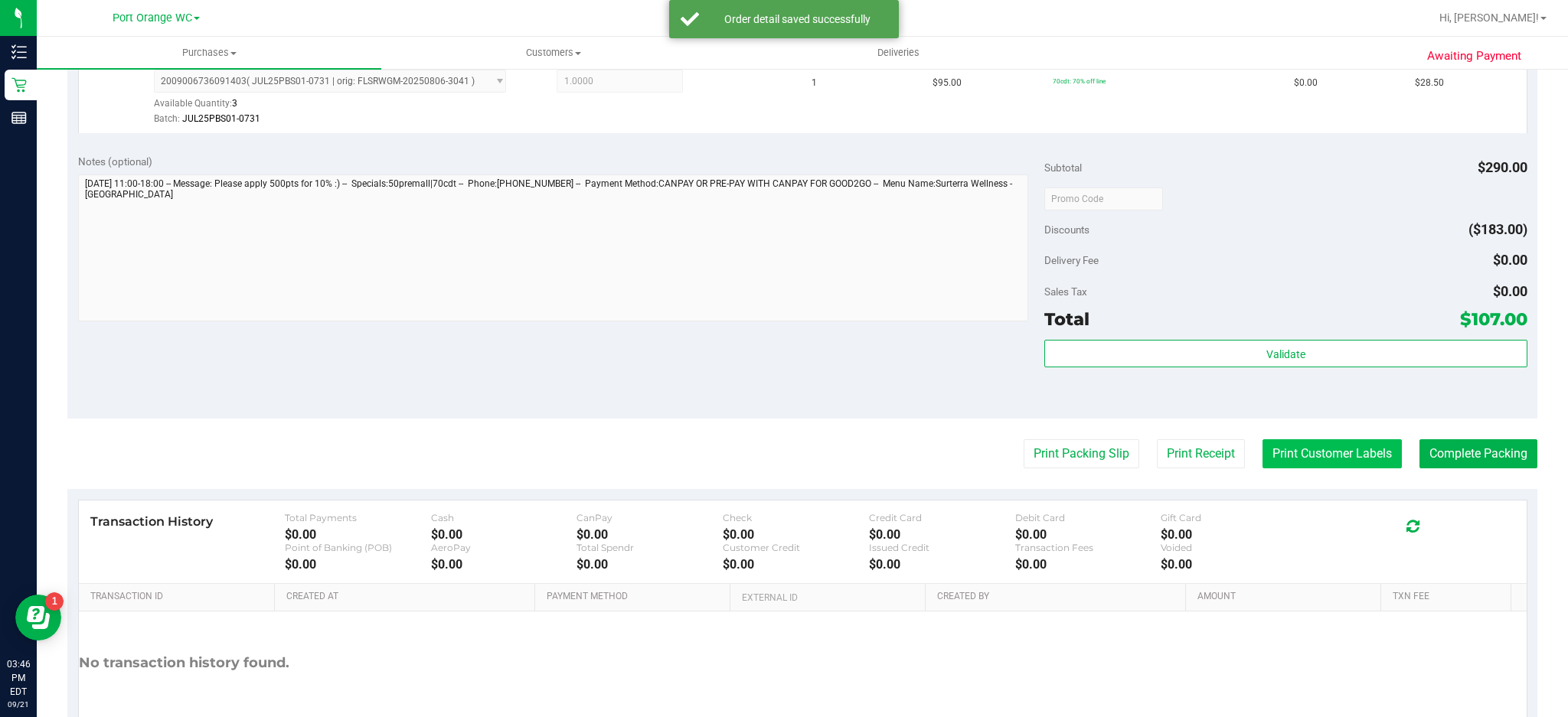
click at [1331, 451] on button "Print Customer Labels" at bounding box center [1332, 454] width 140 height 29
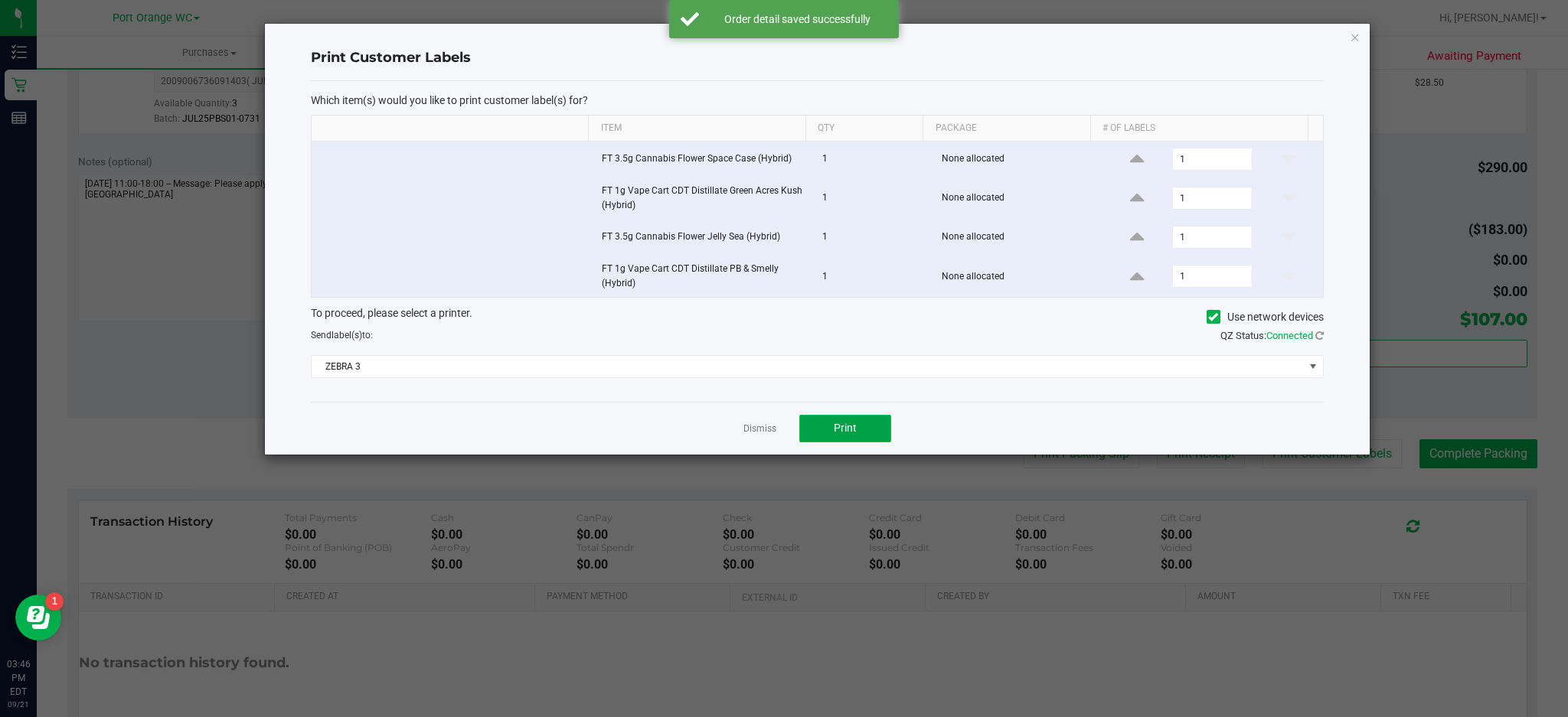
click at [875, 426] on button "Print" at bounding box center [845, 429] width 92 height 27
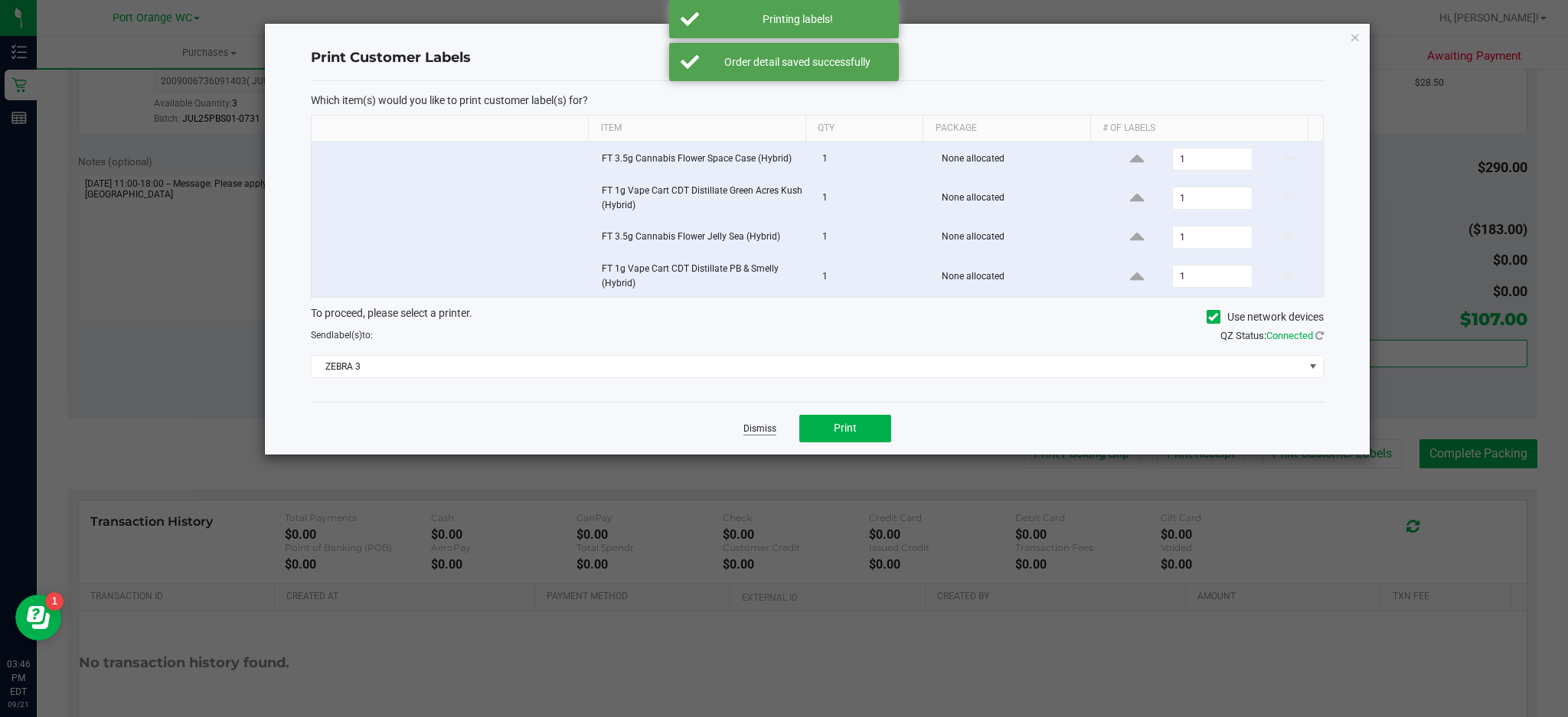
click at [757, 427] on link "Dismiss" at bounding box center [760, 429] width 33 height 13
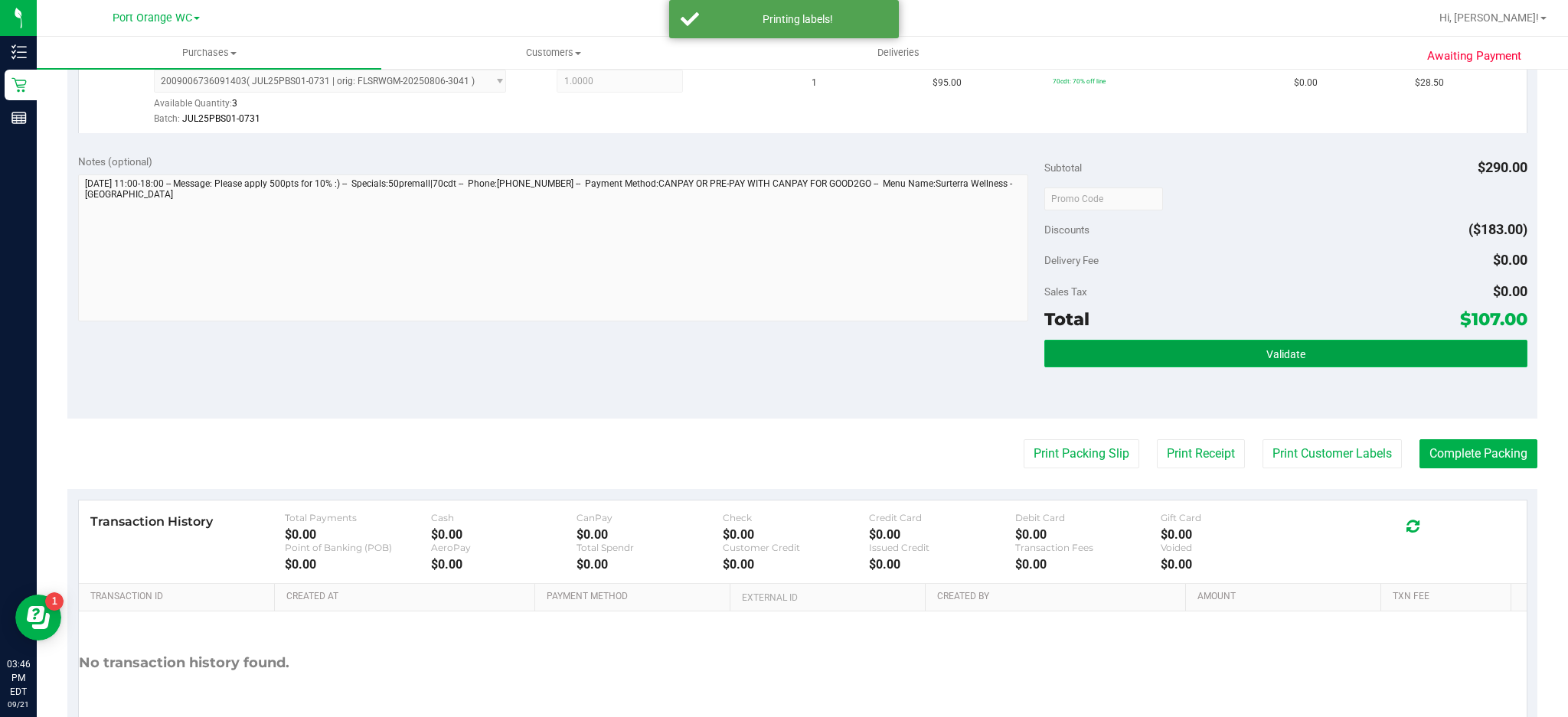
click at [1193, 354] on button "Validate" at bounding box center [1285, 354] width 483 height 27
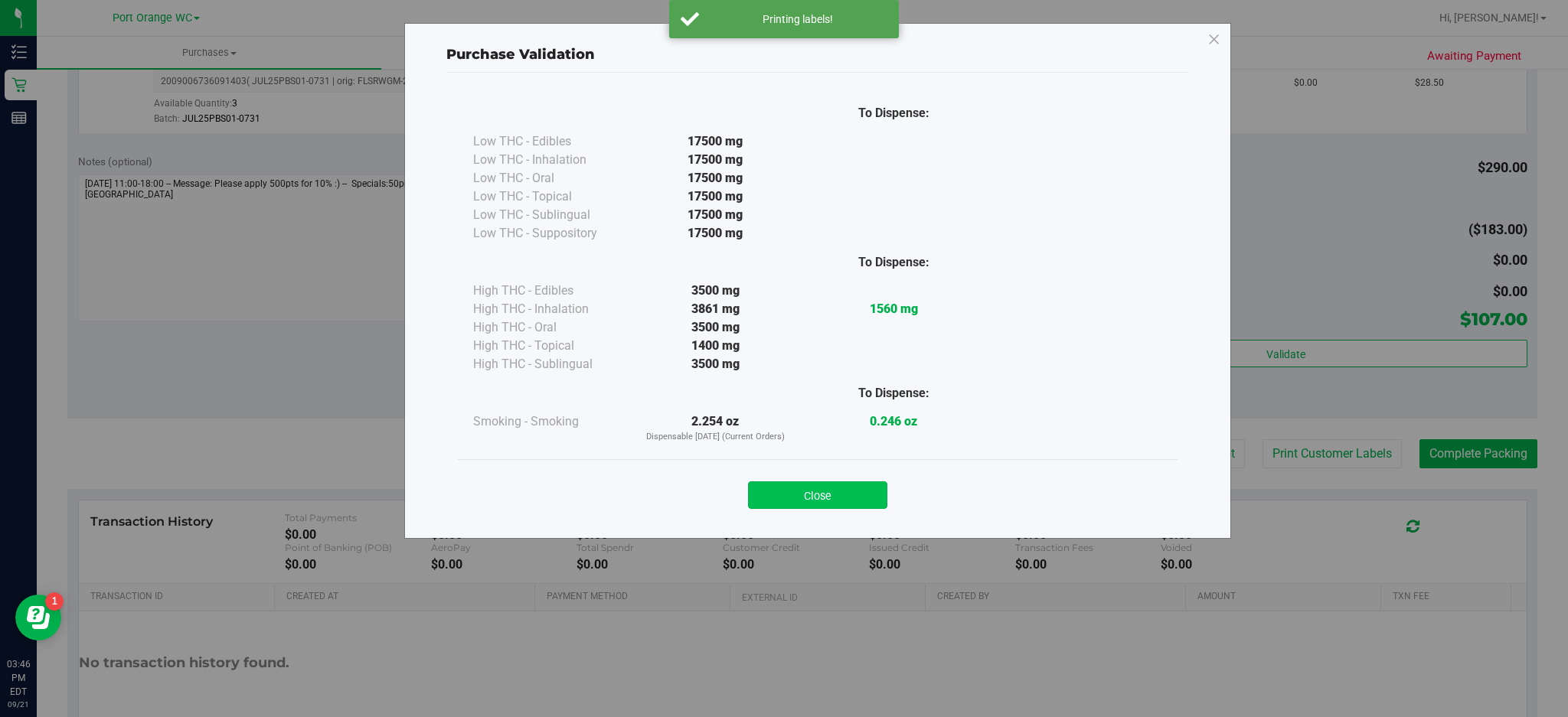
click at [786, 484] on button "Close" at bounding box center [818, 495] width 140 height 27
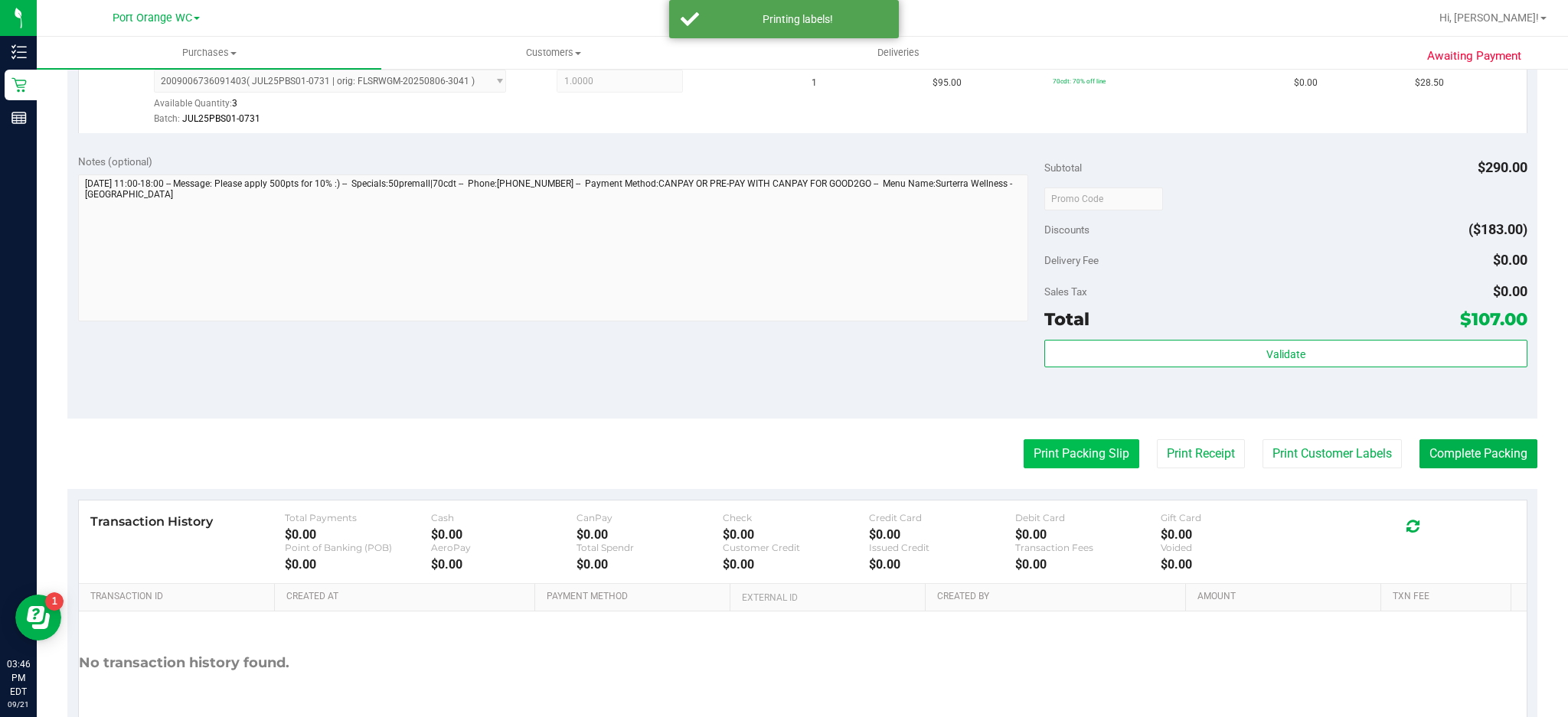
click at [1061, 456] on button "Print Packing Slip" at bounding box center [1081, 454] width 116 height 29
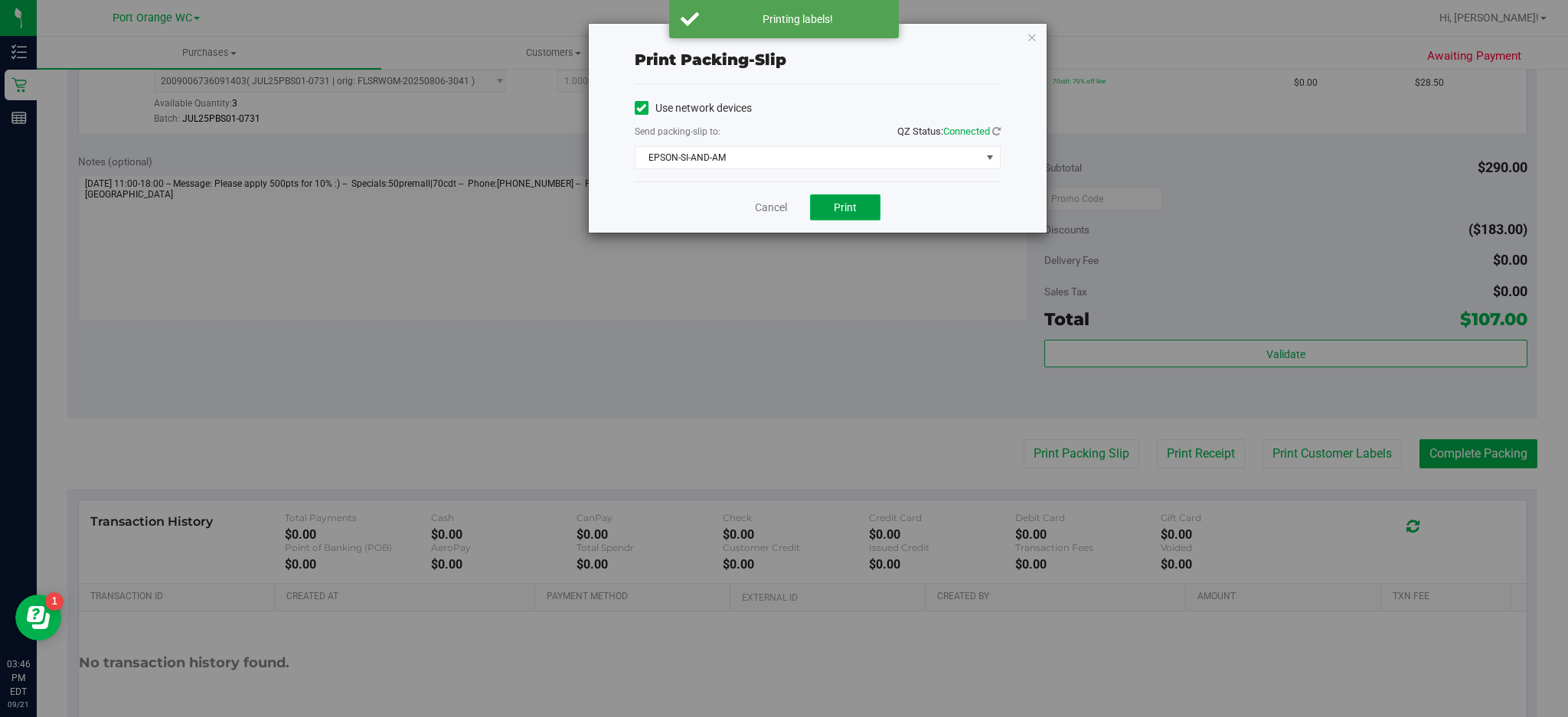
click at [844, 207] on span "Print" at bounding box center [845, 208] width 23 height 13
click at [760, 207] on link "Cancel" at bounding box center [770, 208] width 32 height 16
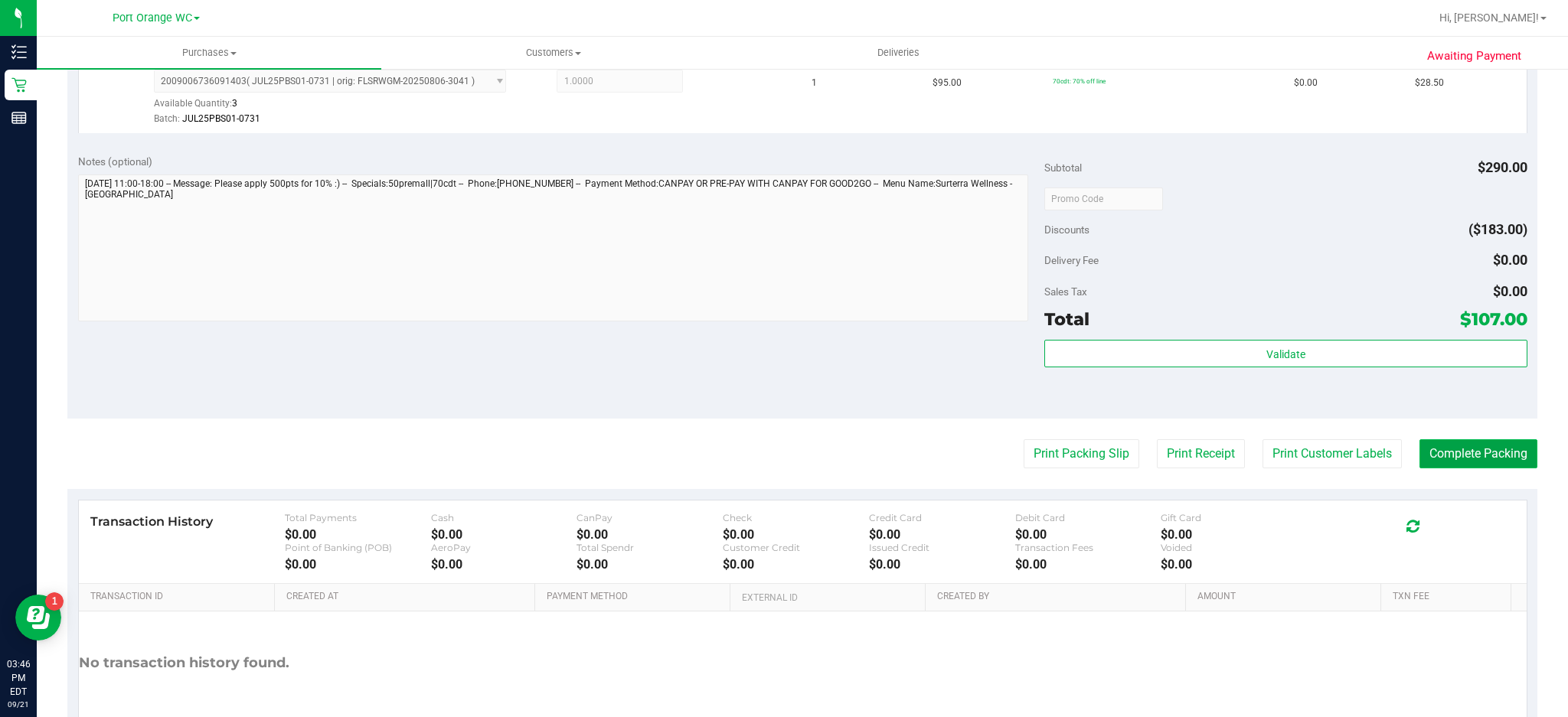
click at [1450, 453] on button "Complete Packing" at bounding box center [1478, 454] width 118 height 29
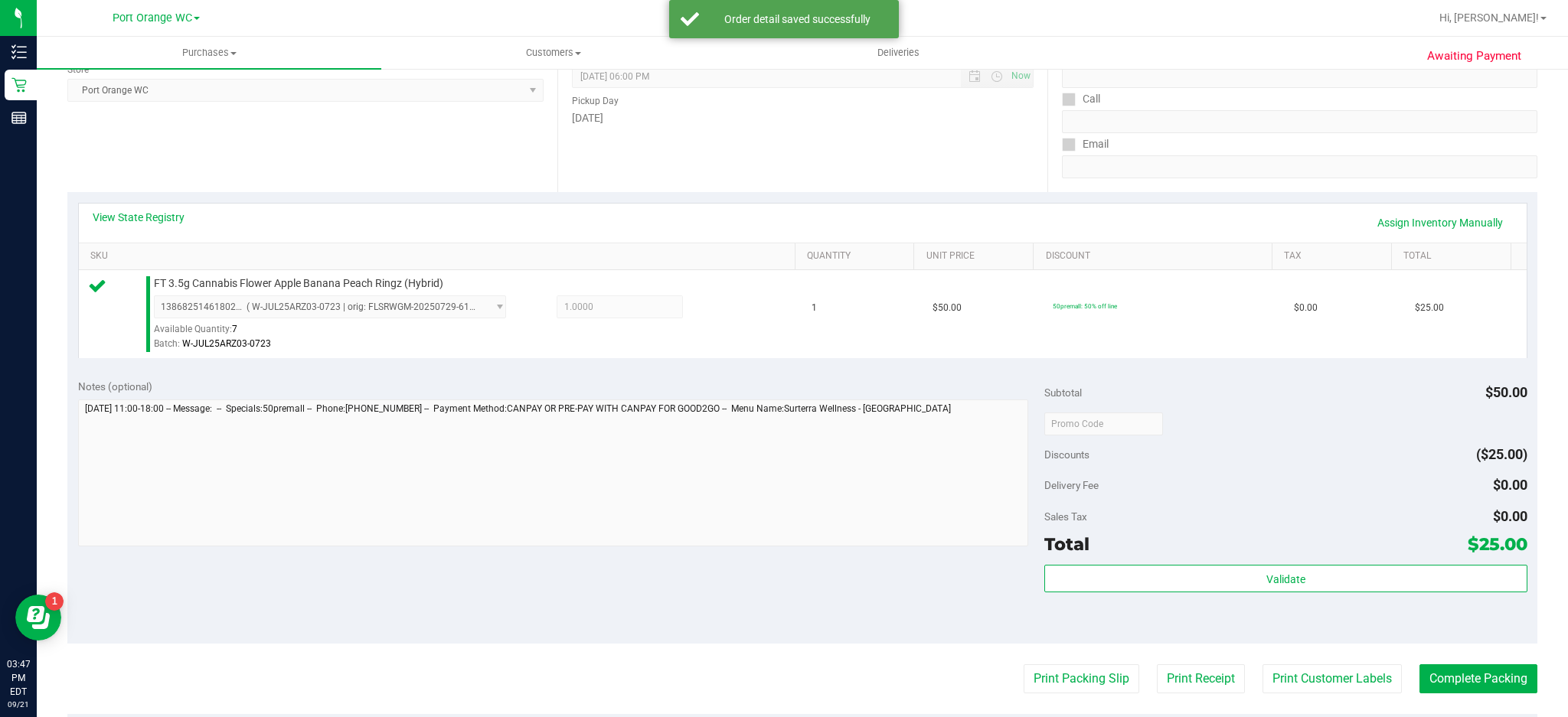
scroll to position [221, 0]
click at [1302, 677] on button "Print Customer Labels" at bounding box center [1332, 678] width 140 height 29
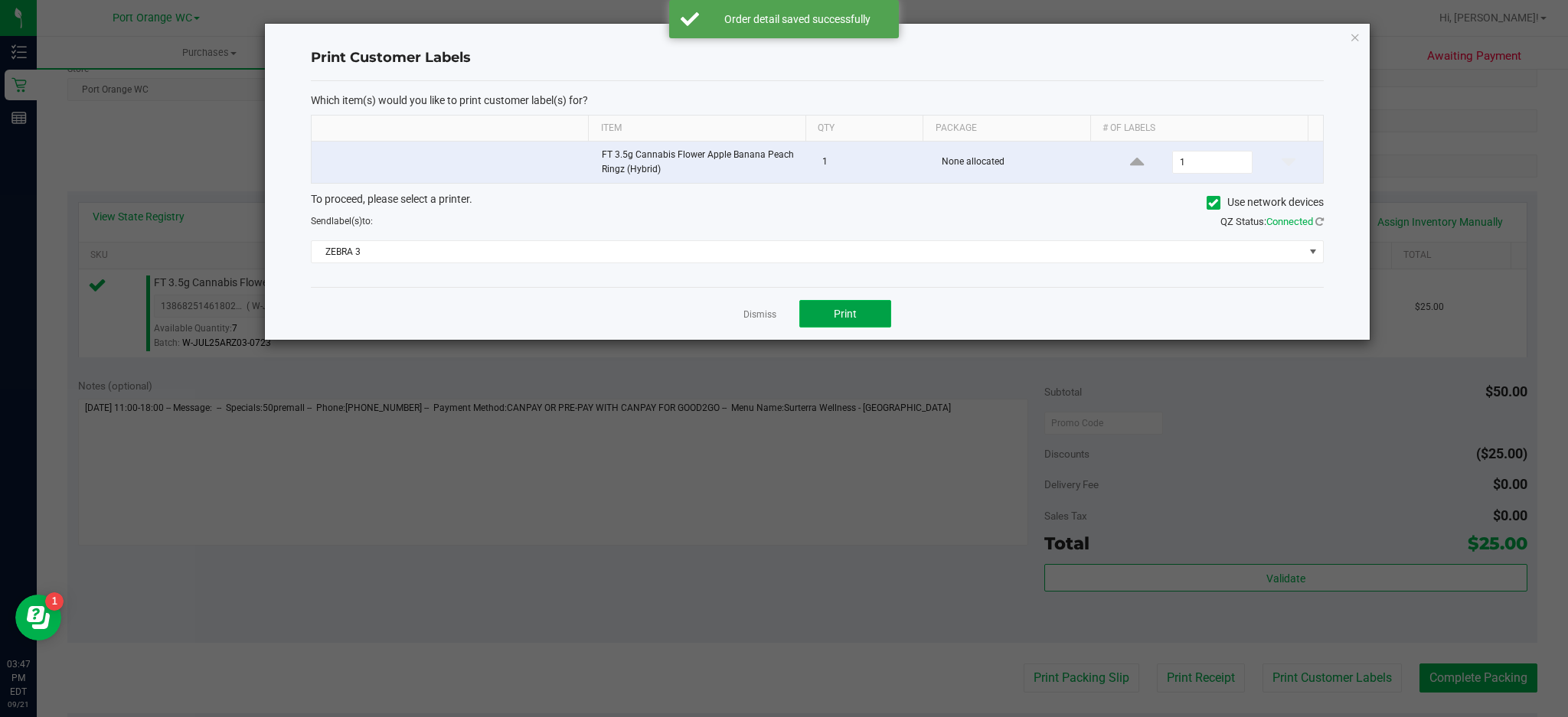
click at [858, 327] on button "Print" at bounding box center [845, 314] width 92 height 27
click at [753, 318] on link "Dismiss" at bounding box center [760, 315] width 33 height 13
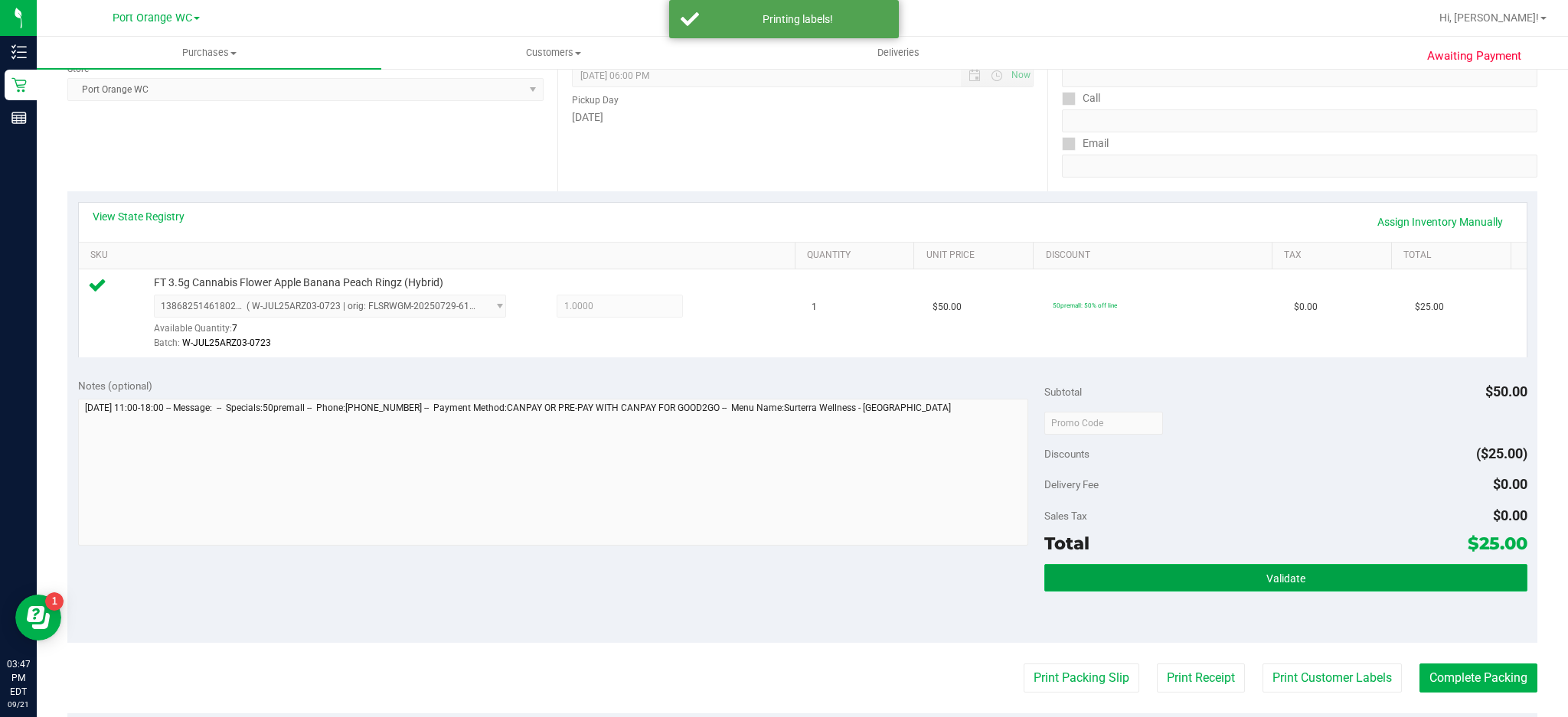
click at [1215, 584] on button "Validate" at bounding box center [1285, 577] width 483 height 27
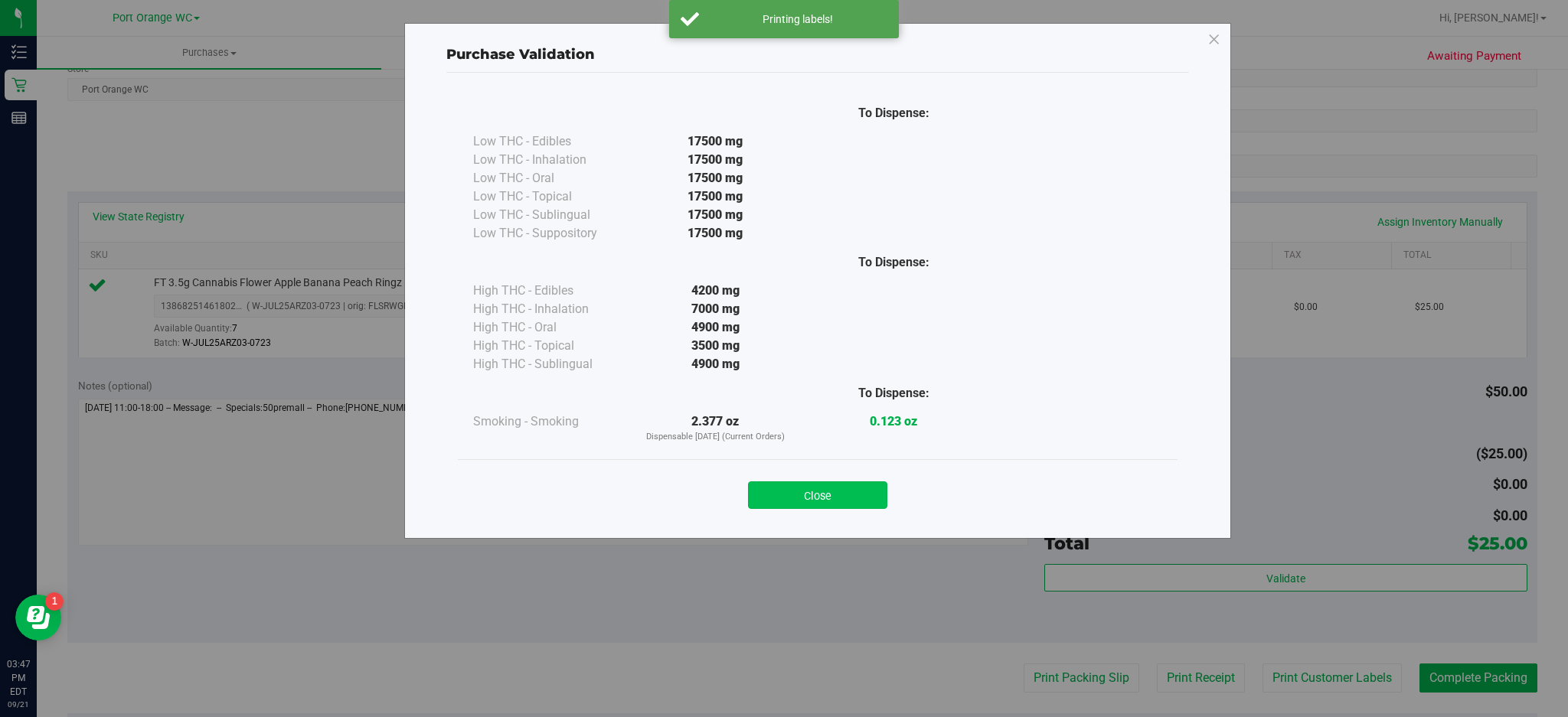
click at [784, 509] on button "Close" at bounding box center [818, 495] width 140 height 27
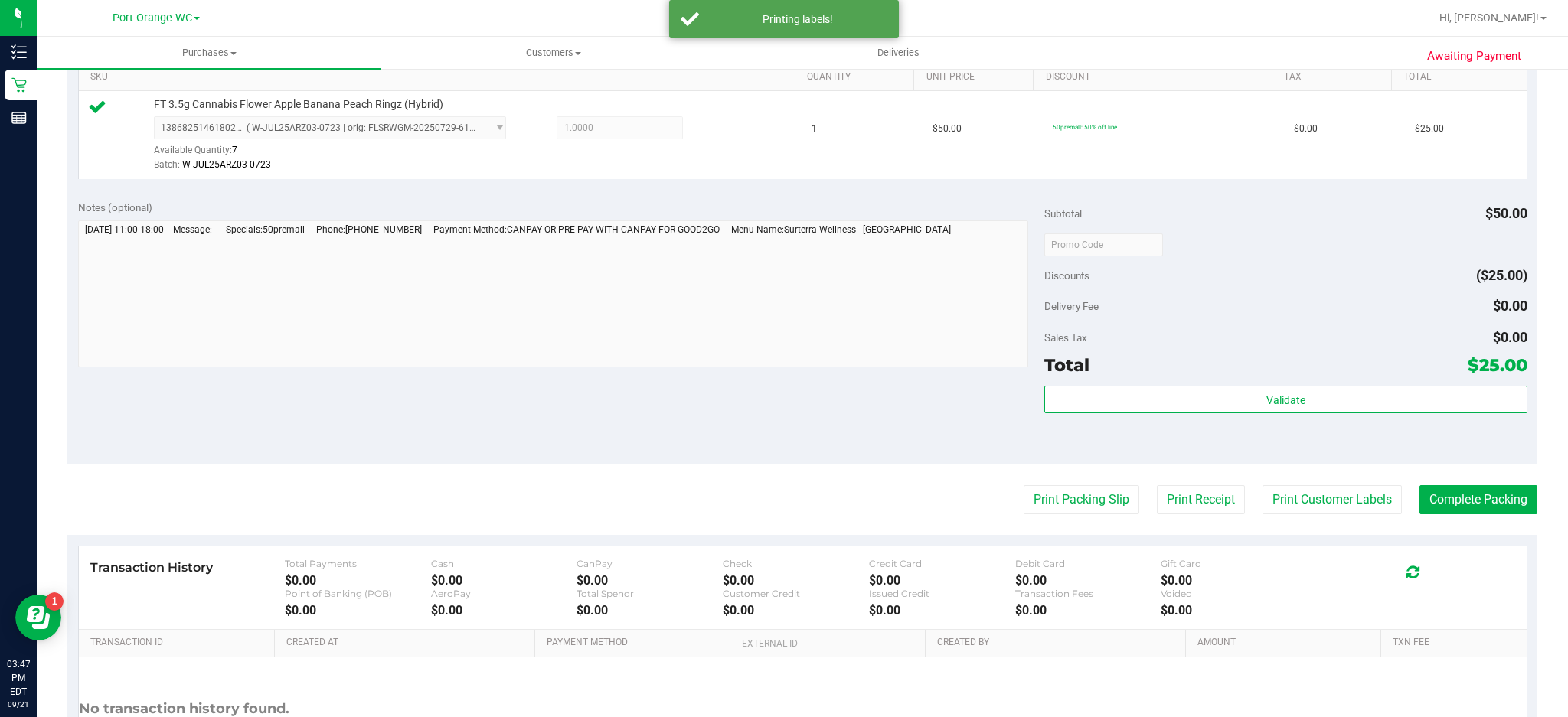
scroll to position [444, 0]
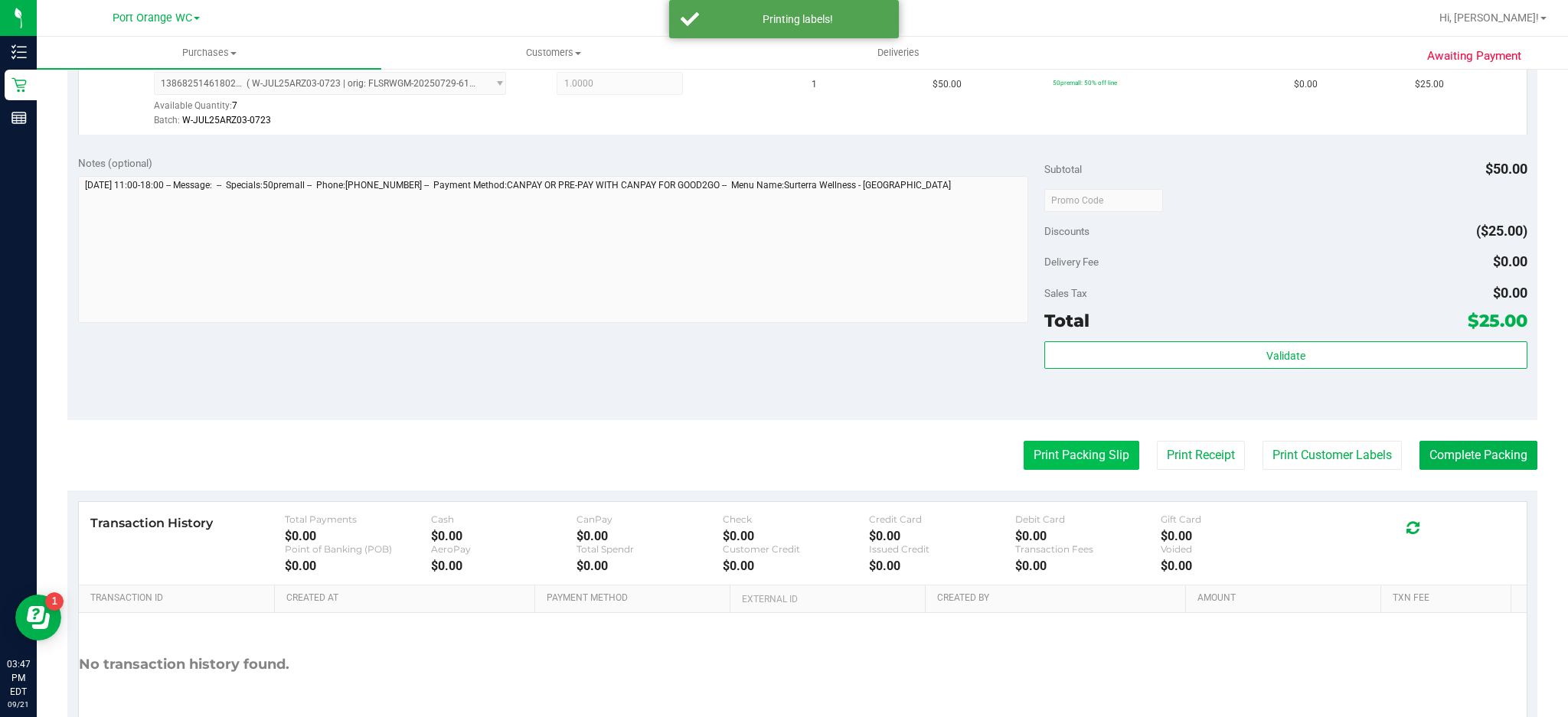
click at [1083, 462] on button "Print Packing Slip" at bounding box center [1081, 455] width 116 height 29
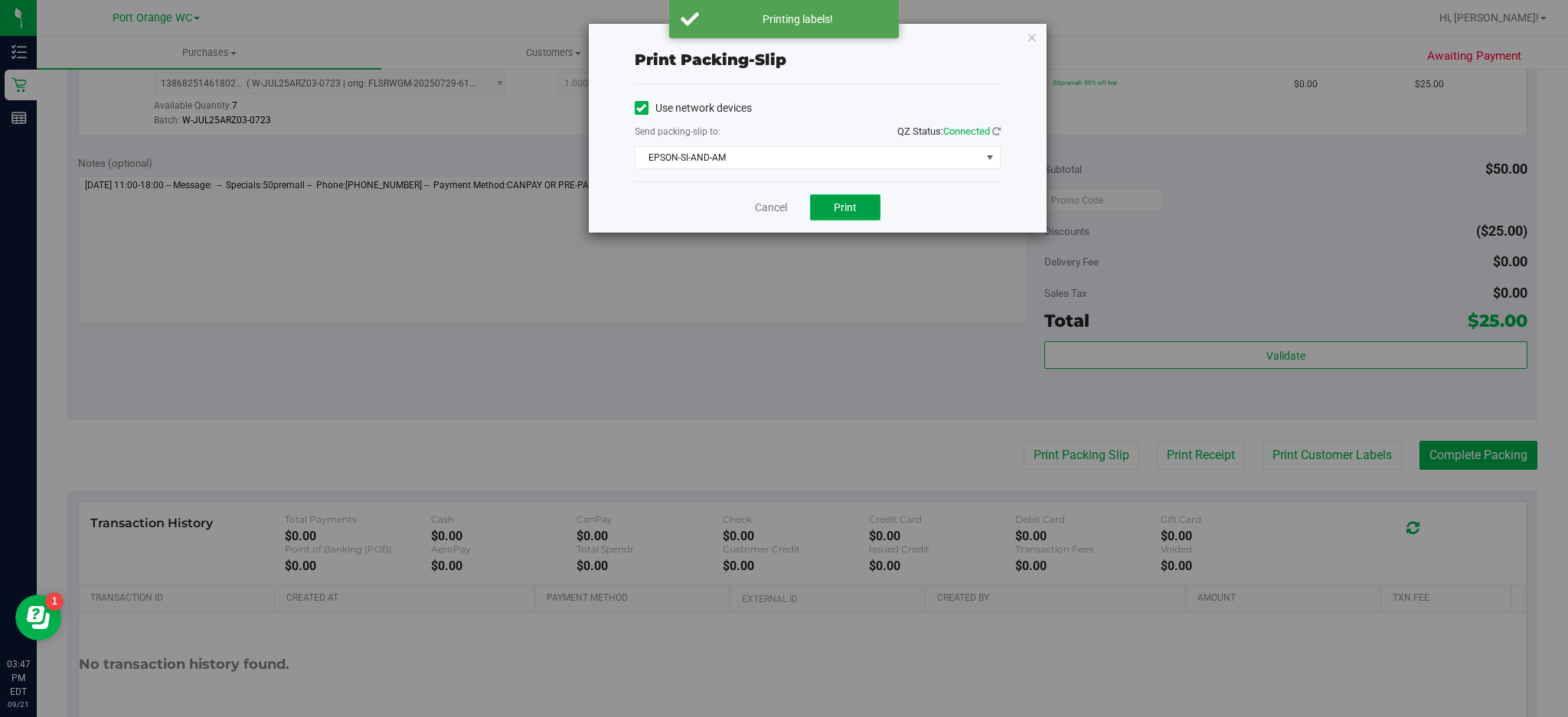
click at [848, 204] on span "Print" at bounding box center [845, 208] width 23 height 13
click at [769, 209] on link "Cancel" at bounding box center [770, 208] width 32 height 16
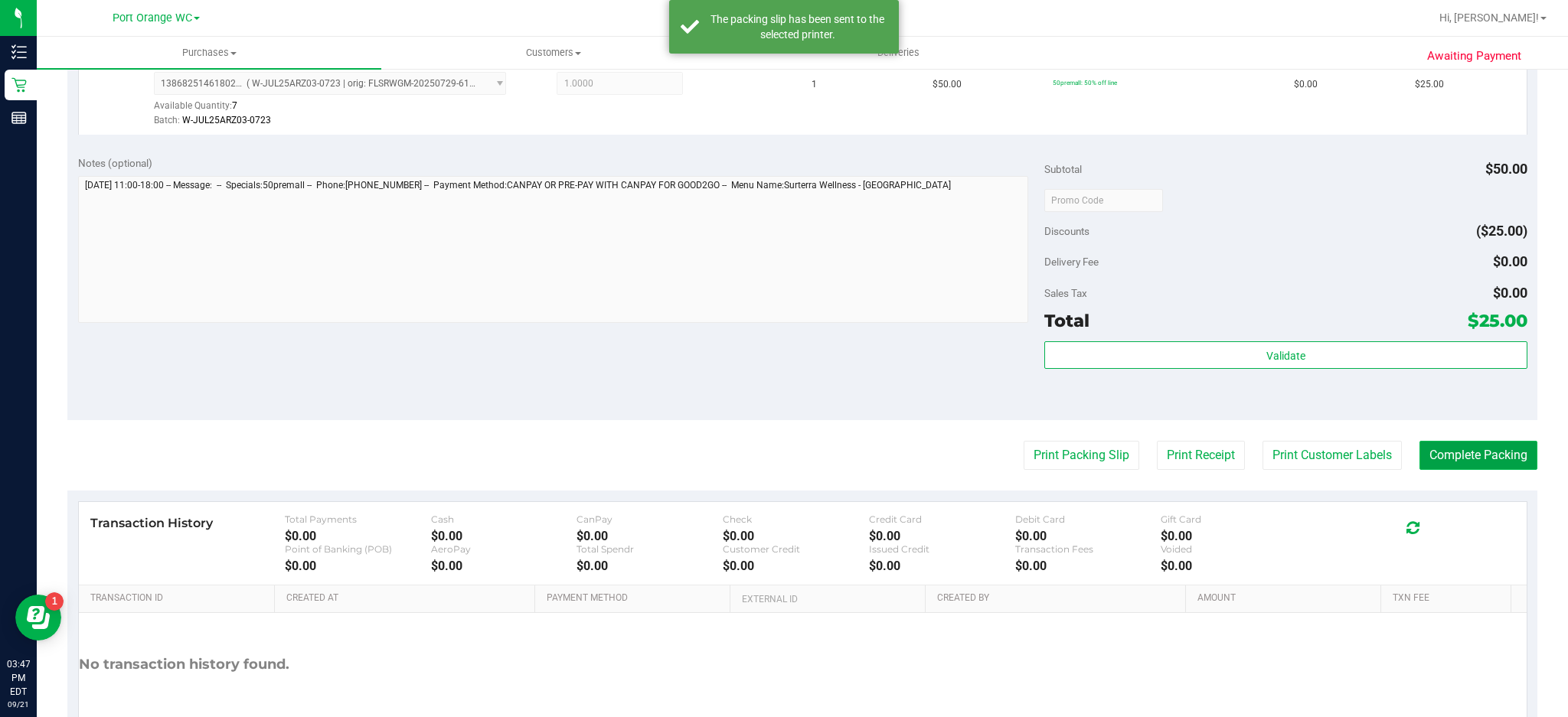
click at [1463, 456] on button "Complete Packing" at bounding box center [1478, 455] width 118 height 29
